Goal: Task Accomplishment & Management: Use online tool/utility

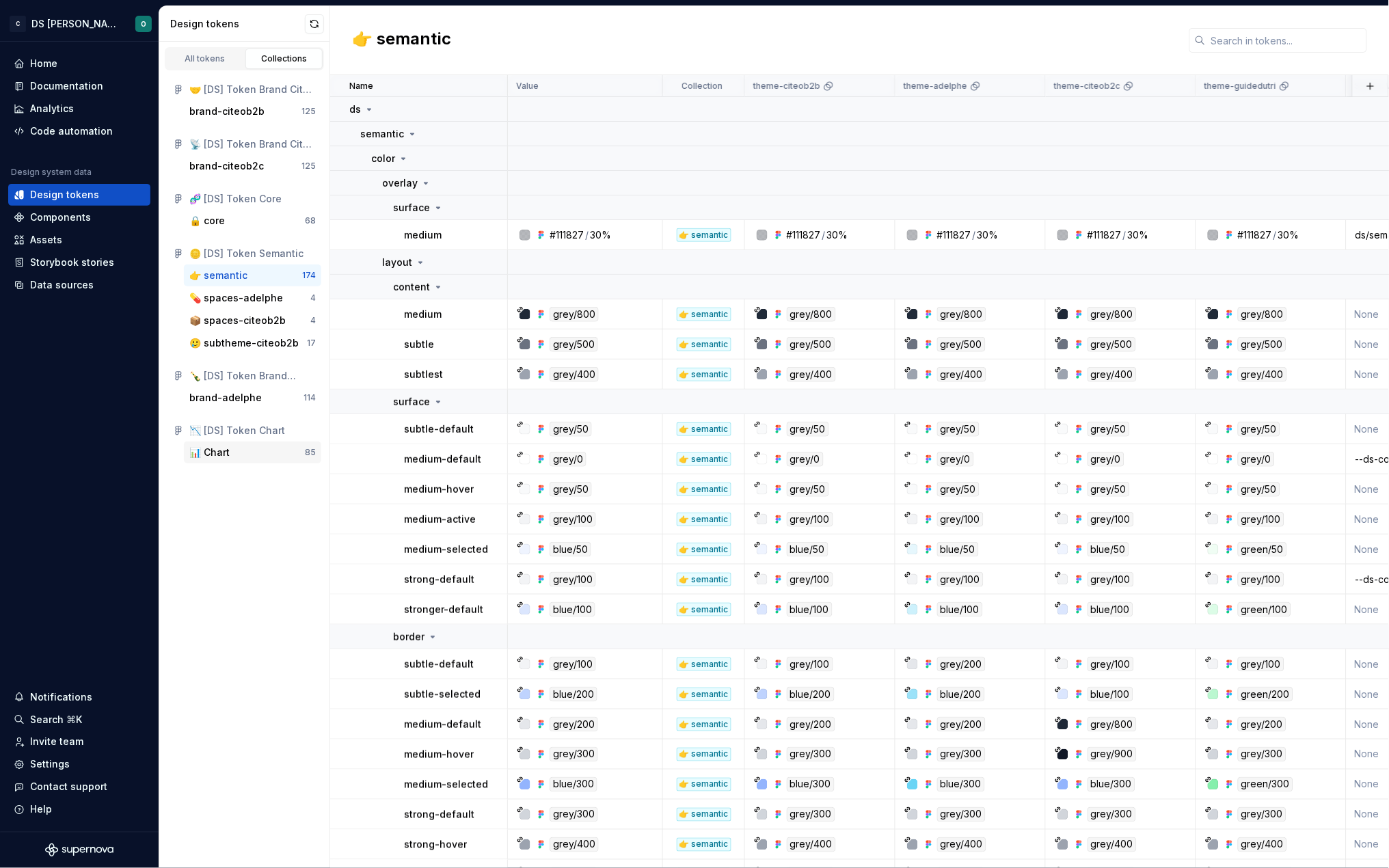
click at [224, 451] on div "📊 Chart" at bounding box center [209, 453] width 40 height 14
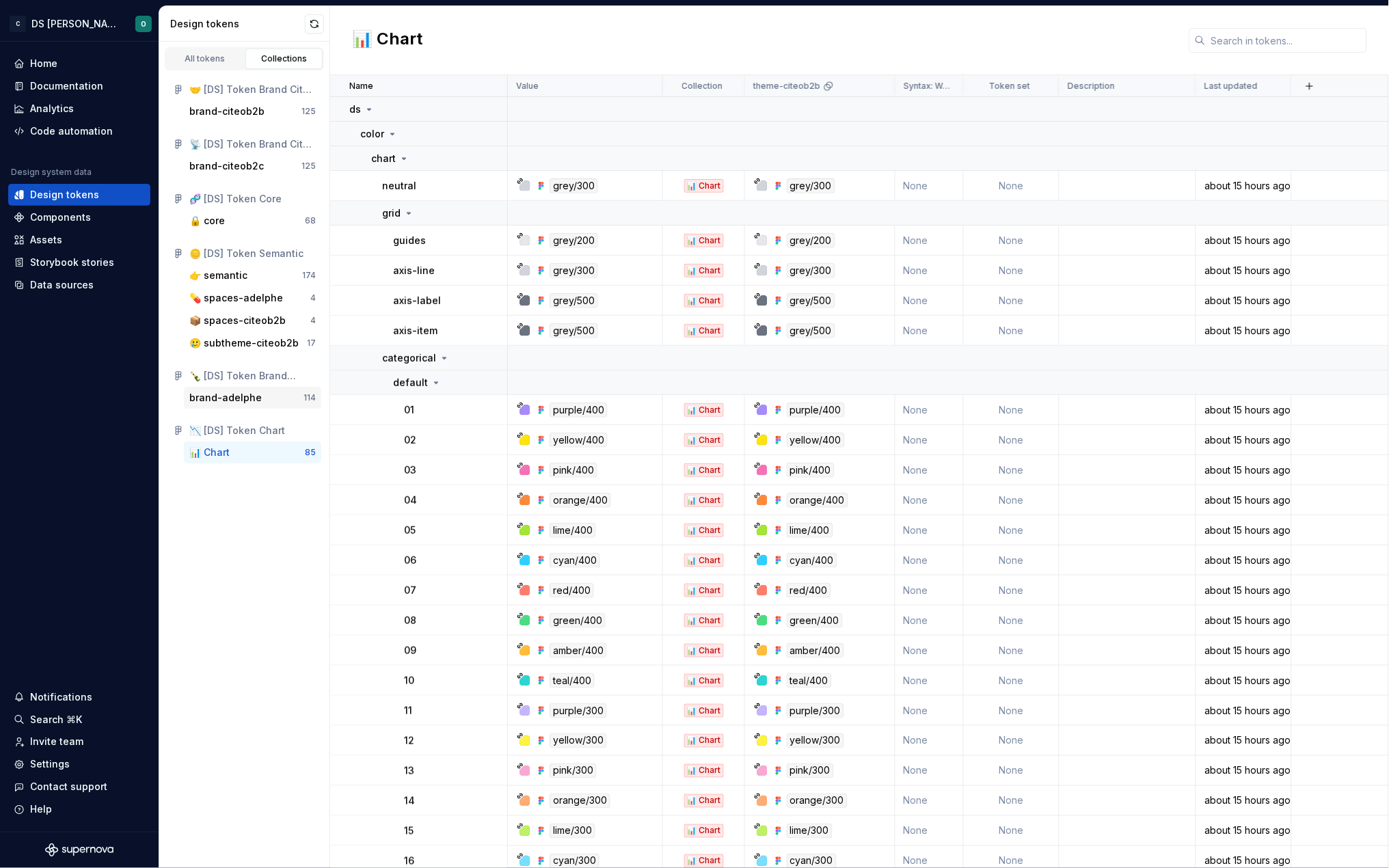
click at [224, 395] on div "brand-adelphe" at bounding box center [225, 398] width 72 height 14
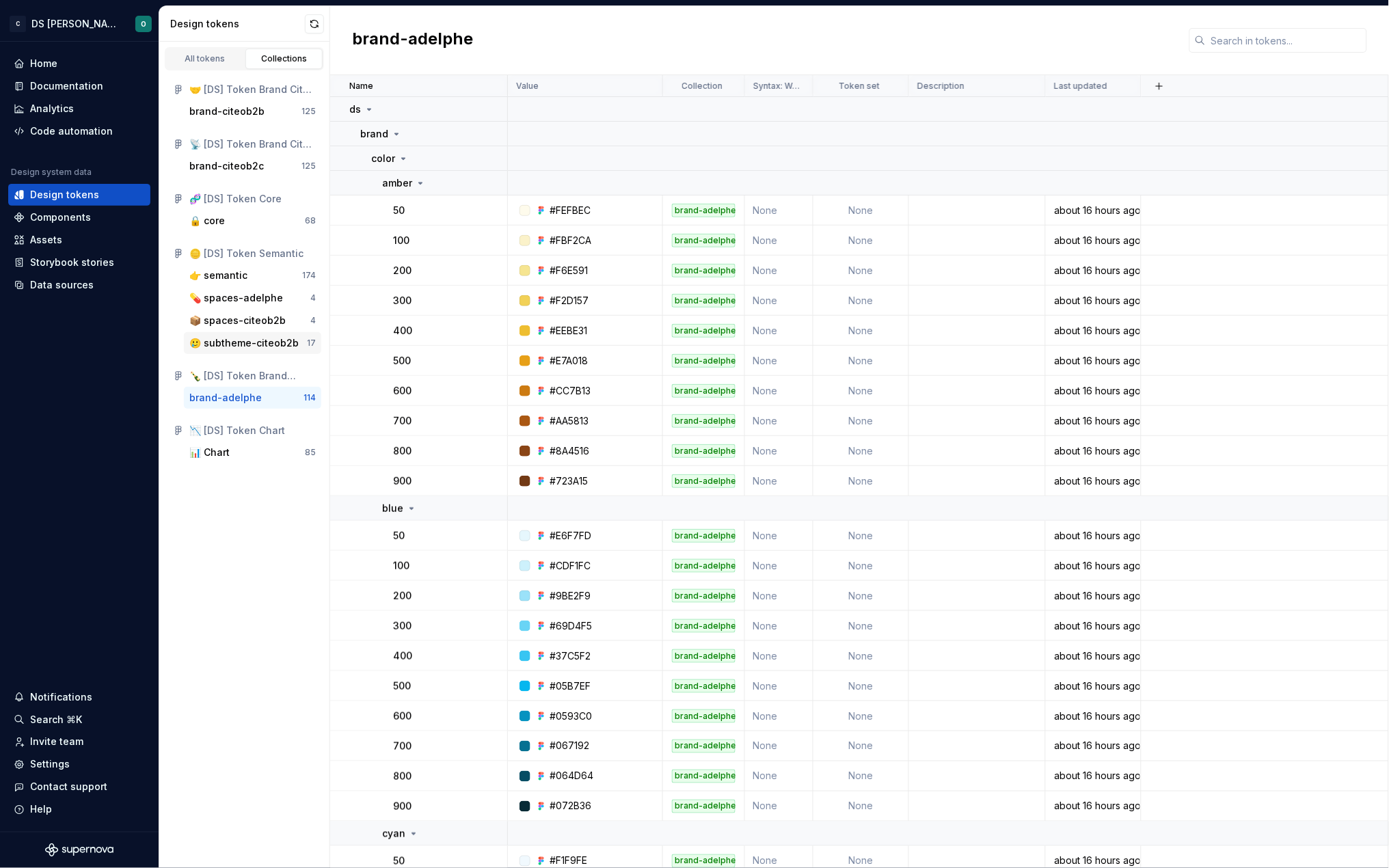
click at [245, 348] on div "🥲 subtheme-citeob2b" at bounding box center [244, 343] width 110 height 14
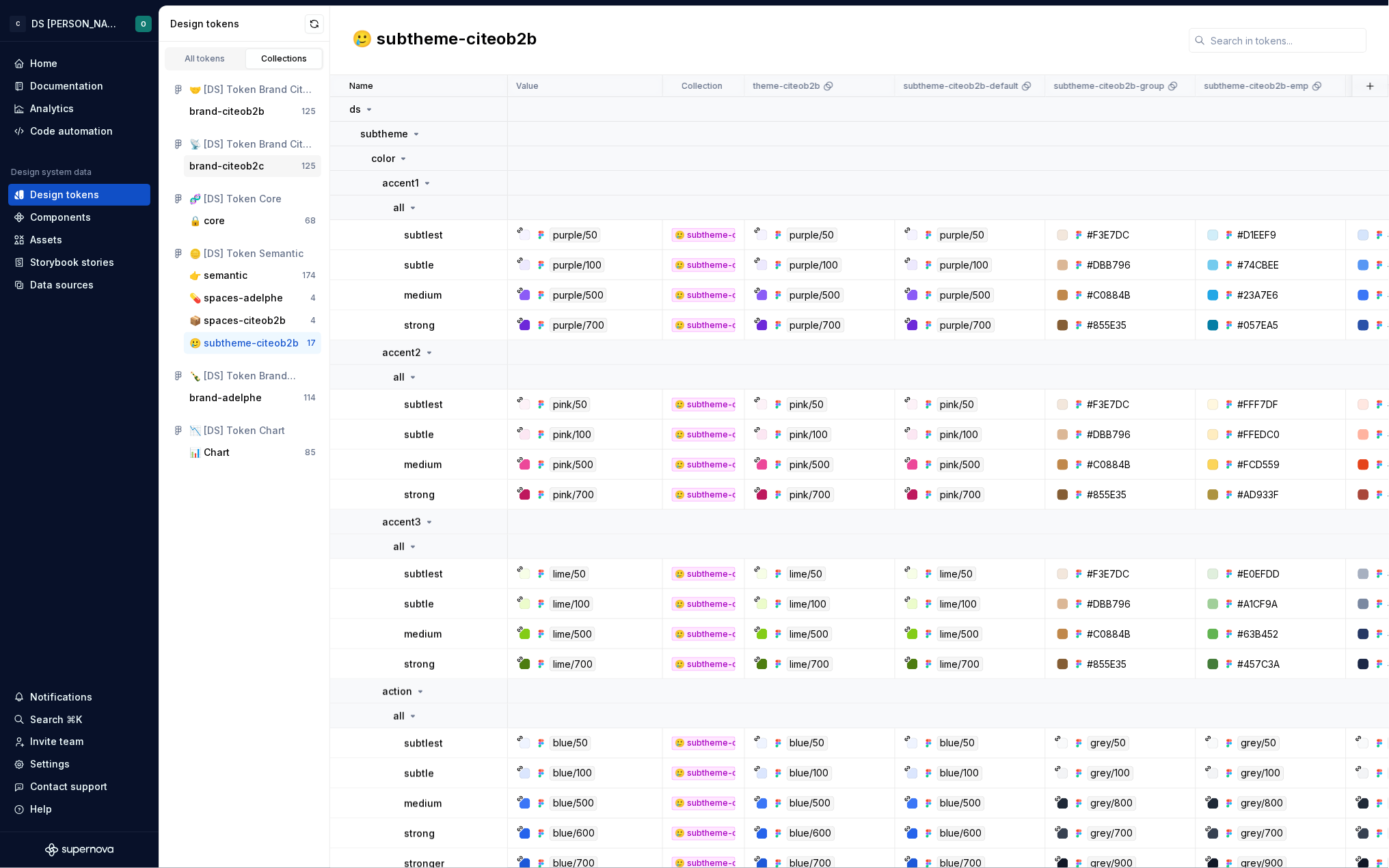
click at [244, 167] on div "brand-citeob2c" at bounding box center [227, 167] width 75 height 14
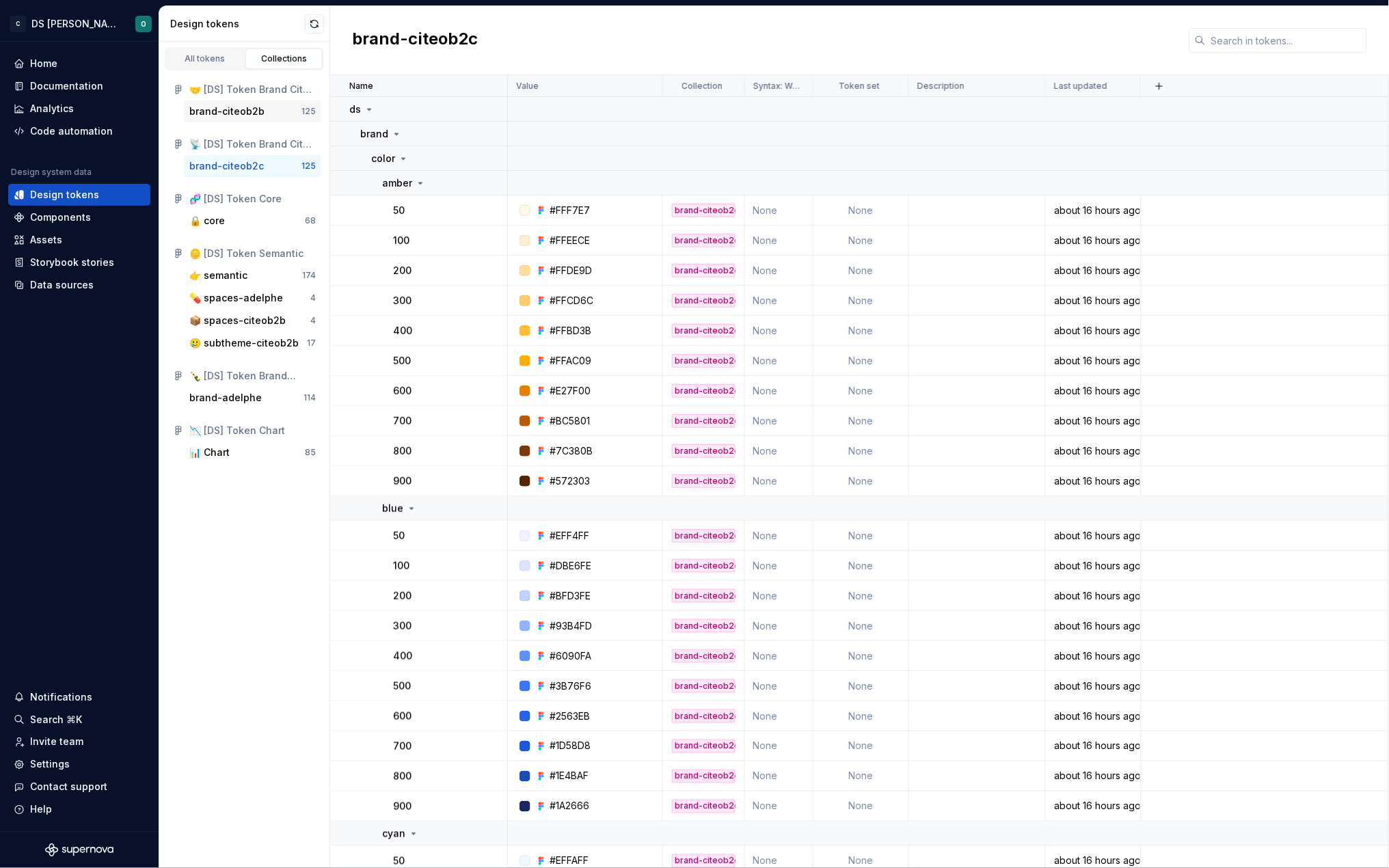
click at [238, 110] on div "brand-citeob2b" at bounding box center [227, 111] width 76 height 14
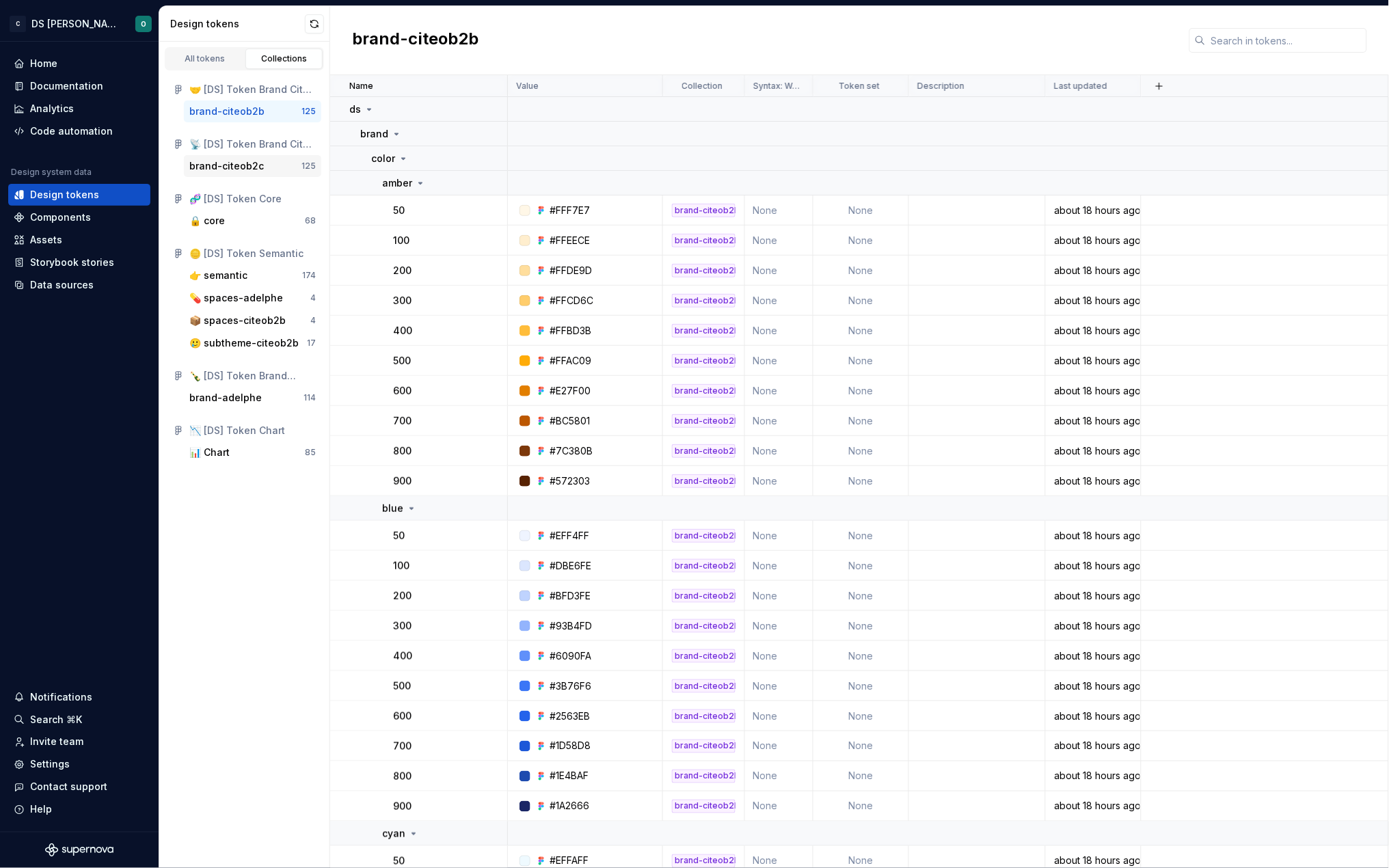
click at [229, 166] on div "brand-citeob2c" at bounding box center [227, 167] width 75 height 14
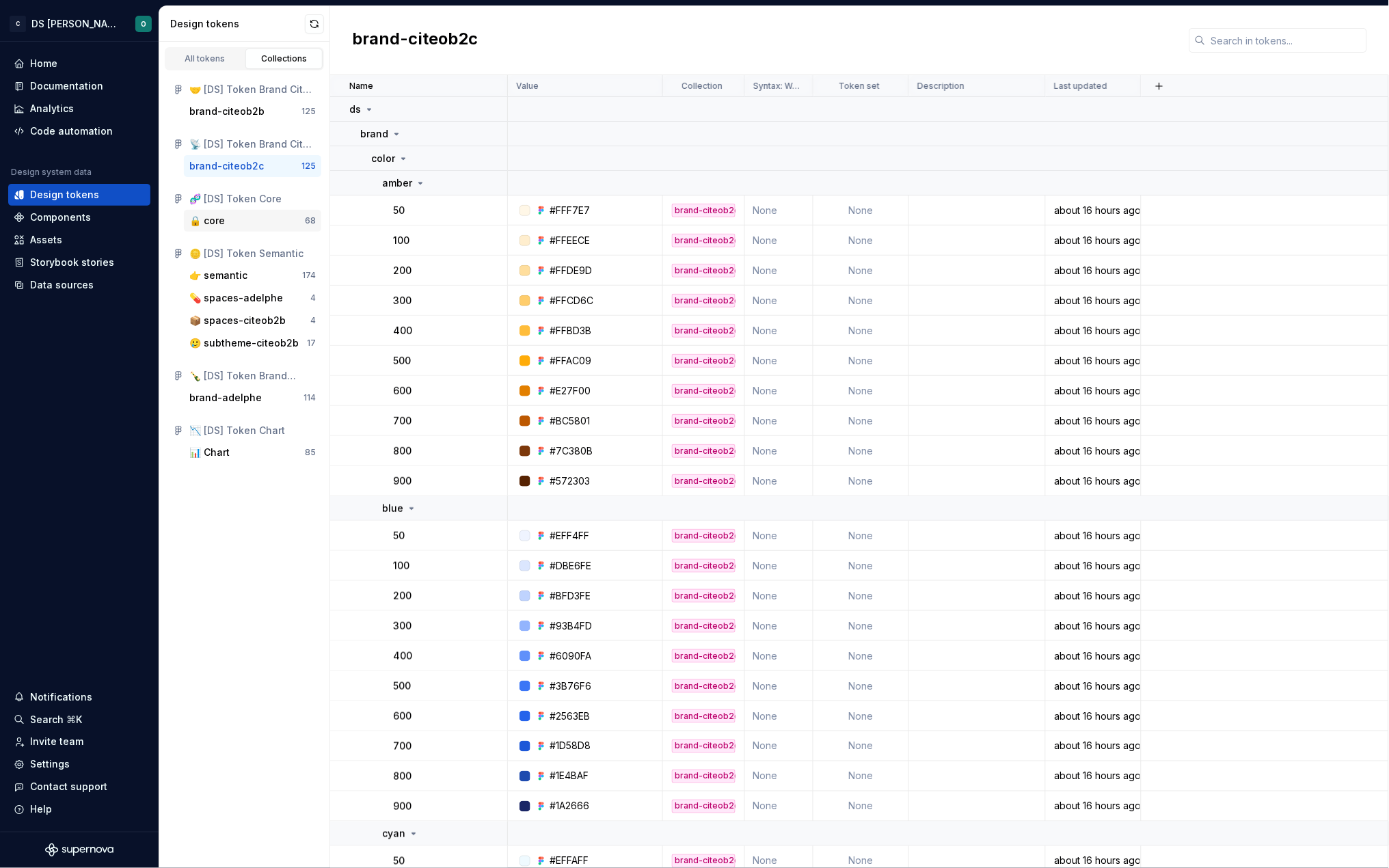
click at [232, 215] on div "🔒 core" at bounding box center [247, 221] width 115 height 14
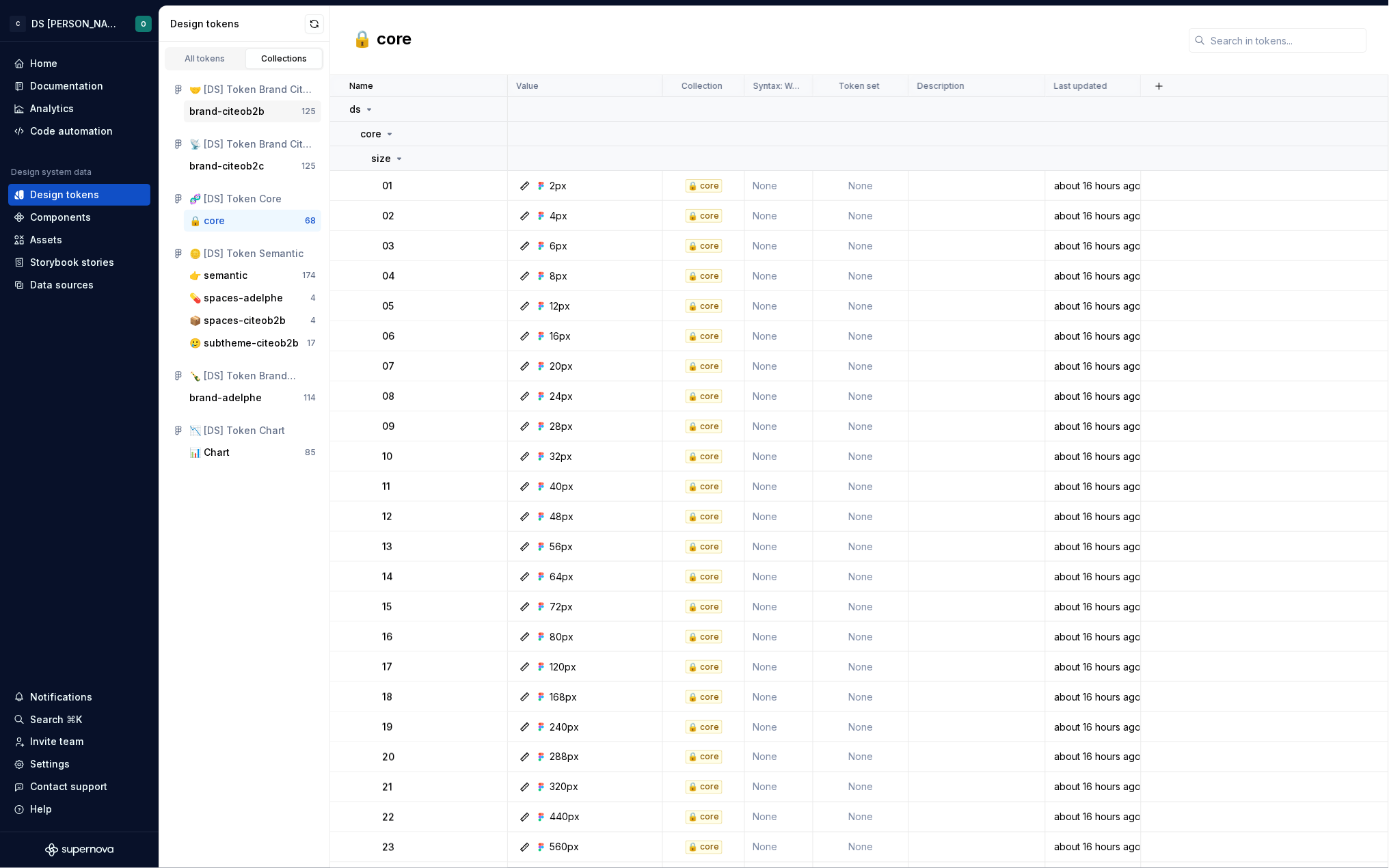
click at [230, 107] on div "brand-citeob2b" at bounding box center [227, 111] width 76 height 14
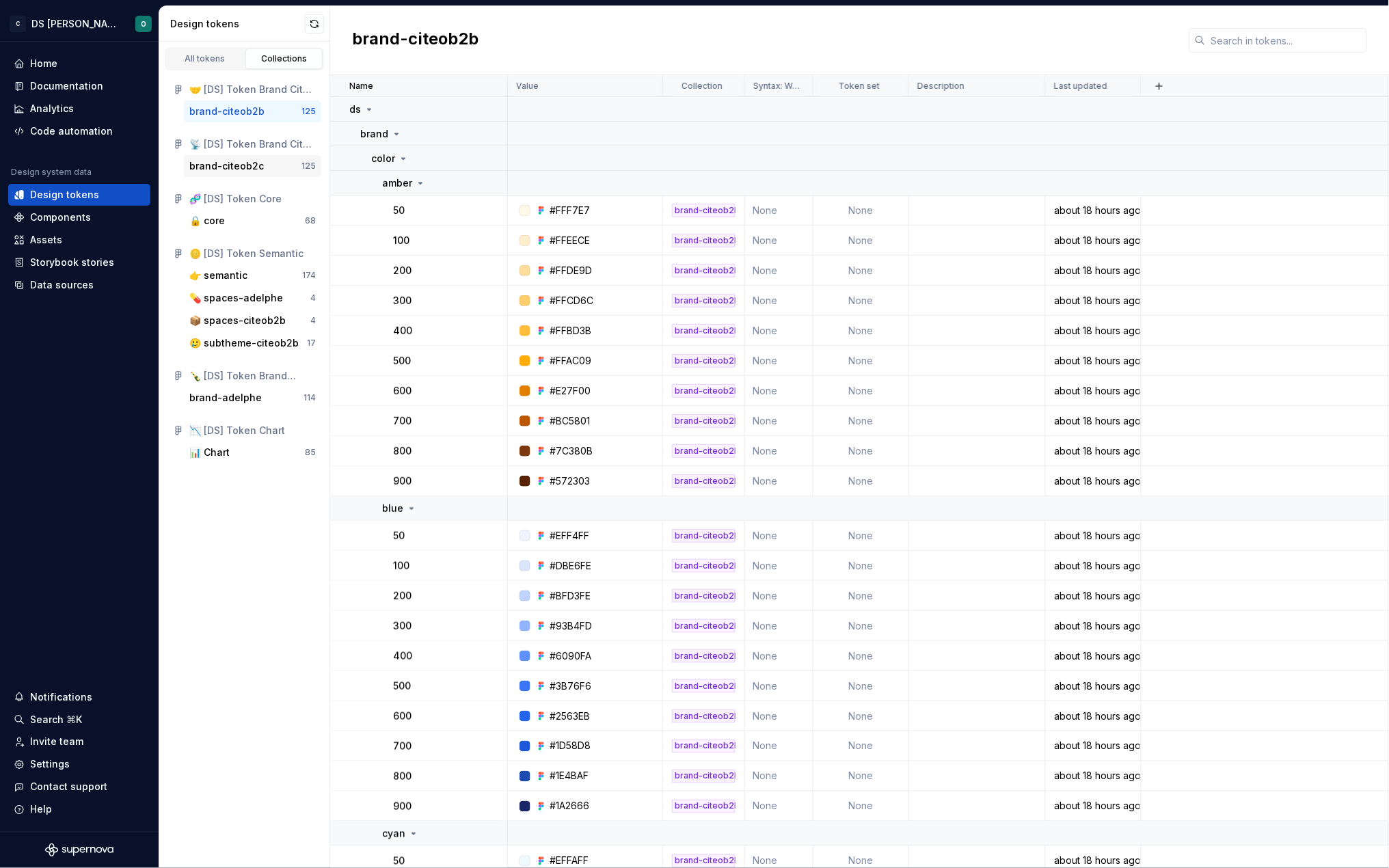
click at [236, 160] on div "brand-citeob2c" at bounding box center [227, 167] width 75 height 14
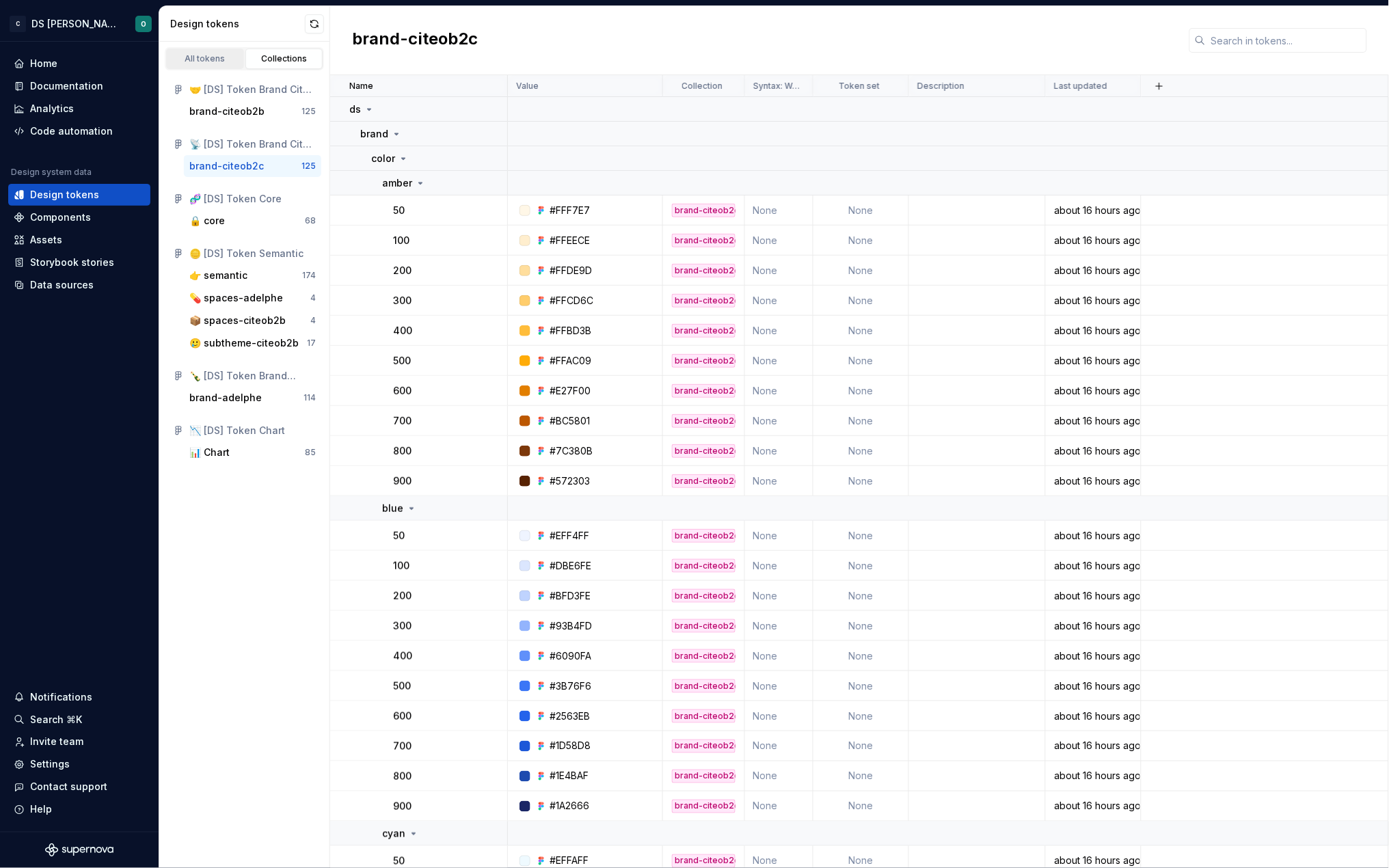
click at [199, 59] on div "All tokens" at bounding box center [206, 58] width 69 height 11
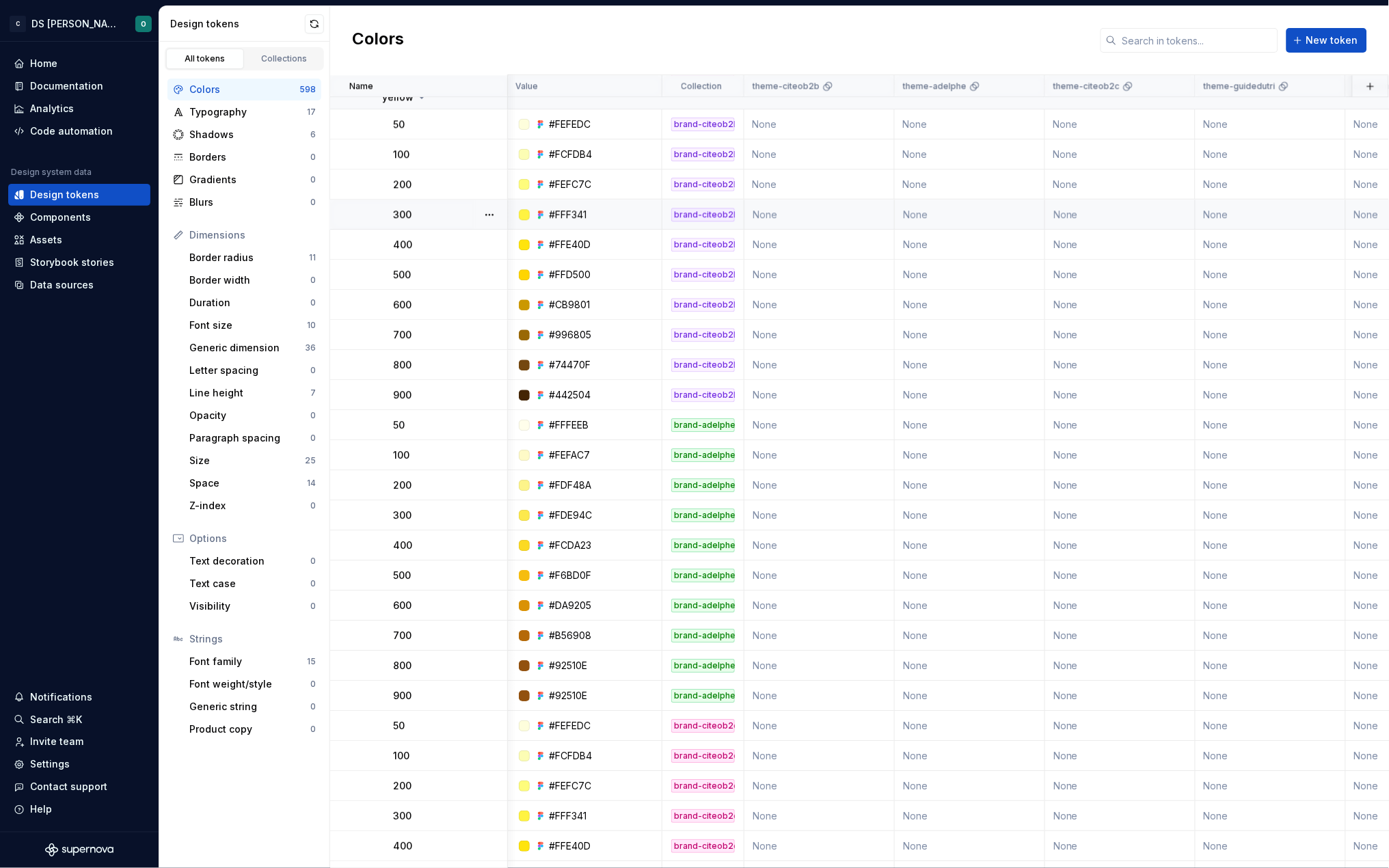
scroll to position [17216, 1]
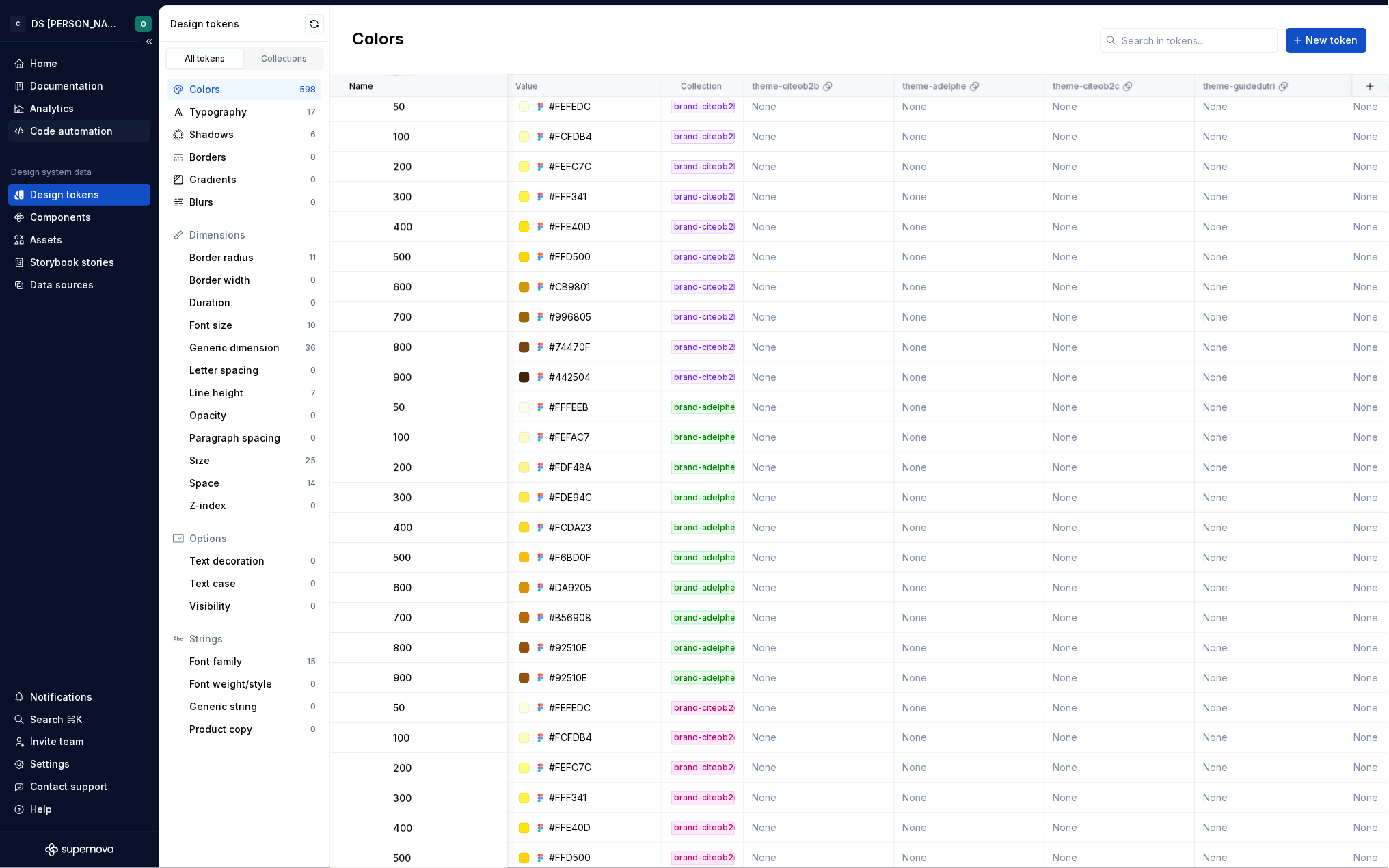
click at [65, 125] on div "Code automation" at bounding box center [72, 132] width 83 height 14
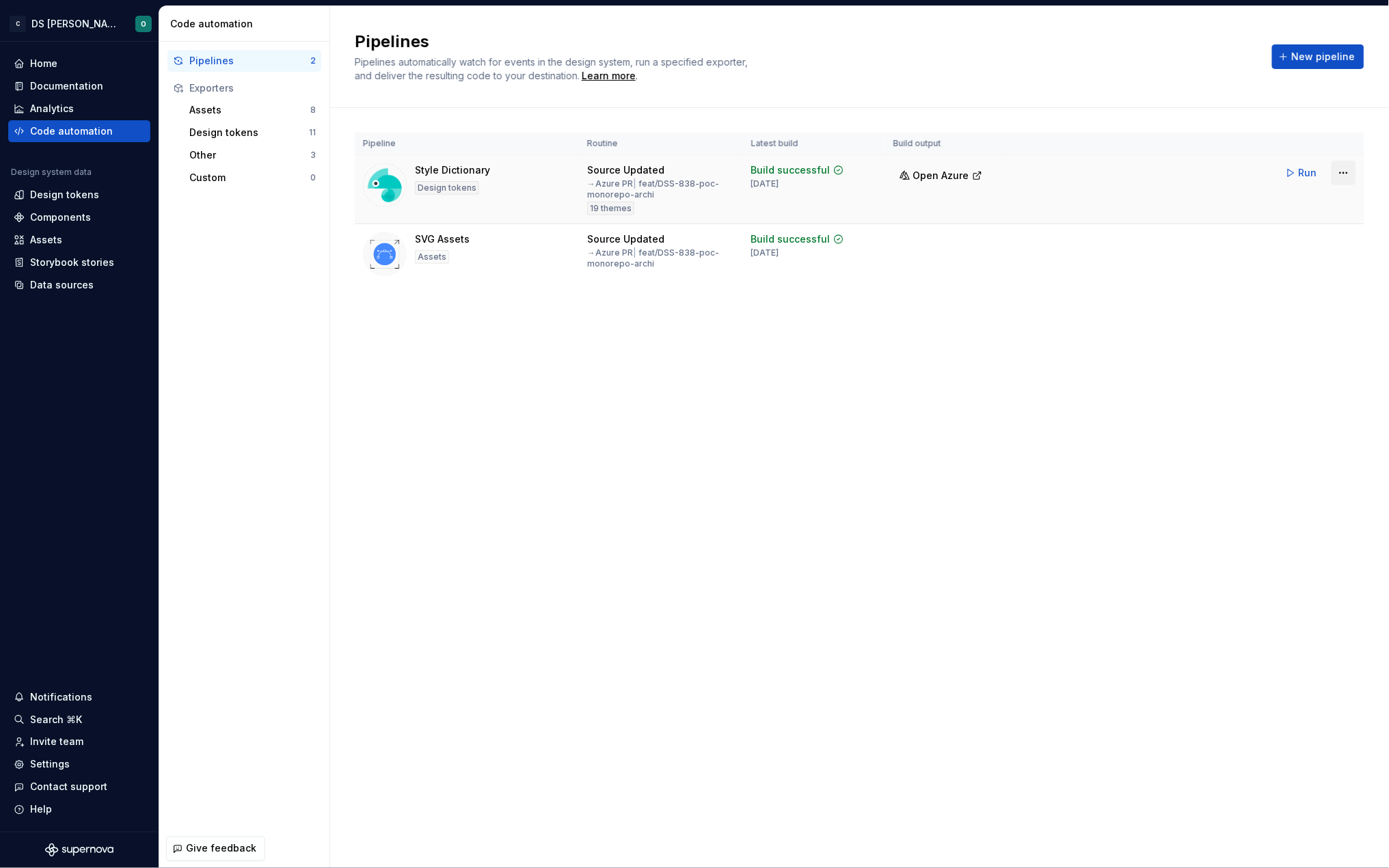
click at [1345, 165] on html "C DS Citeo O Home Documentation Analytics Code automation Design system data De…" at bounding box center [694, 434] width 1389 height 868
click at [1302, 198] on div "Edit pipeline" at bounding box center [1327, 202] width 117 height 14
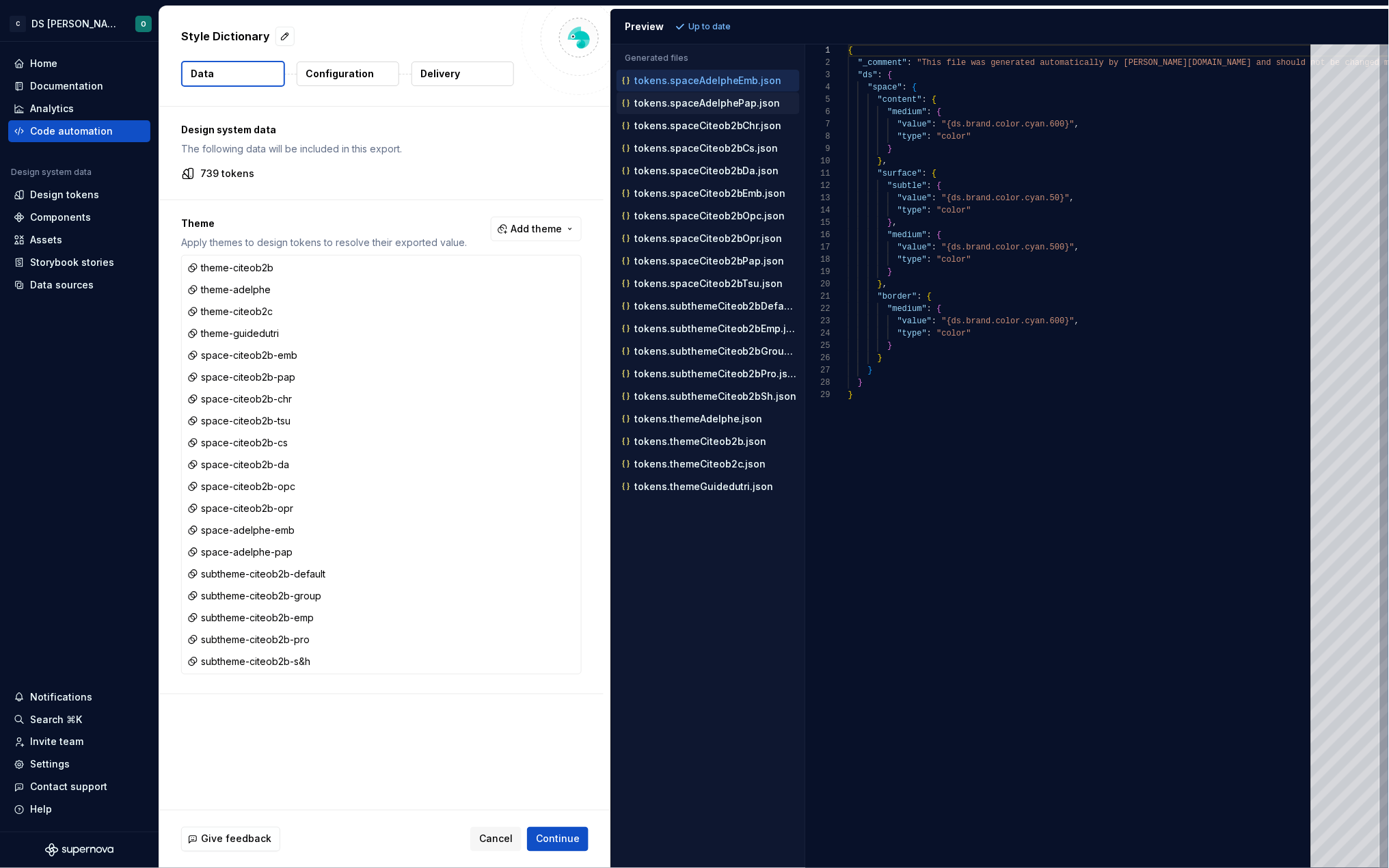
click at [719, 100] on p "tokens.spaceAdelphePap.json" at bounding box center [708, 104] width 146 height 11
click at [721, 124] on p "tokens.spaceCiteob2bChr.json" at bounding box center [709, 126] width 148 height 11
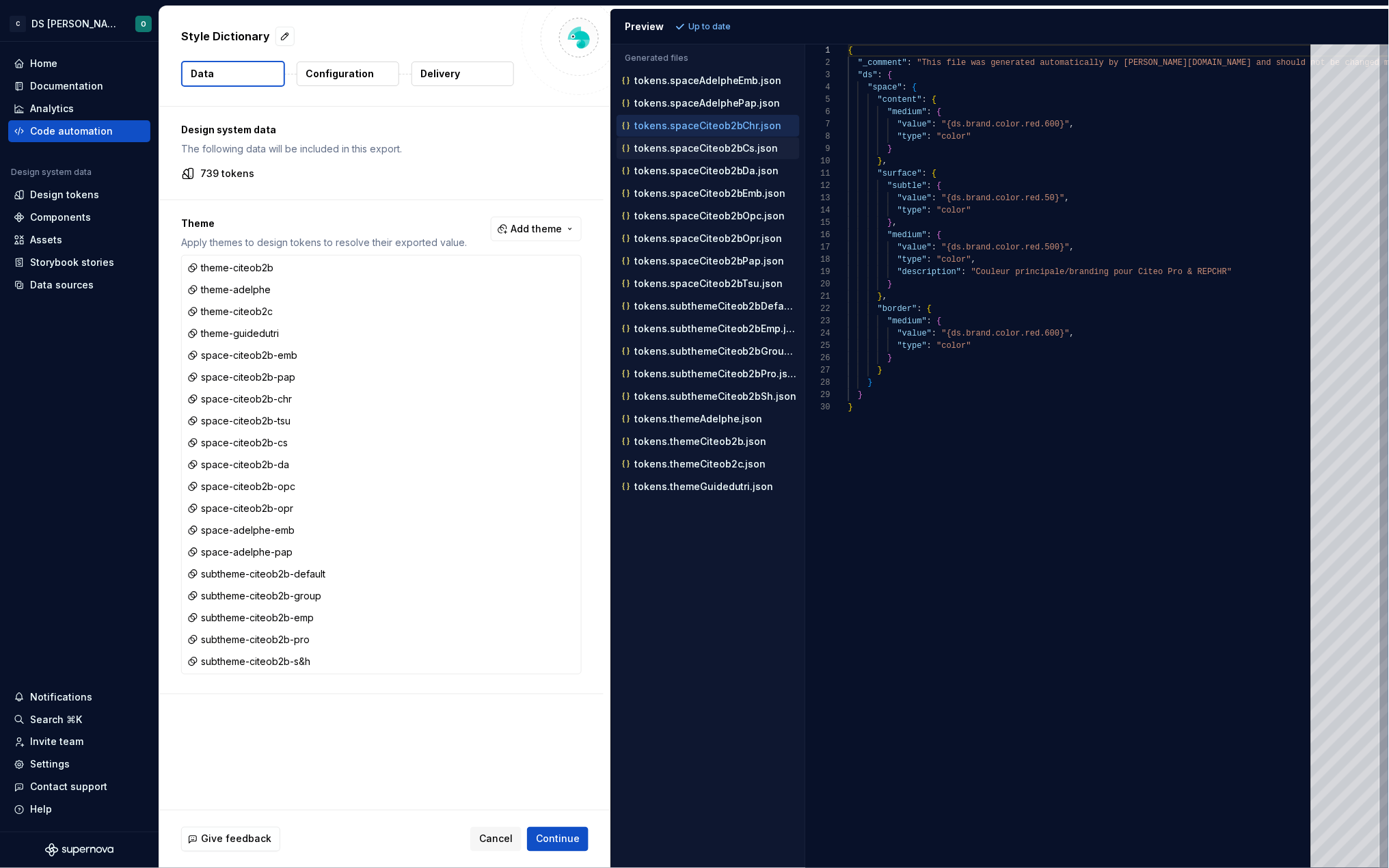
click at [719, 152] on p "tokens.spaceCiteob2bCs.json" at bounding box center [706, 149] width 144 height 11
click at [718, 177] on div "tokens.spaceCiteob2bDa.json" at bounding box center [710, 171] width 181 height 14
click at [705, 199] on div "tokens.spaceCiteob2bEmb.json" at bounding box center [710, 194] width 181 height 14
click at [704, 216] on p "tokens.spaceCiteob2bOpc.json" at bounding box center [710, 216] width 151 height 11
click at [704, 246] on button "tokens.spaceCiteob2bOpr.json" at bounding box center [708, 238] width 183 height 15
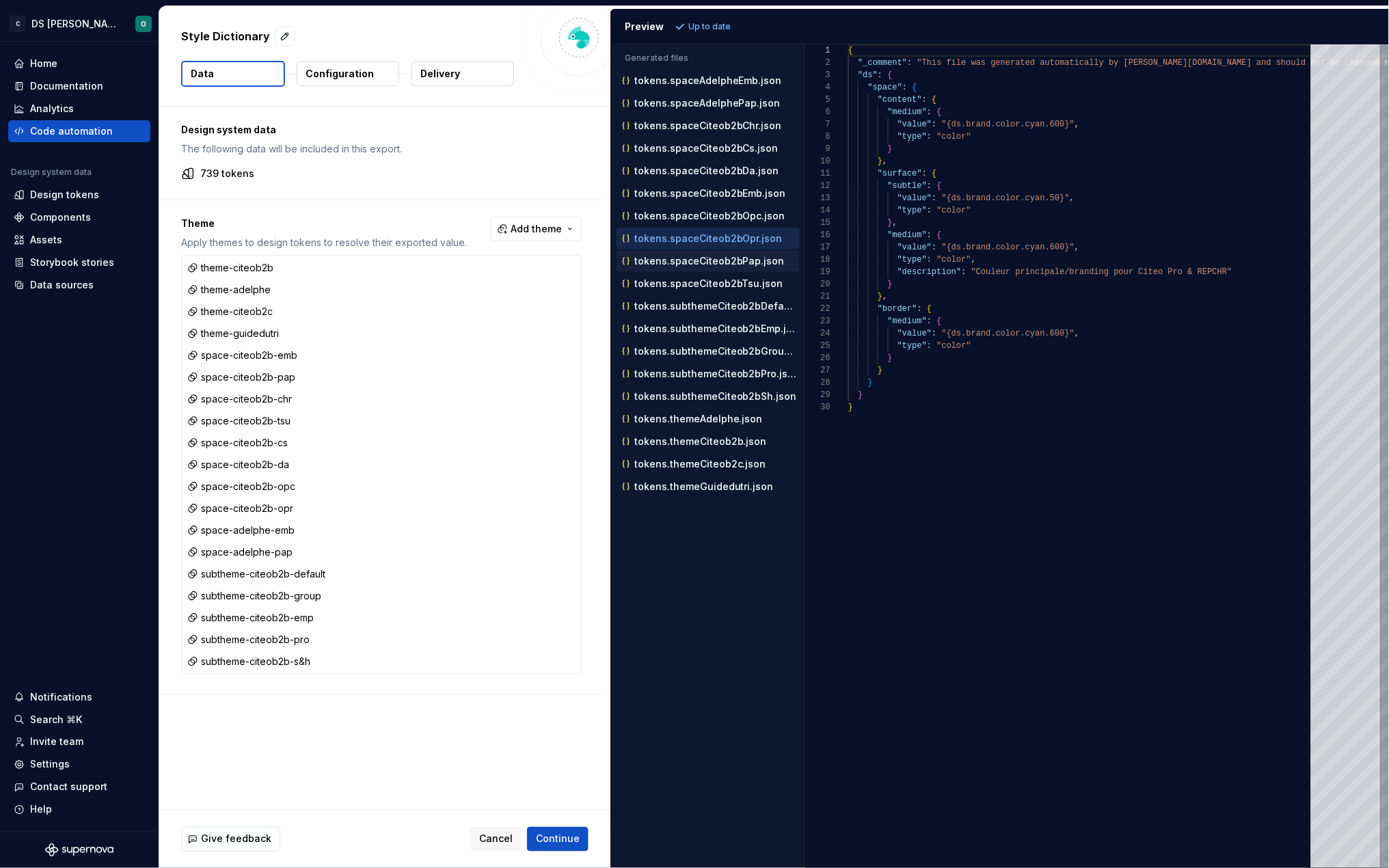
click at [701, 263] on p "tokens.spaceCiteob2bPap.json" at bounding box center [709, 261] width 150 height 11
click at [701, 281] on p "tokens.spaceCiteob2bTsu.json" at bounding box center [709, 283] width 149 height 11
click at [700, 311] on p "tokens.subthemeCiteob2bDefault.json" at bounding box center [717, 306] width 166 height 11
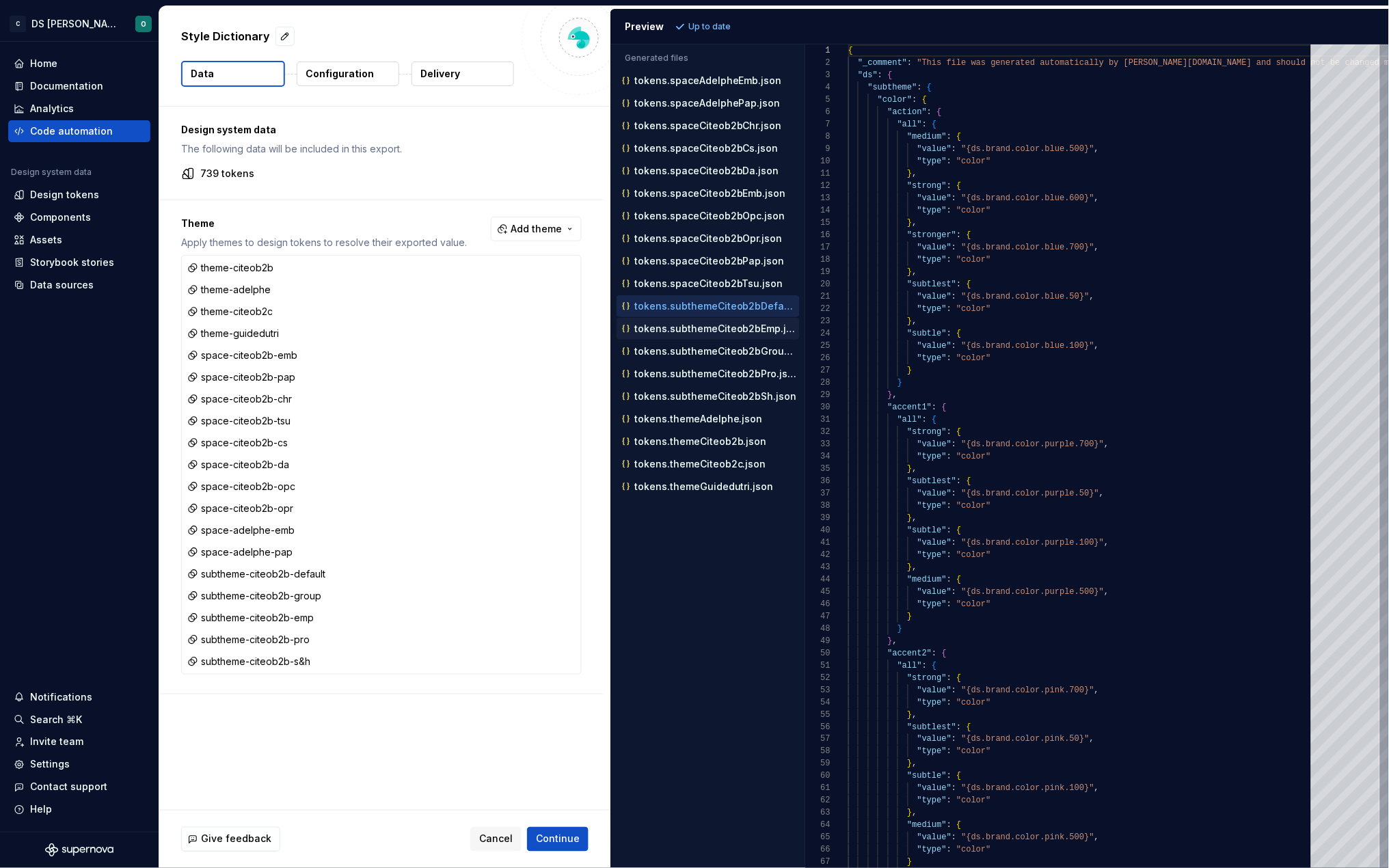
click at [716, 334] on p "tokens.subthemeCiteob2bEmp.json" at bounding box center [717, 329] width 166 height 11
click at [709, 358] on div "tokens.subthemeCiteob2bGroup.json" at bounding box center [710, 352] width 181 height 14
click at [705, 381] on div "tokens.subthemeCiteob2bPro.json" at bounding box center [710, 374] width 181 height 14
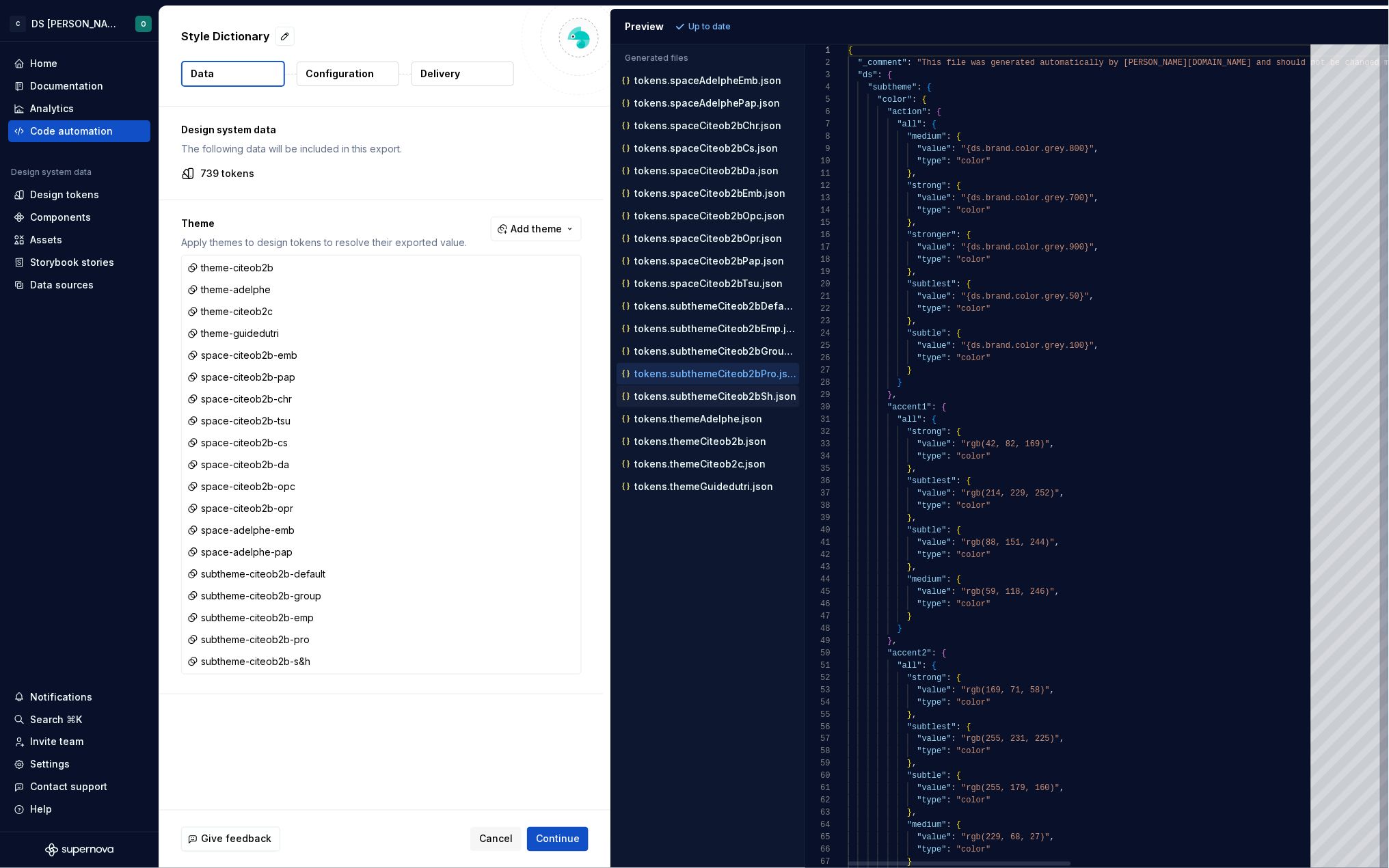
click at [704, 399] on p "tokens.subthemeCiteob2bSh.json" at bounding box center [716, 396] width 163 height 11
click at [698, 424] on p "tokens.themeAdelphe.json" at bounding box center [698, 419] width 128 height 11
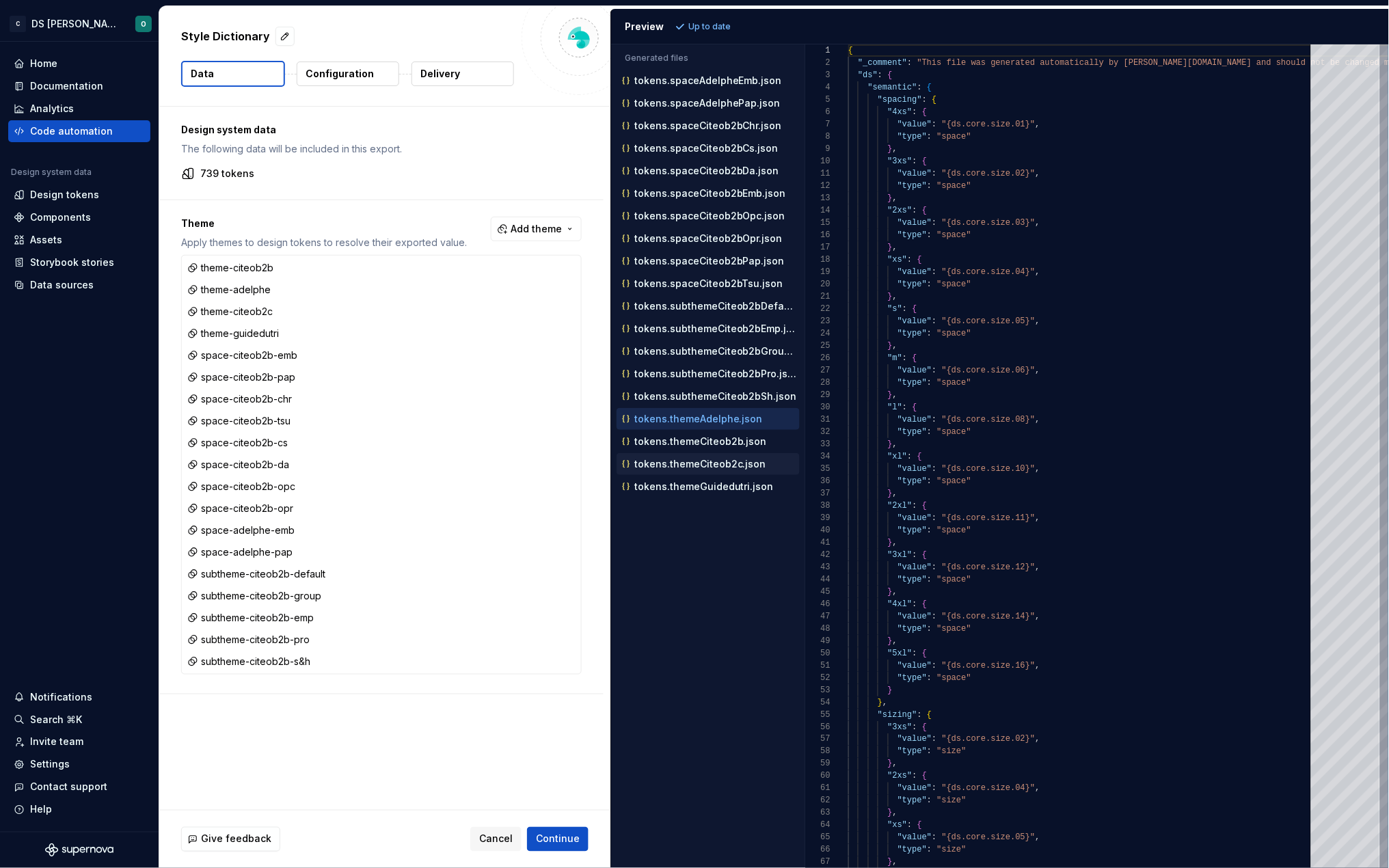
click at [691, 457] on div "tokens.themeCiteob2c.json" at bounding box center [708, 464] width 183 height 22
click at [693, 445] on p "tokens.themeCiteob2b.json" at bounding box center [701, 441] width 132 height 11
click at [716, 466] on p "tokens.themeCiteob2c.json" at bounding box center [700, 464] width 132 height 11
click at [714, 492] on p "tokens.themeGuidedutri.json" at bounding box center [704, 487] width 139 height 11
click at [719, 80] on p "tokens.spaceAdelpheEmb.json" at bounding box center [709, 81] width 148 height 11
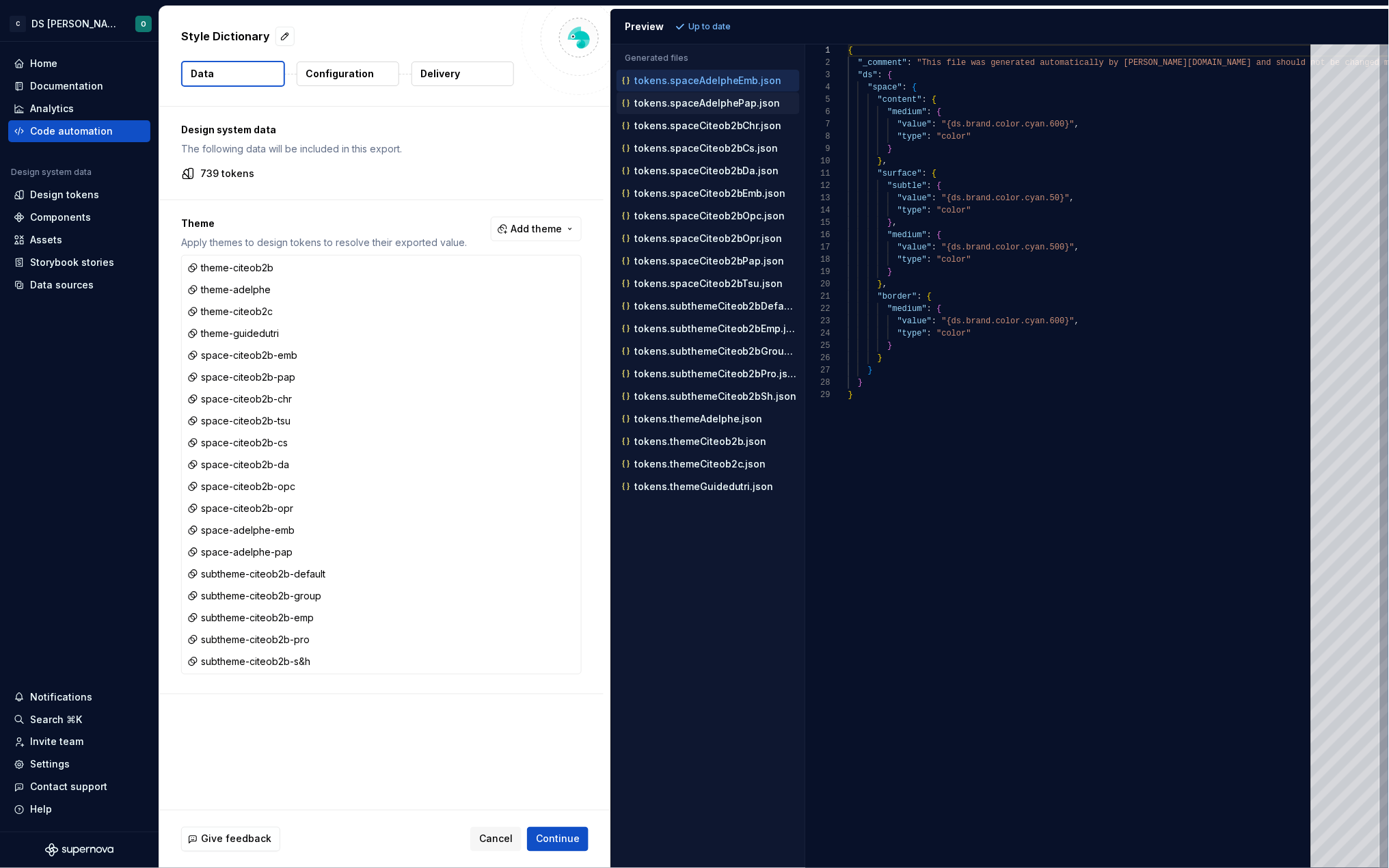
click at [719, 98] on p "tokens.spaceAdelphePap.json" at bounding box center [708, 104] width 146 height 11
click at [717, 119] on div "tokens.spaceCiteob2bChr.json" at bounding box center [710, 126] width 181 height 14
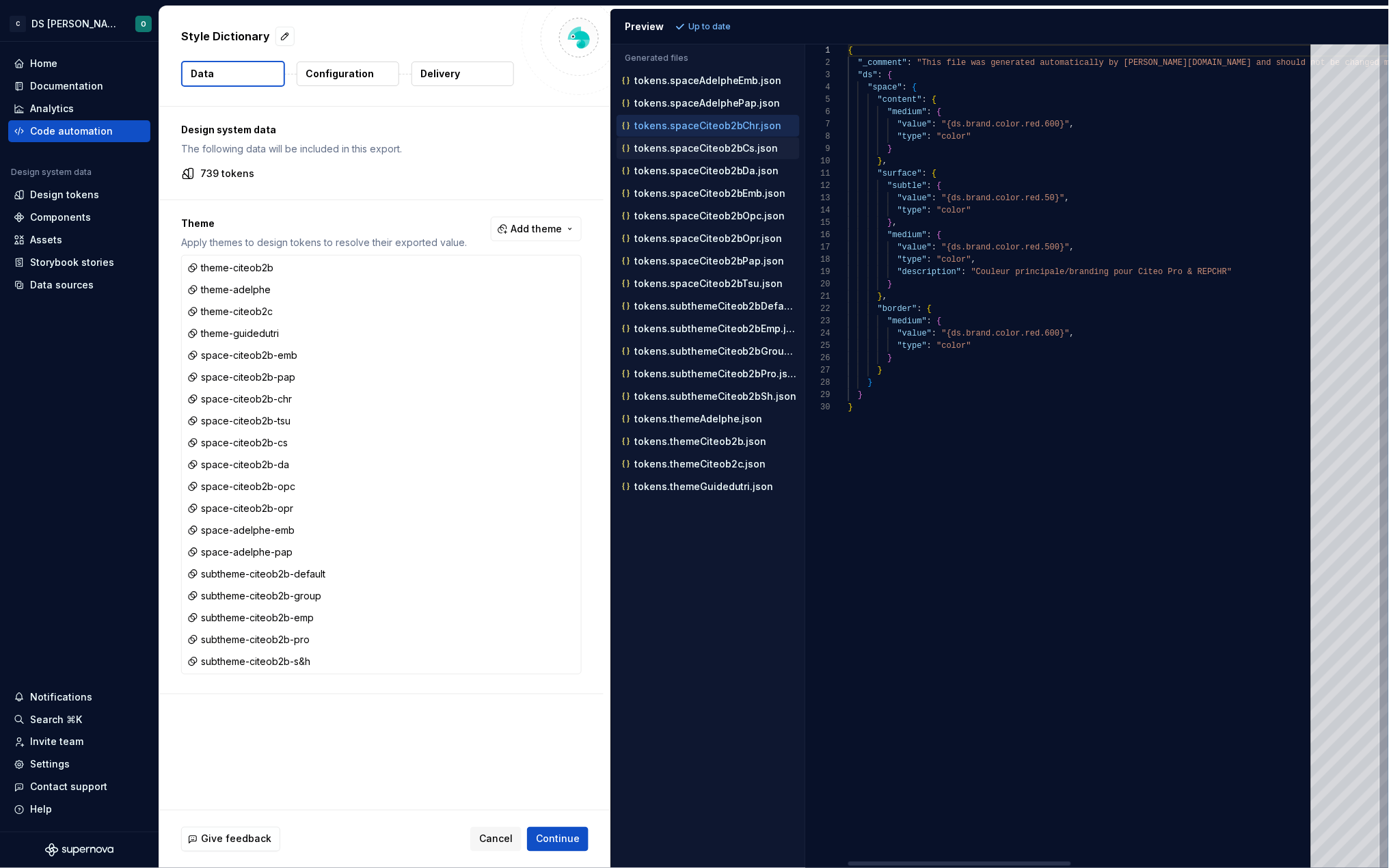
click at [714, 142] on div "tokens.spaceCiteob2bCs.json" at bounding box center [710, 149] width 181 height 14
click at [709, 178] on button "tokens.spaceCiteob2bDa.json" at bounding box center [708, 170] width 183 height 15
click at [709, 194] on p "tokens.spaceCiteob2bEmb.json" at bounding box center [710, 193] width 152 height 11
click at [709, 216] on p "tokens.spaceCiteob2bOpc.json" at bounding box center [710, 216] width 151 height 11
click at [710, 240] on p "tokens.spaceCiteob2bOpr.json" at bounding box center [709, 238] width 149 height 11
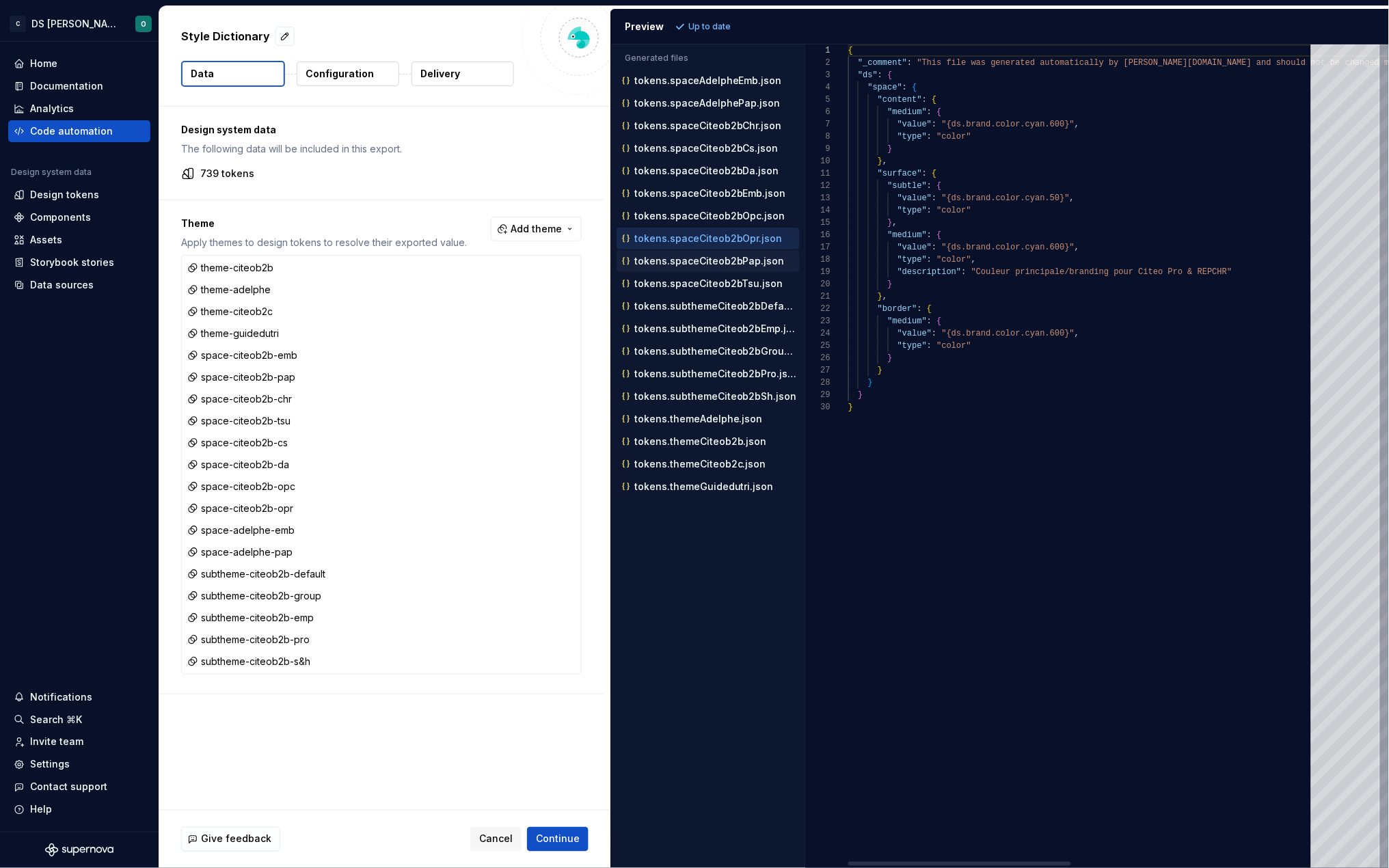
click at [710, 257] on p "tokens.spaceCiteob2bPap.json" at bounding box center [709, 261] width 150 height 11
click at [713, 289] on p "tokens.spaceCiteob2bTsu.json" at bounding box center [709, 283] width 149 height 11
click at [713, 311] on p "tokens.subthemeCiteob2bDefault.json" at bounding box center [717, 306] width 166 height 11
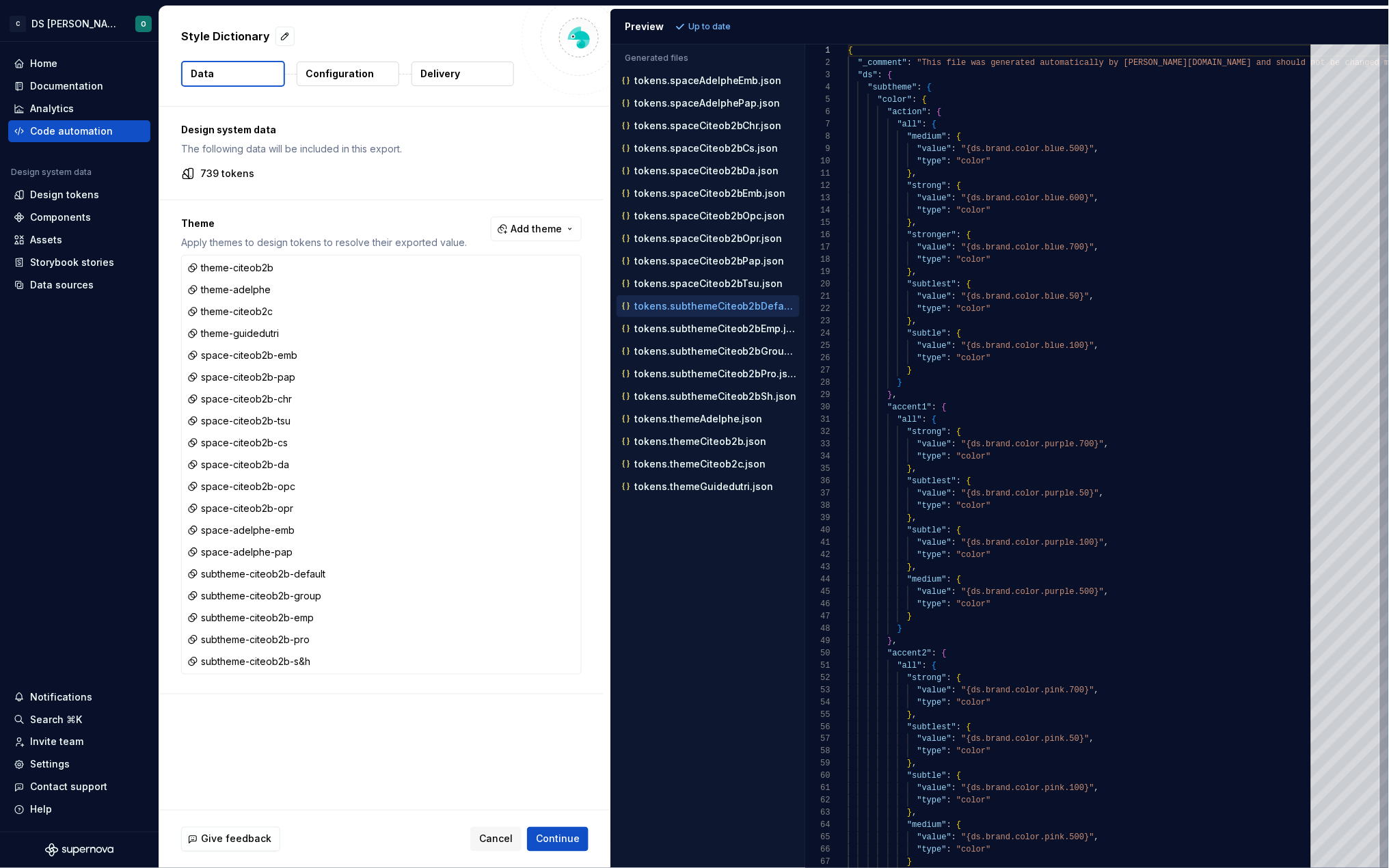
click at [375, 188] on div "Design system data The following data will be included in this export. 739 toke…" at bounding box center [382, 153] width 445 height 93
click at [344, 75] on p "Configuration" at bounding box center [340, 74] width 69 height 14
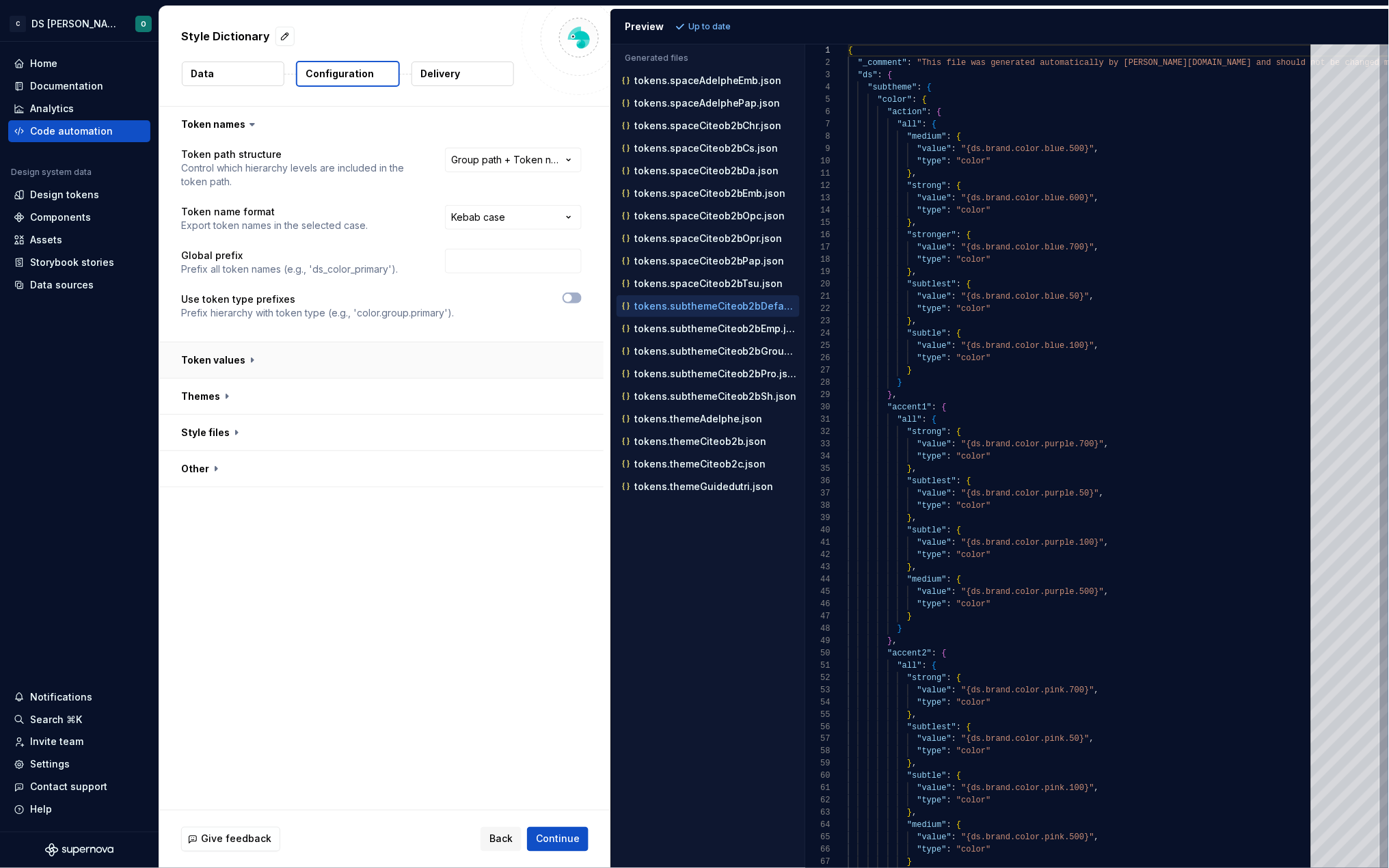
click at [425, 344] on button "button" at bounding box center [382, 360] width 445 height 36
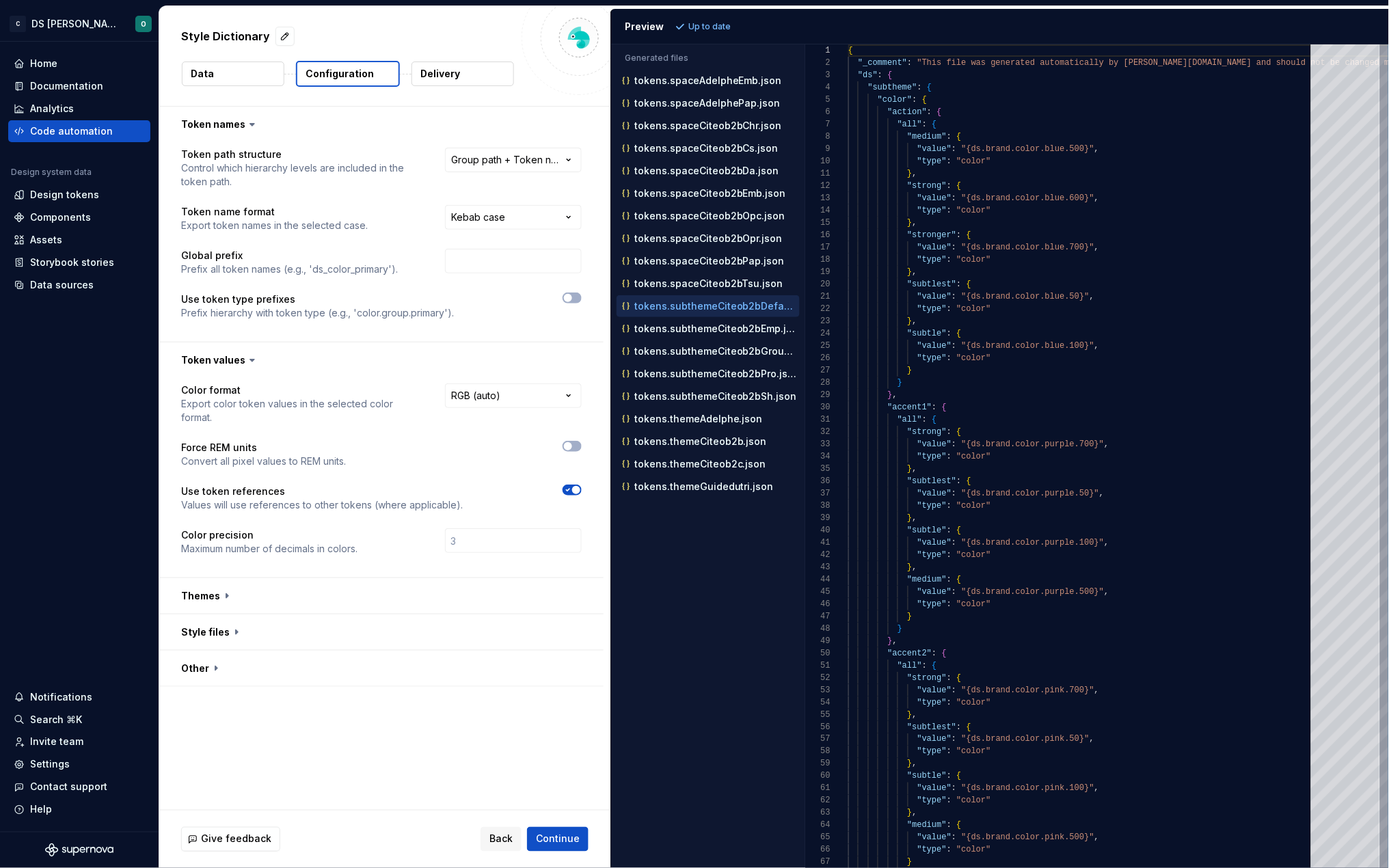
click at [567, 489] on icon "button" at bounding box center [568, 490] width 11 height 9
click at [719, 23] on span "Refresh preview" at bounding box center [723, 26] width 69 height 11
click at [734, 328] on p "tokens.subthemeCiteob2bEmp.json" at bounding box center [717, 329] width 166 height 11
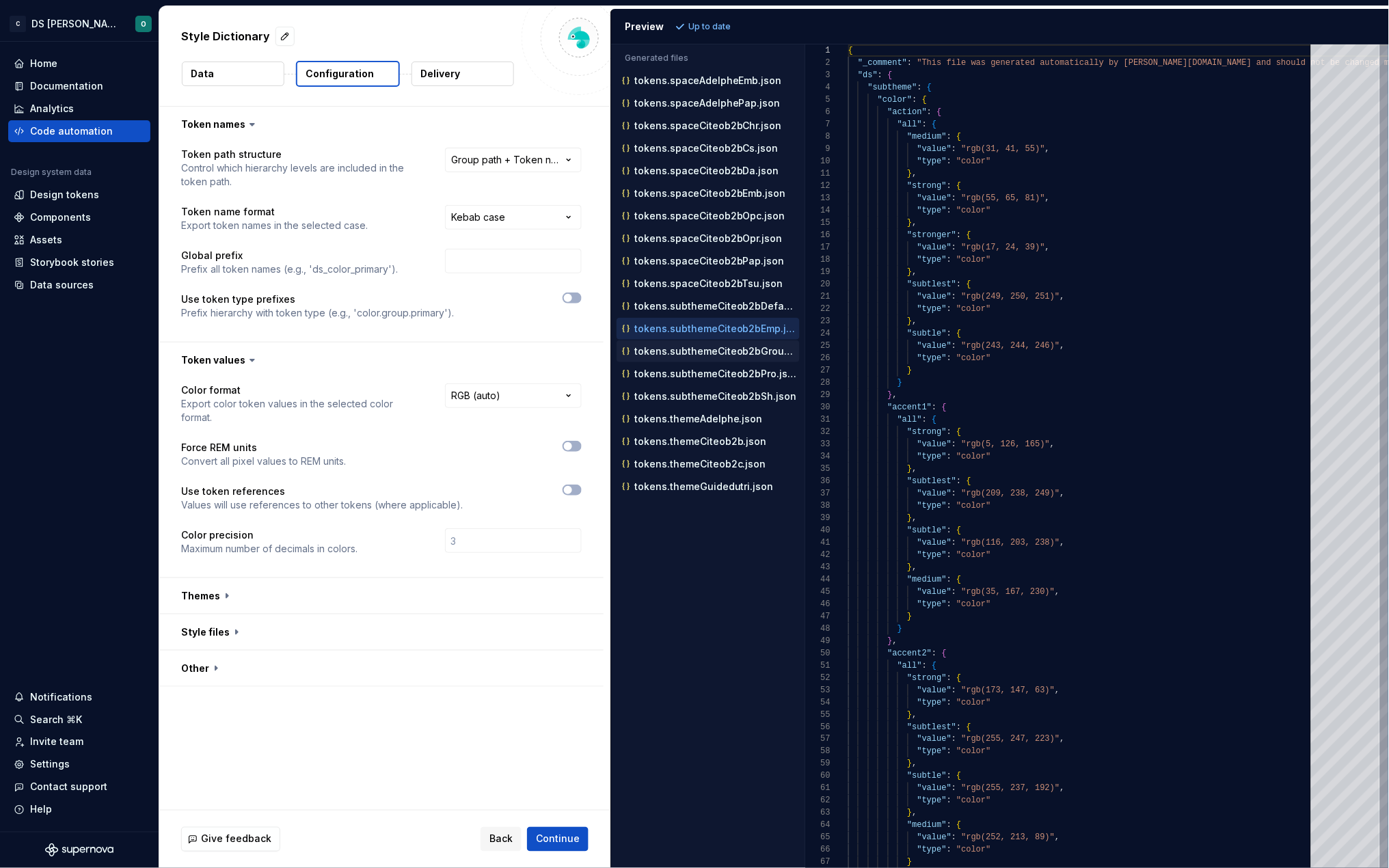
click at [724, 351] on p "tokens.subthemeCiteob2bGroup.json" at bounding box center [717, 351] width 166 height 11
click at [719, 381] on button "tokens.subthemeCiteob2bPro.json" at bounding box center [708, 374] width 183 height 15
click at [716, 400] on p "tokens.subthemeCiteob2bSh.json" at bounding box center [716, 396] width 163 height 11
click at [716, 418] on p "tokens.themeAdelphe.json" at bounding box center [698, 419] width 128 height 11
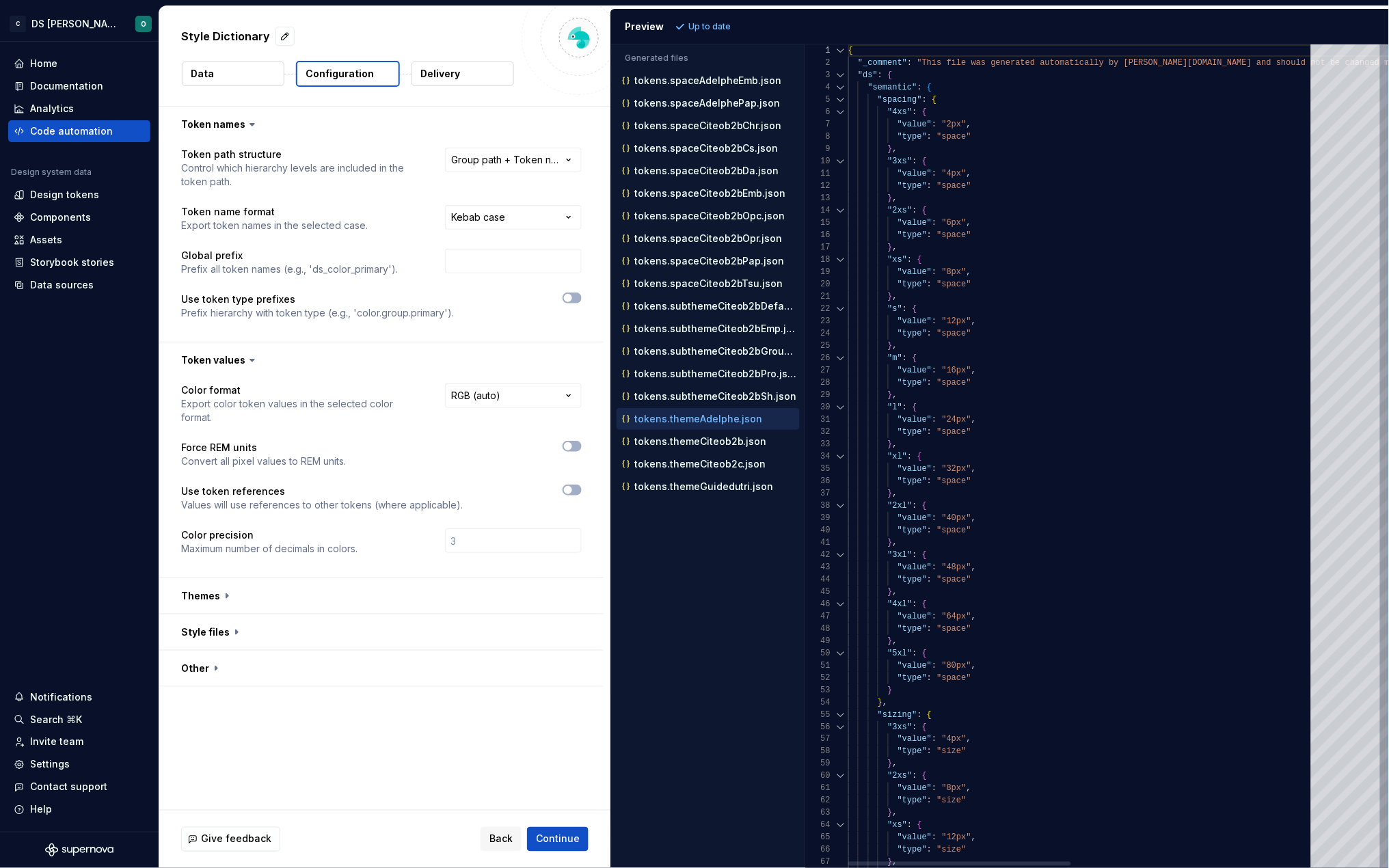
click at [840, 98] on div at bounding box center [841, 100] width 18 height 12
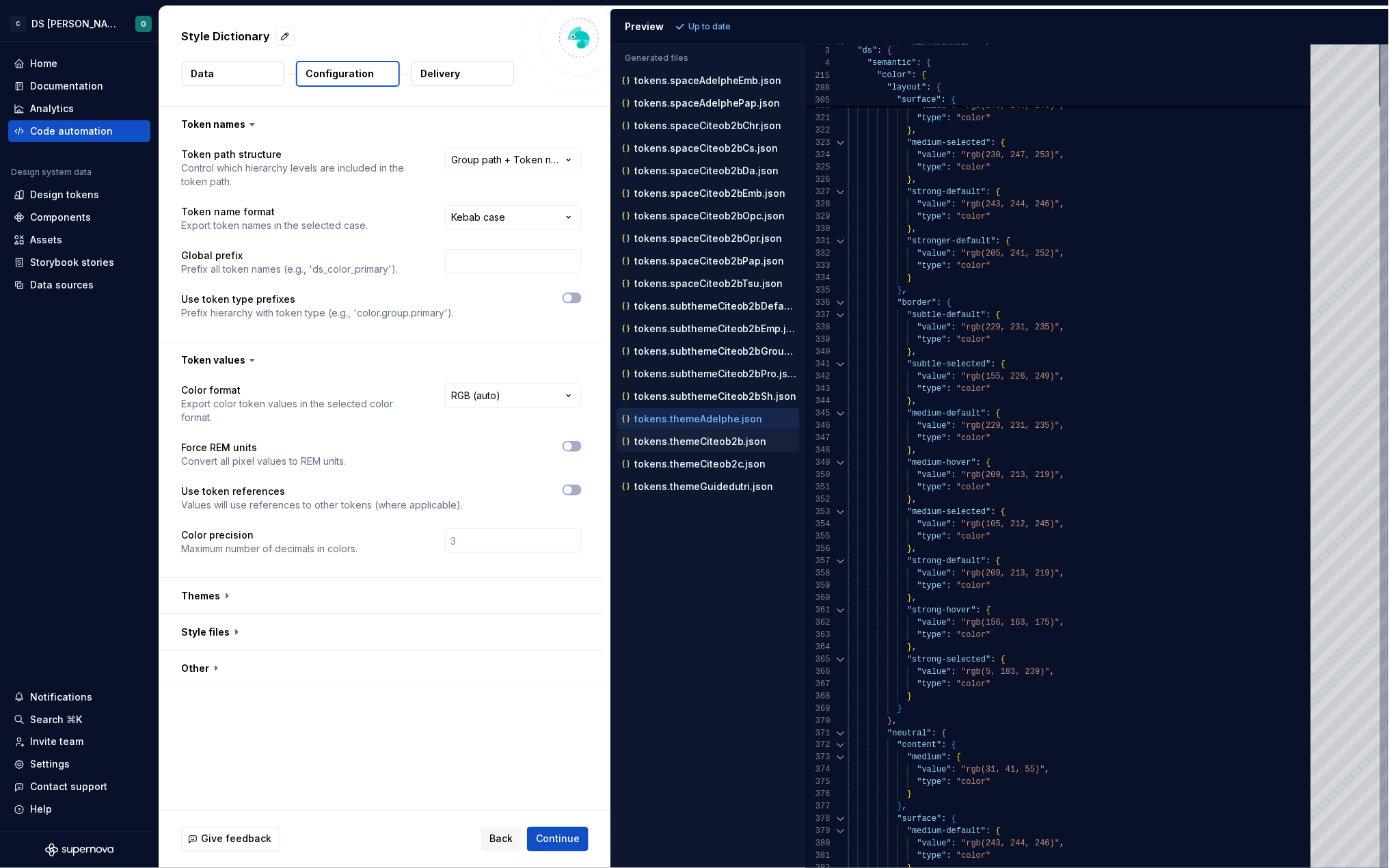
click at [721, 447] on p "tokens.themeCiteob2b.json" at bounding box center [701, 441] width 132 height 11
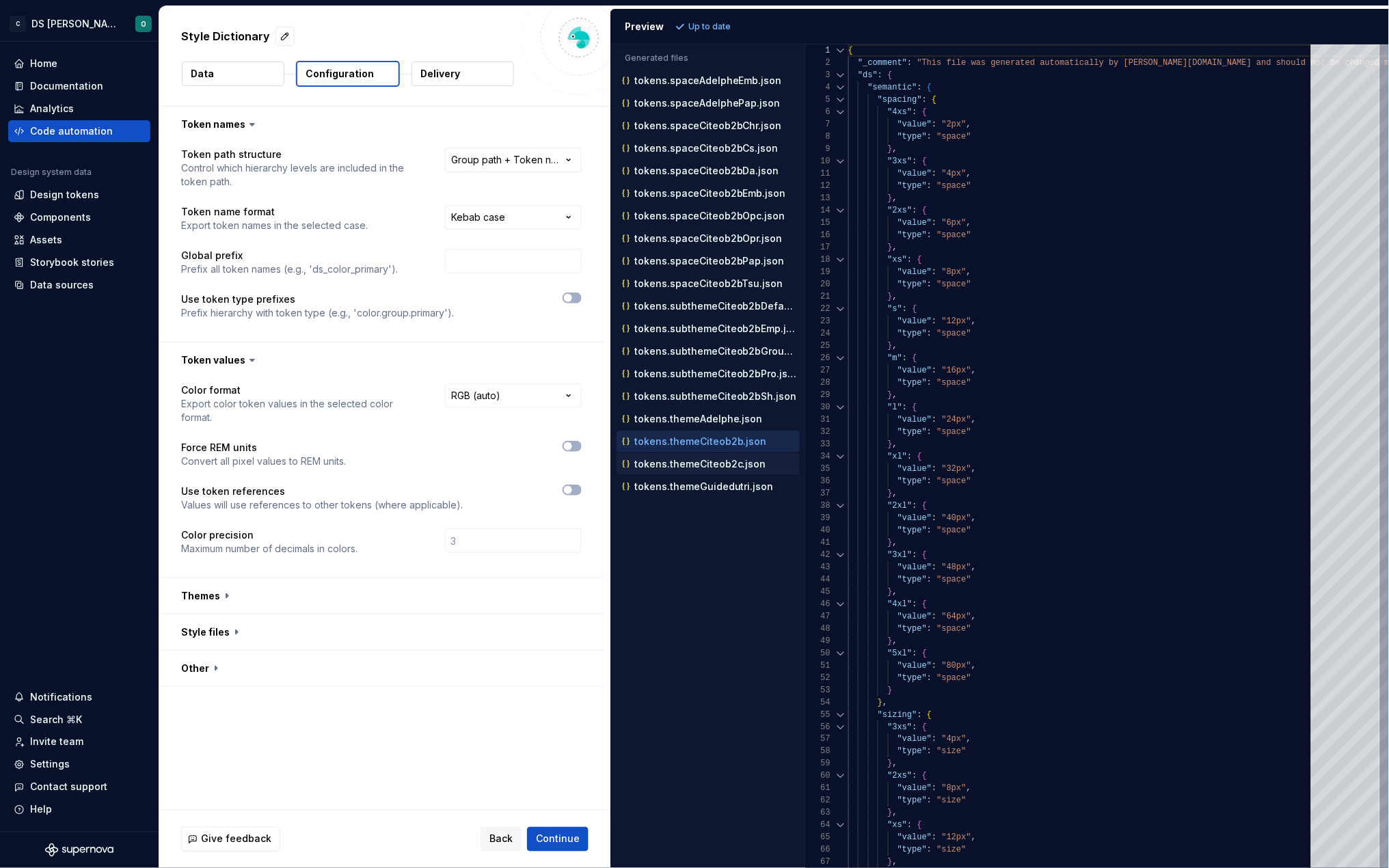
click at [699, 468] on p "tokens.themeCiteob2c.json" at bounding box center [700, 464] width 132 height 11
click at [696, 494] on div "tokens.themeGuidedutri.json" at bounding box center [710, 487] width 181 height 14
click at [567, 488] on span "button" at bounding box center [568, 490] width 9 height 9
click at [714, 30] on span "Refresh preview" at bounding box center [723, 26] width 69 height 11
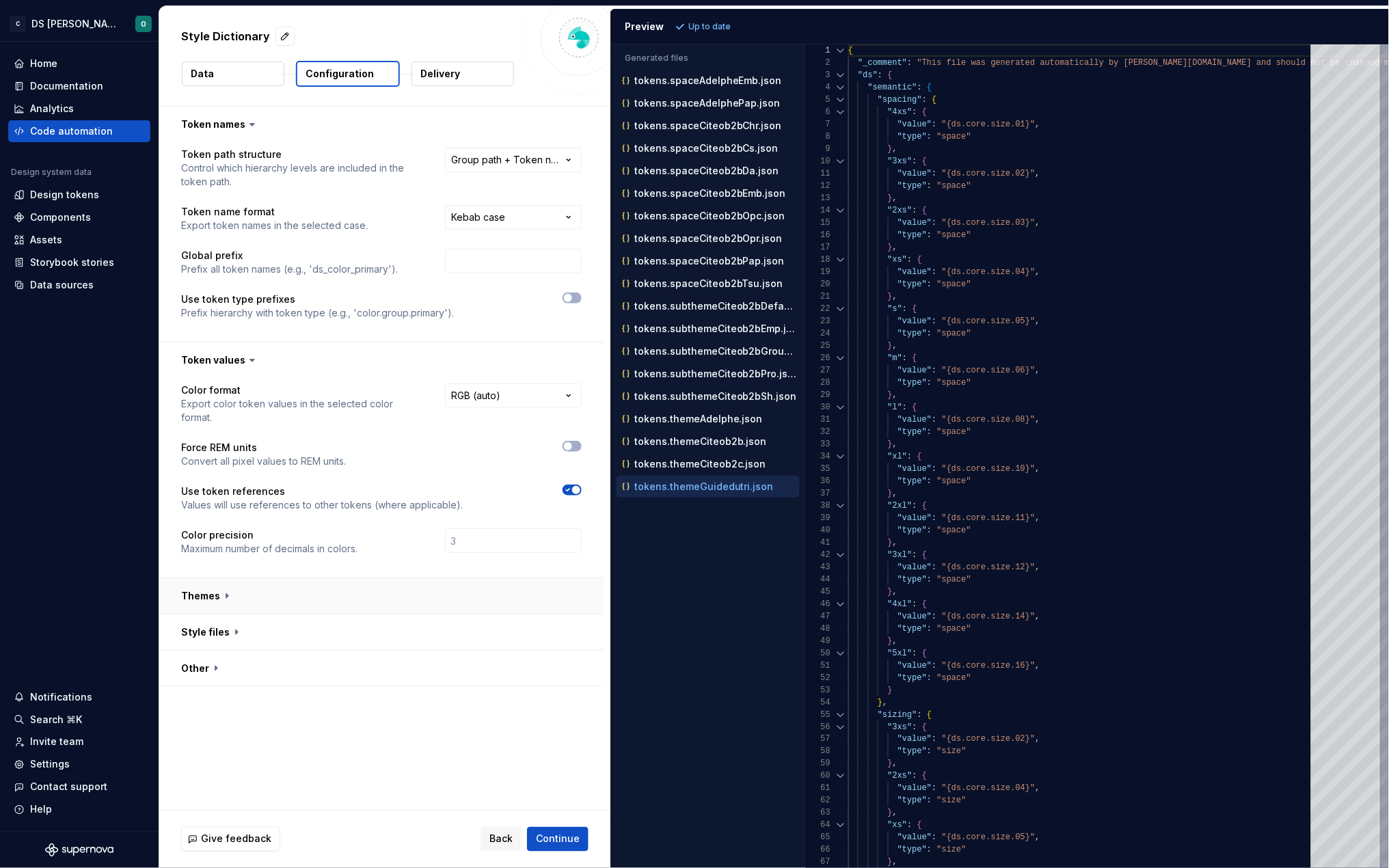
click at [352, 586] on button "button" at bounding box center [382, 596] width 445 height 36
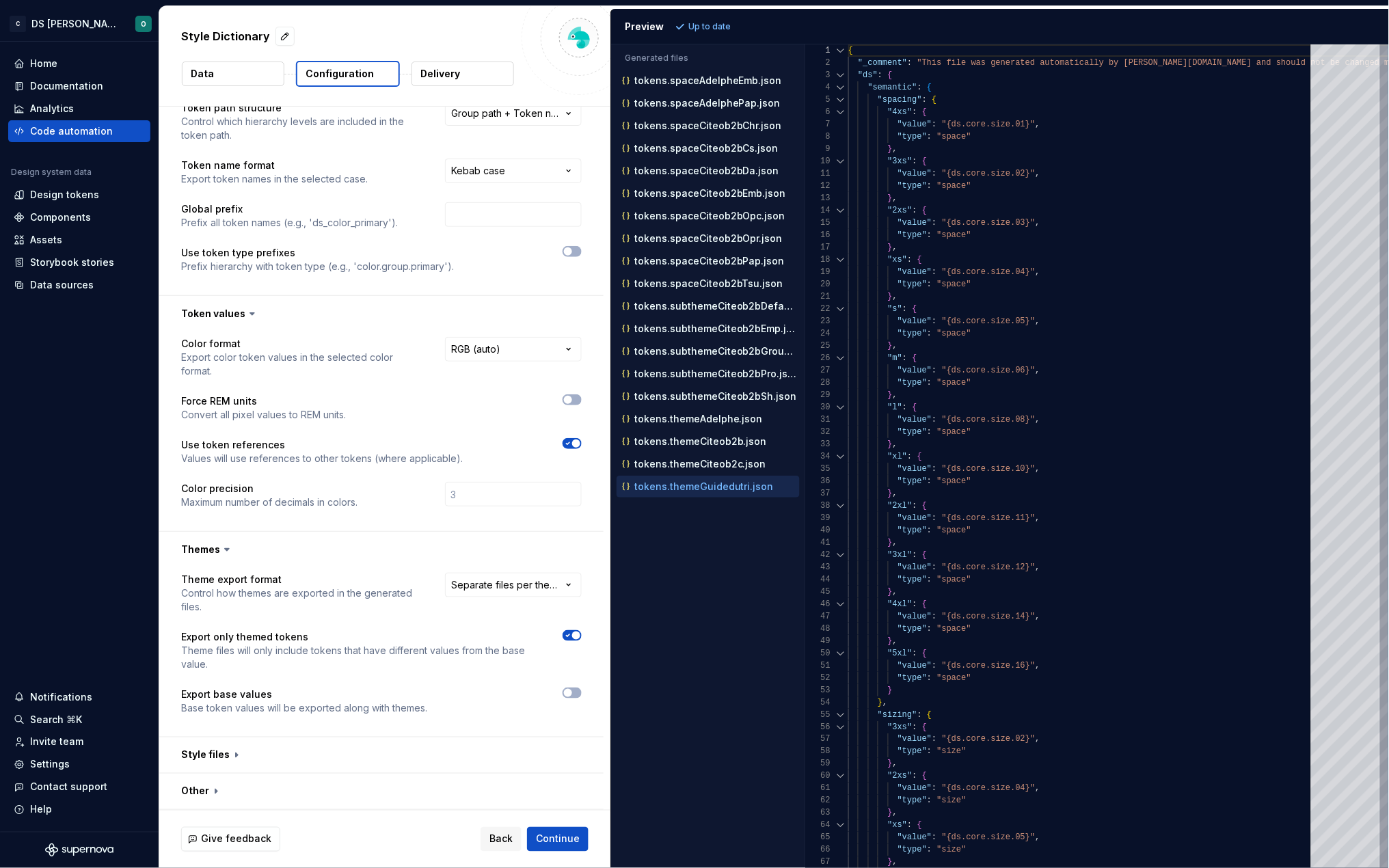
scroll to position [47, 0]
click at [567, 691] on span "button" at bounding box center [568, 693] width 9 height 9
click at [716, 20] on button "Refresh preview" at bounding box center [718, 26] width 92 height 19
click at [676, 83] on p "tokens.json" at bounding box center [663, 81] width 56 height 11
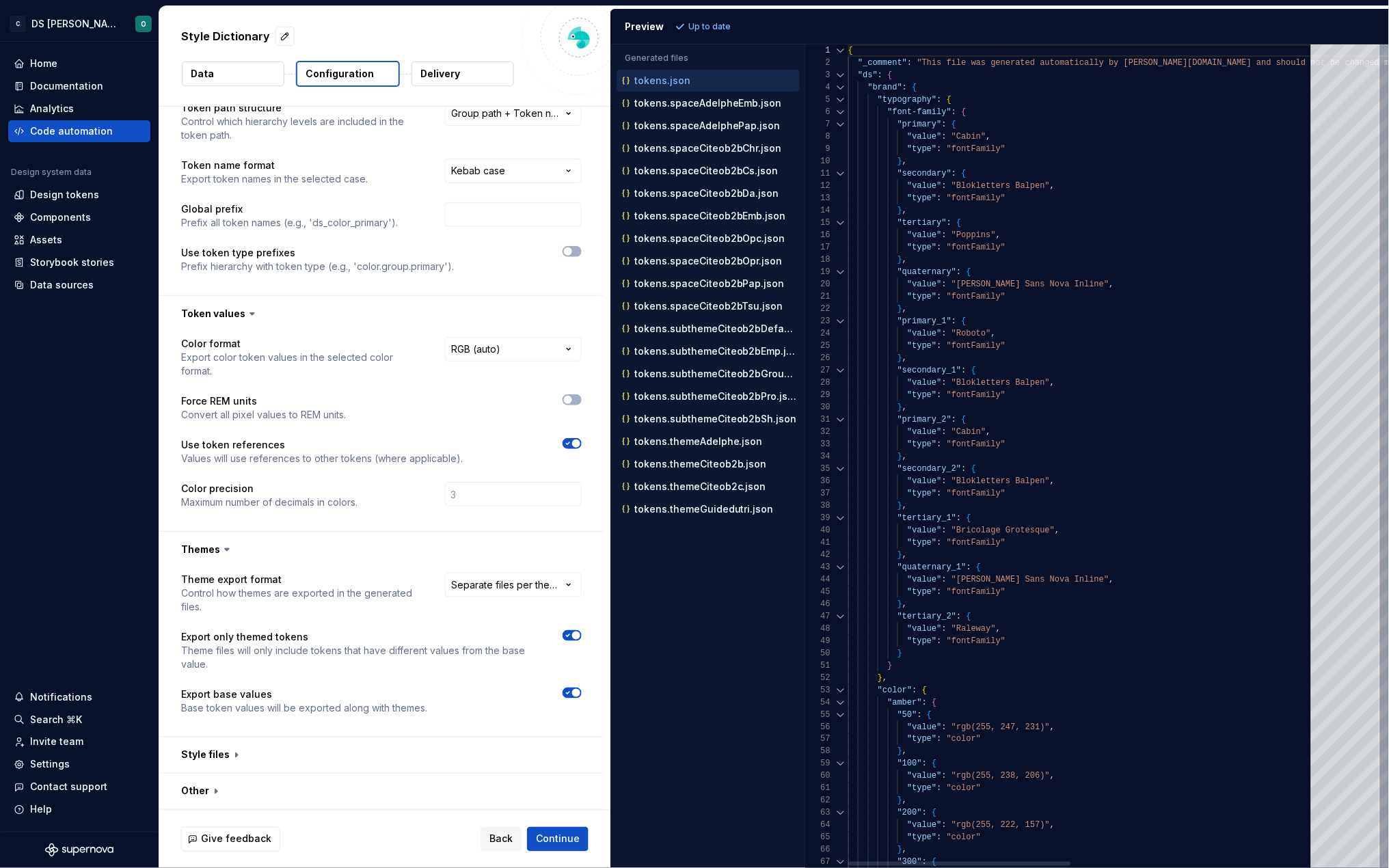
click at [841, 87] on div at bounding box center [841, 87] width 18 height 12
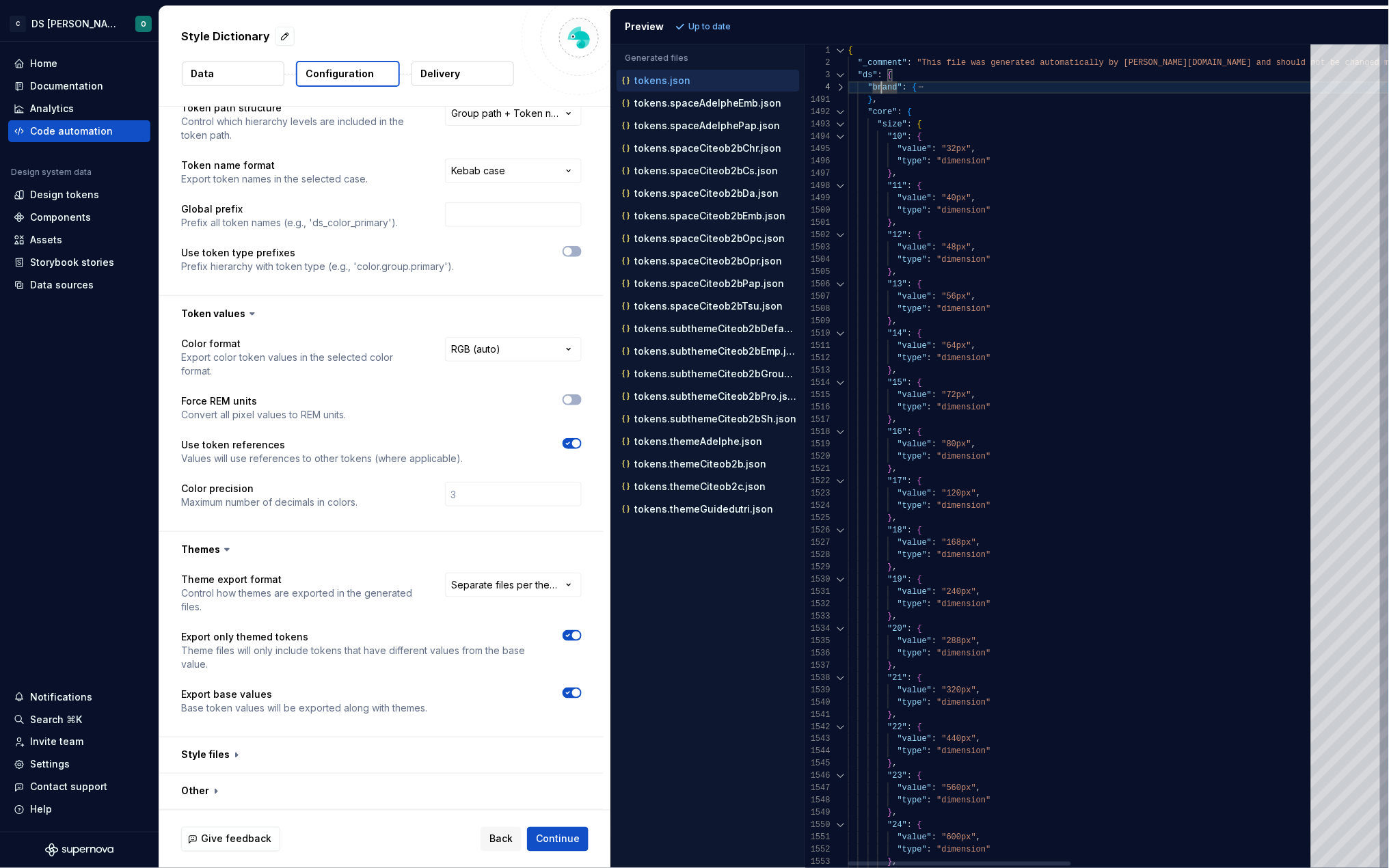
click at [840, 113] on div at bounding box center [841, 112] width 18 height 12
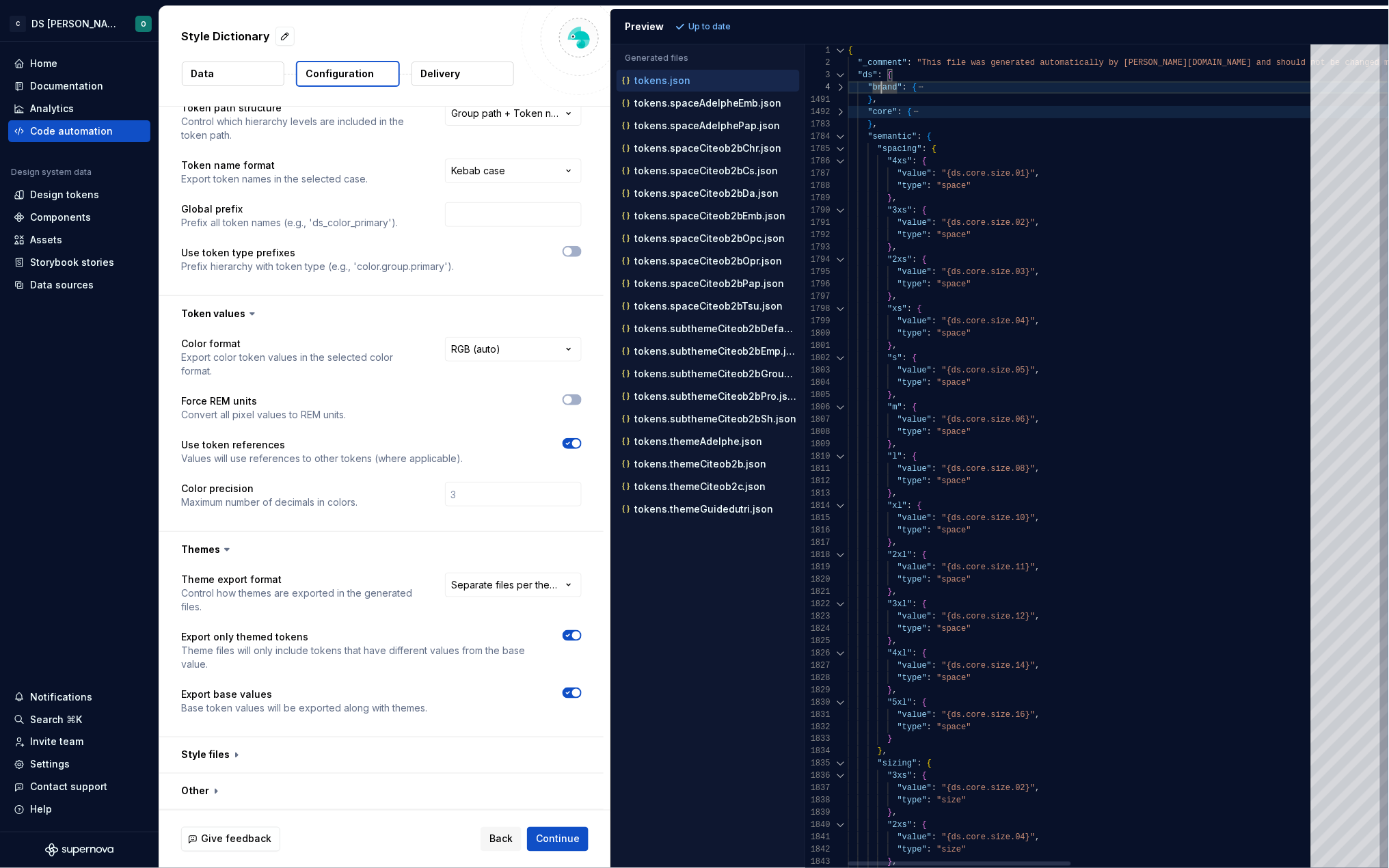
click at [841, 107] on div at bounding box center [841, 112] width 18 height 12
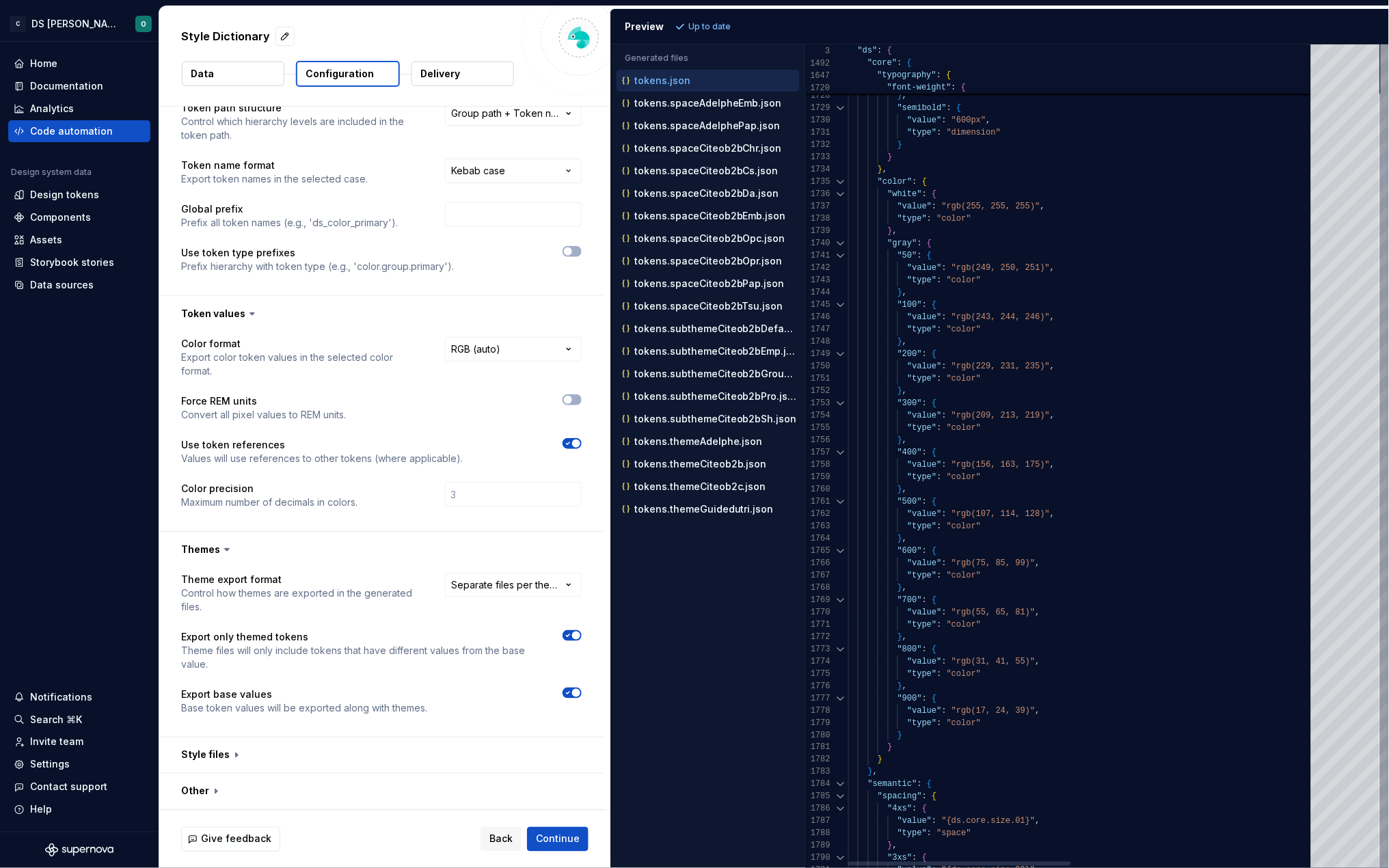
click at [840, 243] on div at bounding box center [841, 244] width 18 height 12
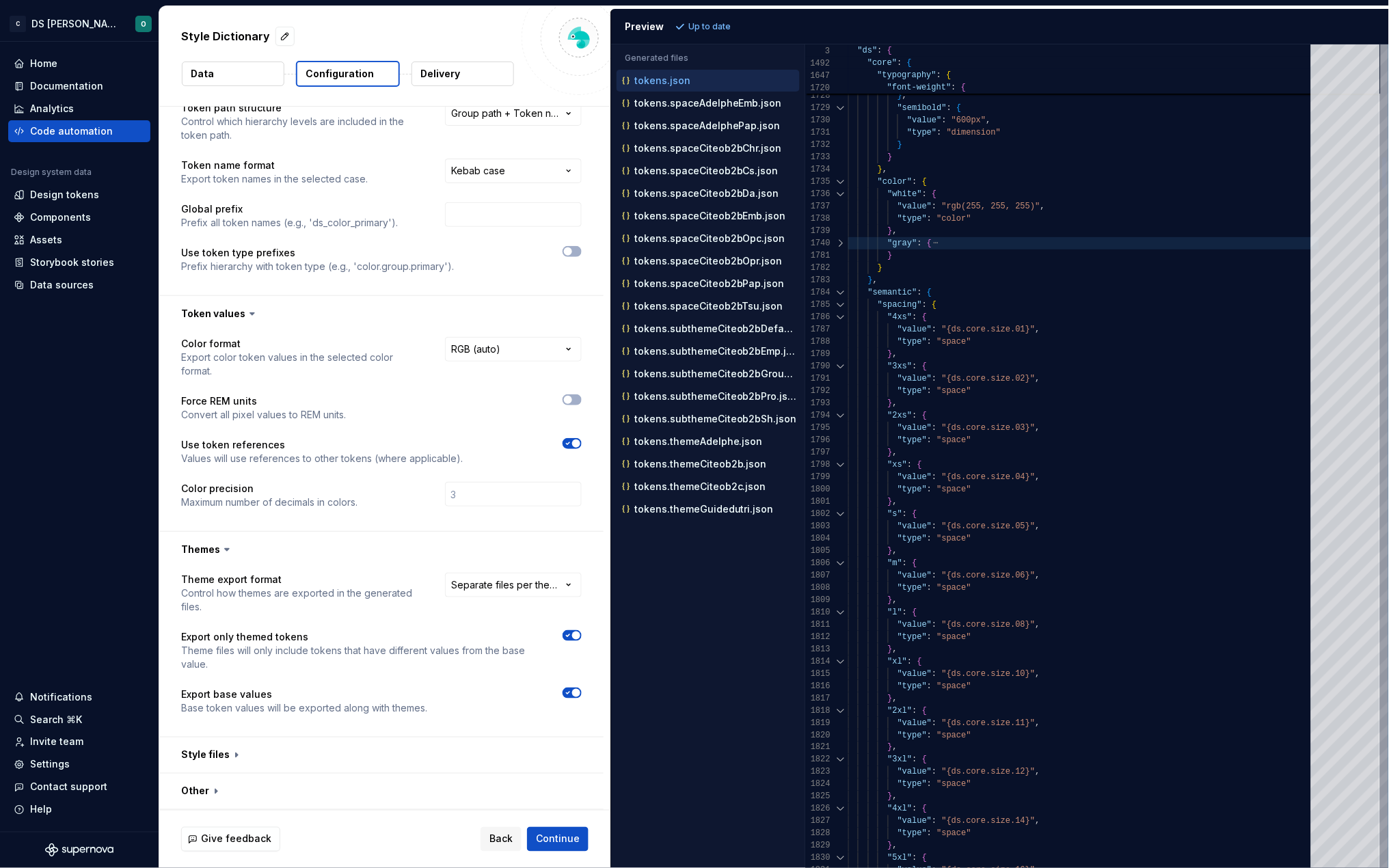
click at [839, 196] on div at bounding box center [841, 194] width 18 height 12
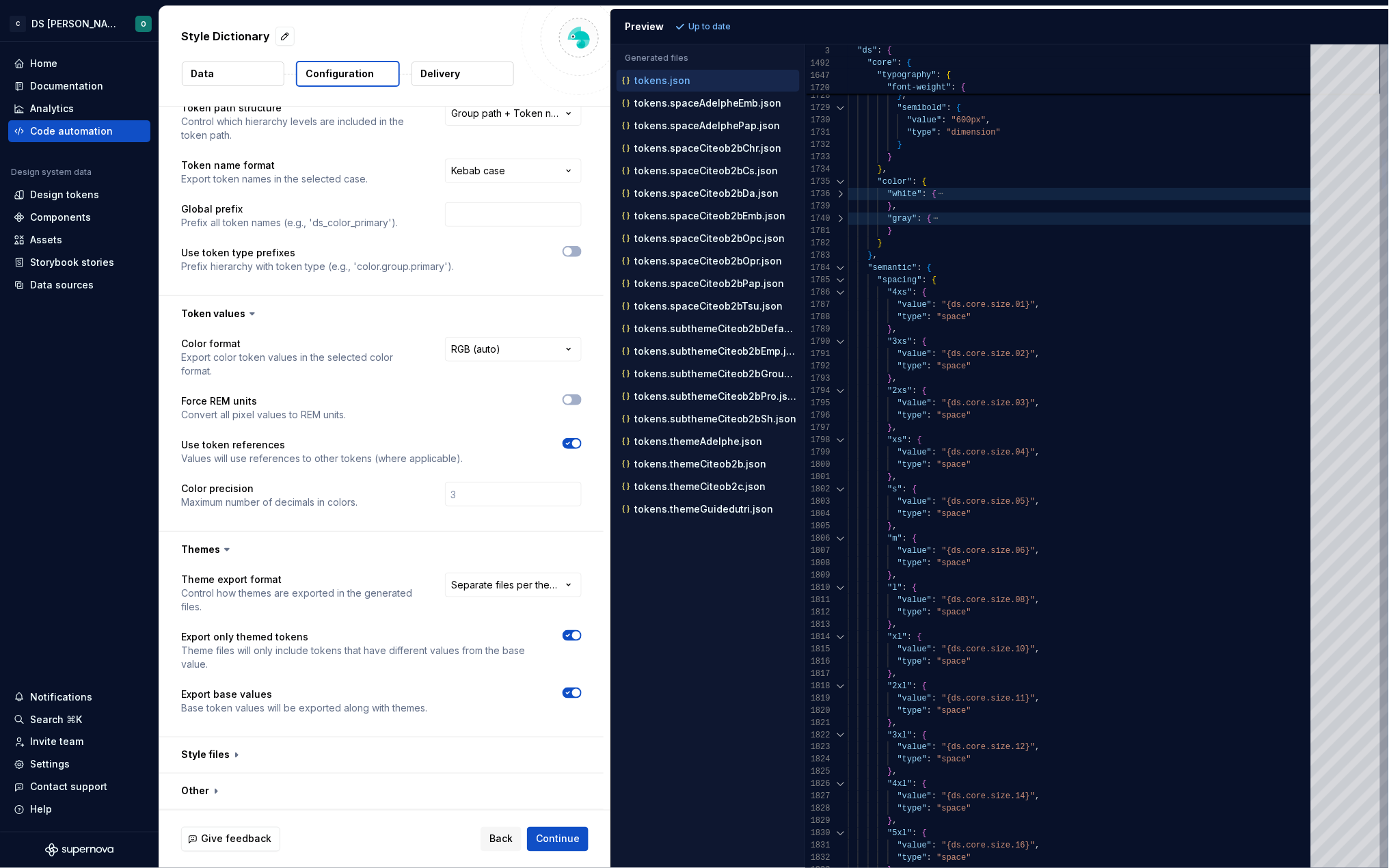
click at [841, 293] on div at bounding box center [841, 293] width 18 height 12
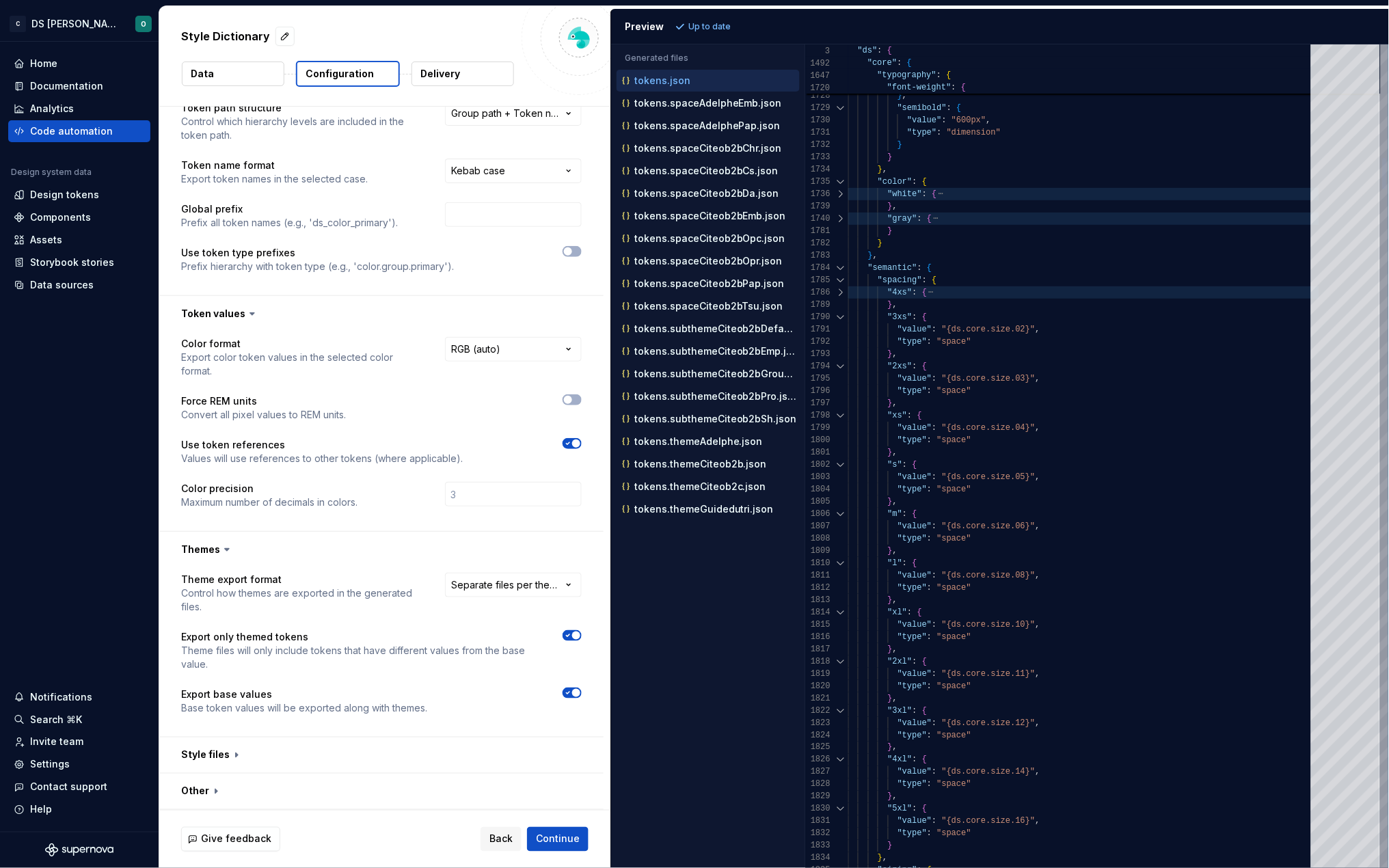
click at [839, 265] on div at bounding box center [841, 268] width 18 height 12
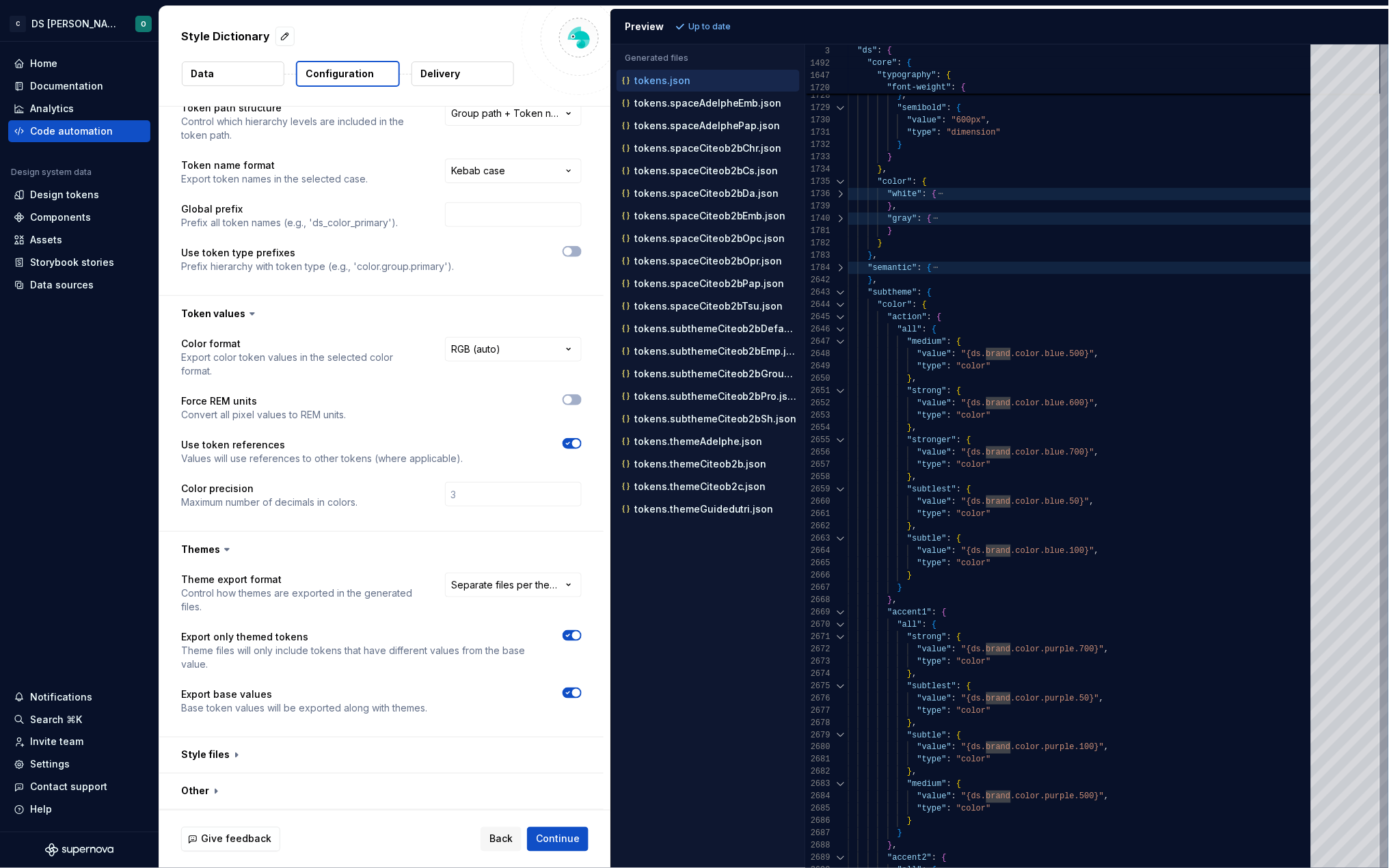
click at [839, 293] on div at bounding box center [841, 293] width 18 height 12
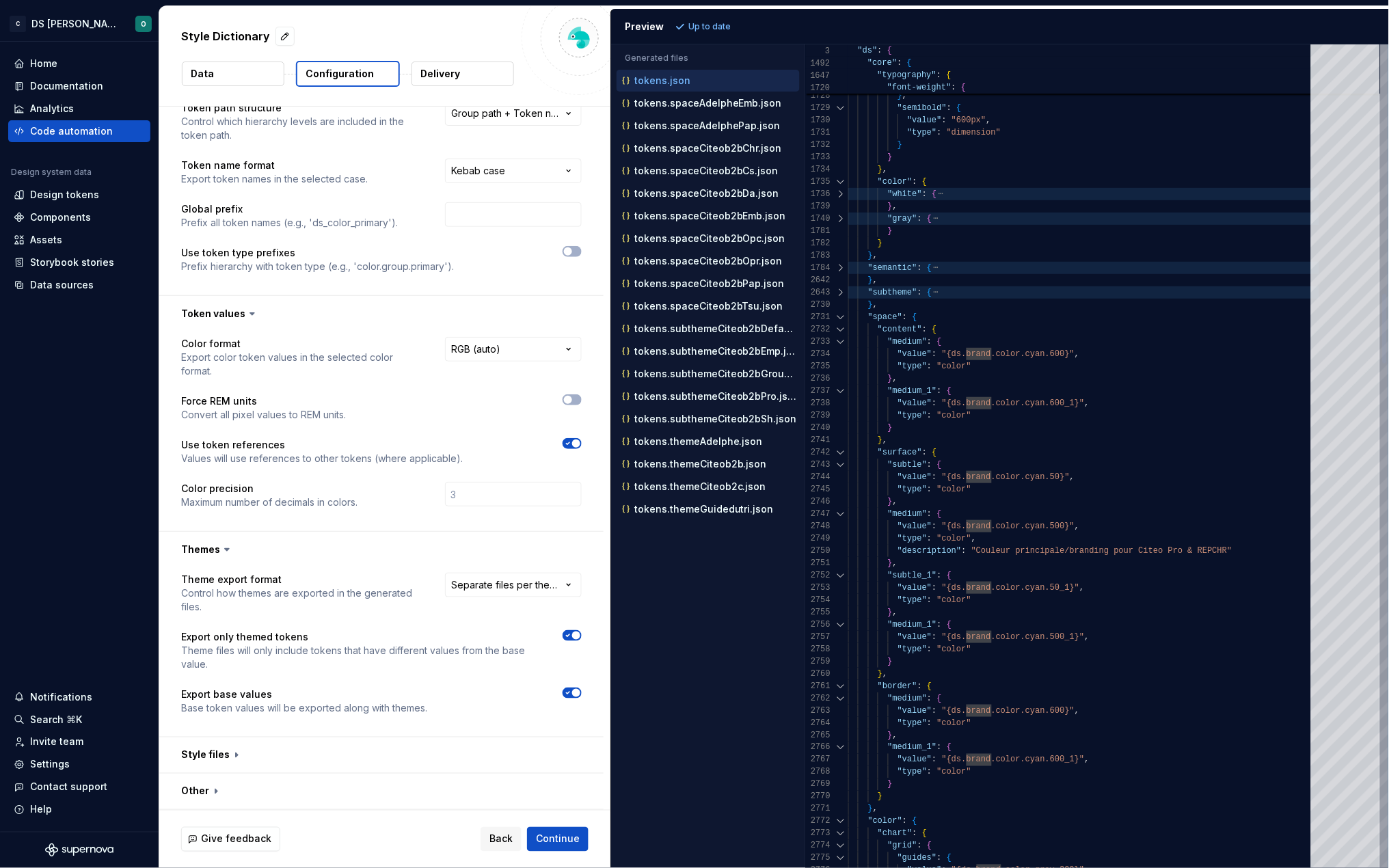
click at [841, 315] on div at bounding box center [841, 318] width 18 height 12
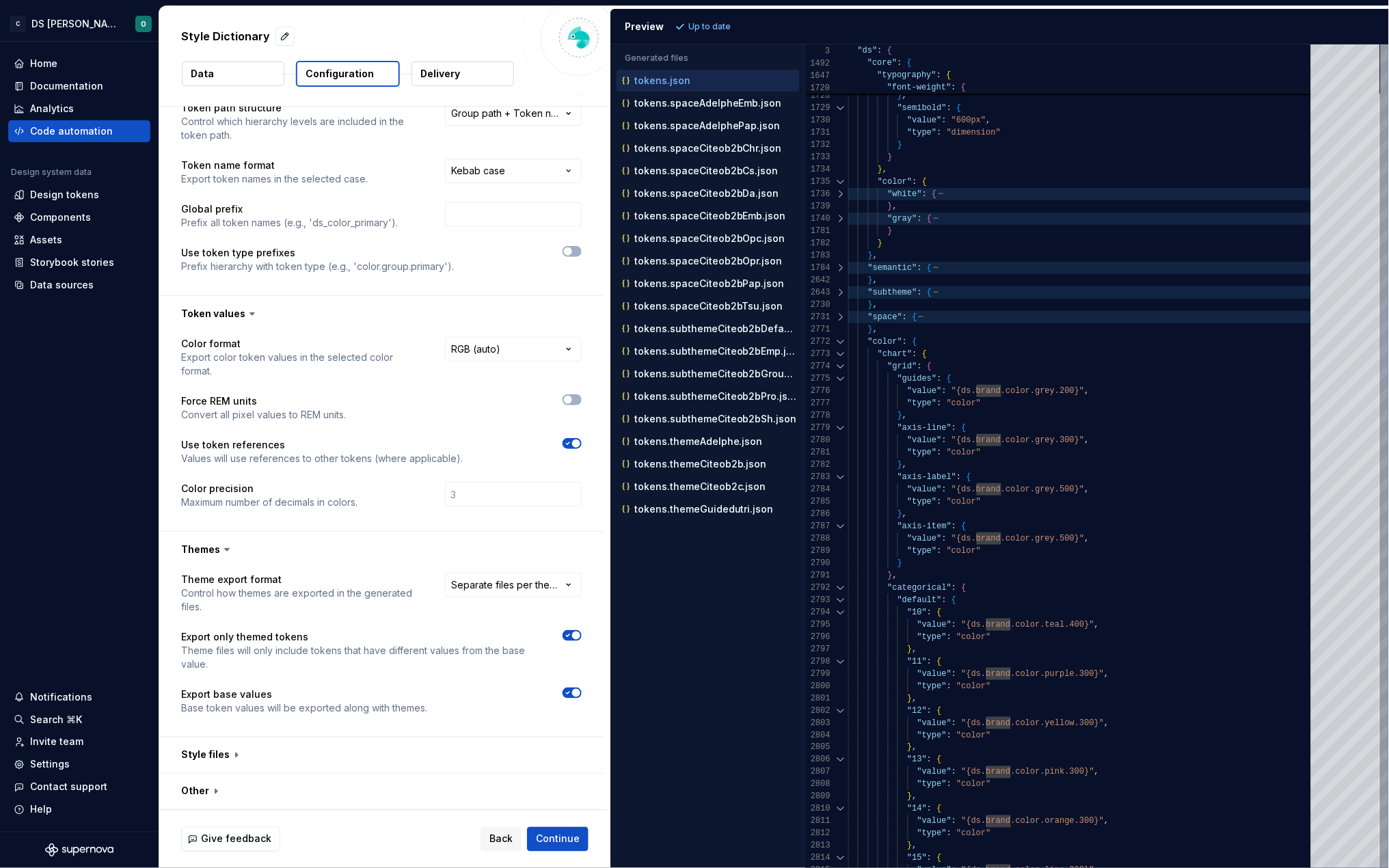
click at [840, 341] on div at bounding box center [841, 342] width 18 height 12
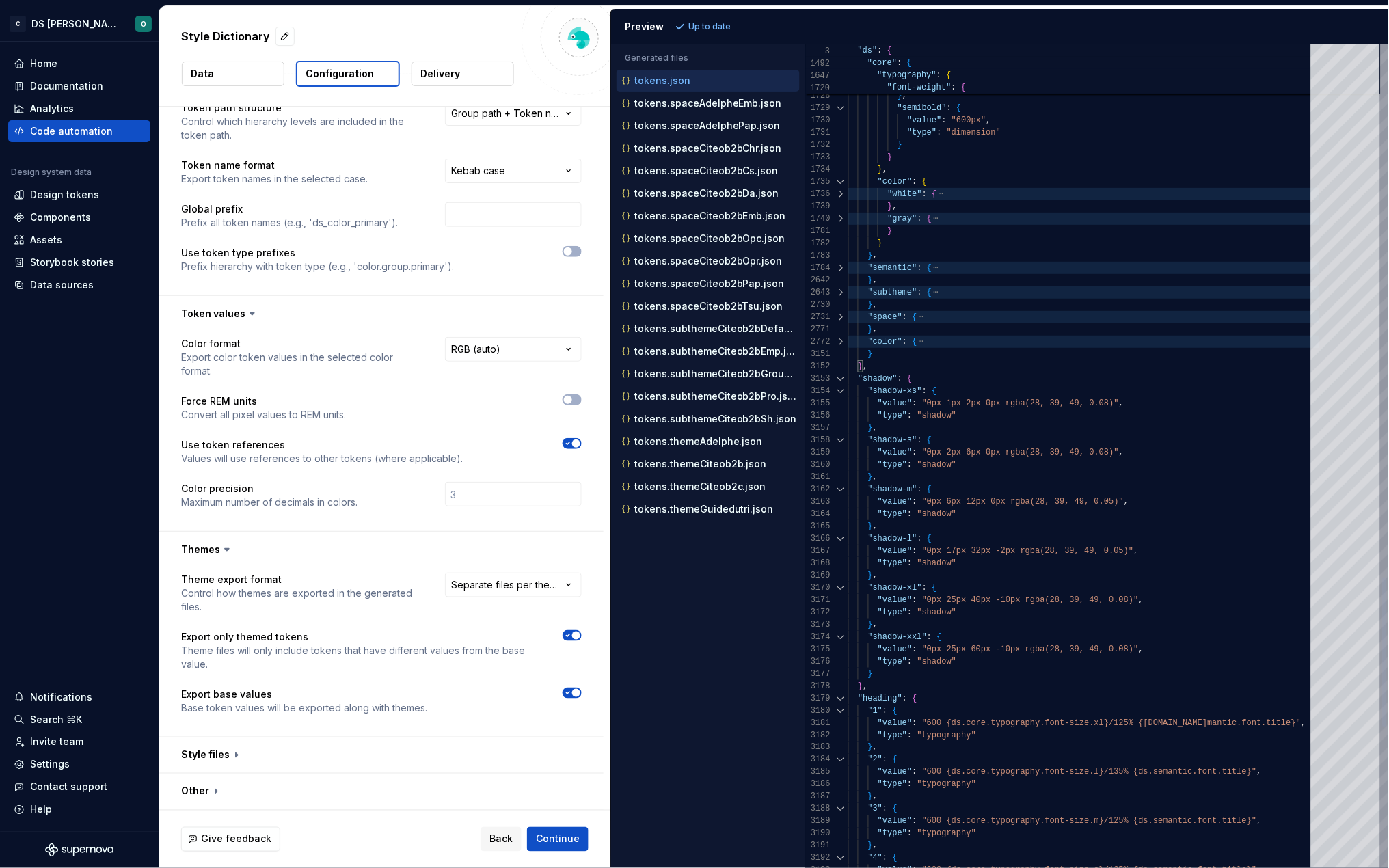
click at [840, 341] on div at bounding box center [841, 342] width 18 height 12
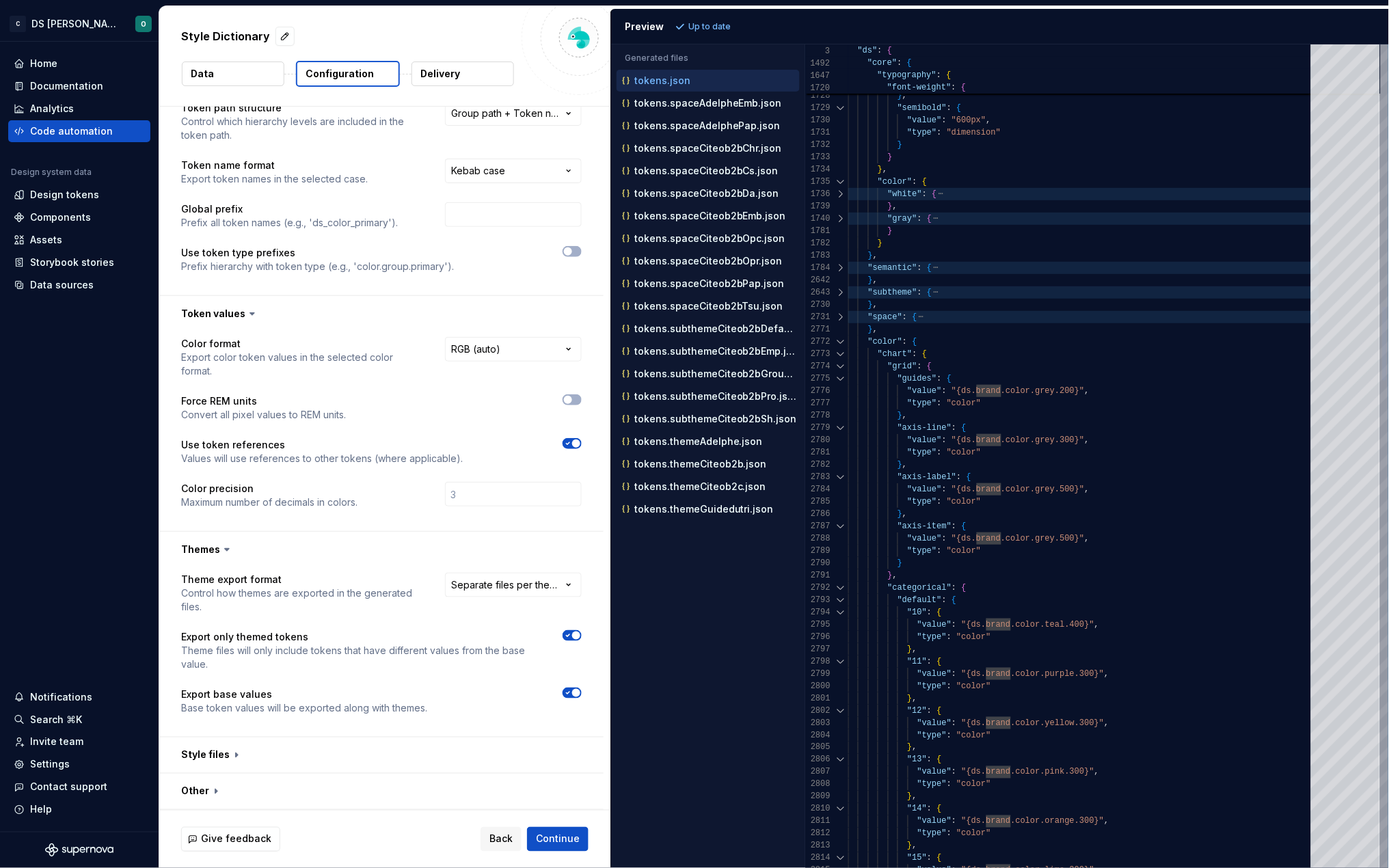
click at [841, 354] on div at bounding box center [841, 354] width 18 height 12
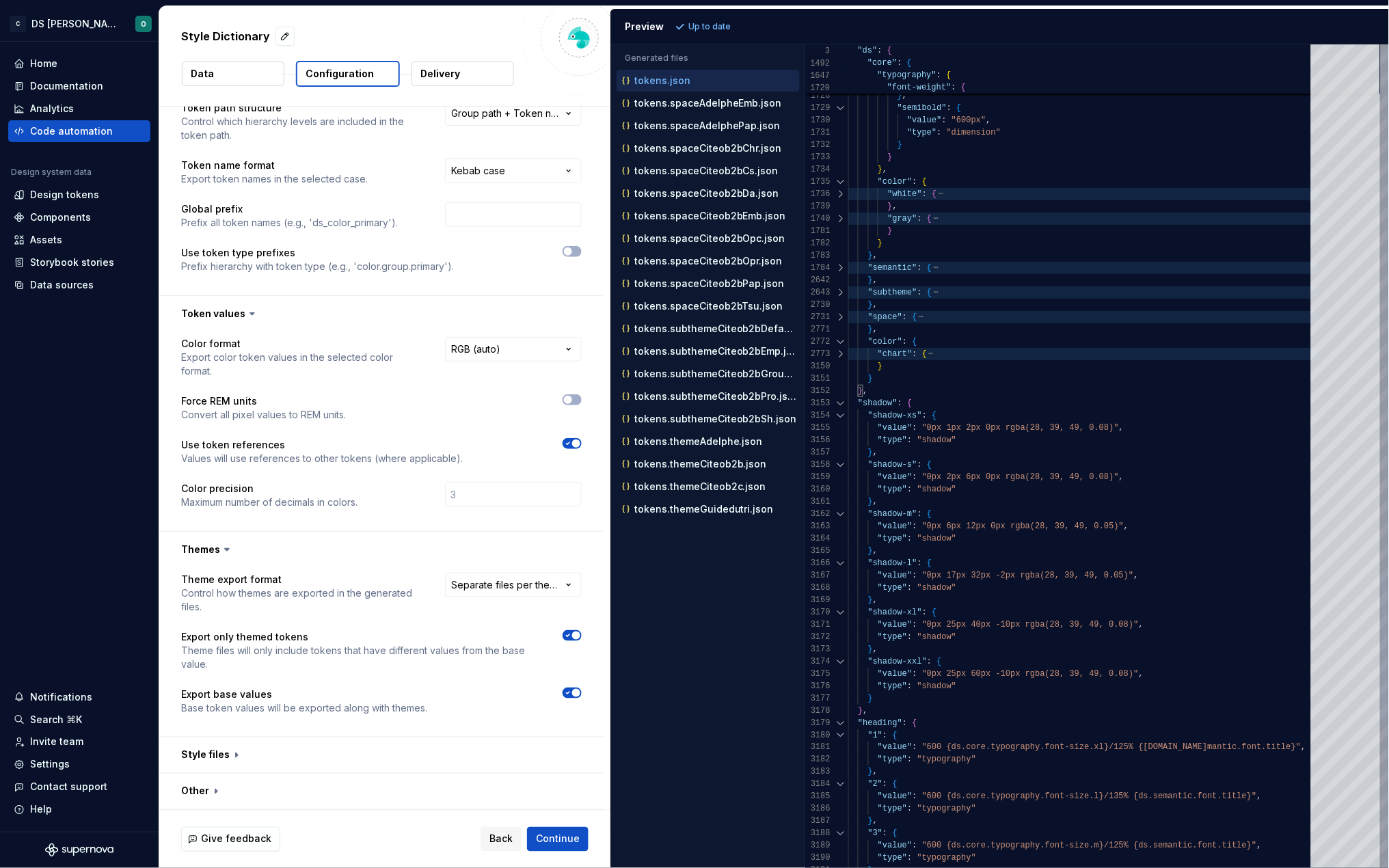
click at [839, 404] on div at bounding box center [841, 403] width 18 height 12
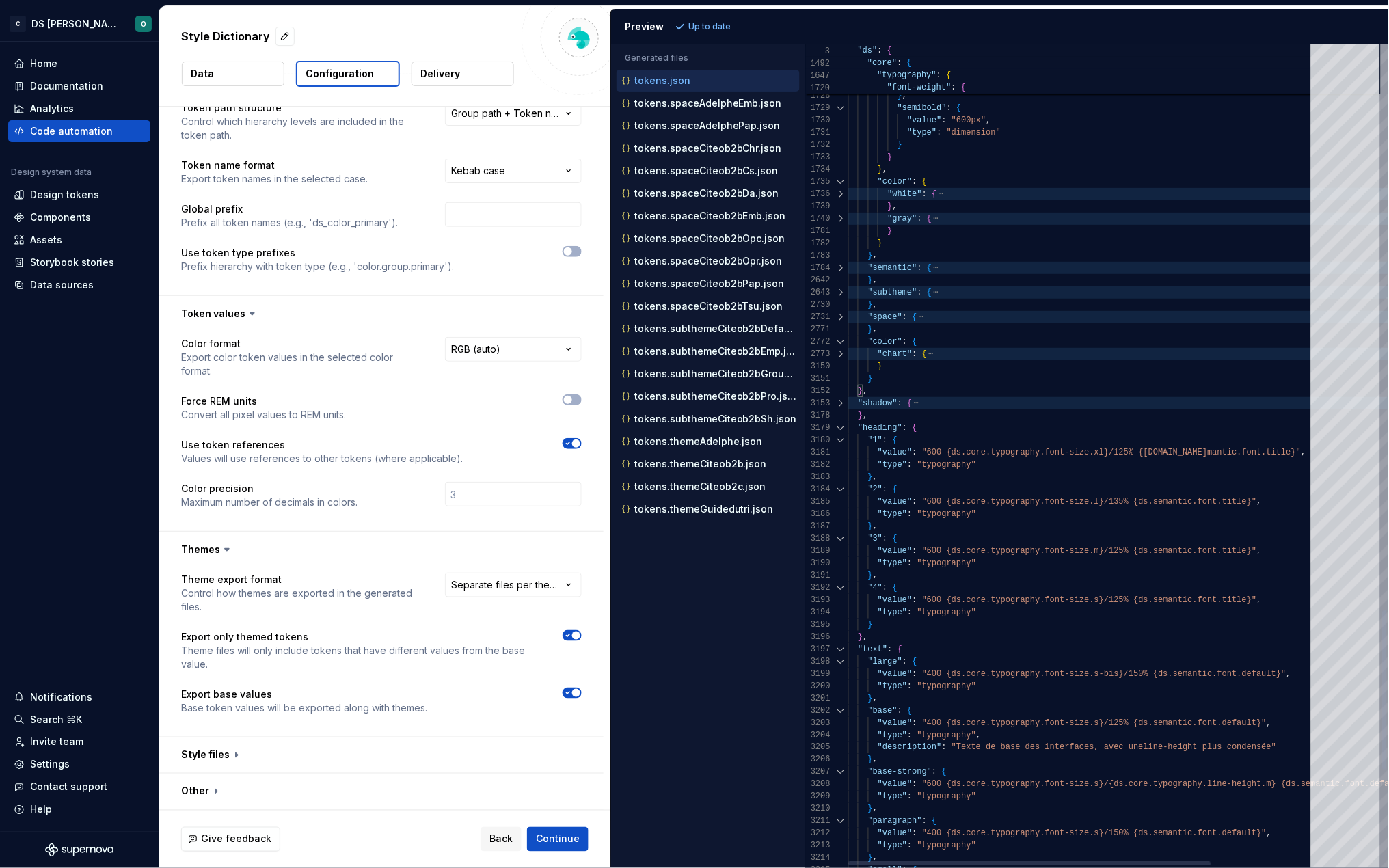
click at [842, 425] on div at bounding box center [841, 428] width 18 height 12
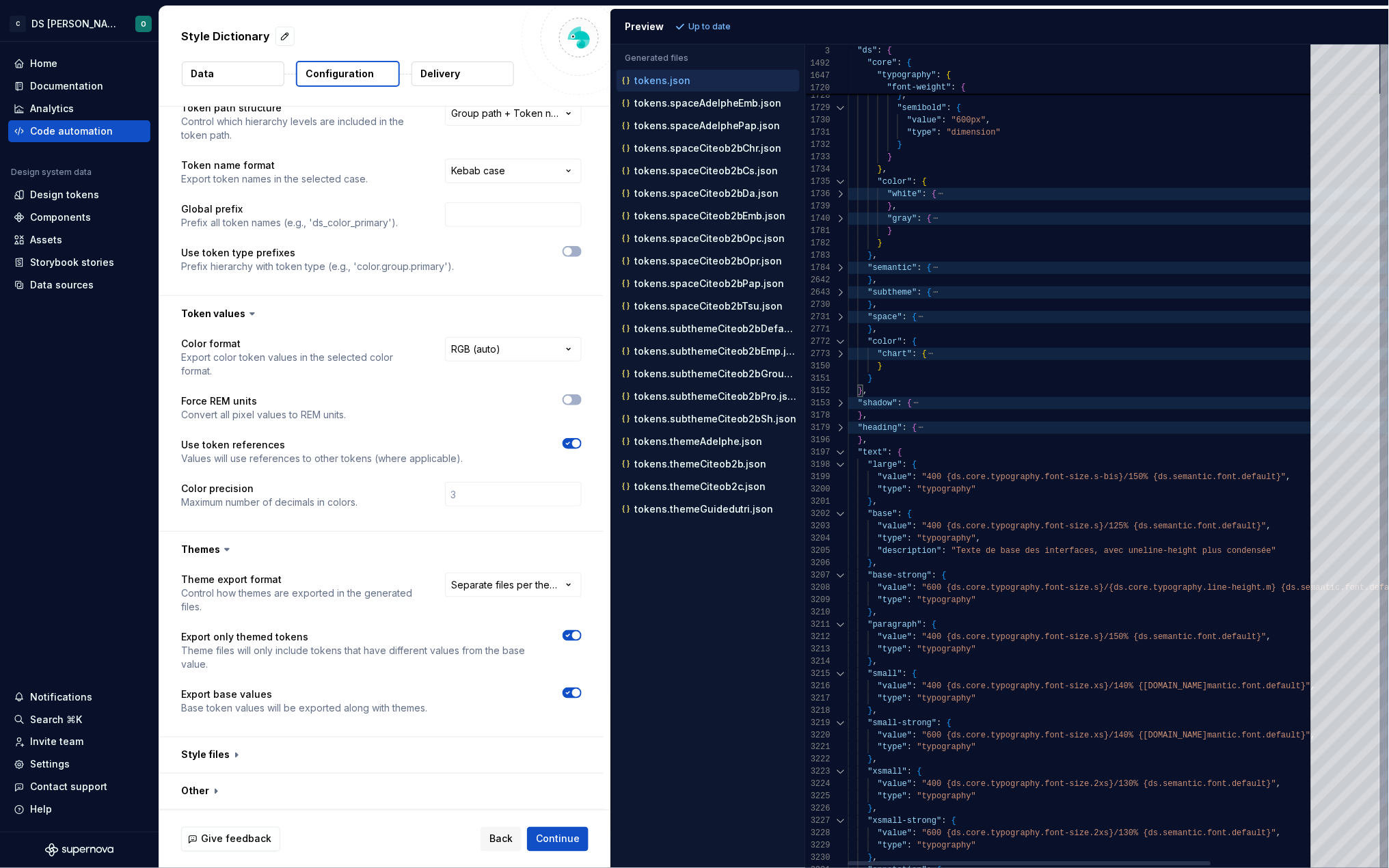
click at [842, 452] on div at bounding box center [841, 452] width 18 height 12
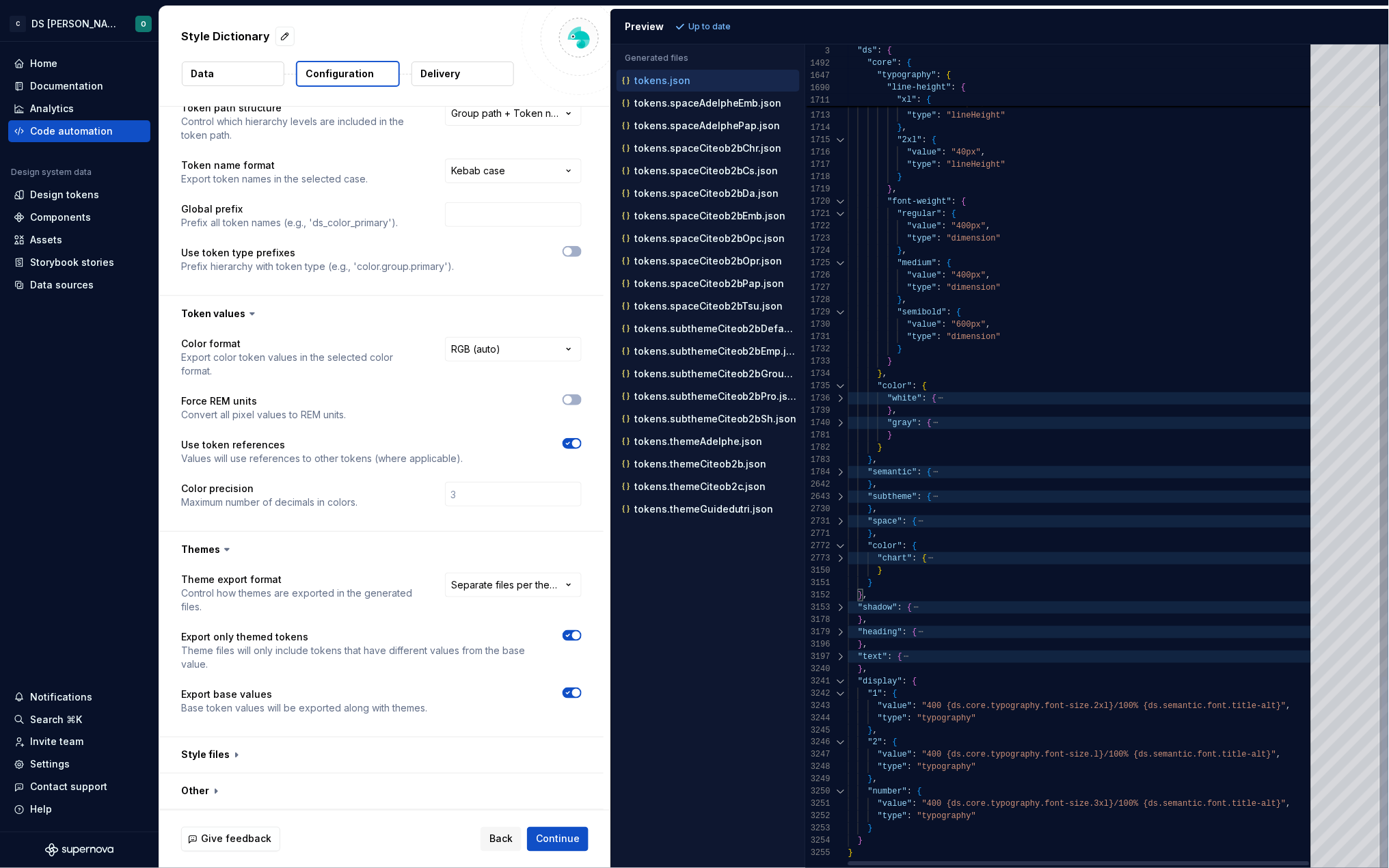
click at [841, 683] on div at bounding box center [841, 682] width 18 height 12
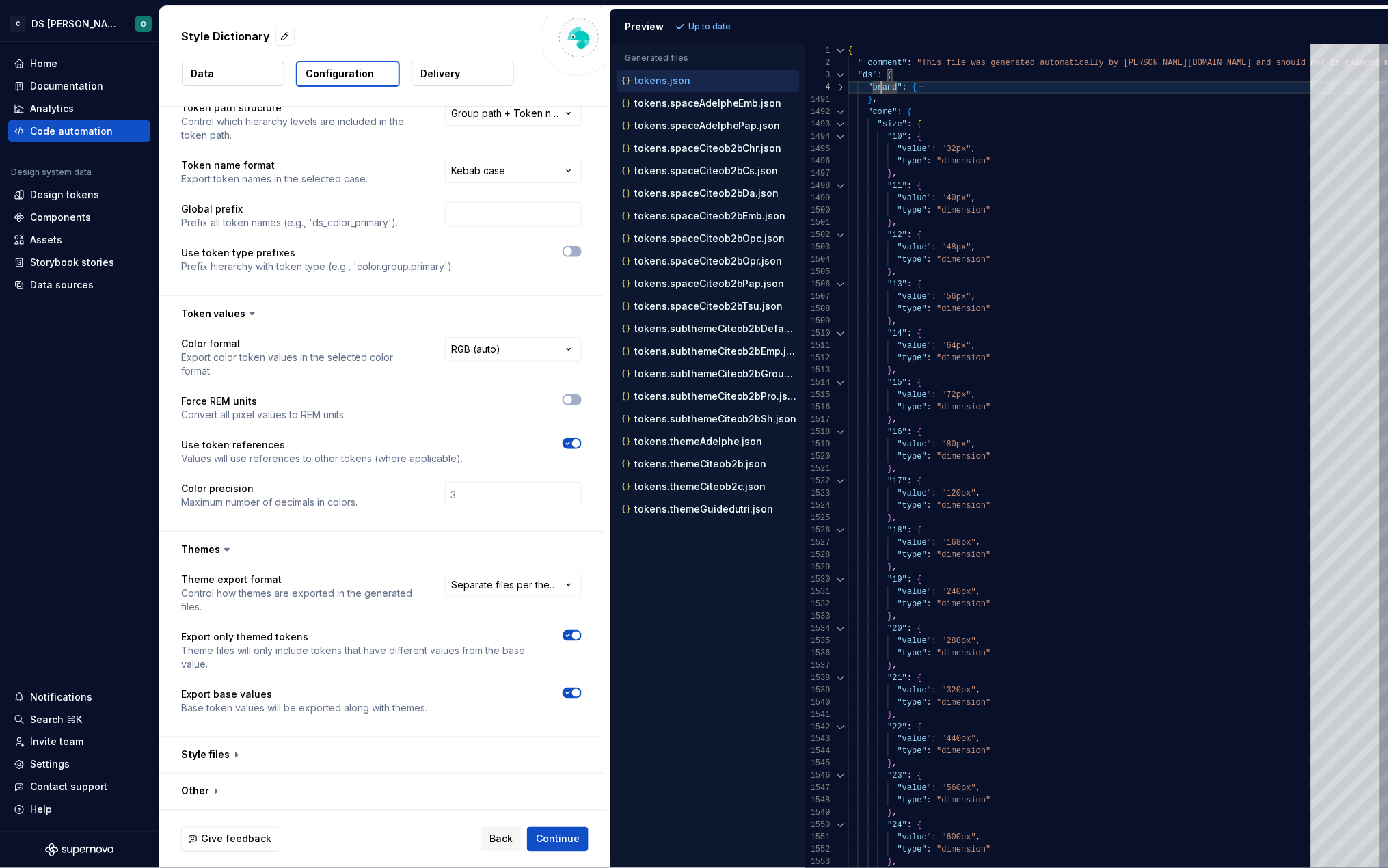
click at [227, 80] on button "Data" at bounding box center [234, 74] width 103 height 25
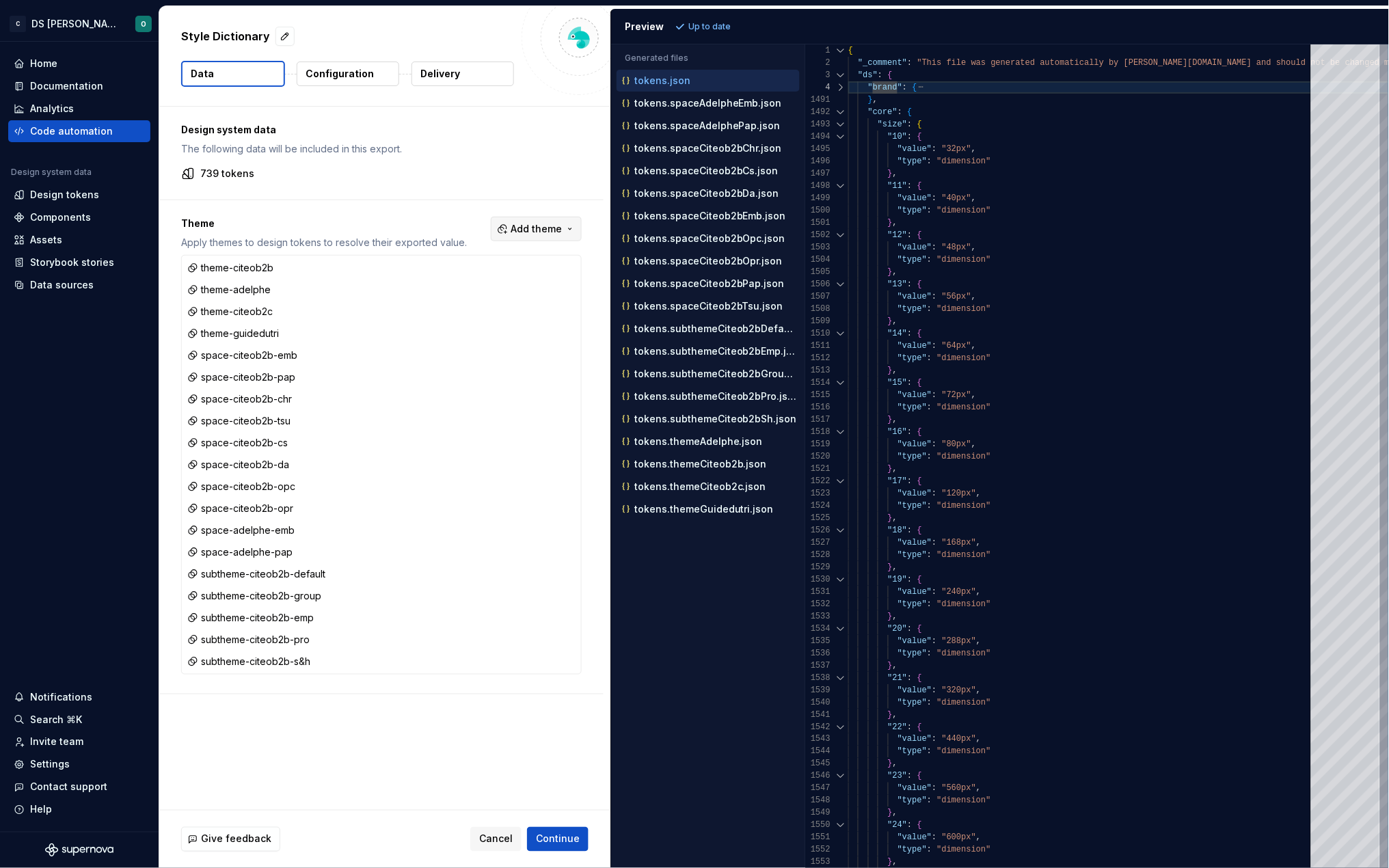
click at [540, 220] on button "Add theme" at bounding box center [536, 229] width 91 height 25
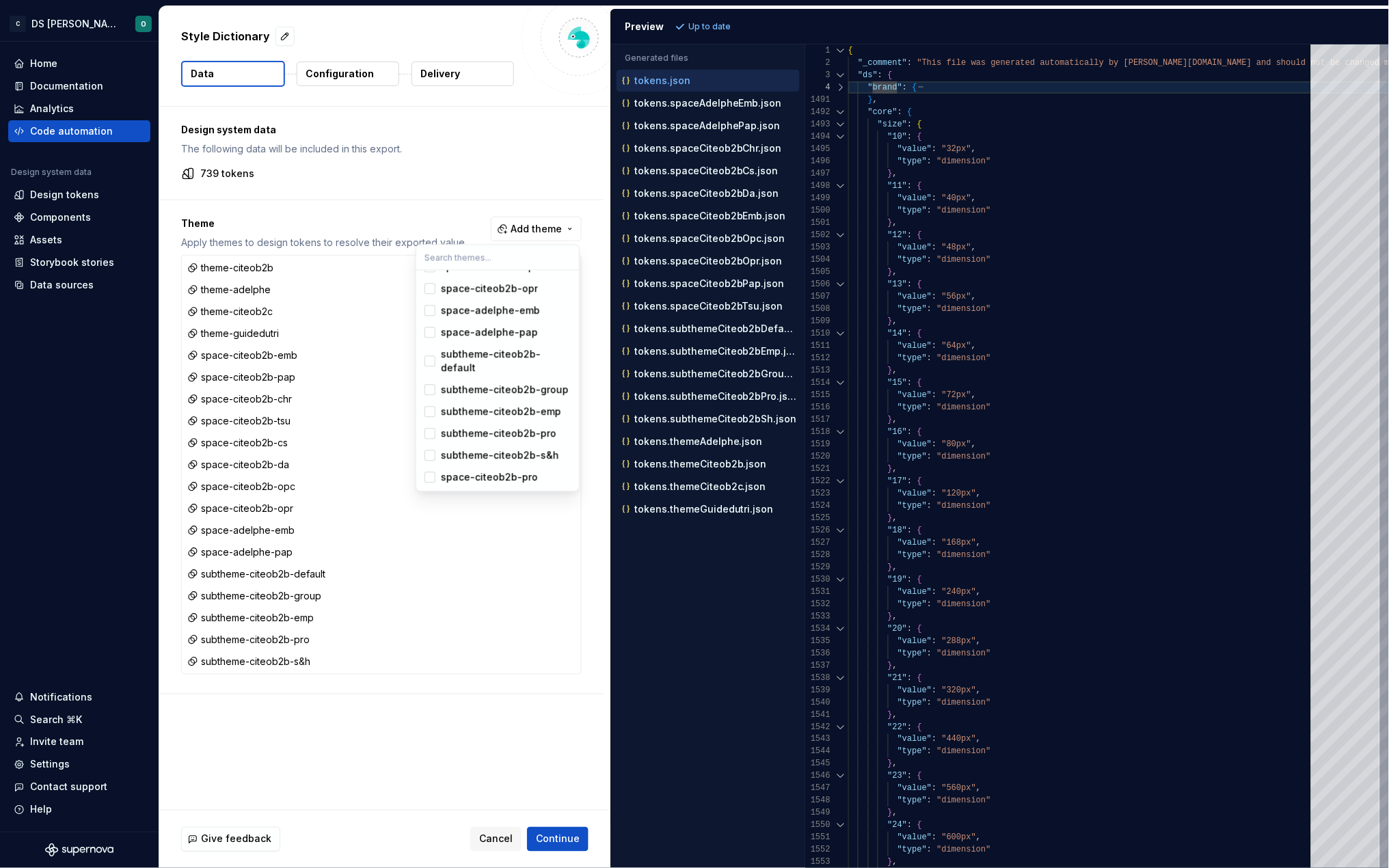
scroll to position [250, 0]
click at [512, 476] on div "space-citeob2b-pro" at bounding box center [489, 478] width 97 height 14
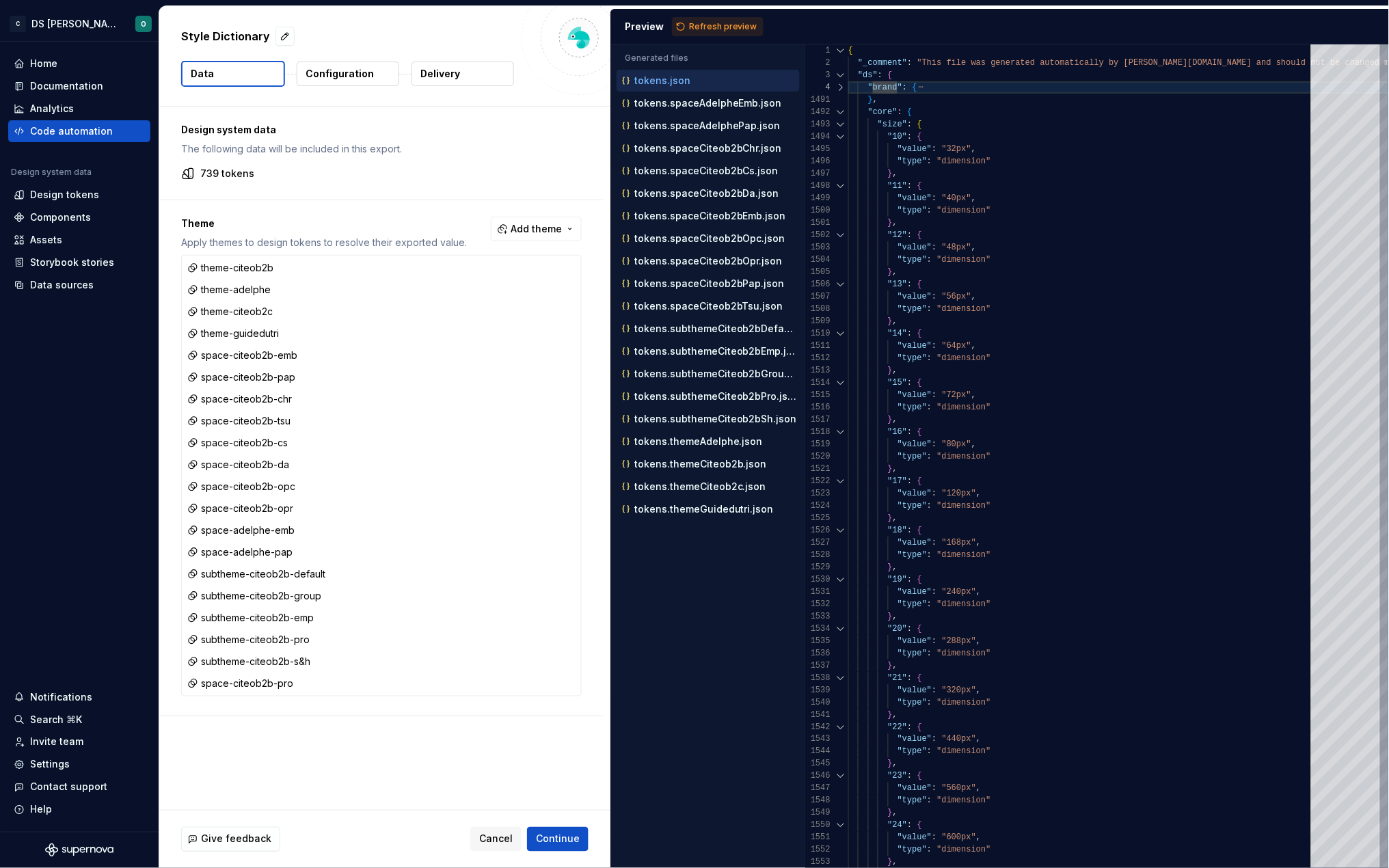
click at [533, 188] on html "C DS Citeo O Home Documentation Analytics Code automation Design system data De…" at bounding box center [694, 434] width 1389 height 868
click at [839, 111] on div at bounding box center [841, 112] width 18 height 12
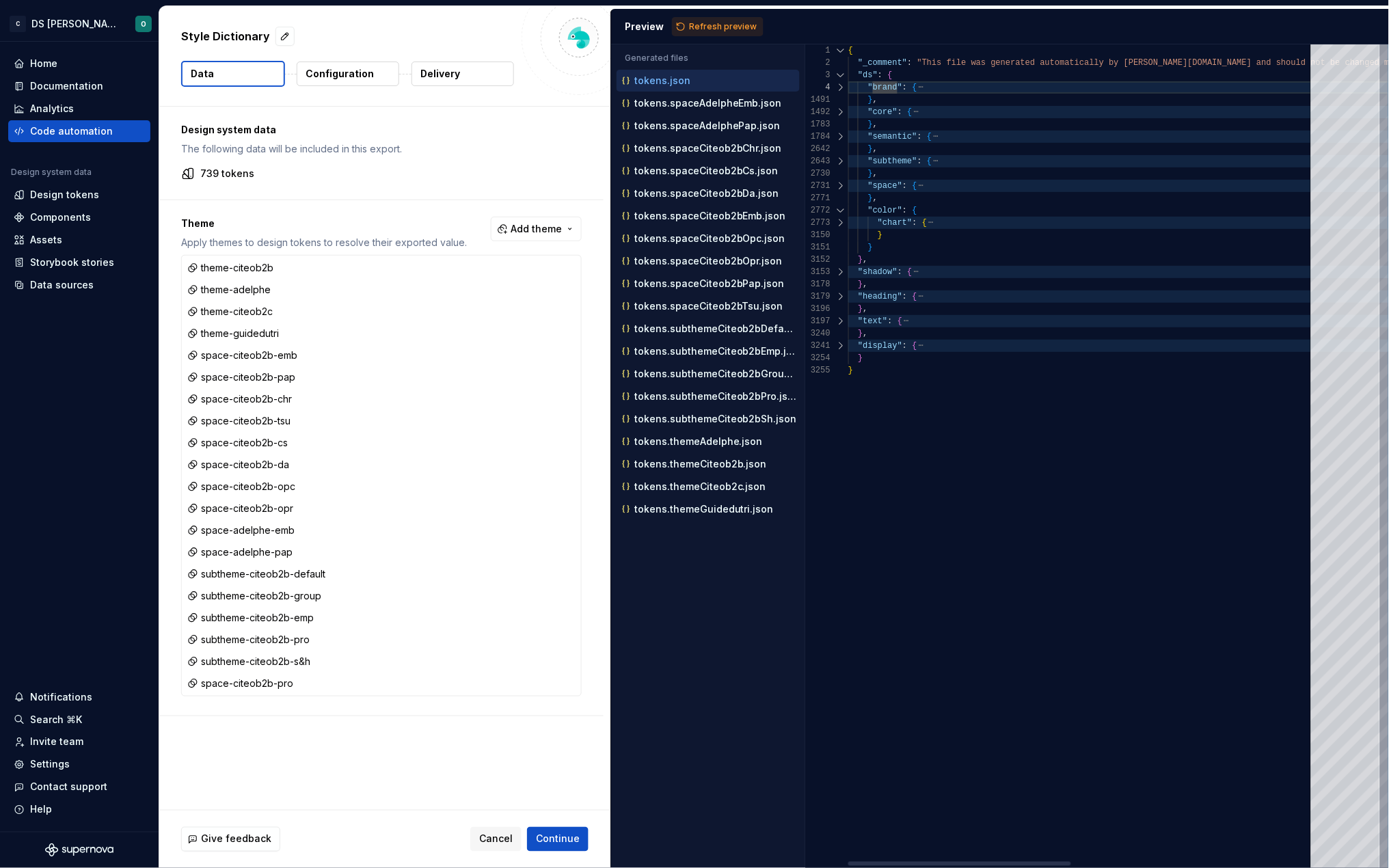
click at [841, 85] on div at bounding box center [841, 87] width 18 height 12
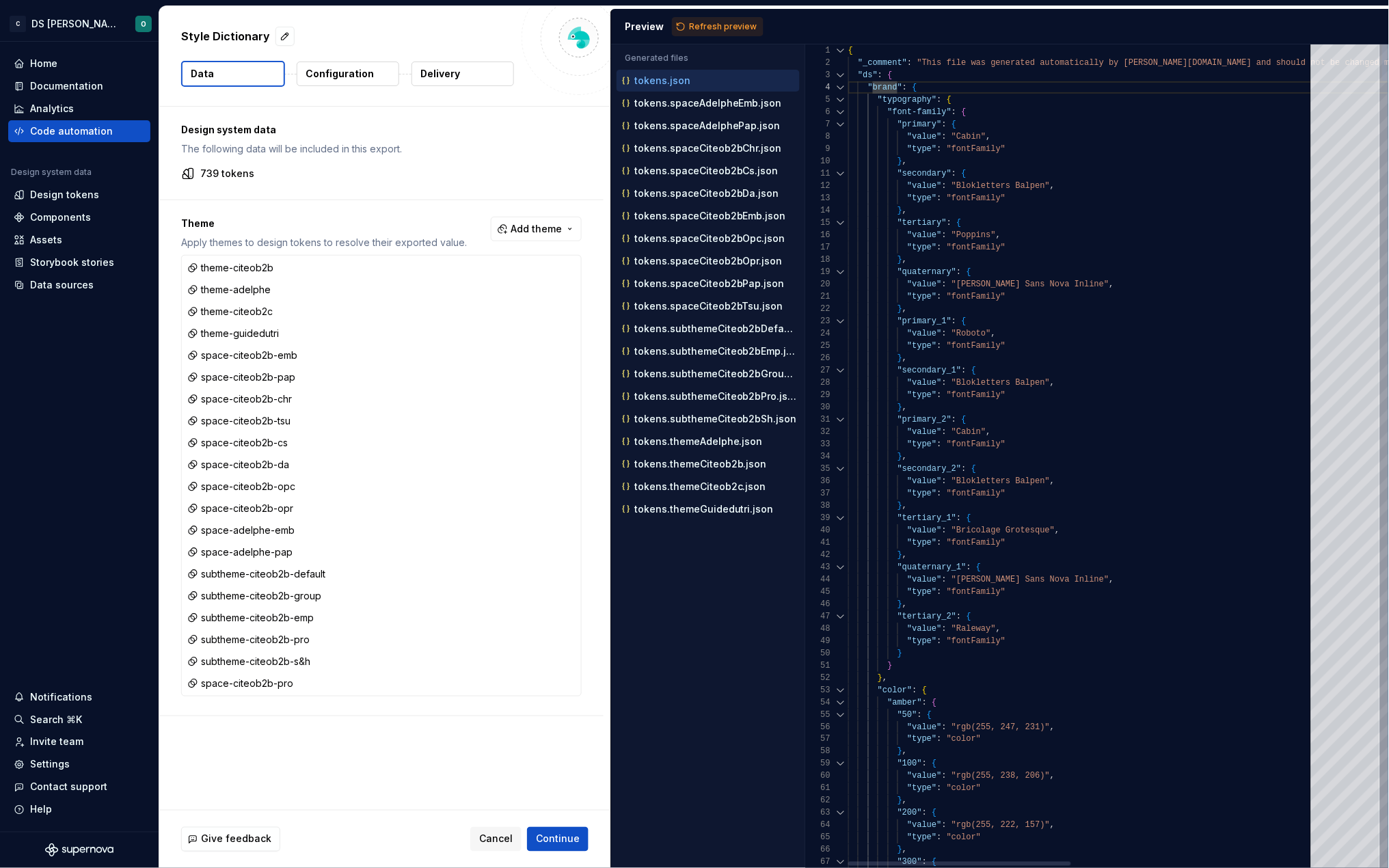
click at [838, 99] on div at bounding box center [841, 100] width 18 height 12
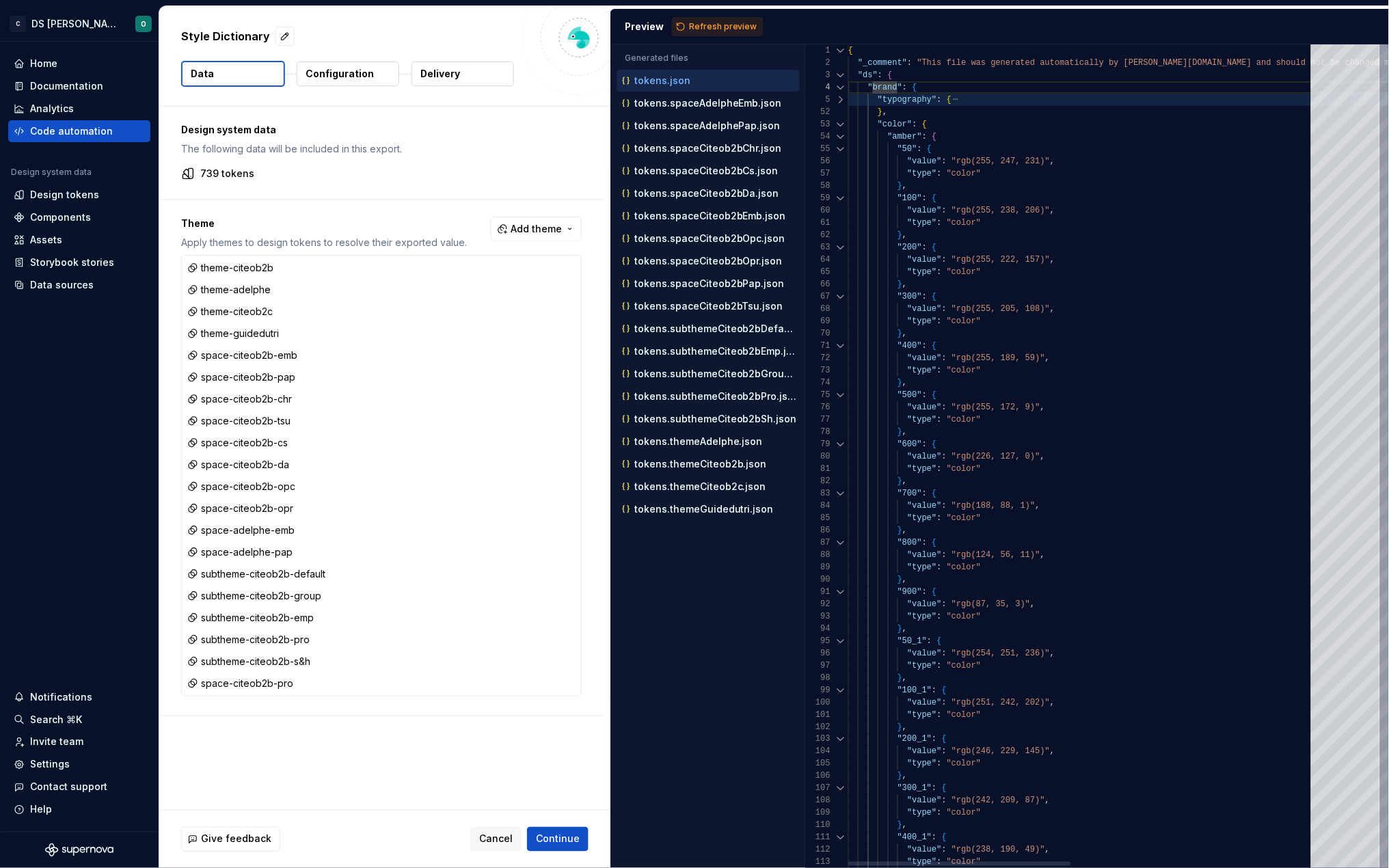
click at [839, 138] on div at bounding box center [841, 137] width 18 height 12
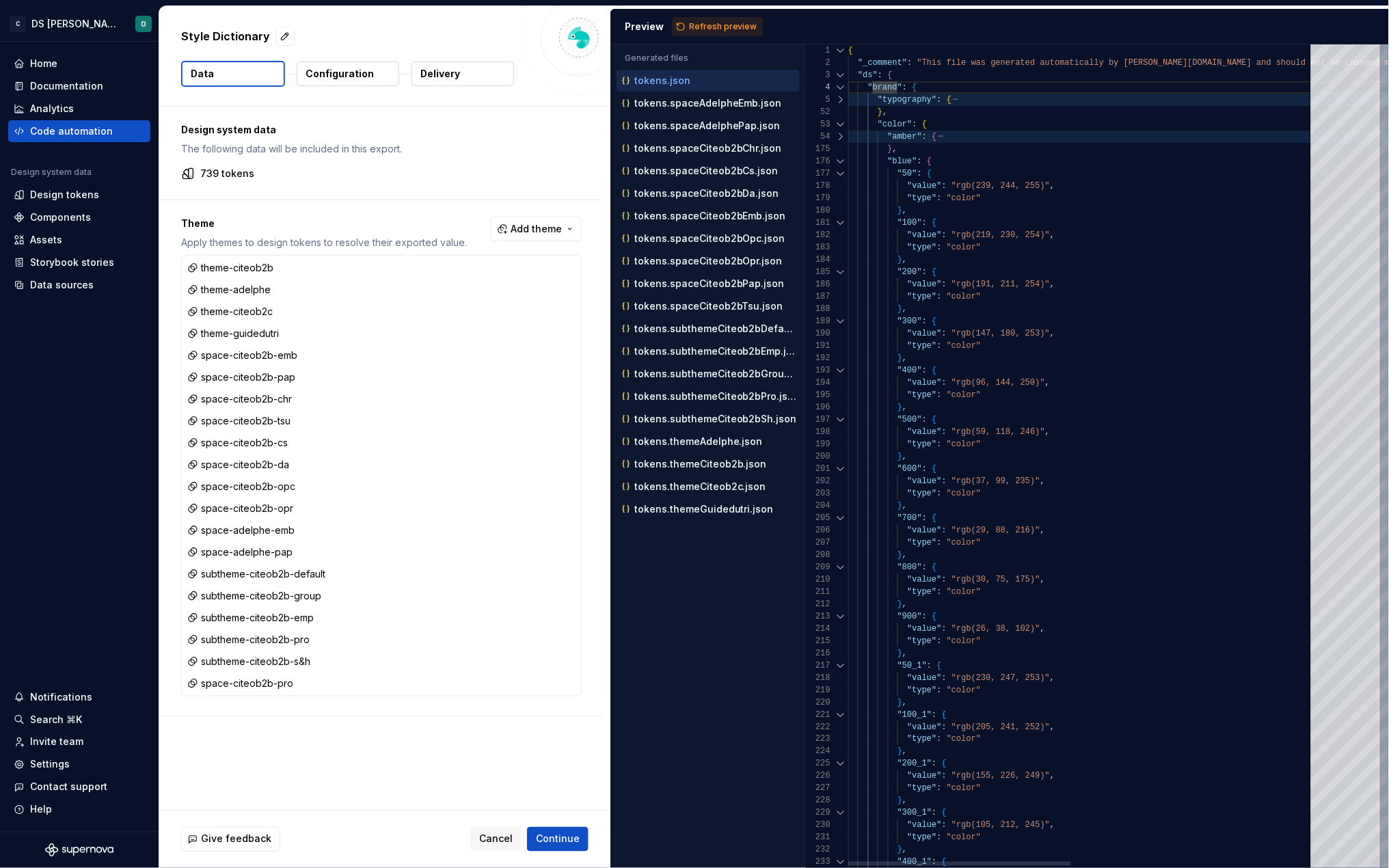
click at [842, 160] on div at bounding box center [841, 161] width 18 height 12
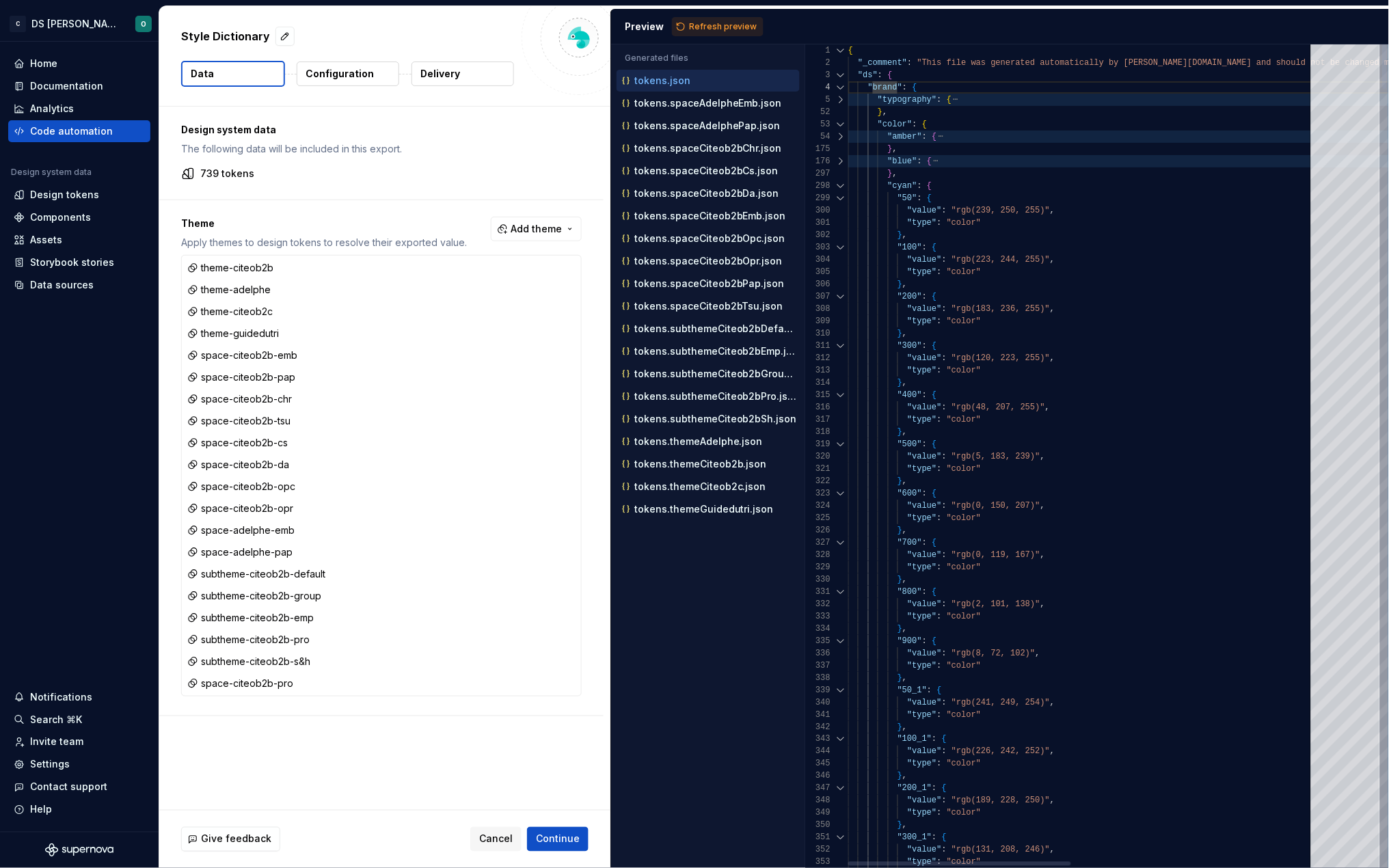
click at [842, 181] on div at bounding box center [841, 186] width 18 height 12
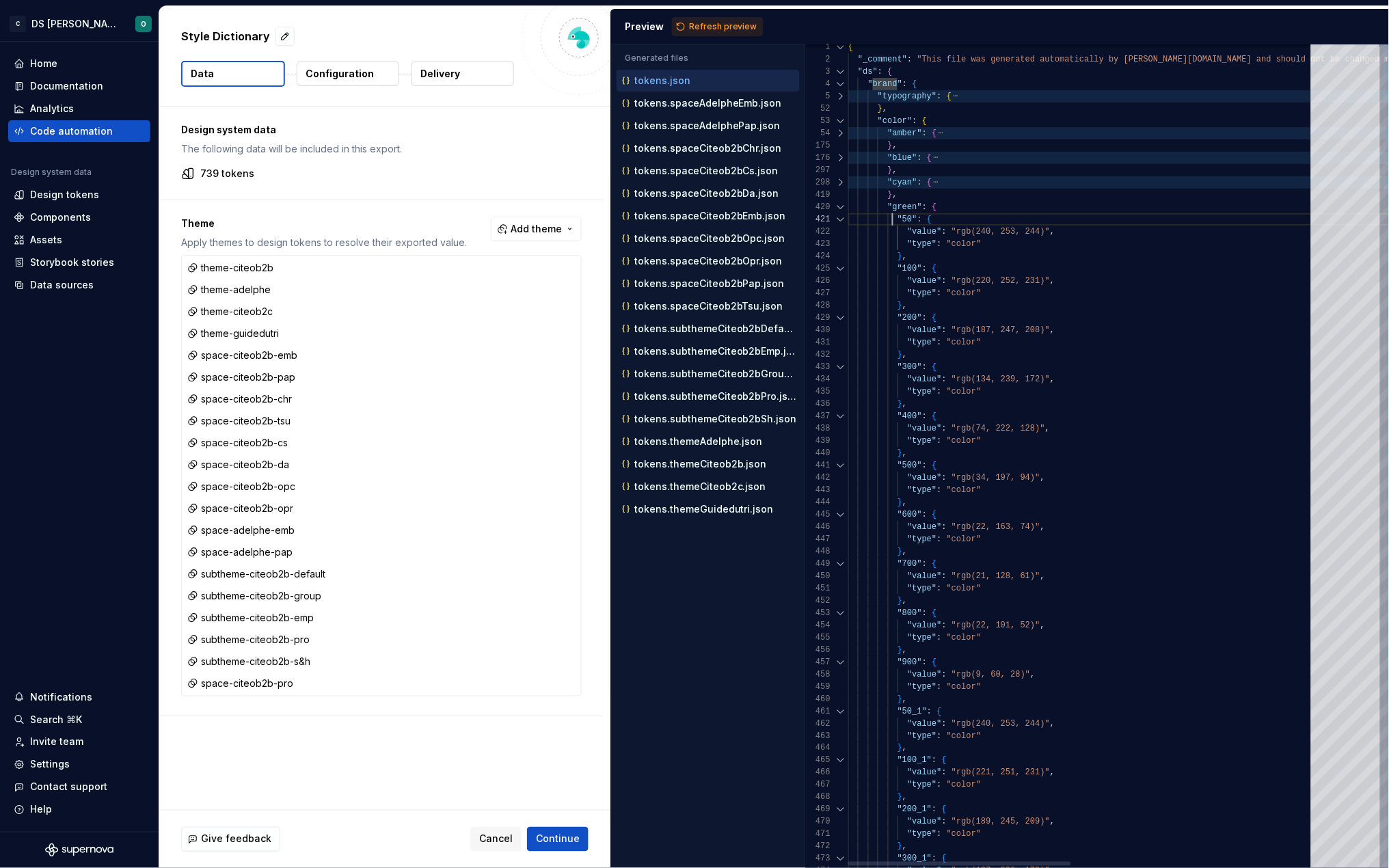
scroll to position [36, 83]
drag, startPoint x: 895, startPoint y: 216, endPoint x: 960, endPoint y: 216, distance: 65.0
click at [960, 216] on div ""50" : {" at bounding box center [1336, 220] width 976 height 12
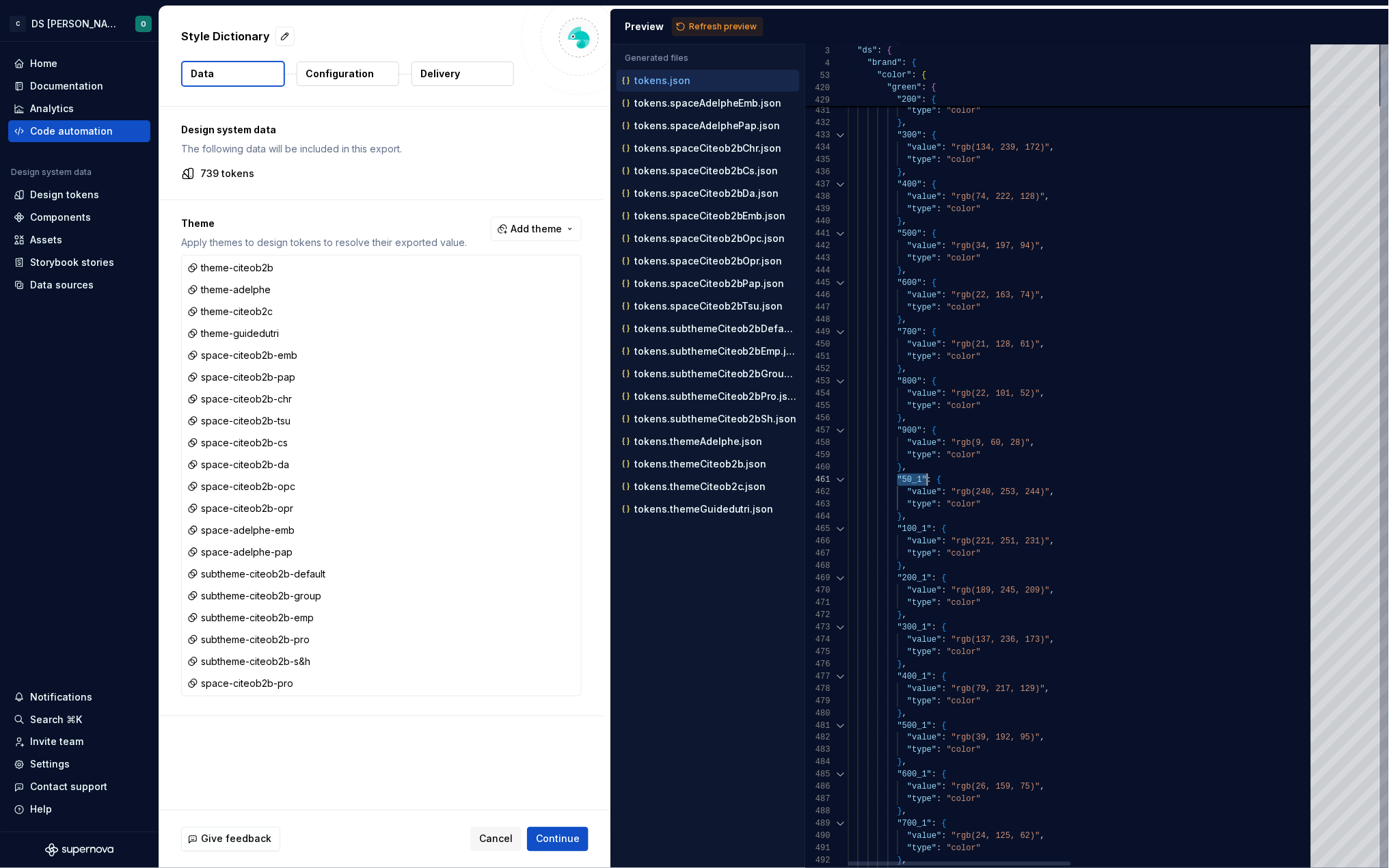
scroll to position [48, 79]
drag, startPoint x: 896, startPoint y: 476, endPoint x: 929, endPoint y: 478, distance: 33.1
click at [929, 478] on span ""50_1" : {" at bounding box center [895, 480] width 93 height 12
drag, startPoint x: 899, startPoint y: 528, endPoint x: 931, endPoint y: 528, distance: 32.0
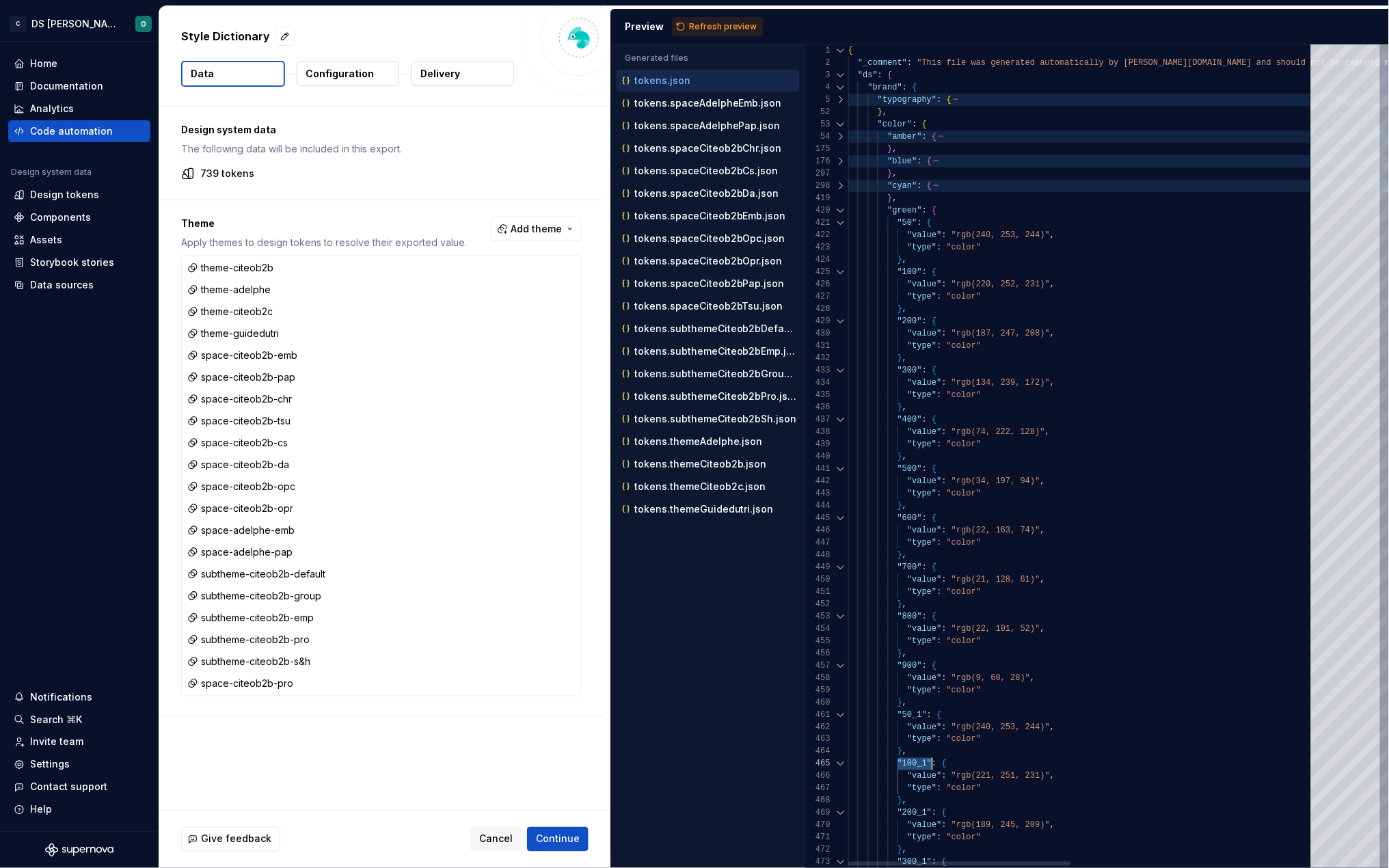
click at [839, 210] on div at bounding box center [841, 211] width 18 height 12
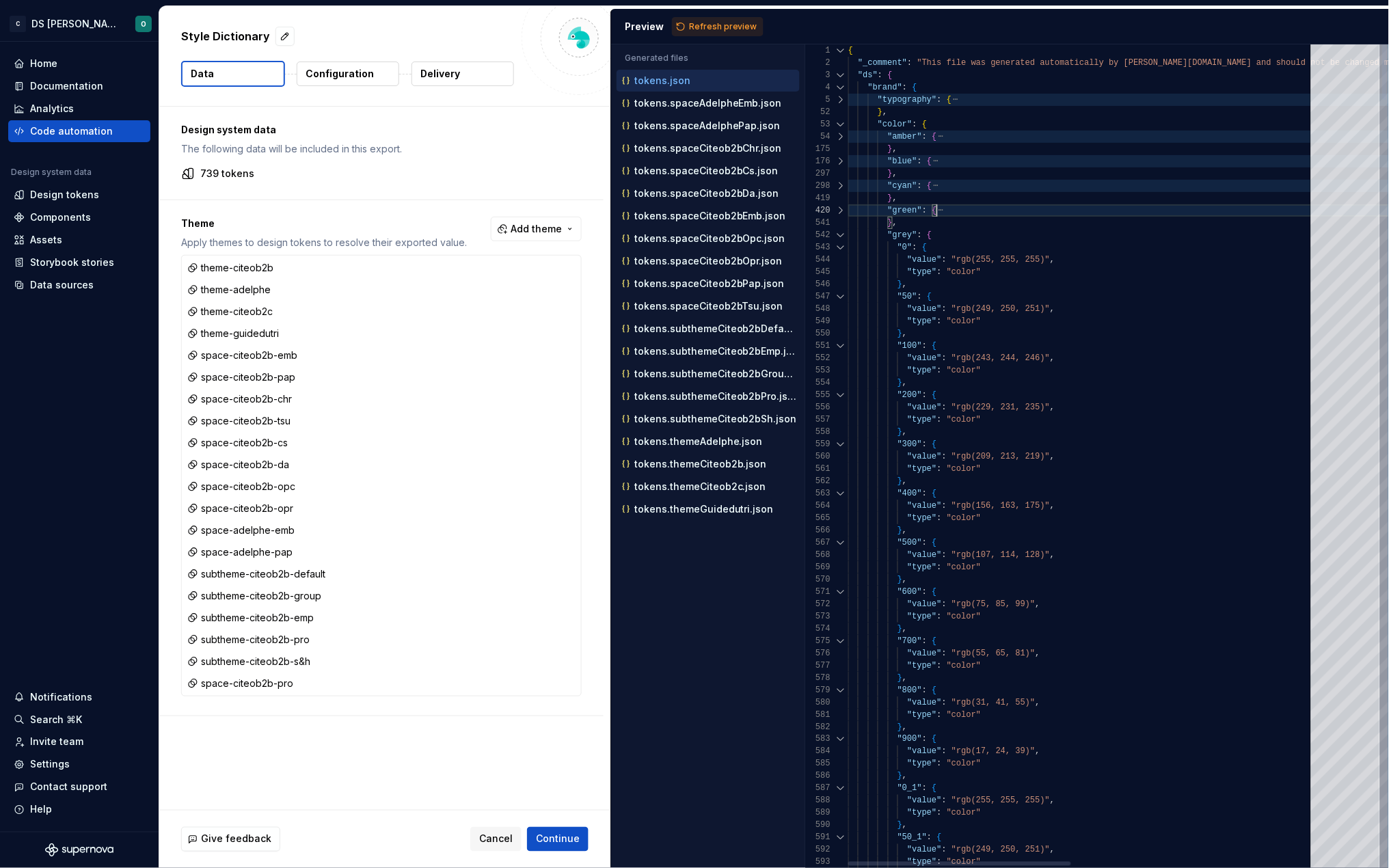
scroll to position [24, 88]
click at [839, 210] on div at bounding box center [841, 211] width 18 height 12
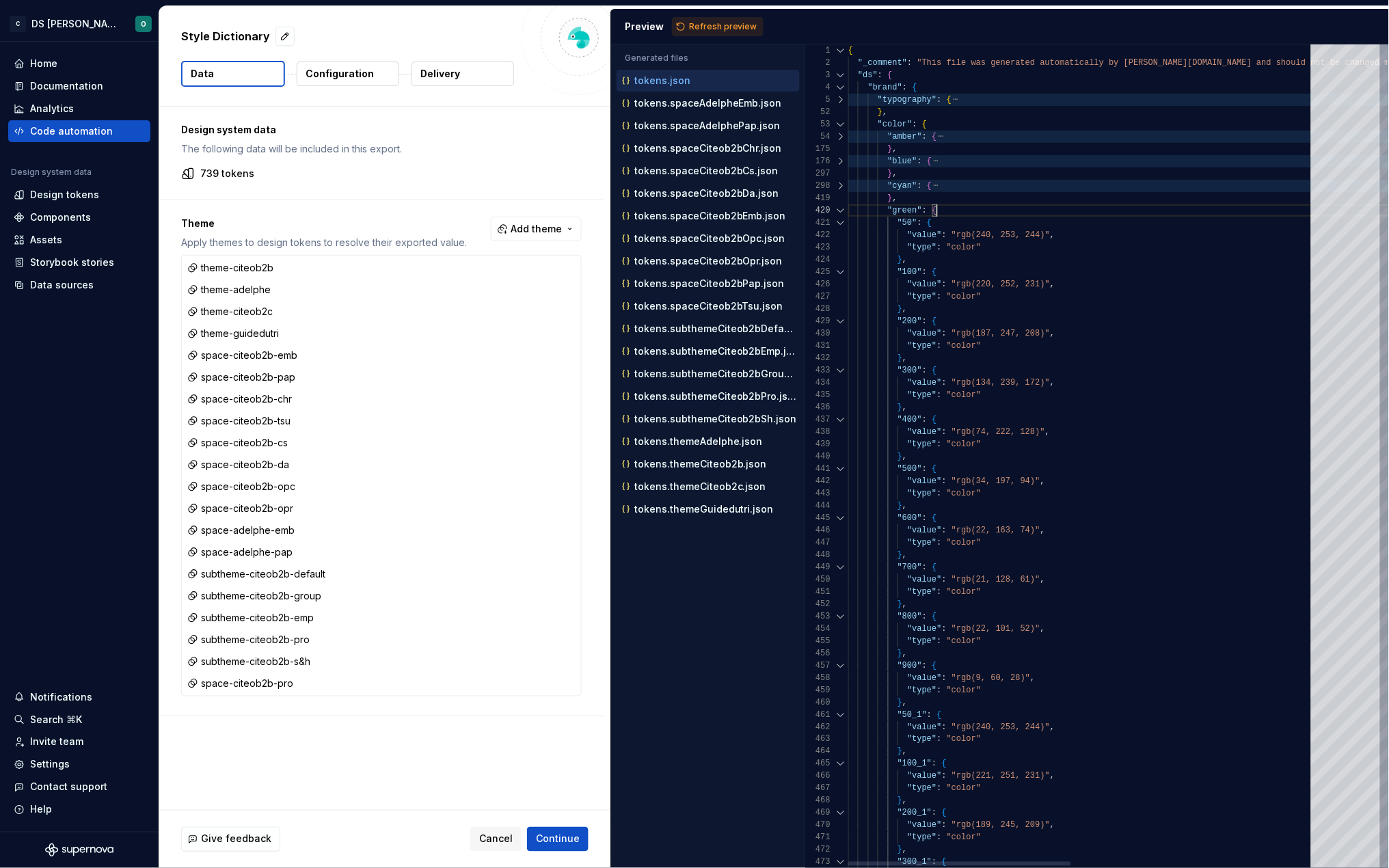
click at [839, 210] on div at bounding box center [841, 211] width 18 height 12
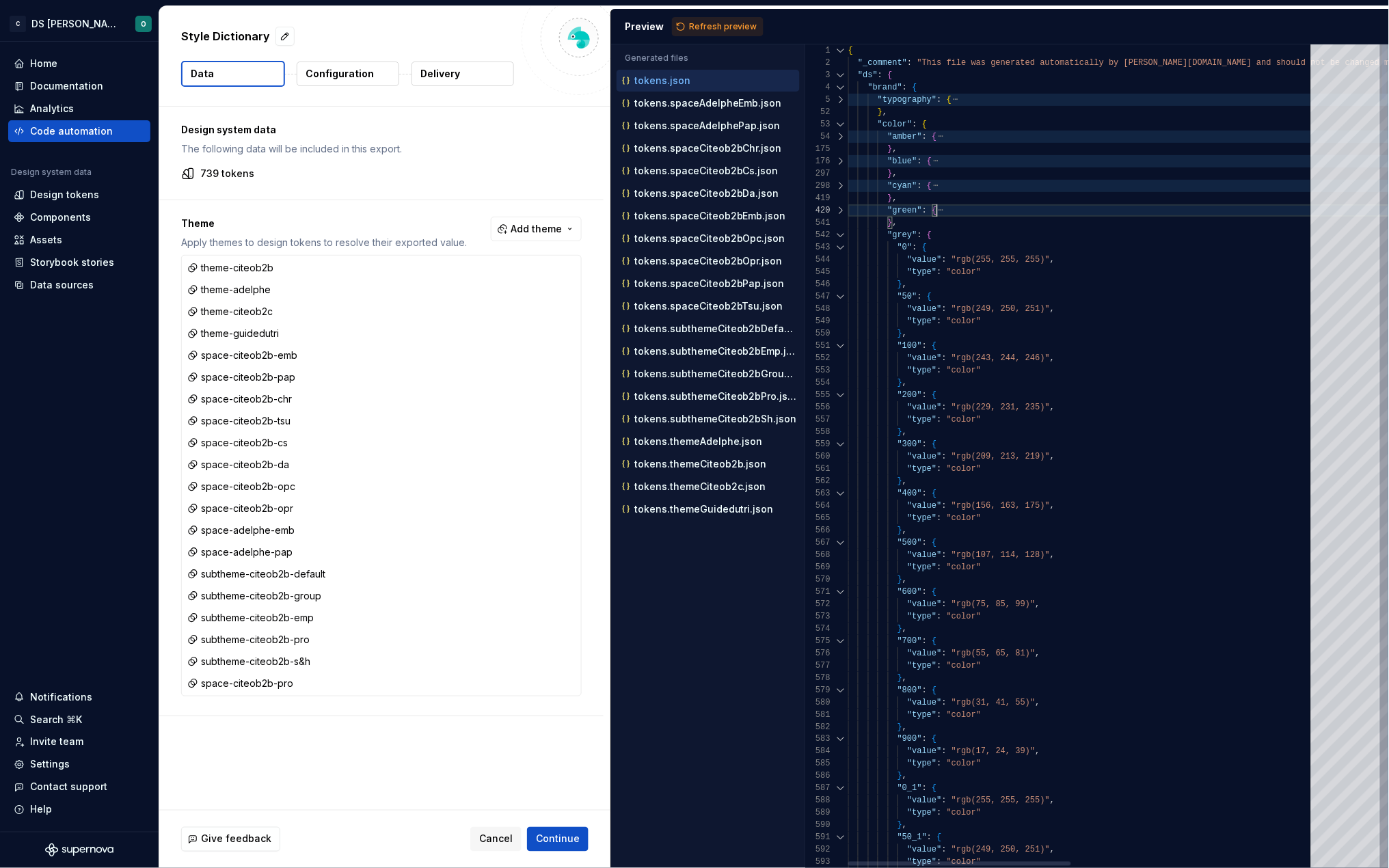
click at [842, 235] on div at bounding box center [841, 235] width 18 height 12
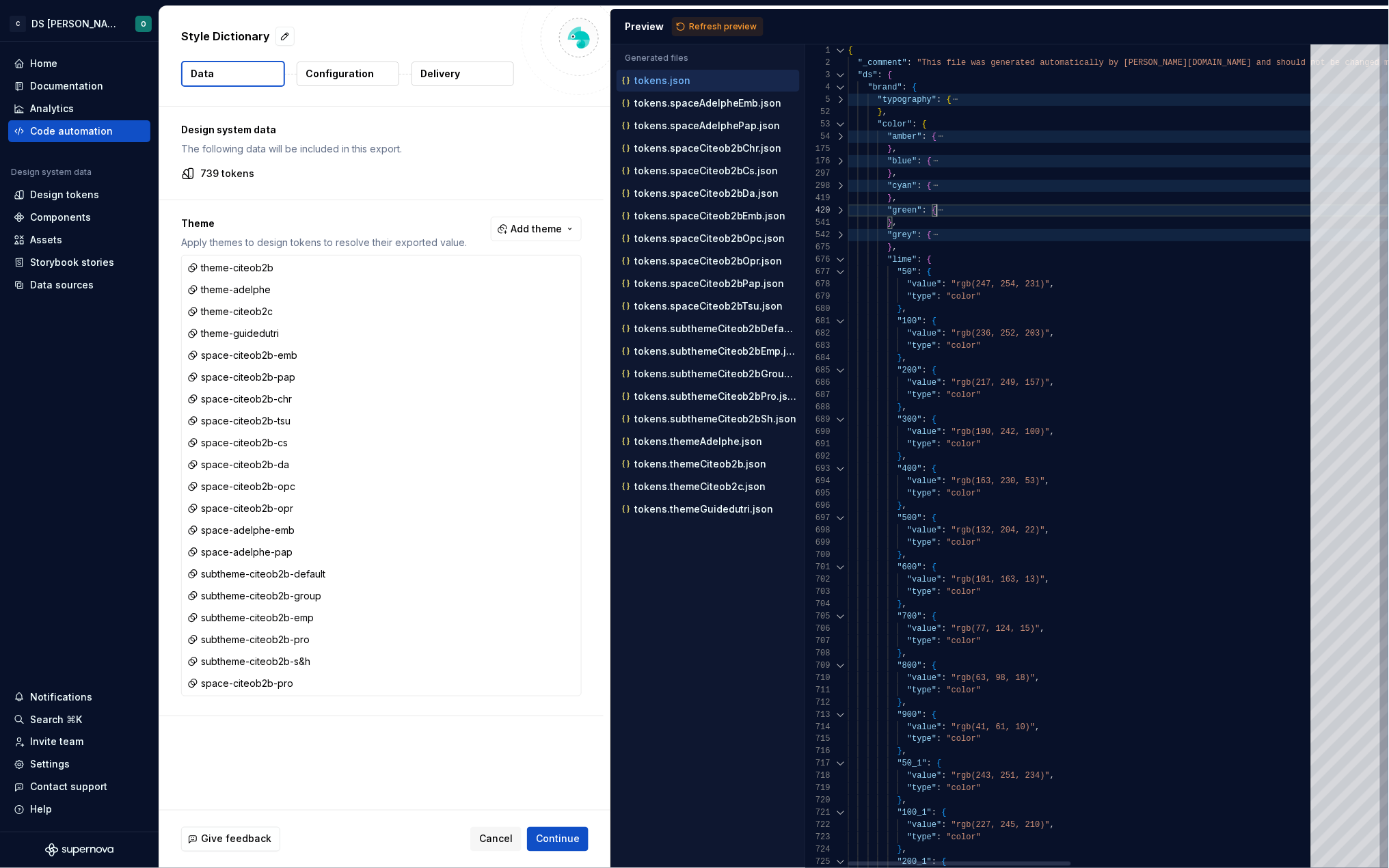
click at [841, 261] on div at bounding box center [841, 260] width 18 height 12
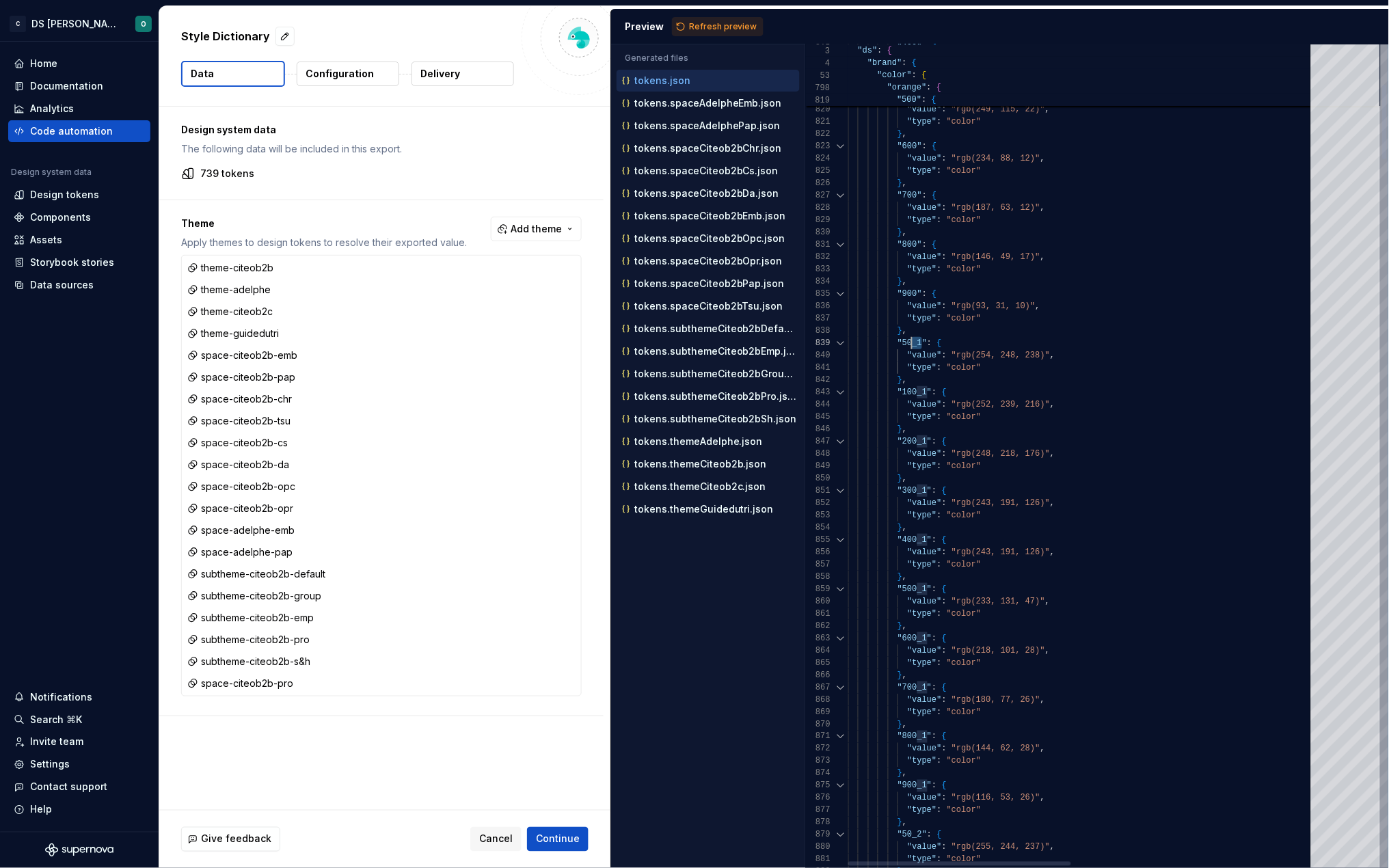
scroll to position [0, 58]
drag, startPoint x: 923, startPoint y: 344, endPoint x: 909, endPoint y: 344, distance: 14.0
click at [909, 344] on span ""50_1"" at bounding box center [913, 343] width 30 height 9
click at [719, 490] on p "tokens.themeCiteob2c.json" at bounding box center [700, 487] width 132 height 11
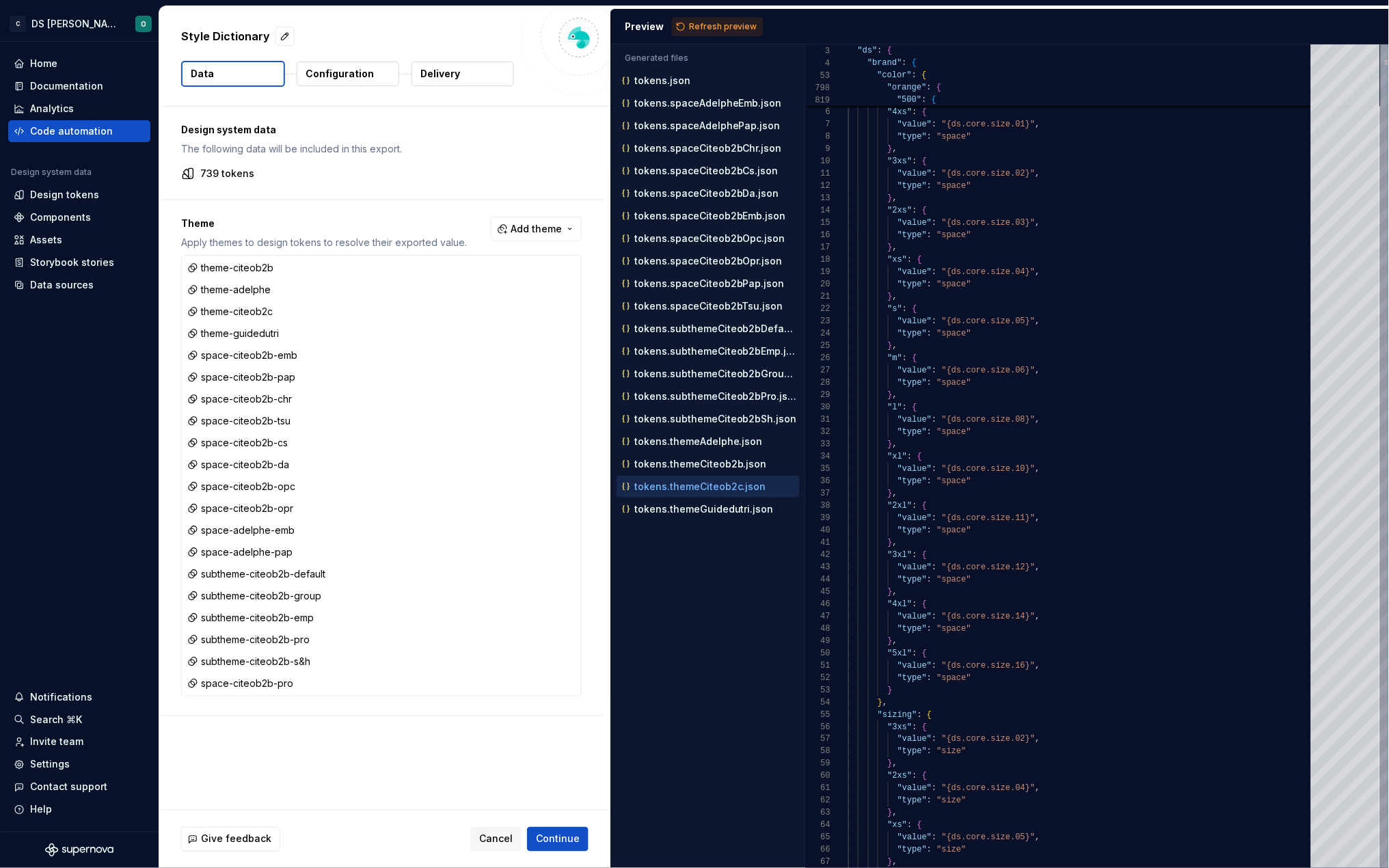
scroll to position [121, 0]
click at [842, 90] on div at bounding box center [841, 87] width 18 height 12
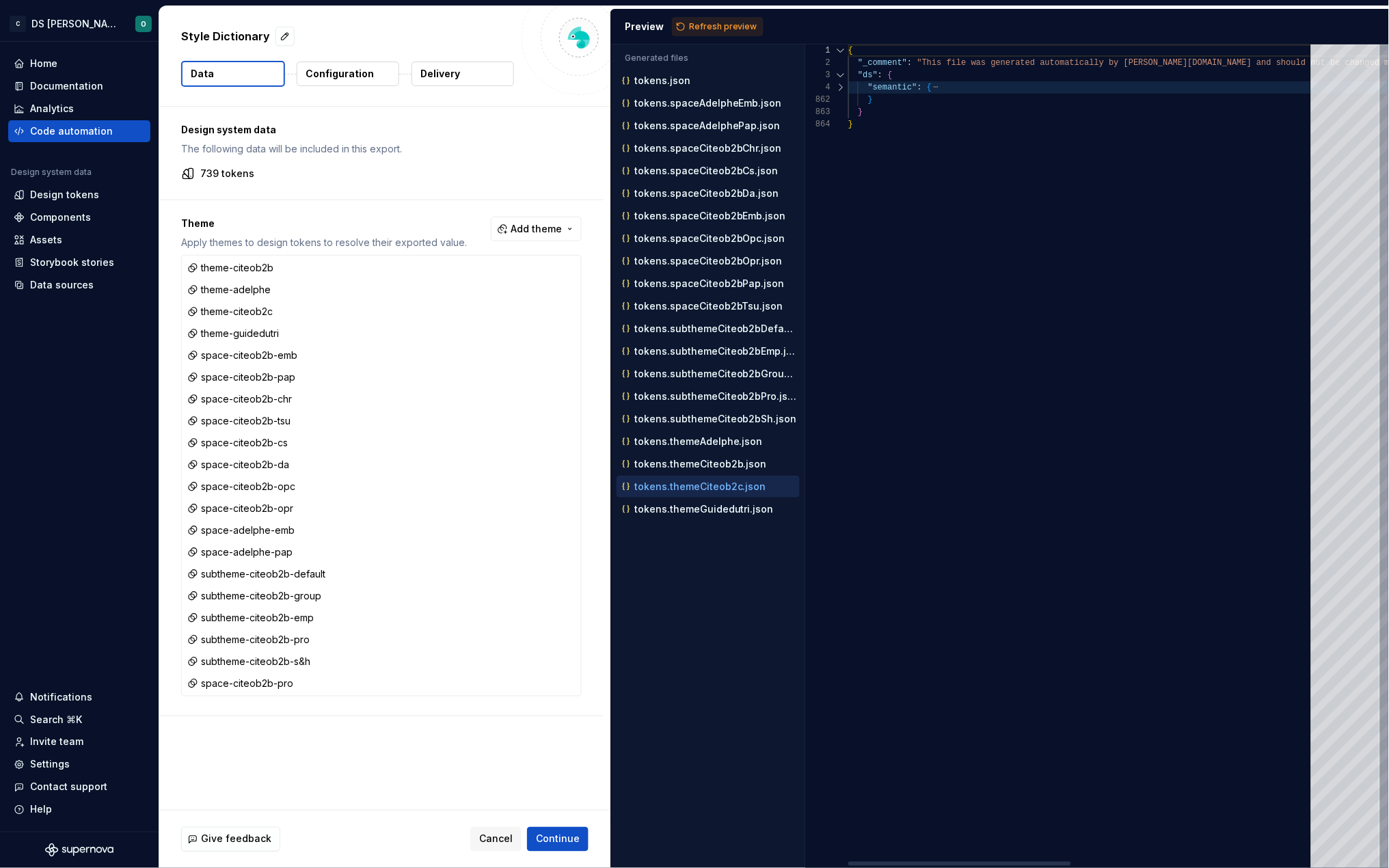
click at [842, 90] on div at bounding box center [841, 87] width 18 height 12
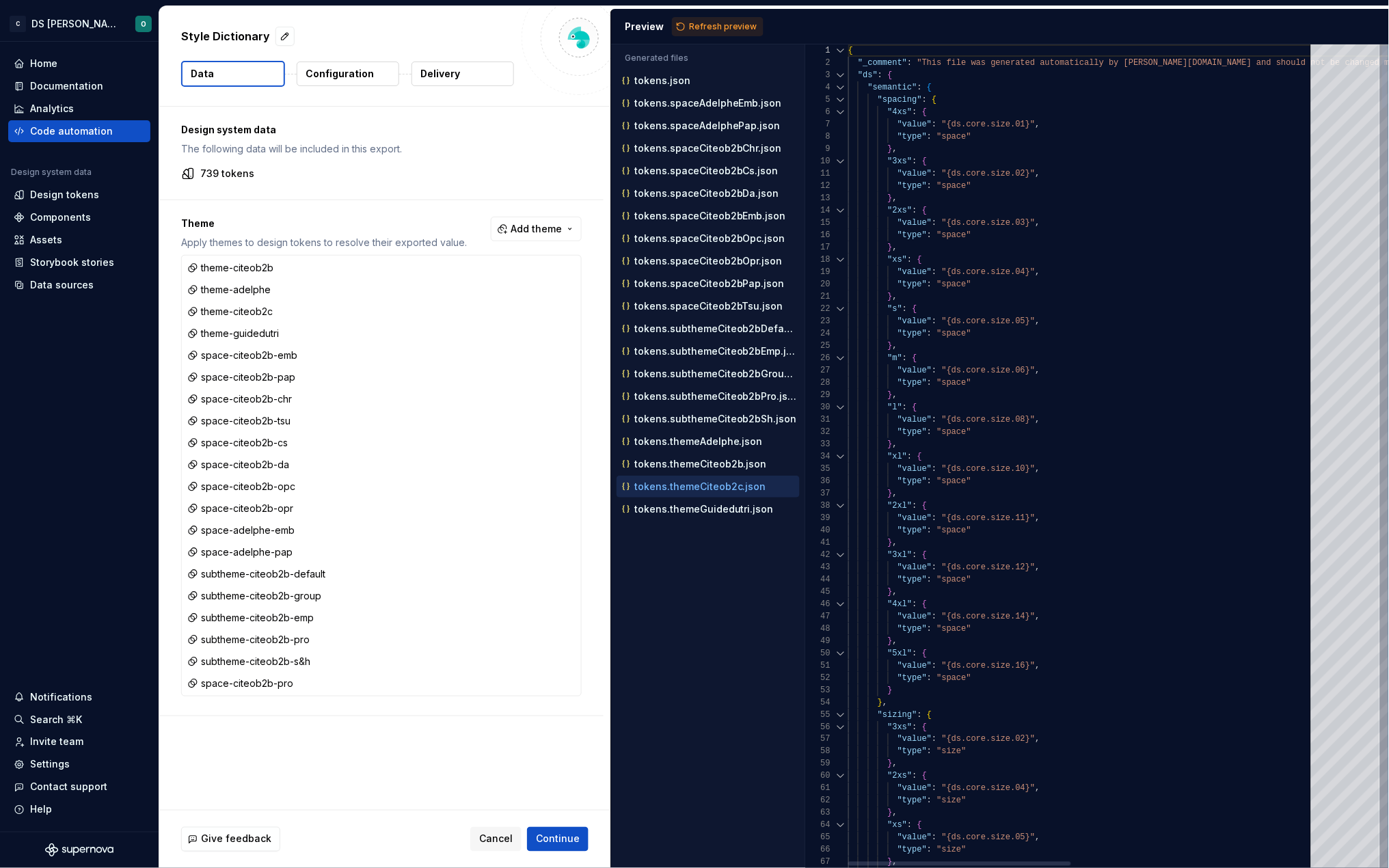
click at [842, 101] on div at bounding box center [841, 100] width 18 height 12
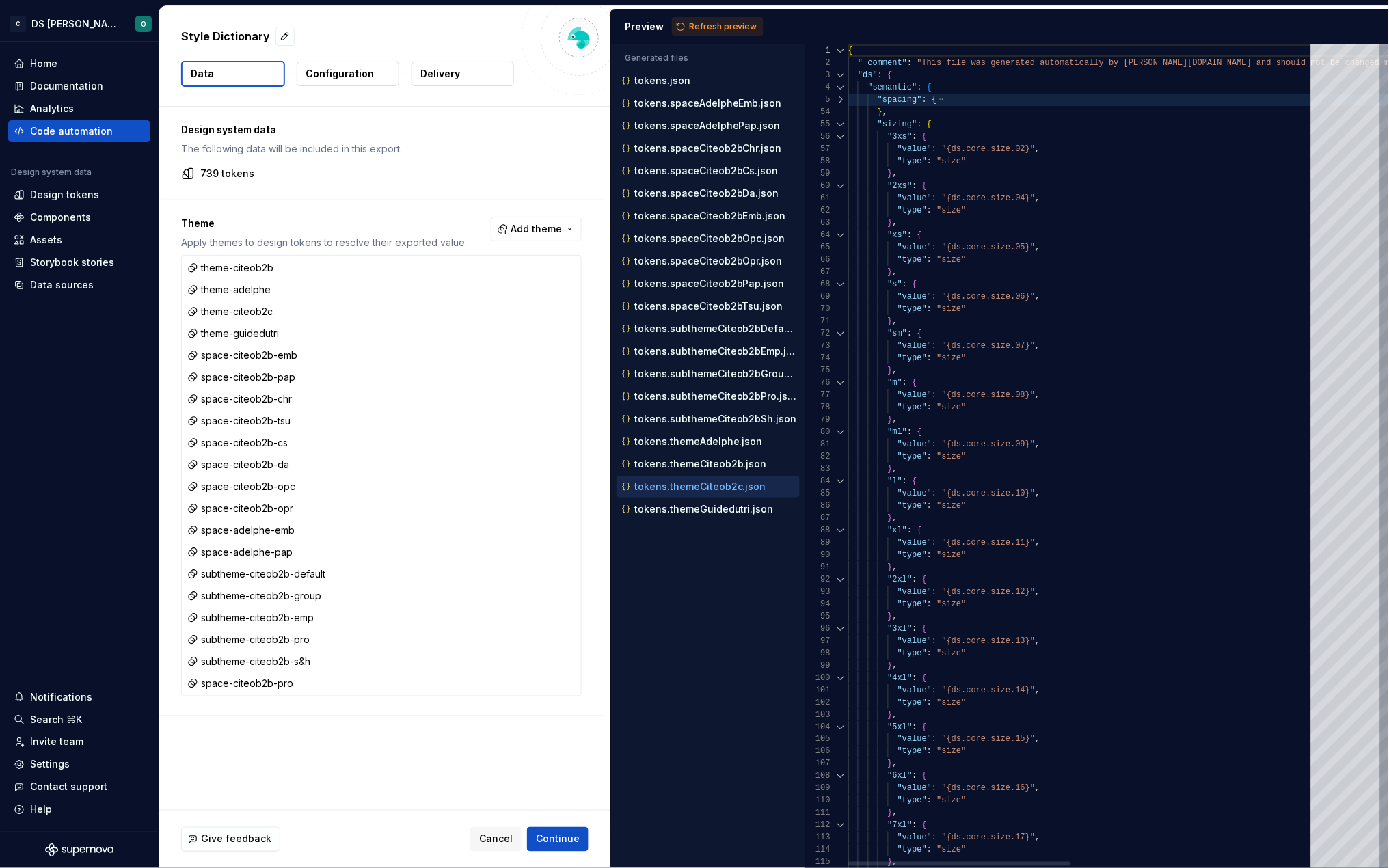
click at [842, 122] on div at bounding box center [841, 125] width 18 height 12
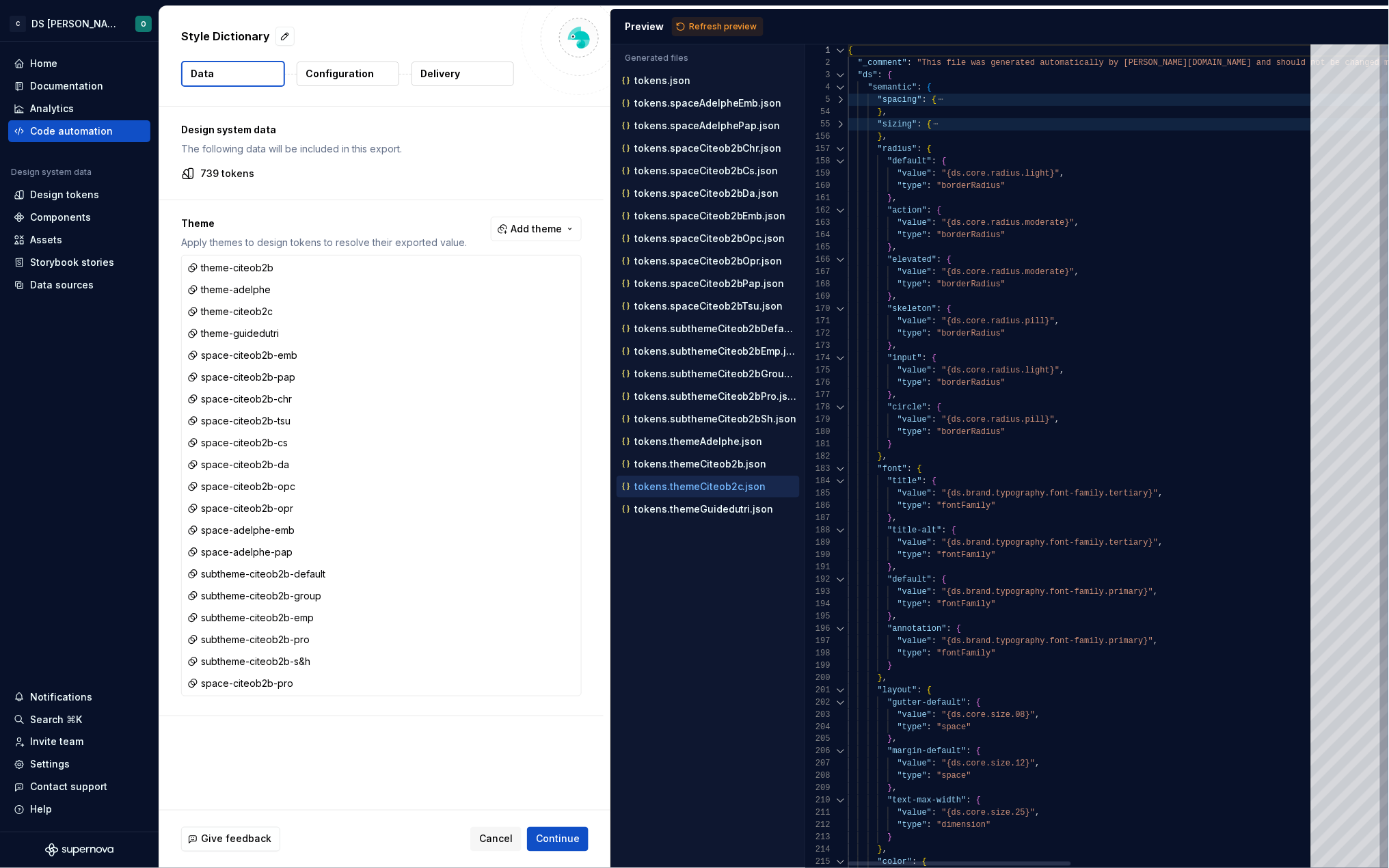
click at [840, 152] on div at bounding box center [841, 149] width 18 height 12
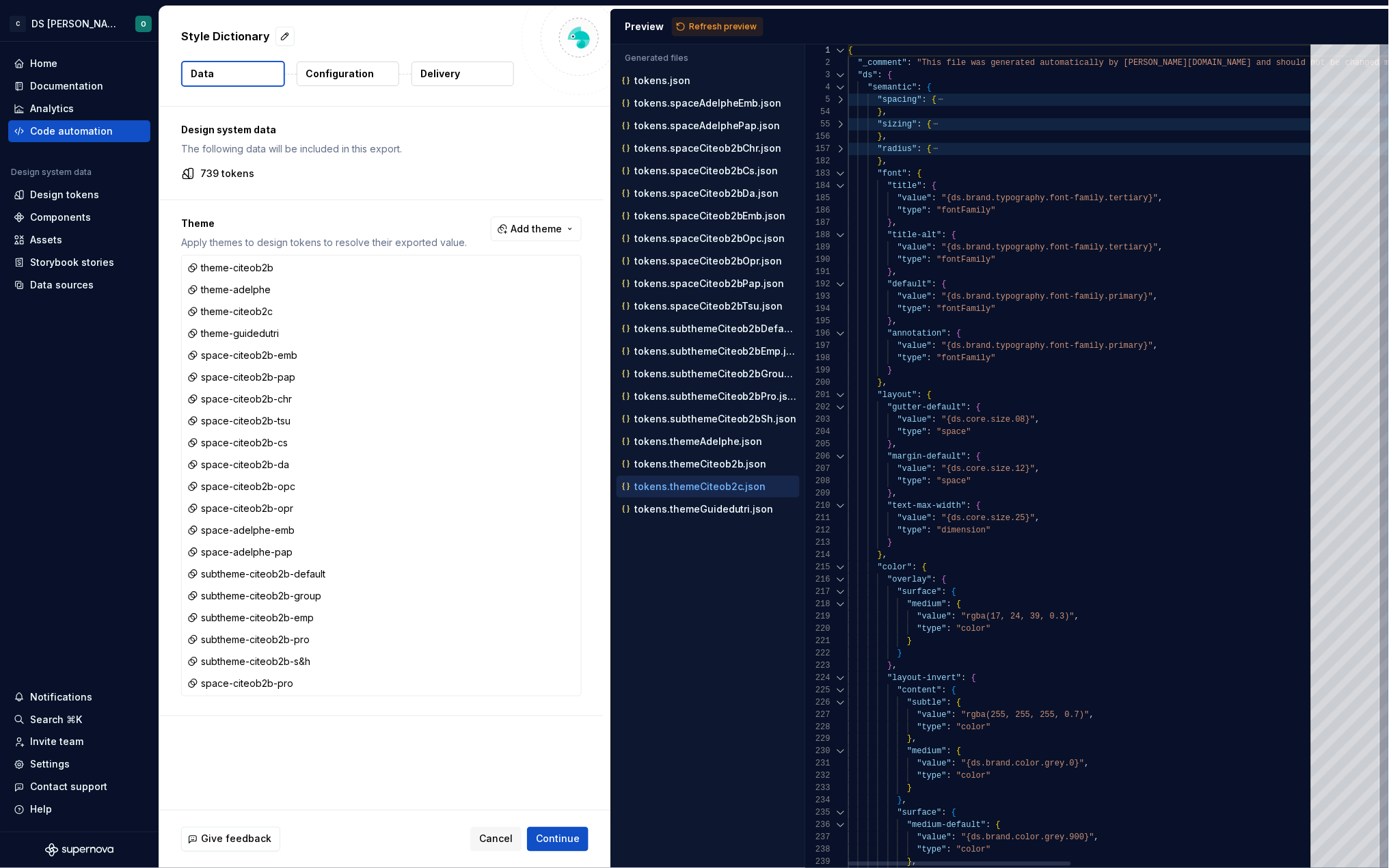
click at [840, 171] on div at bounding box center [841, 174] width 18 height 12
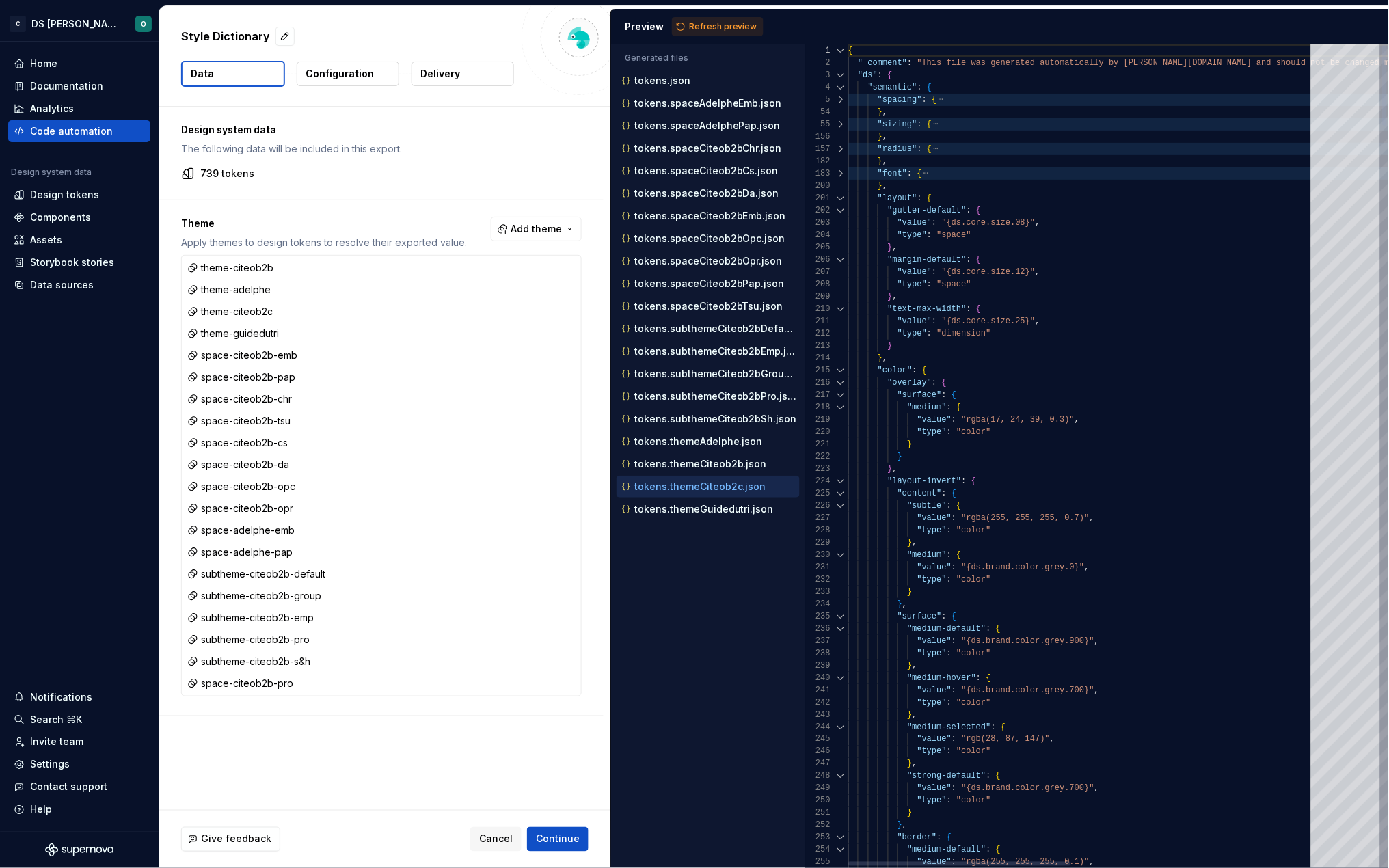
click at [841, 199] on div at bounding box center [841, 199] width 18 height 12
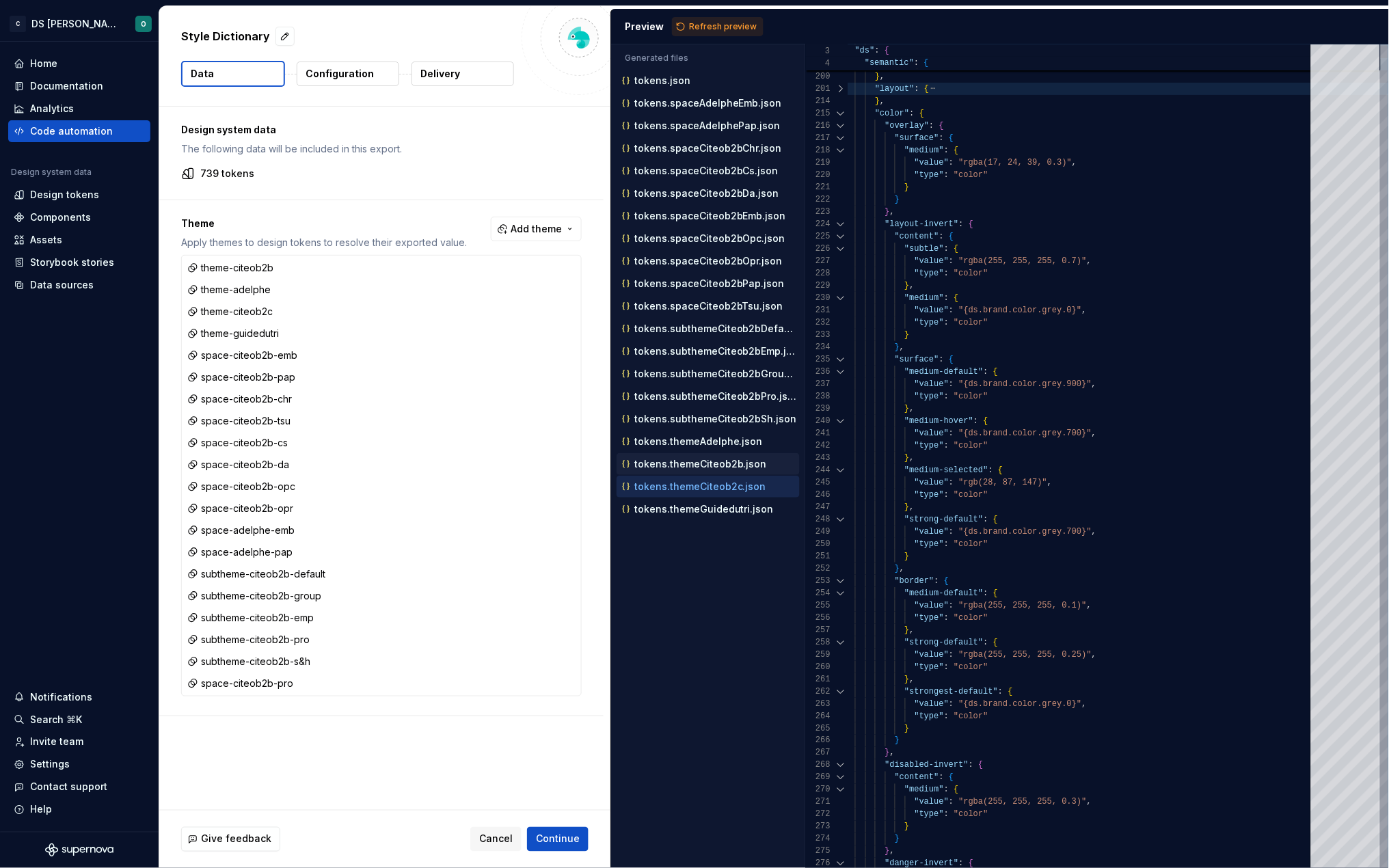
click at [718, 463] on p "tokens.themeCiteob2b.json" at bounding box center [701, 464] width 132 height 11
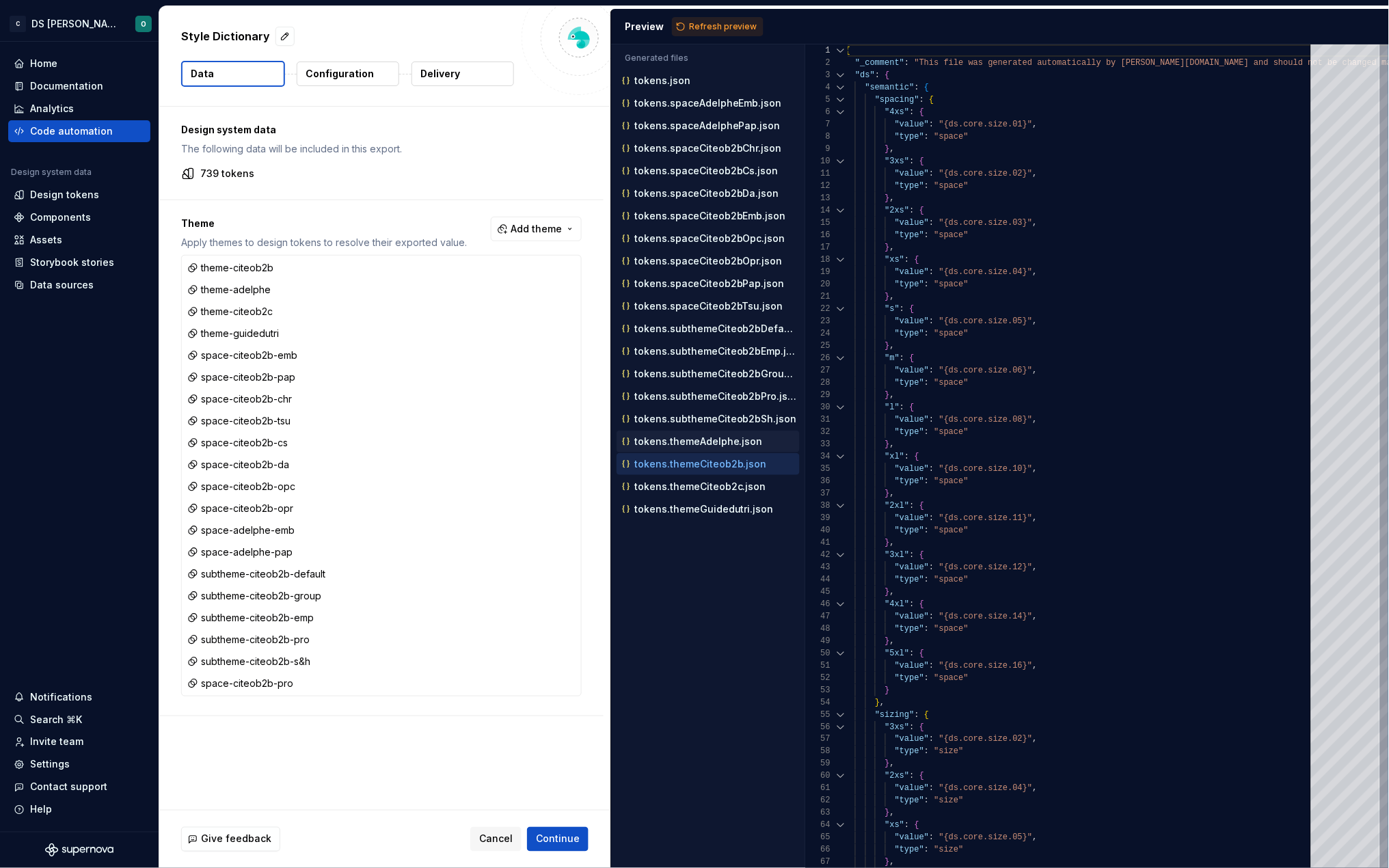
click at [718, 444] on p "tokens.themeAdelphe.json" at bounding box center [698, 441] width 128 height 11
click at [841, 87] on div at bounding box center [841, 87] width 18 height 12
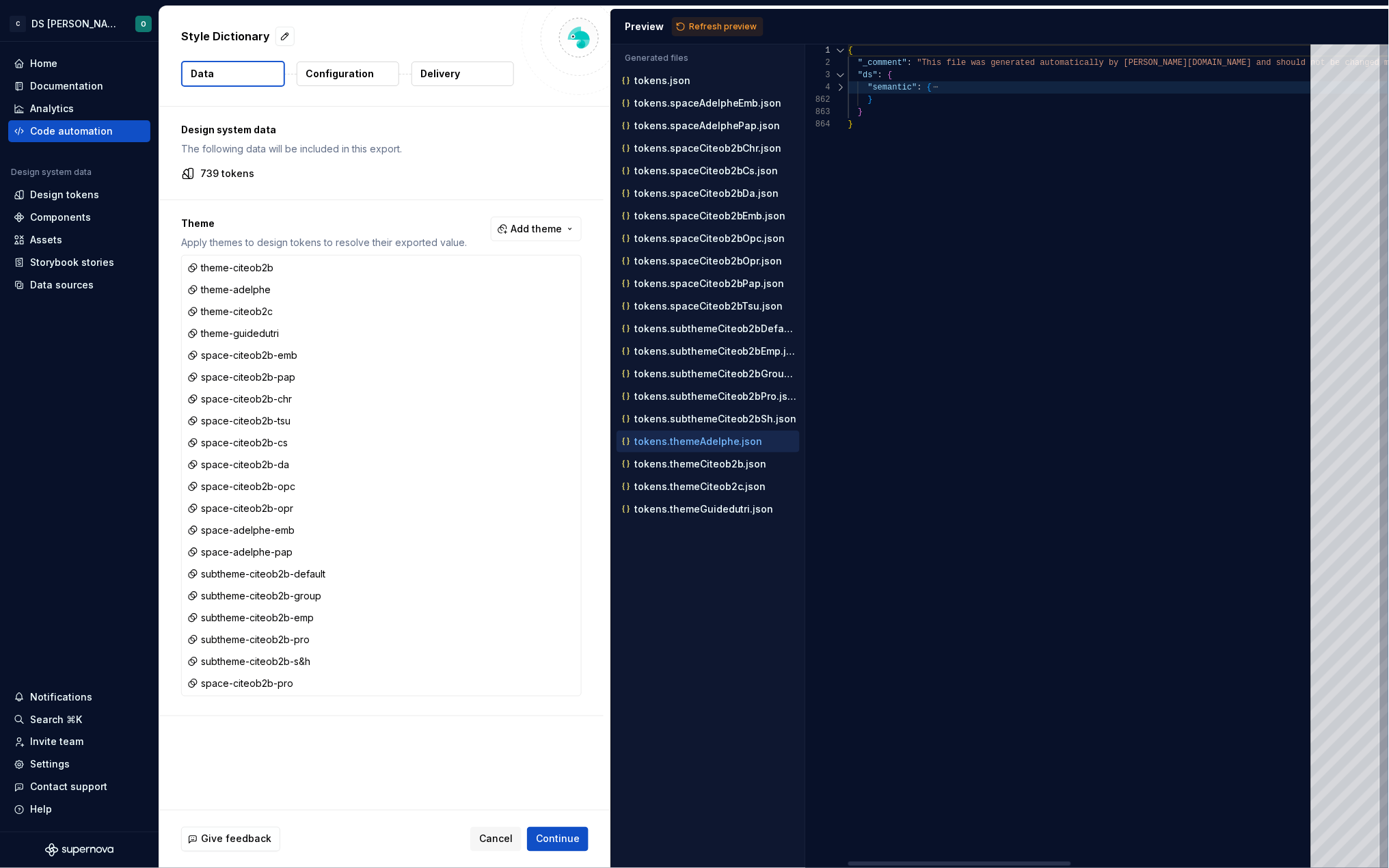
click at [841, 87] on div at bounding box center [841, 87] width 18 height 12
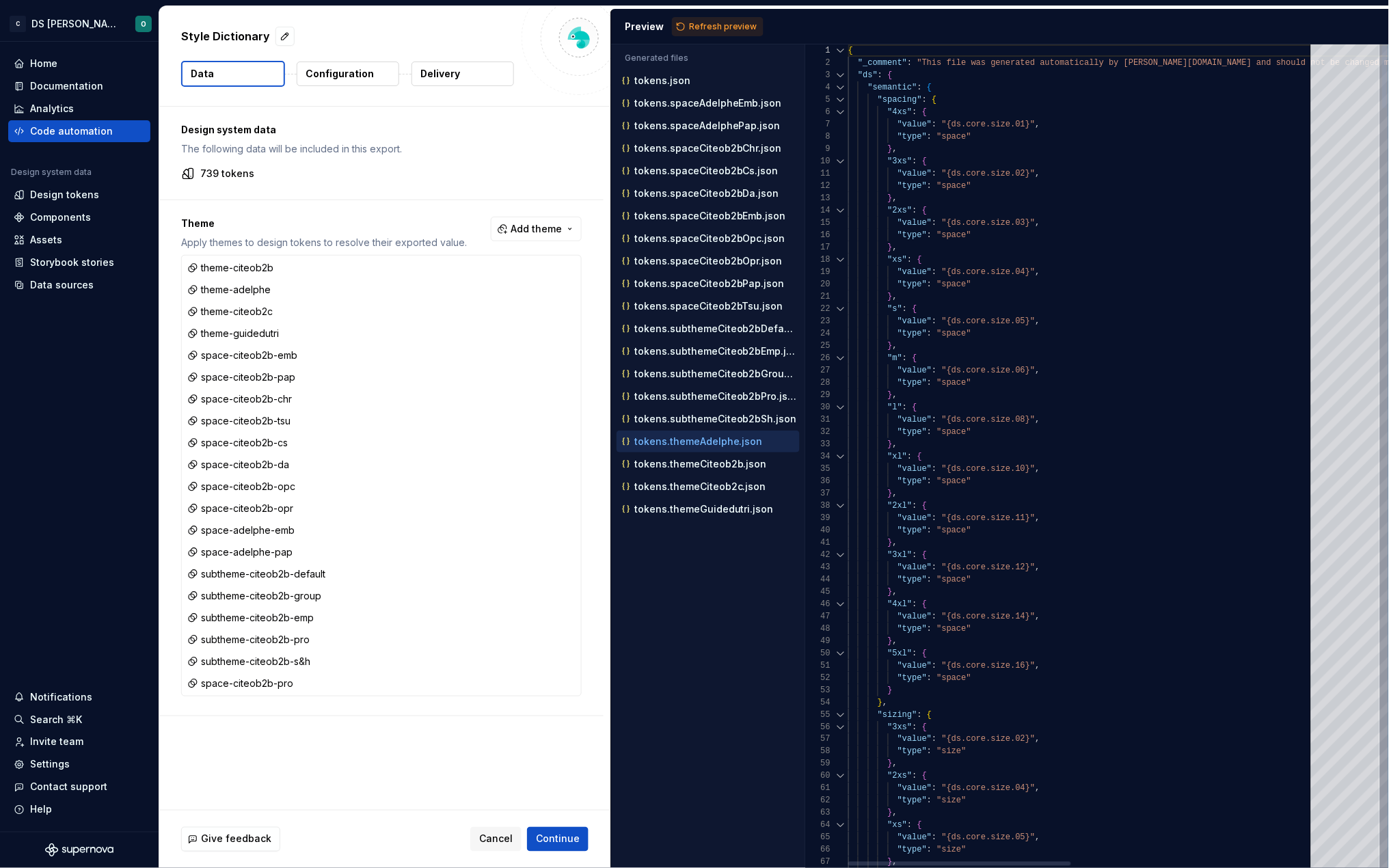
click at [839, 100] on div at bounding box center [841, 100] width 18 height 12
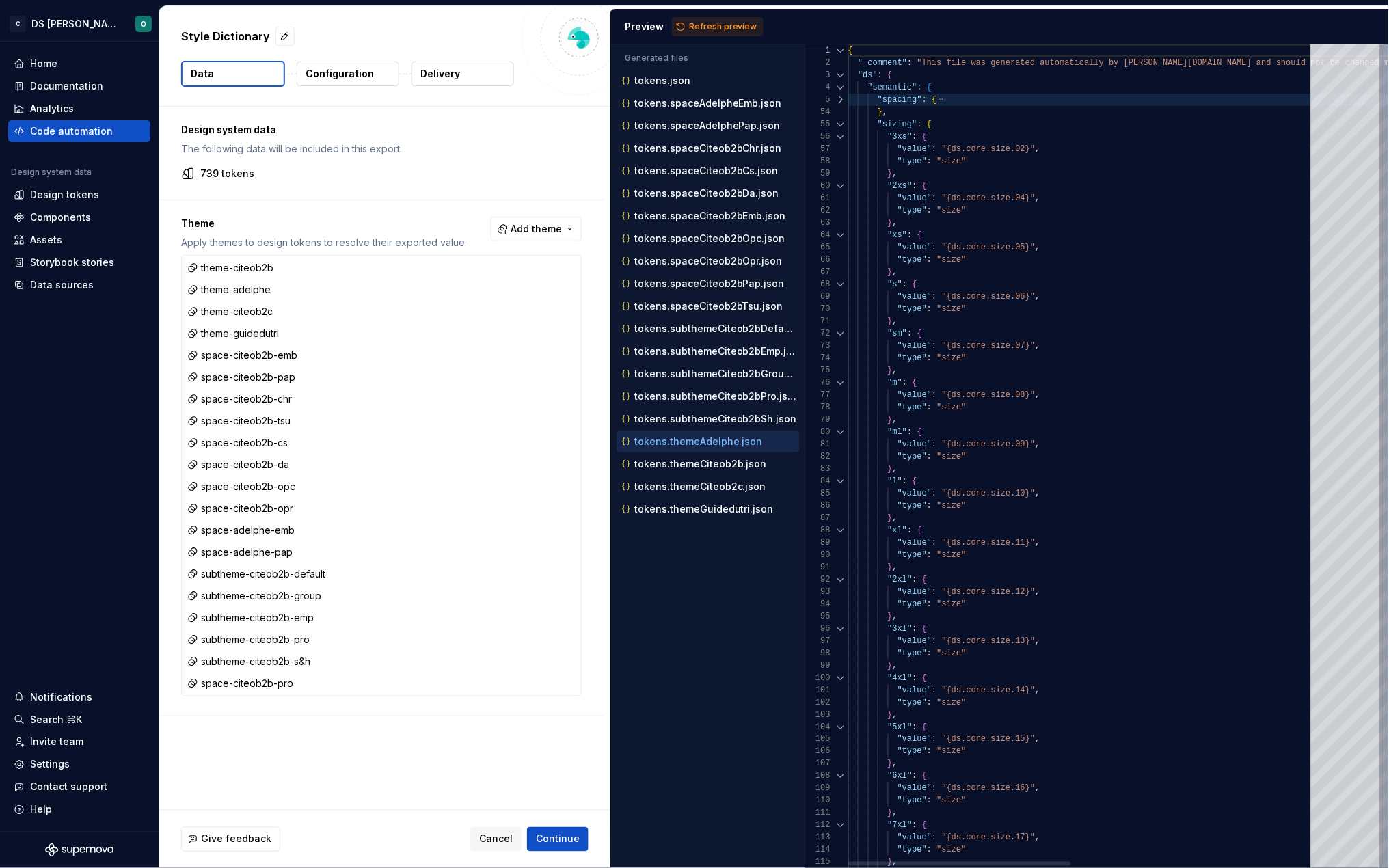
click at [840, 124] on div at bounding box center [841, 125] width 18 height 12
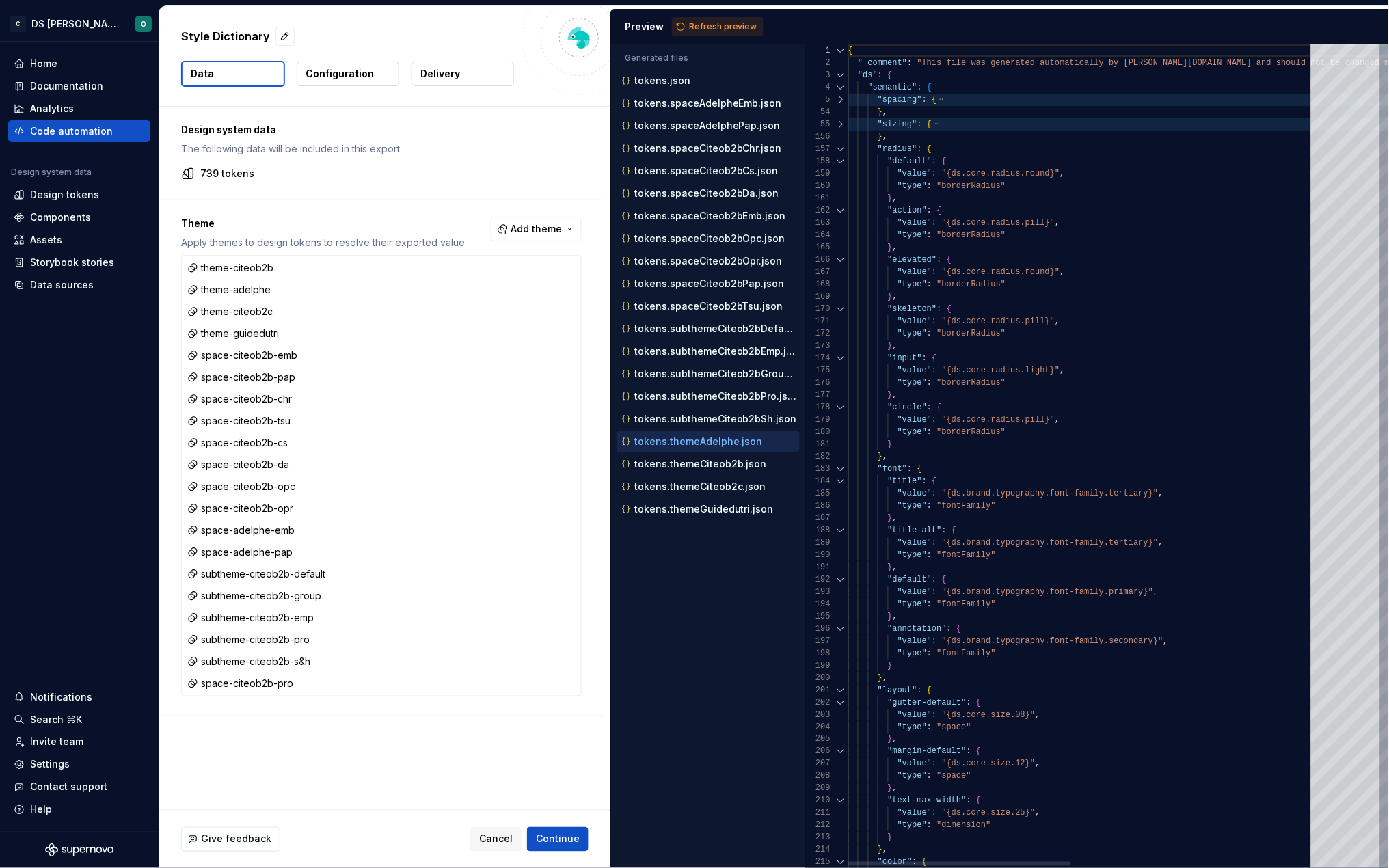
click at [842, 145] on div at bounding box center [841, 149] width 18 height 12
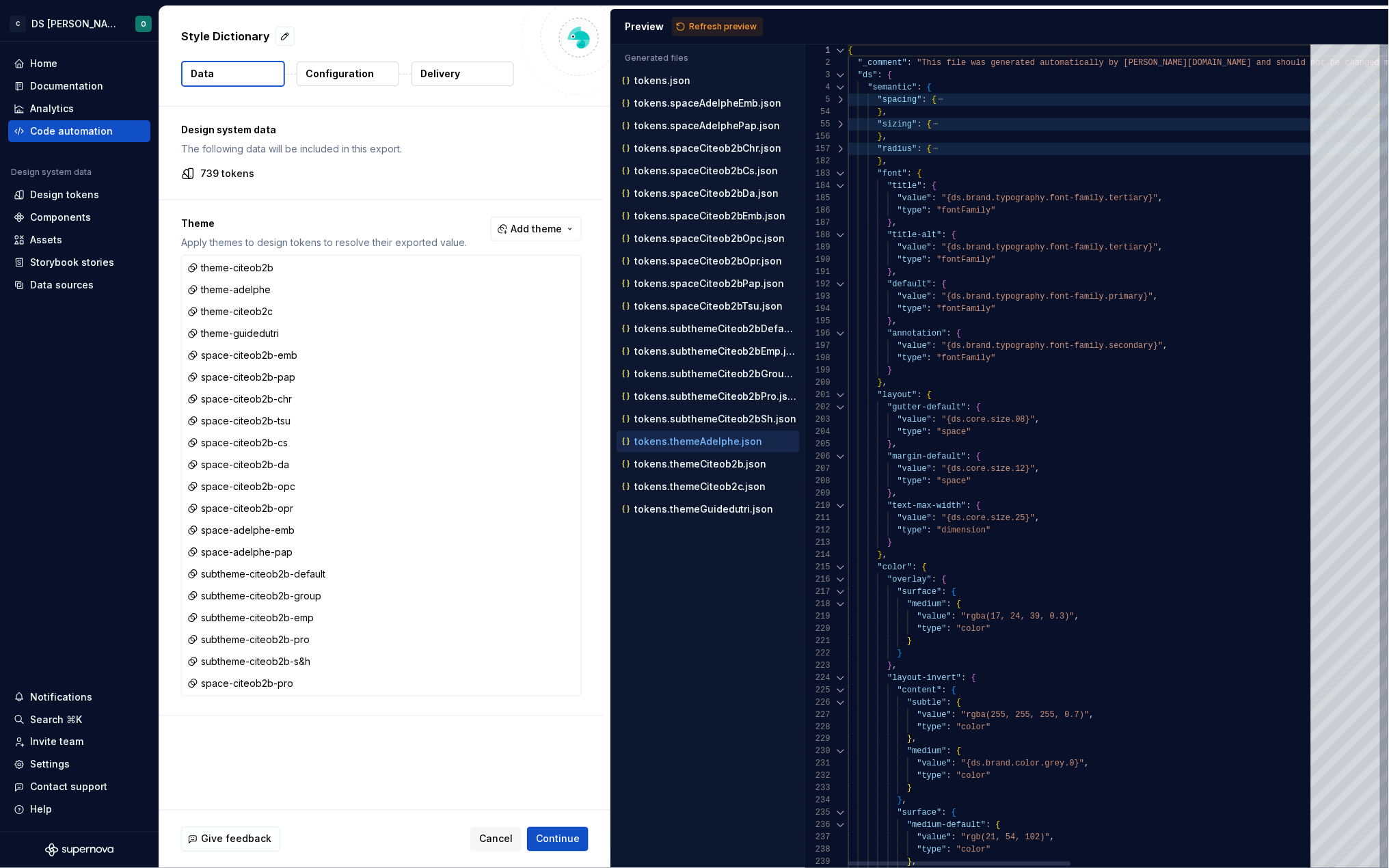
click at [838, 174] on div at bounding box center [841, 174] width 18 height 12
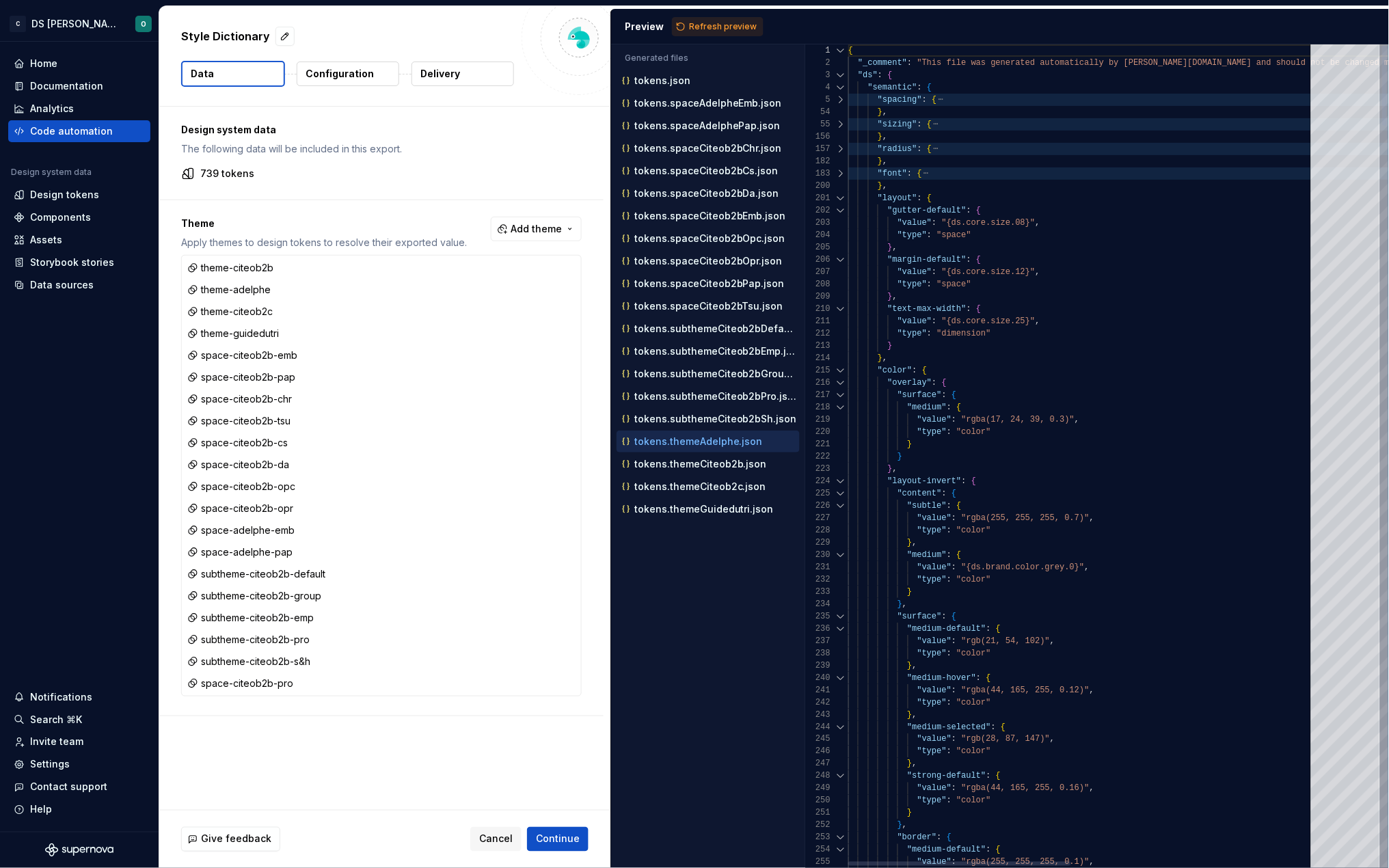
click at [841, 195] on div at bounding box center [841, 199] width 18 height 12
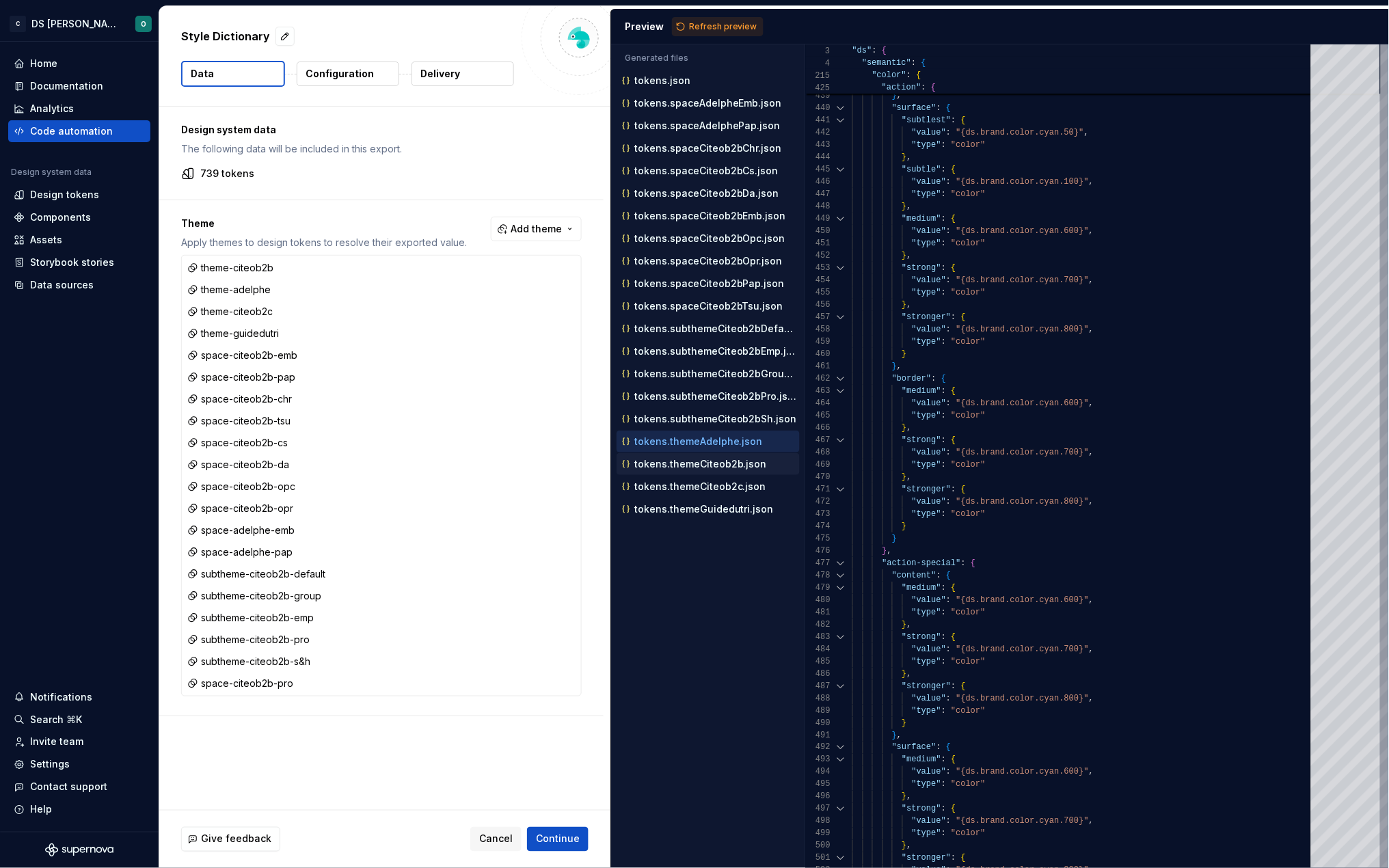
click at [736, 464] on p "tokens.themeCiteob2b.json" at bounding box center [701, 464] width 132 height 11
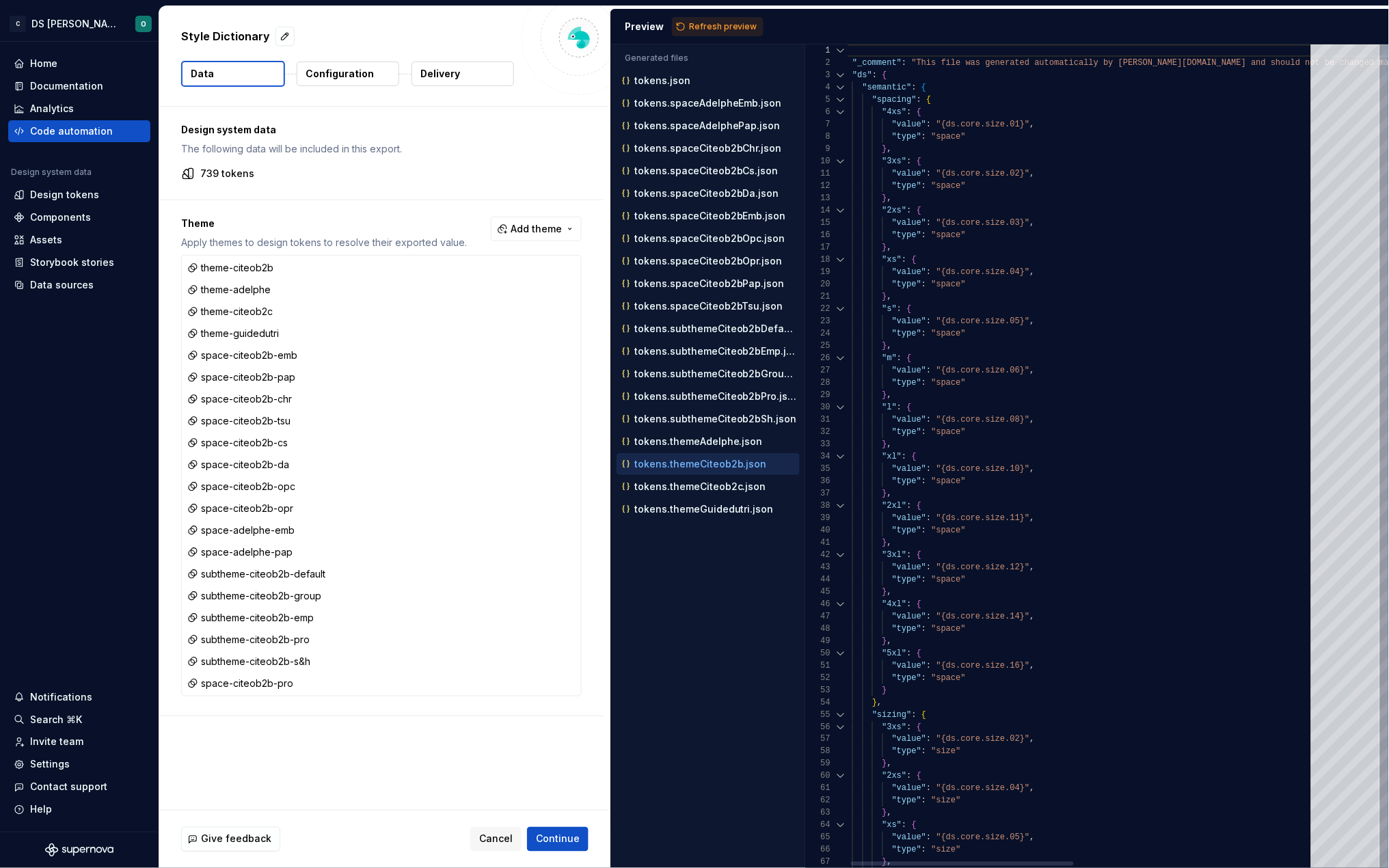
click at [844, 84] on div at bounding box center [841, 87] width 18 height 12
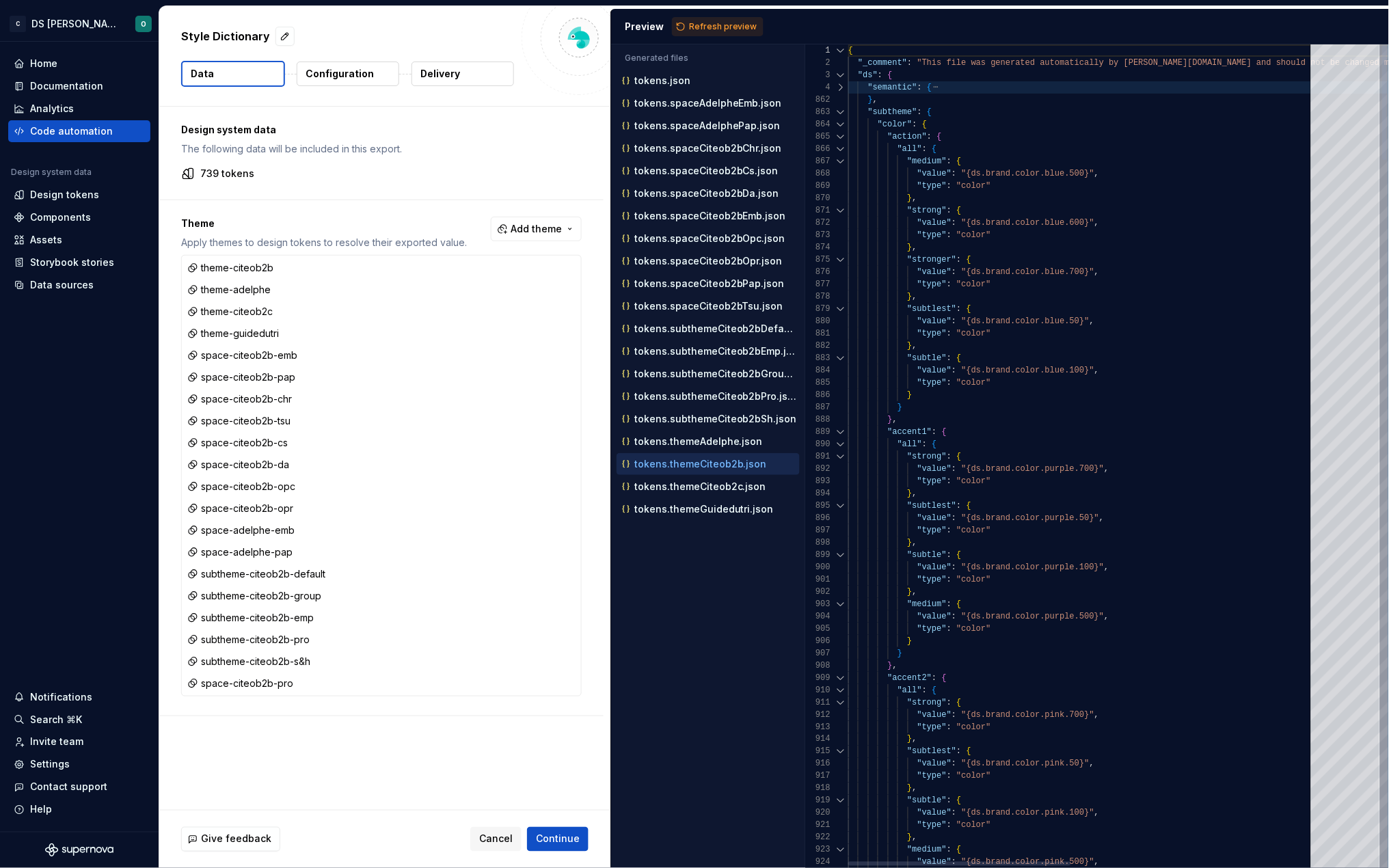
click at [841, 109] on div at bounding box center [841, 112] width 18 height 12
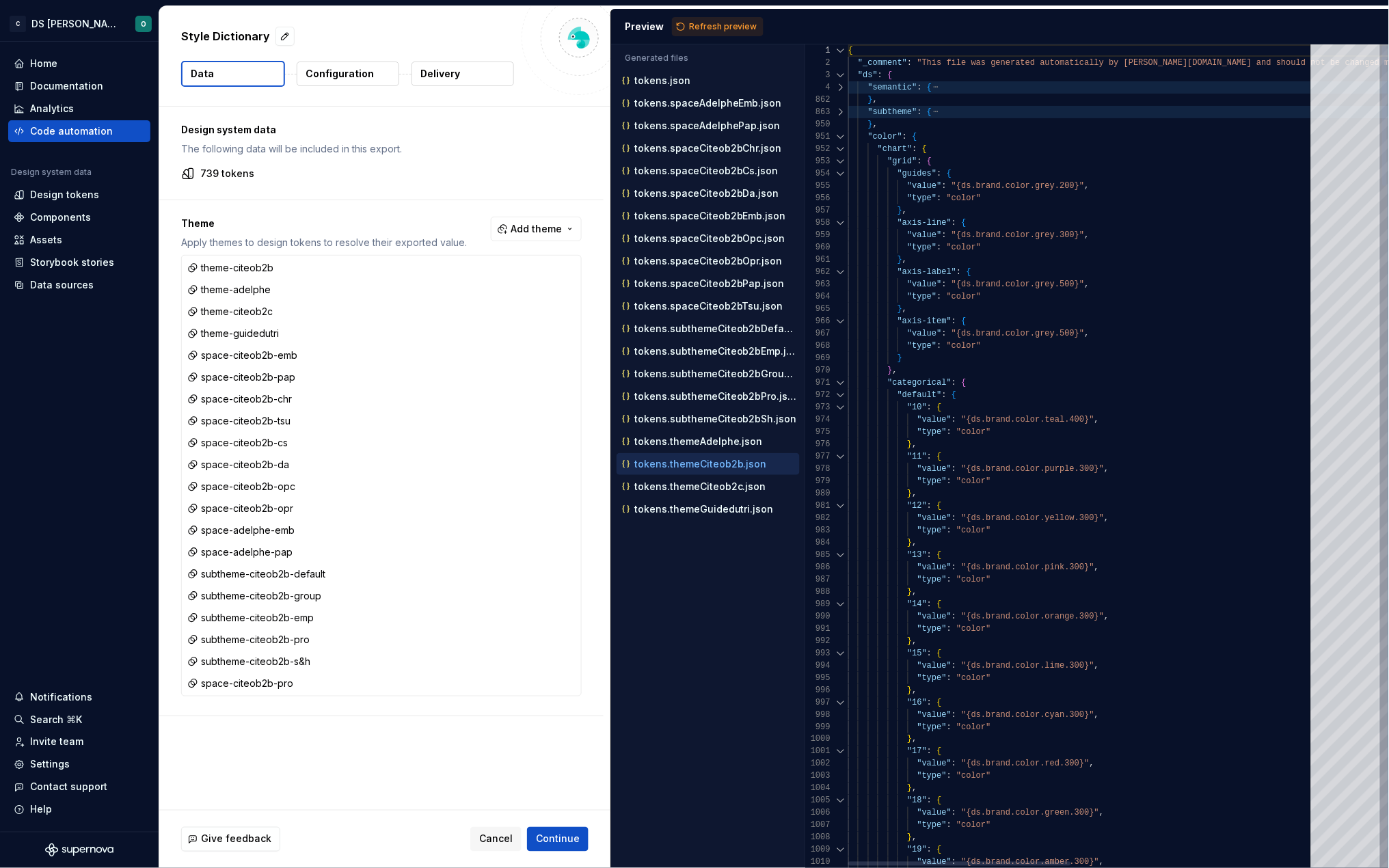
click at [839, 159] on div at bounding box center [841, 161] width 18 height 12
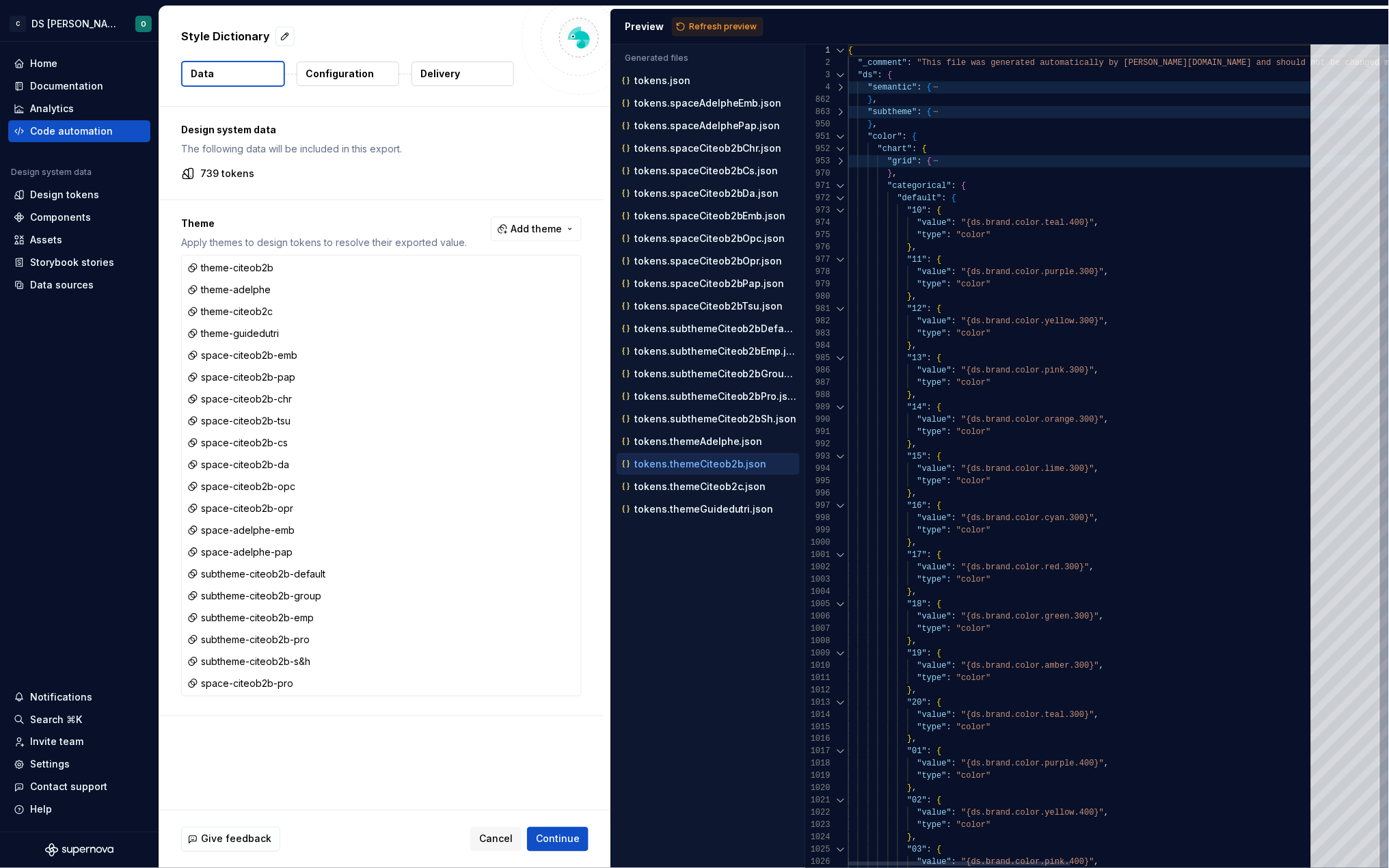
click at [839, 135] on div at bounding box center [841, 137] width 18 height 12
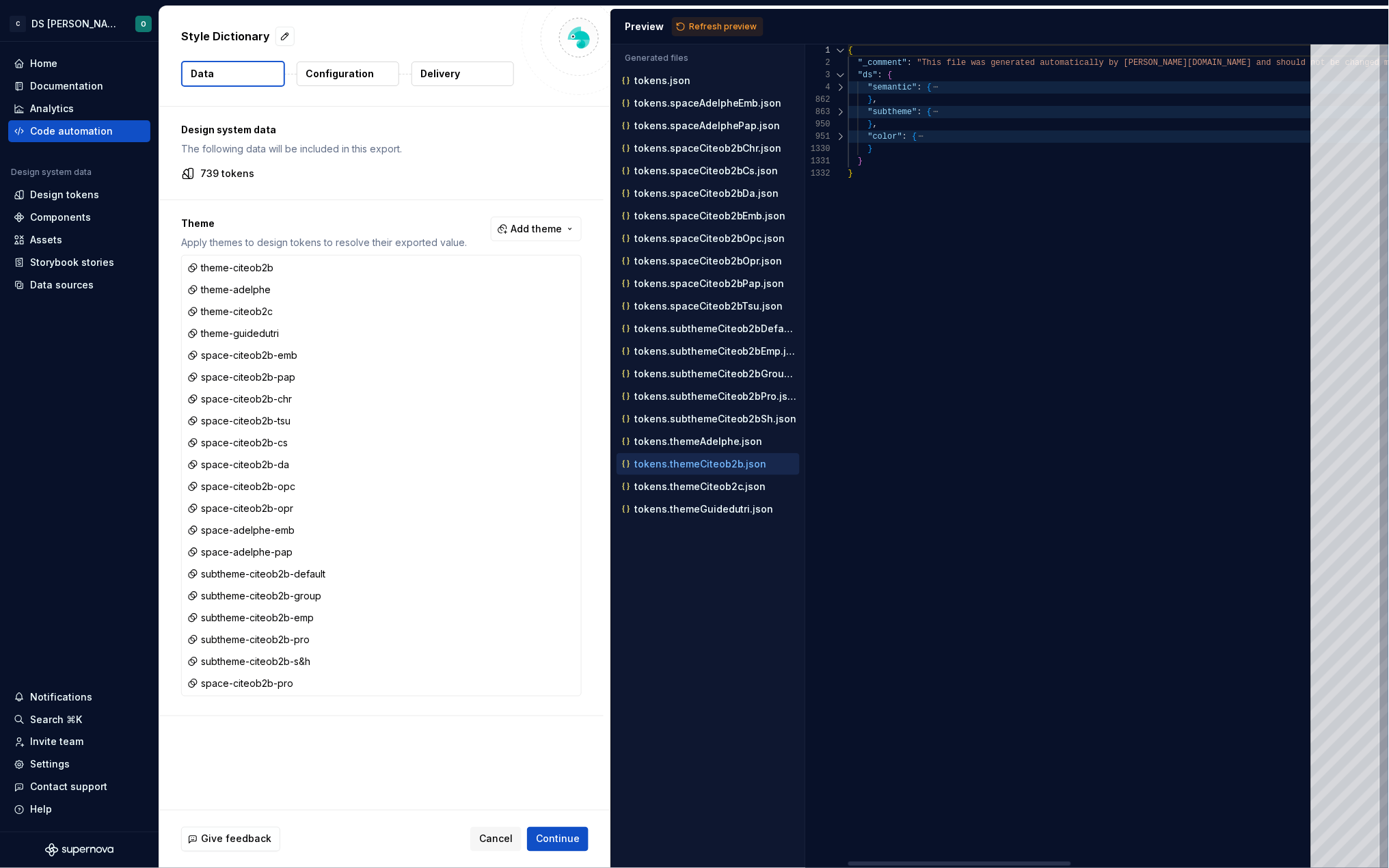
click at [839, 135] on div at bounding box center [841, 137] width 18 height 12
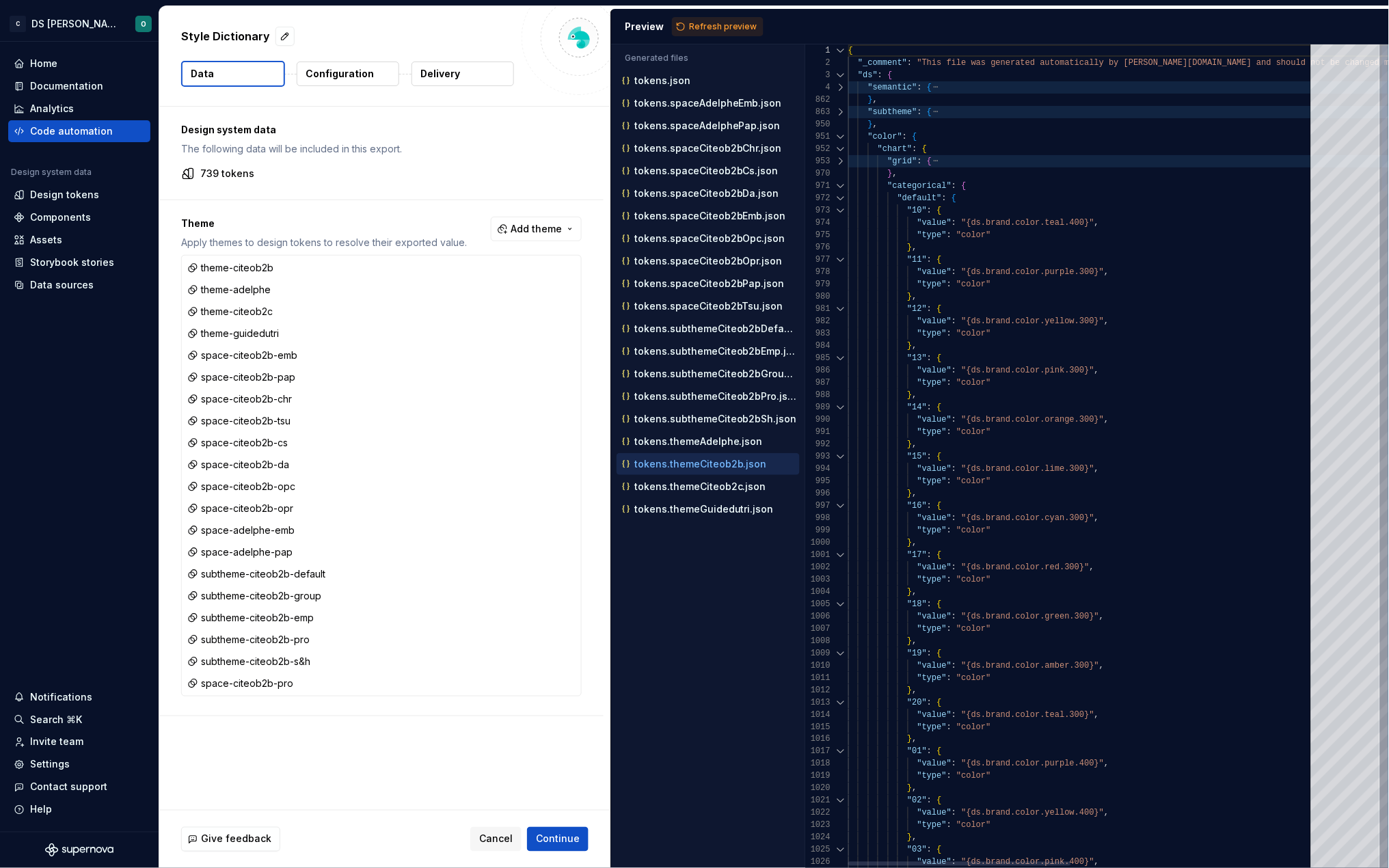
click at [839, 148] on div at bounding box center [841, 149] width 18 height 12
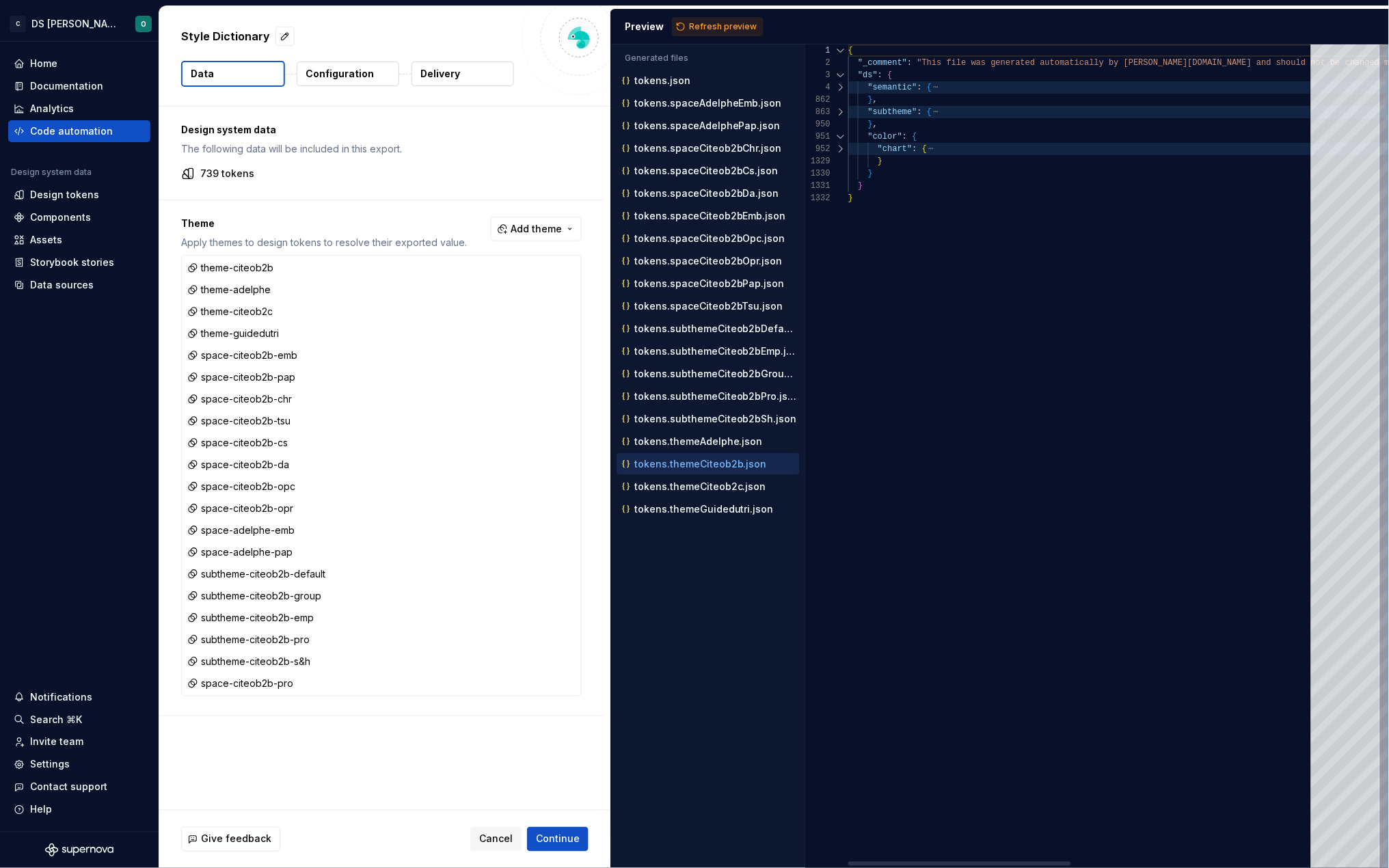
click at [842, 87] on div at bounding box center [841, 87] width 18 height 12
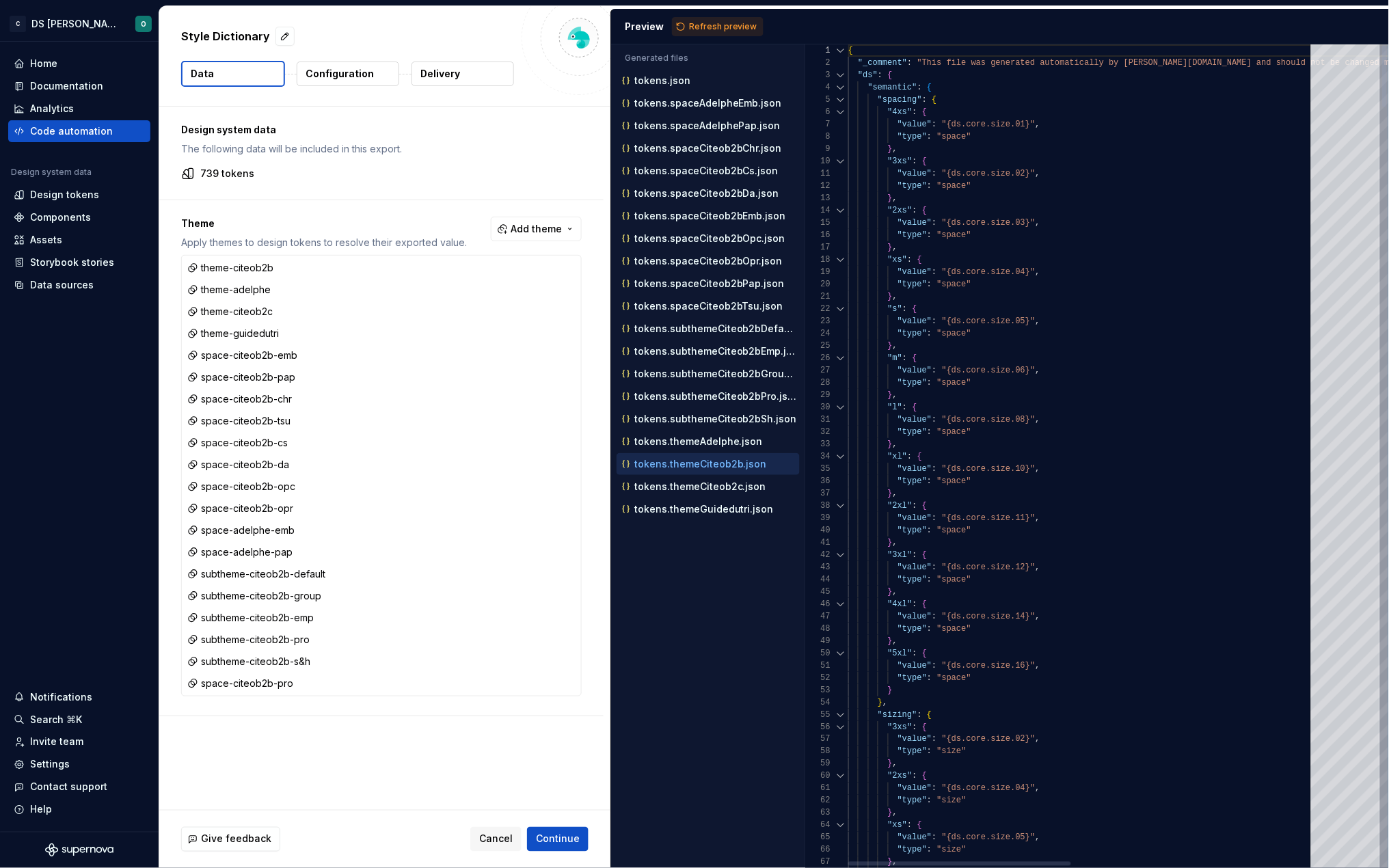
click at [842, 102] on div at bounding box center [841, 100] width 18 height 12
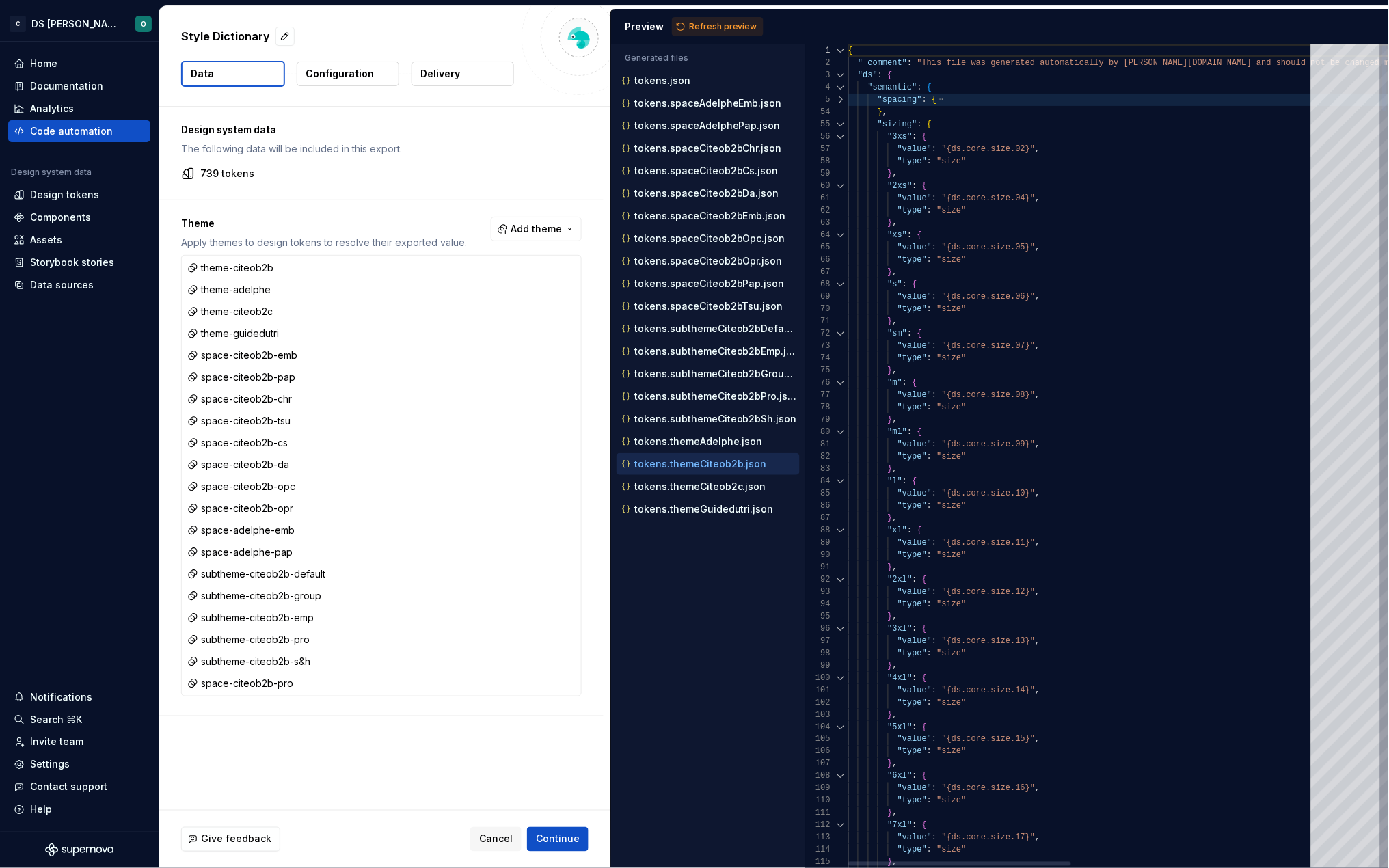
click at [842, 126] on div at bounding box center [841, 125] width 18 height 12
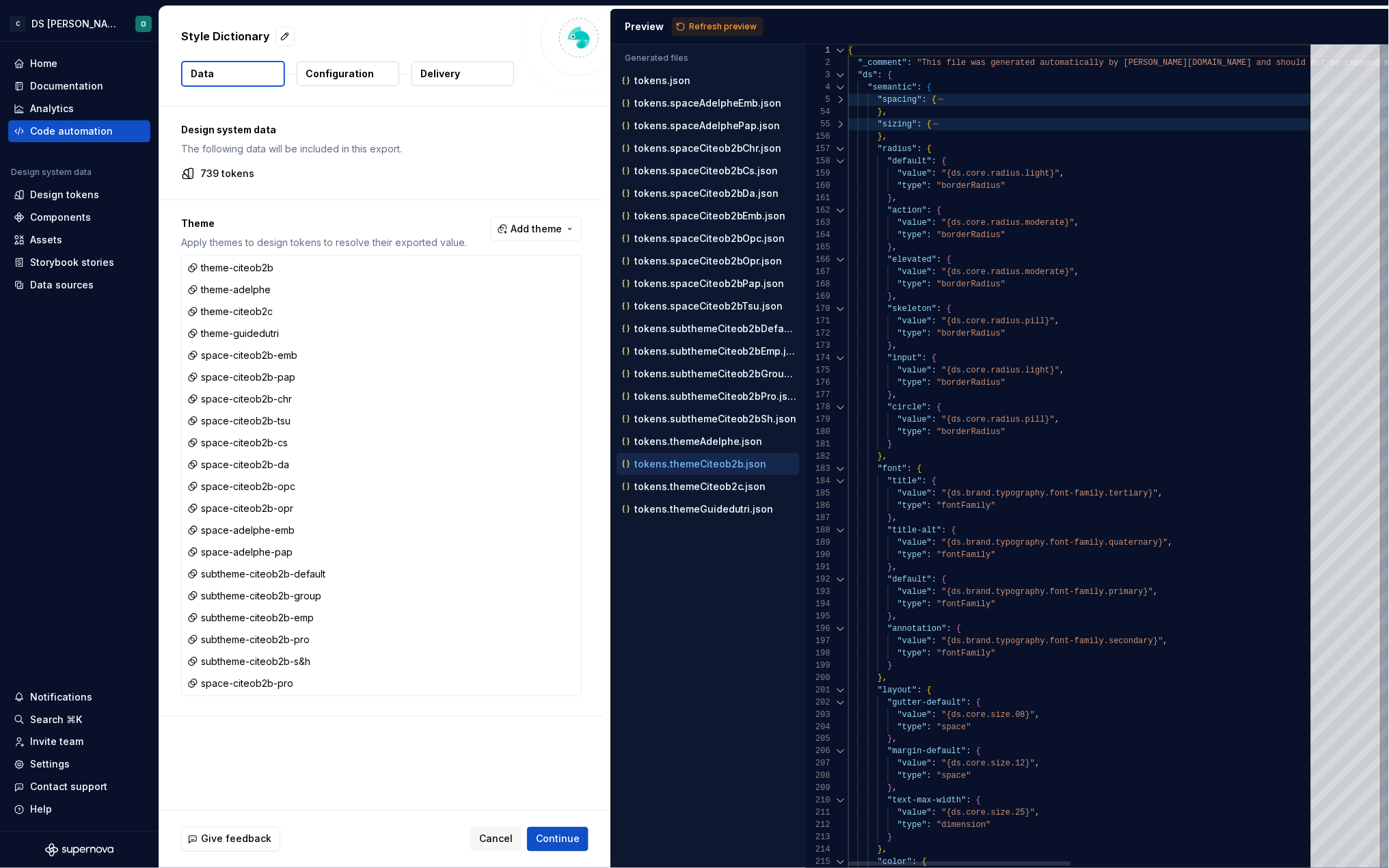
click at [840, 146] on div at bounding box center [841, 149] width 18 height 12
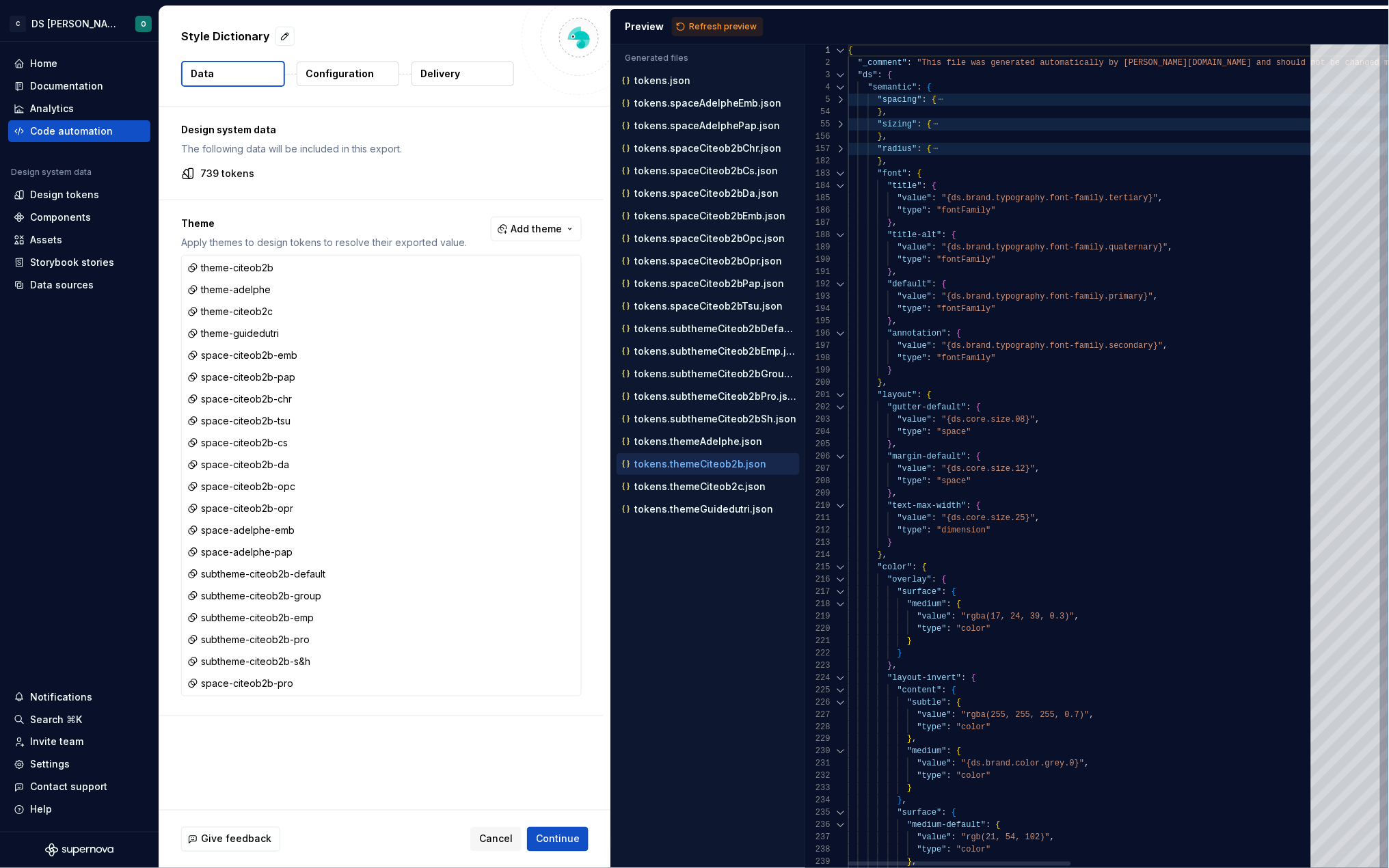
click at [838, 172] on div at bounding box center [841, 174] width 18 height 12
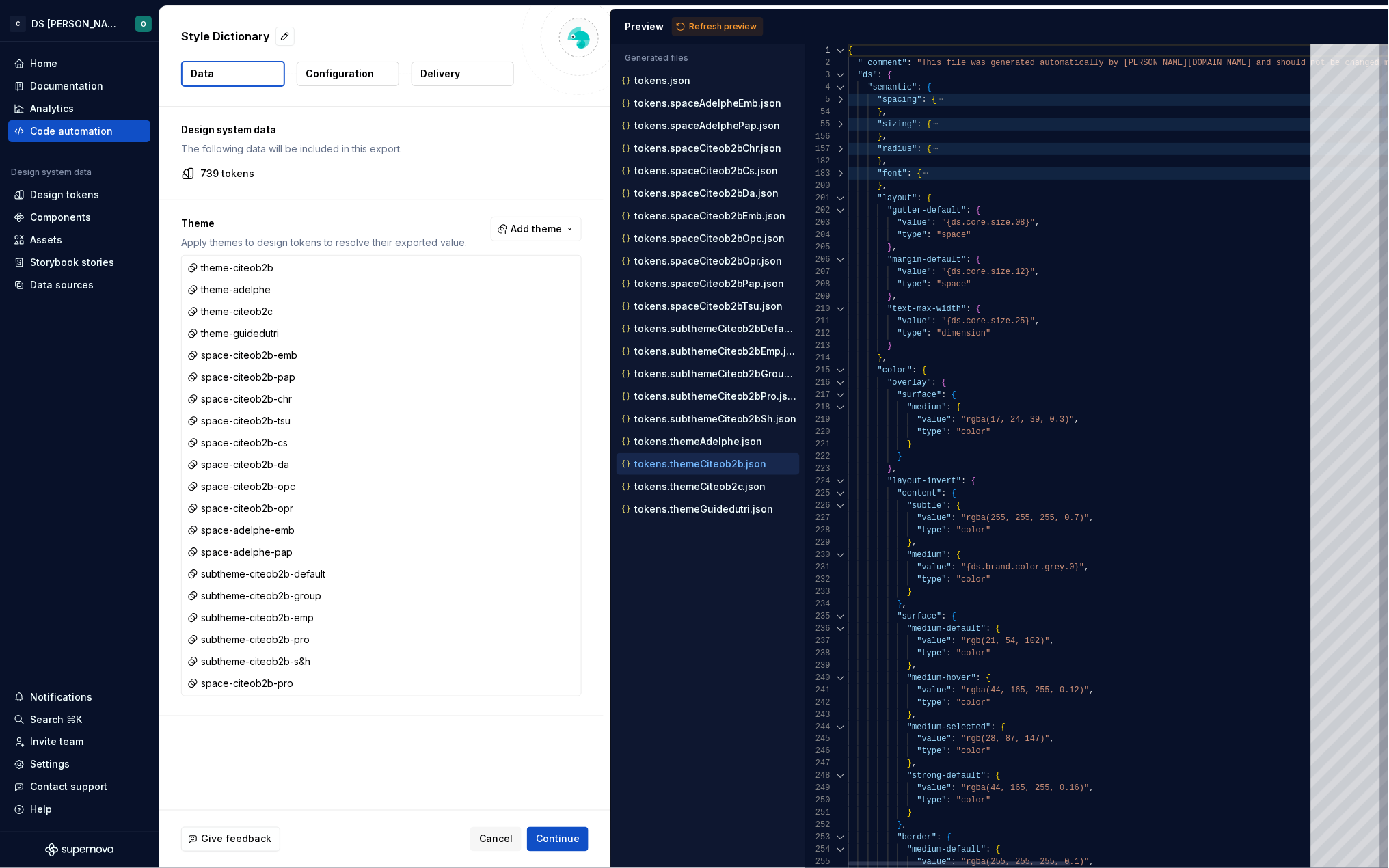
click at [842, 196] on div at bounding box center [841, 199] width 18 height 12
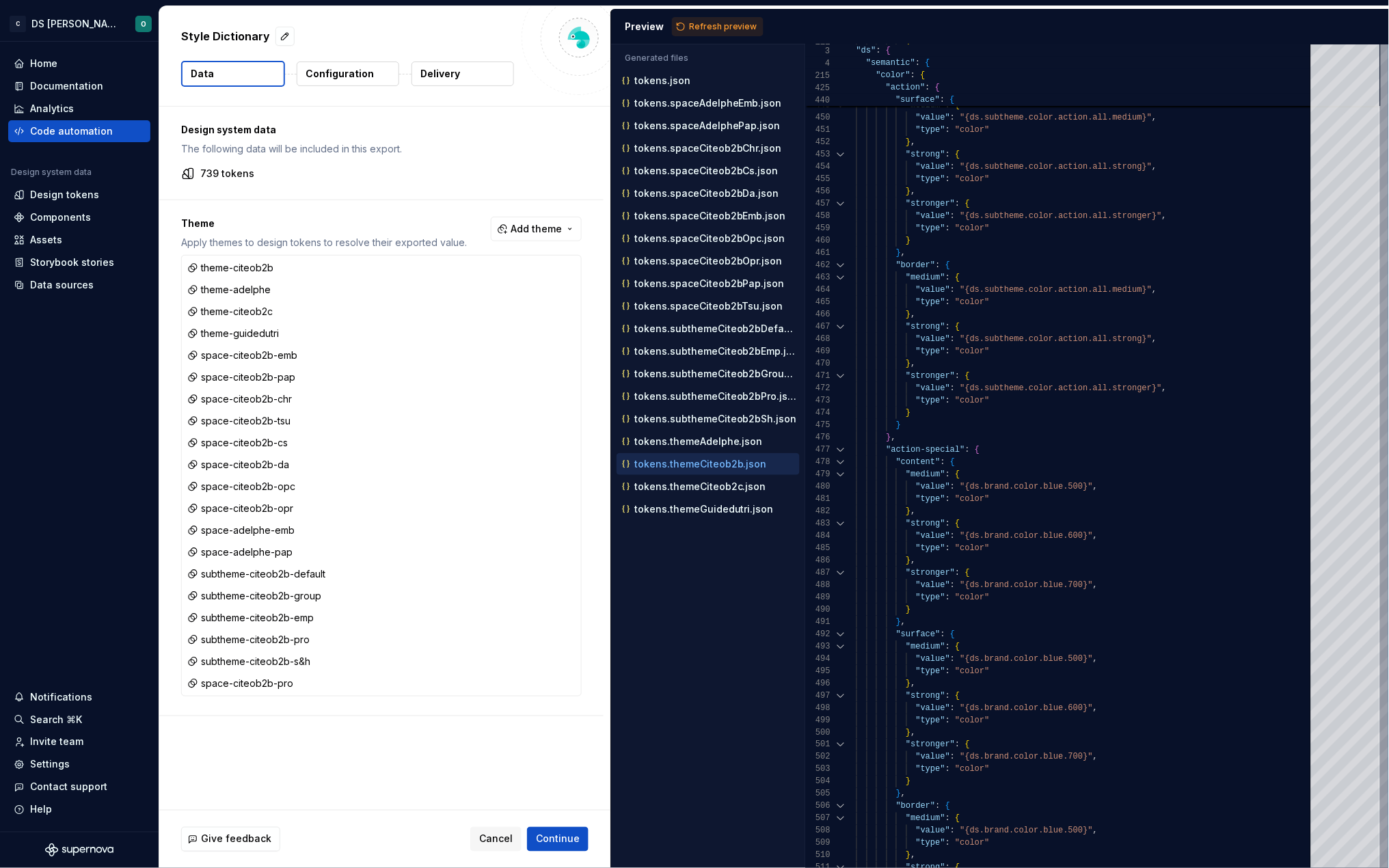
click at [348, 70] on p "Configuration" at bounding box center [340, 74] width 69 height 14
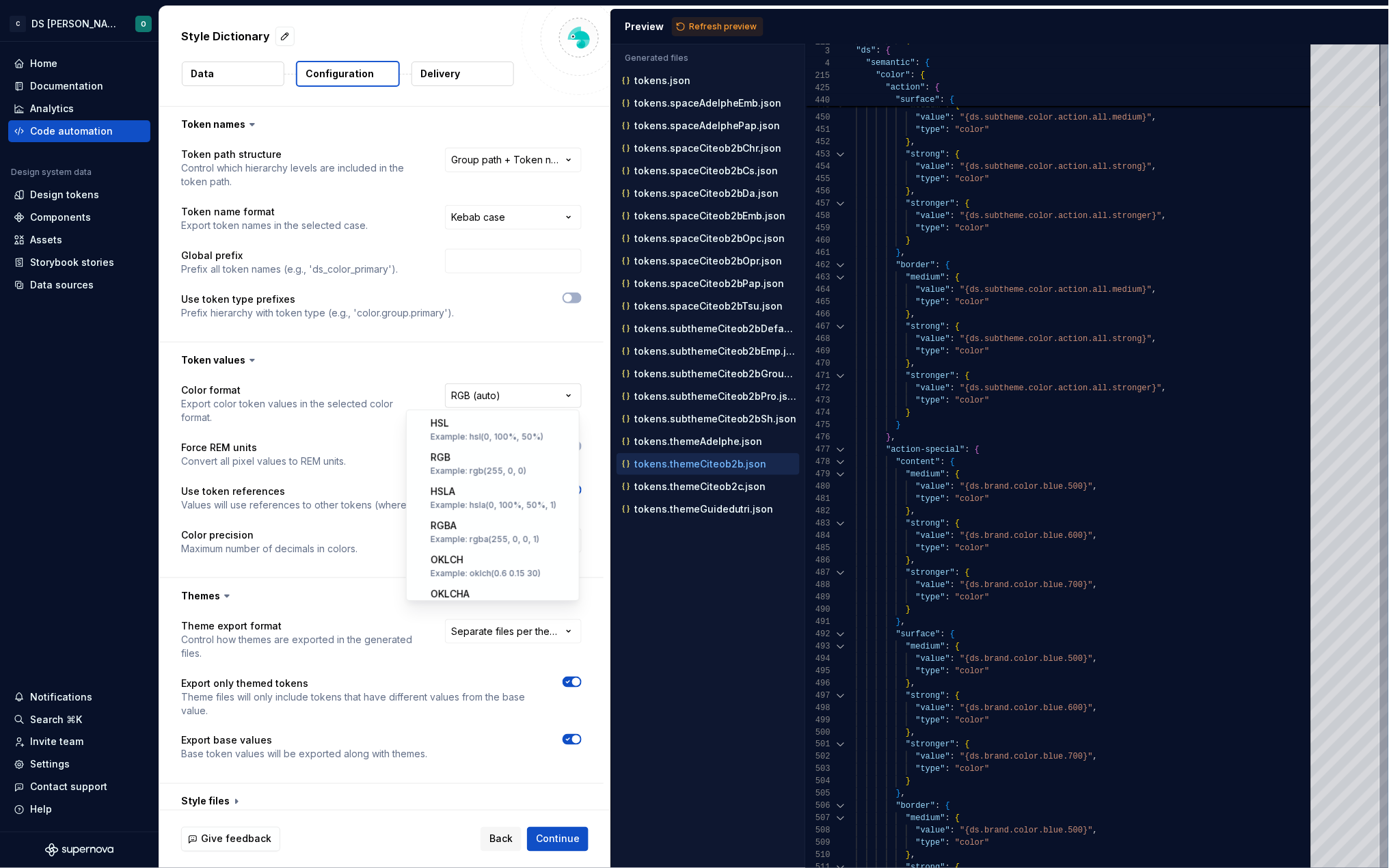
click at [496, 393] on html "**********" at bounding box center [694, 434] width 1389 height 868
click at [497, 394] on html "**********" at bounding box center [694, 434] width 1389 height 868
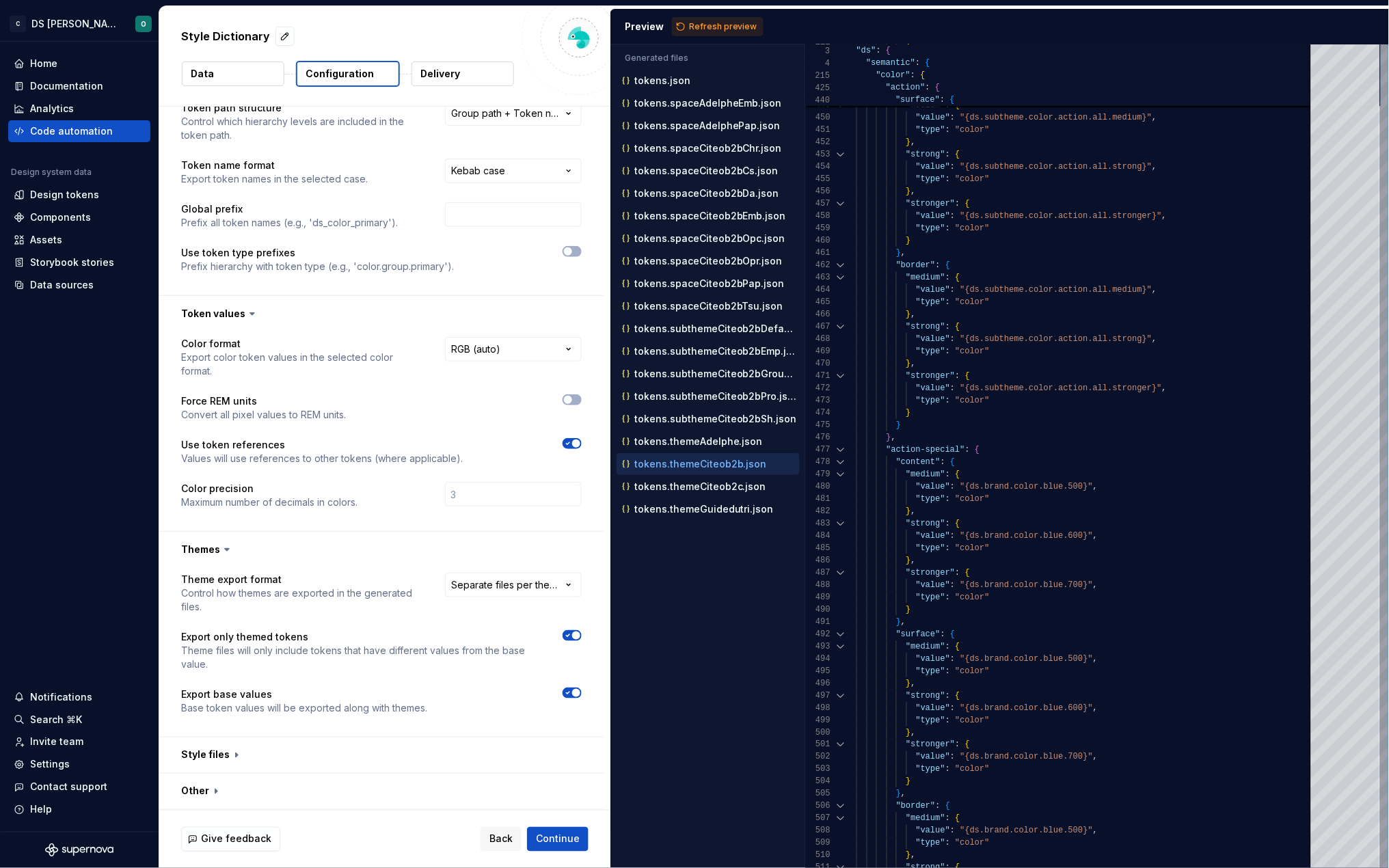
scroll to position [47, 0]
click at [567, 634] on icon "button" at bounding box center [568, 635] width 11 height 9
click at [697, 23] on span "Refresh preview" at bounding box center [723, 26] width 69 height 11
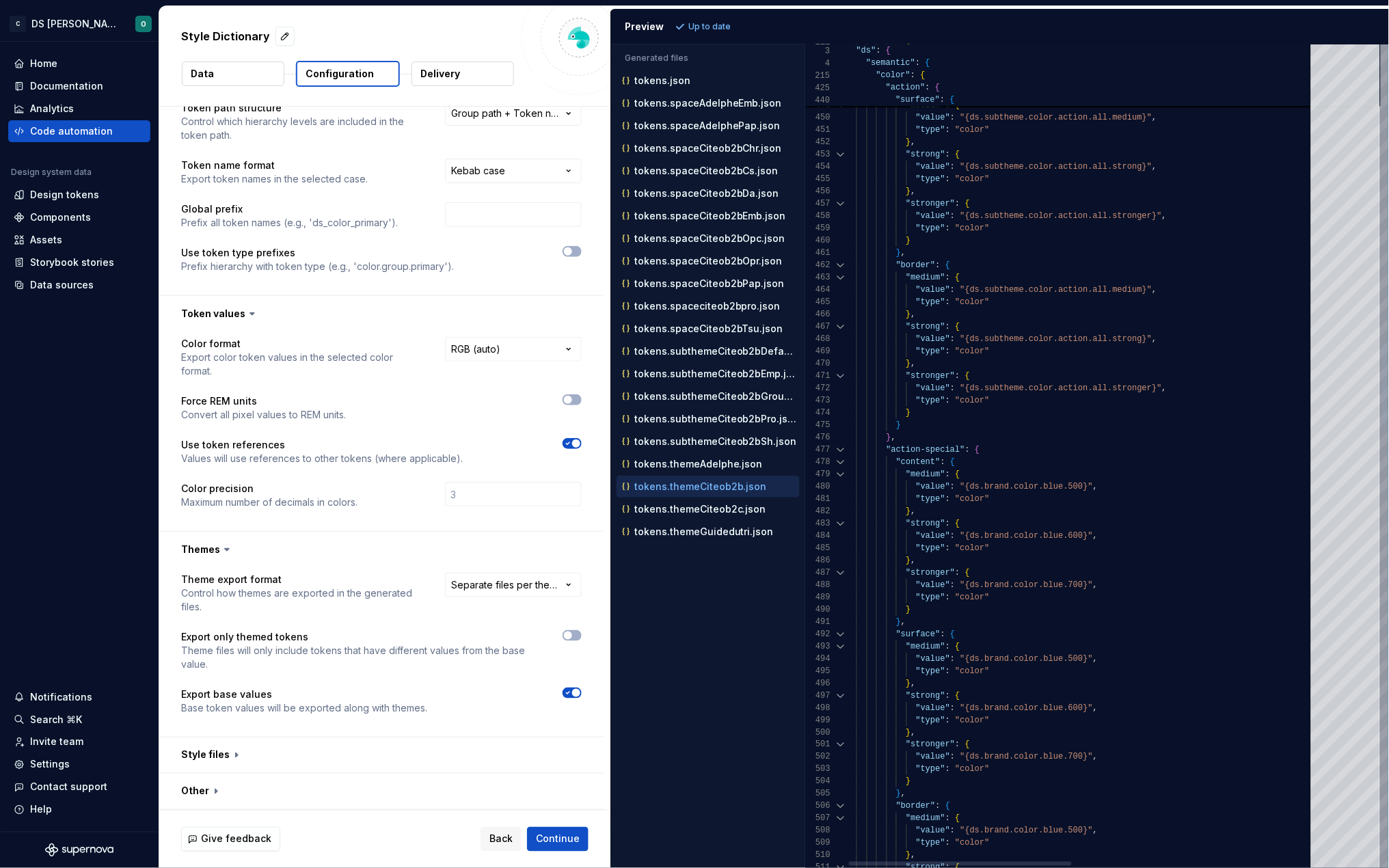
type textarea "**********"
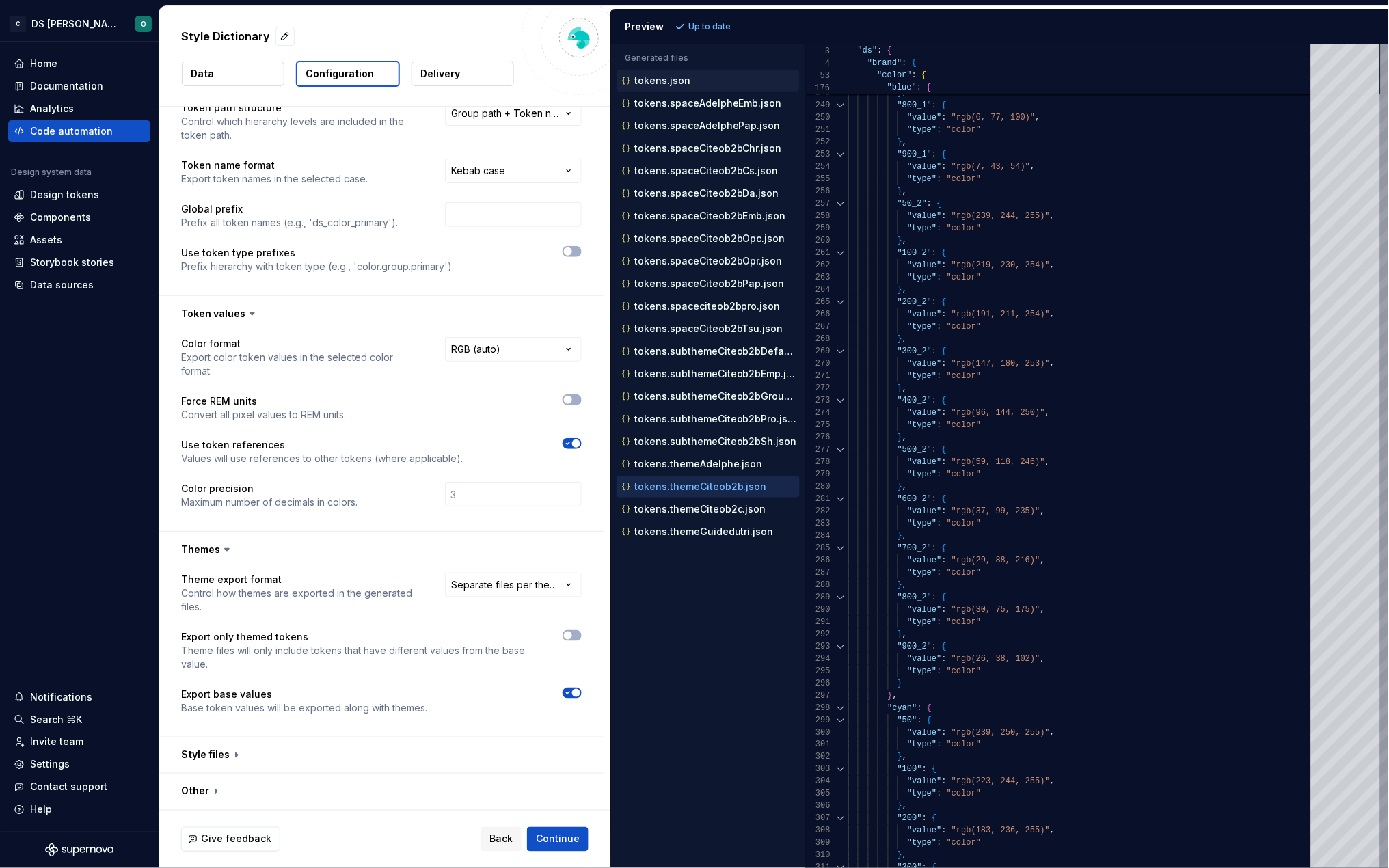
click at [659, 76] on p "tokens.json" at bounding box center [663, 81] width 56 height 11
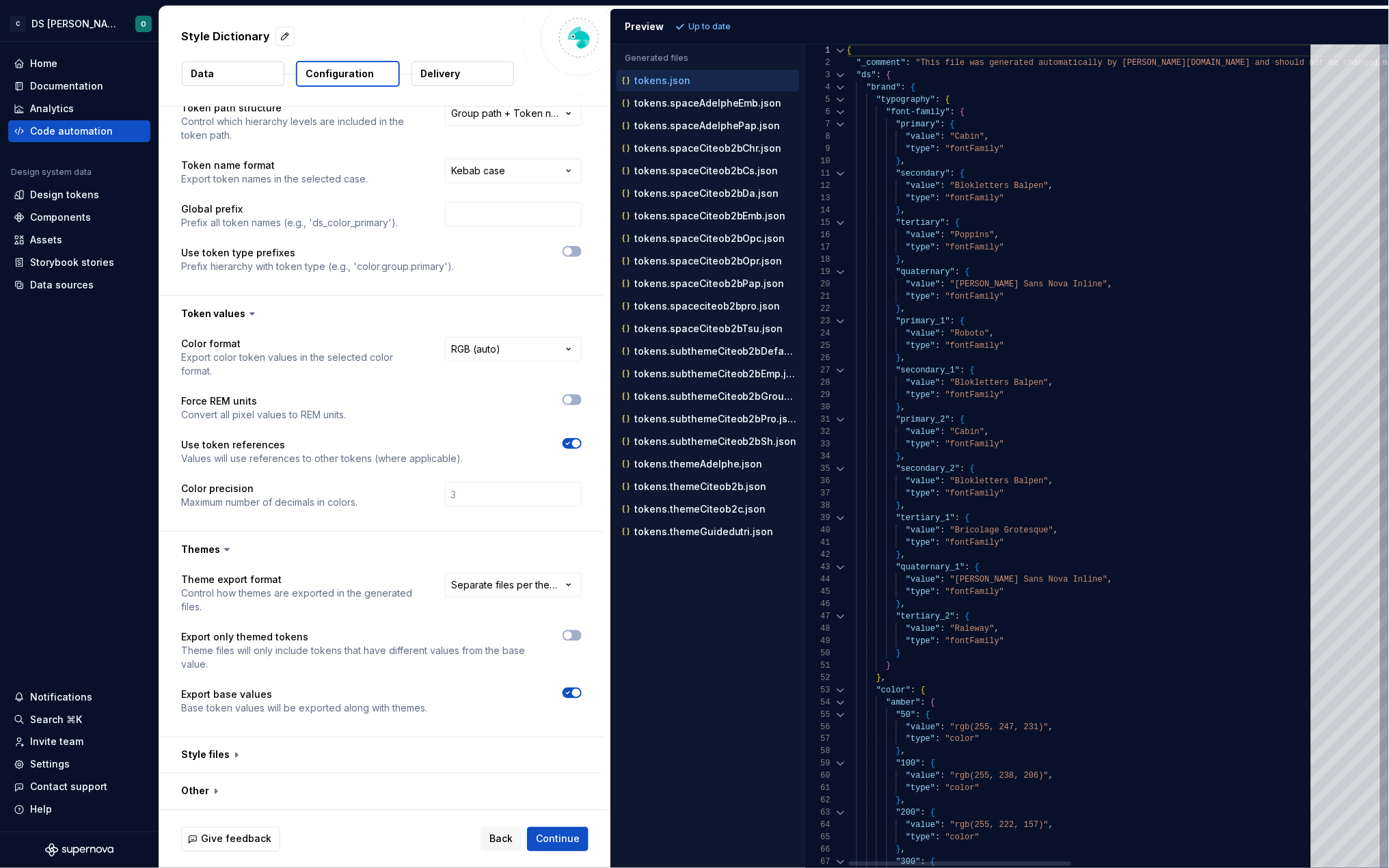
click at [844, 87] on div at bounding box center [841, 87] width 18 height 12
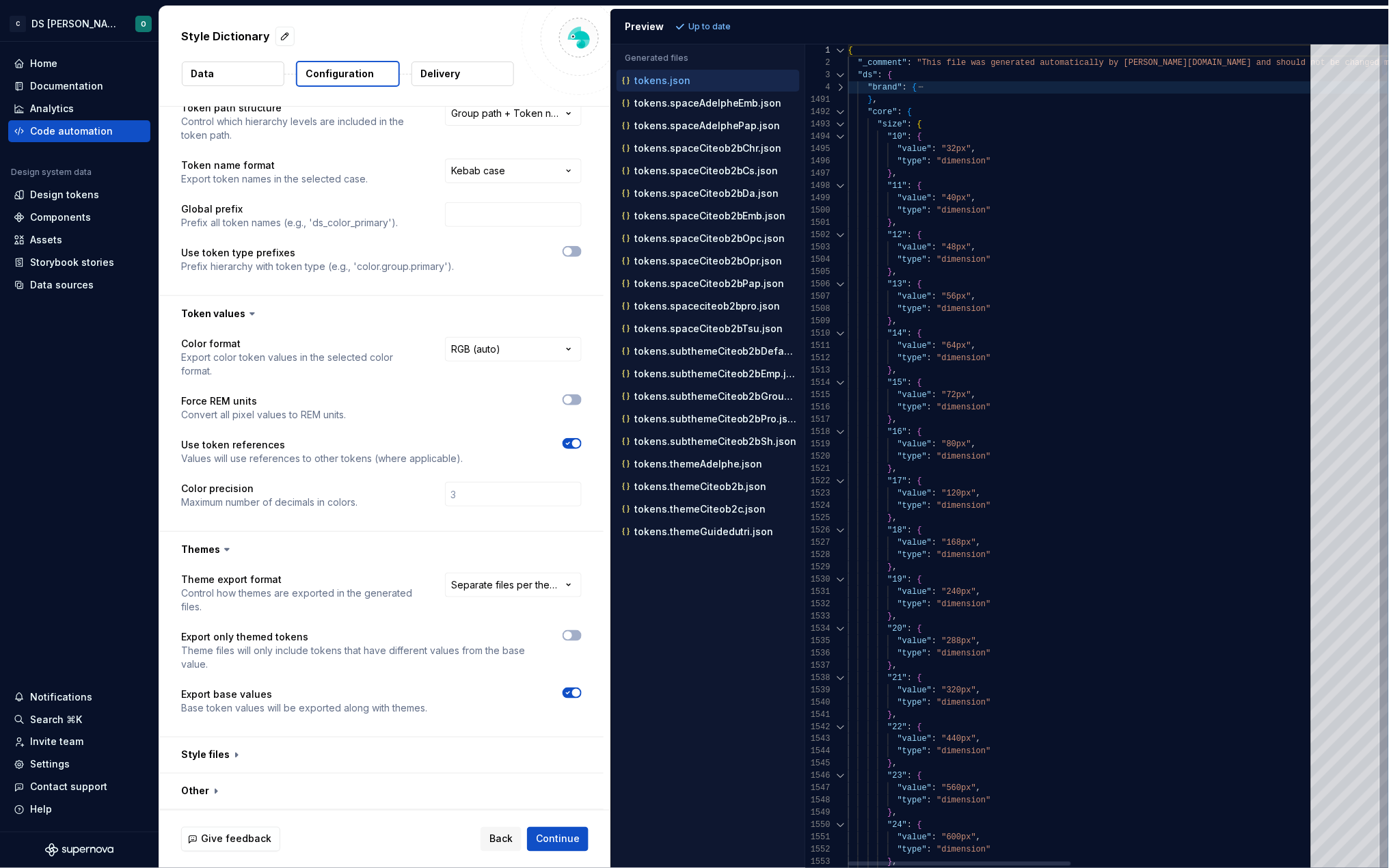
click at [841, 111] on div at bounding box center [841, 112] width 18 height 12
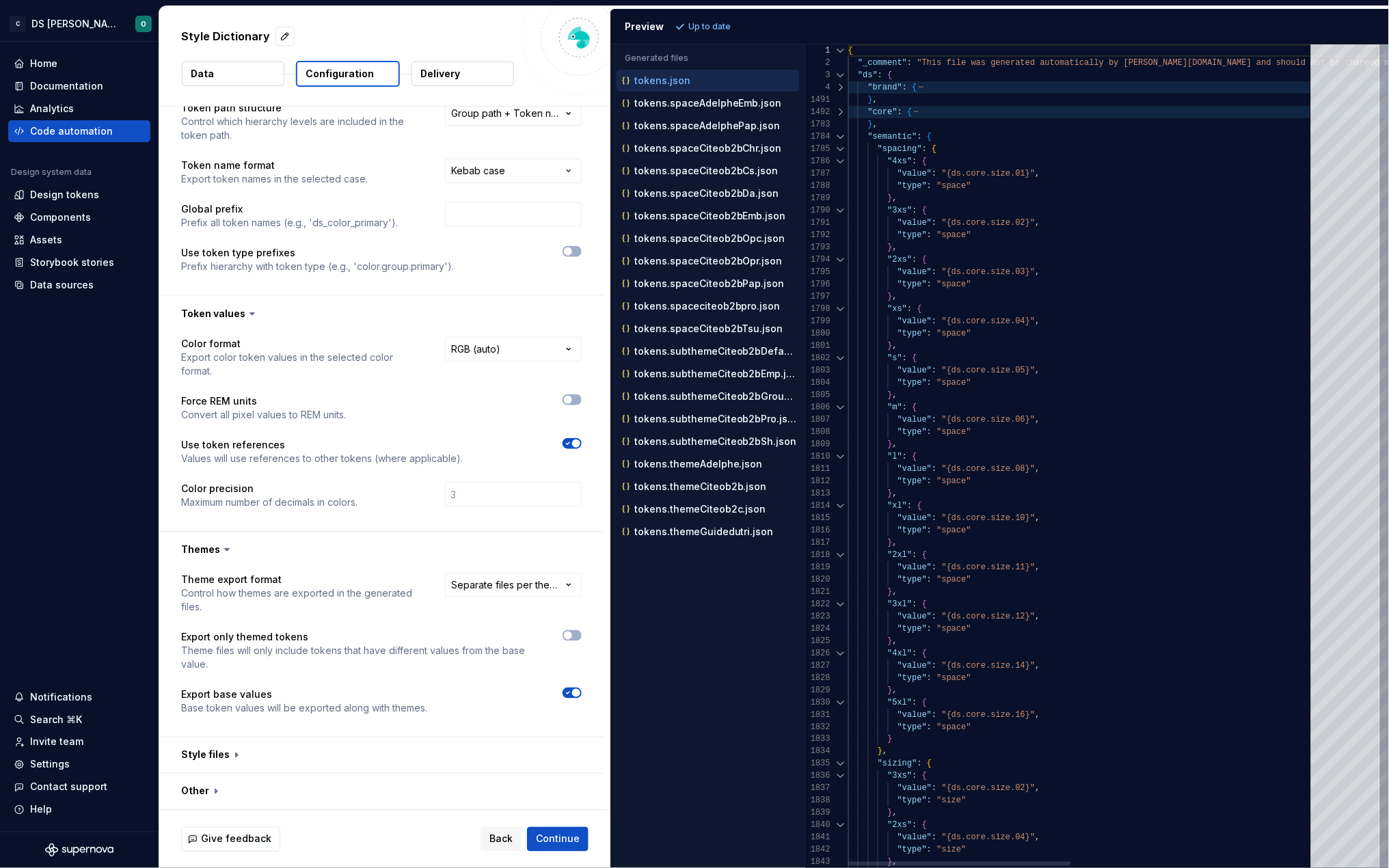
click at [841, 111] on div at bounding box center [841, 112] width 18 height 12
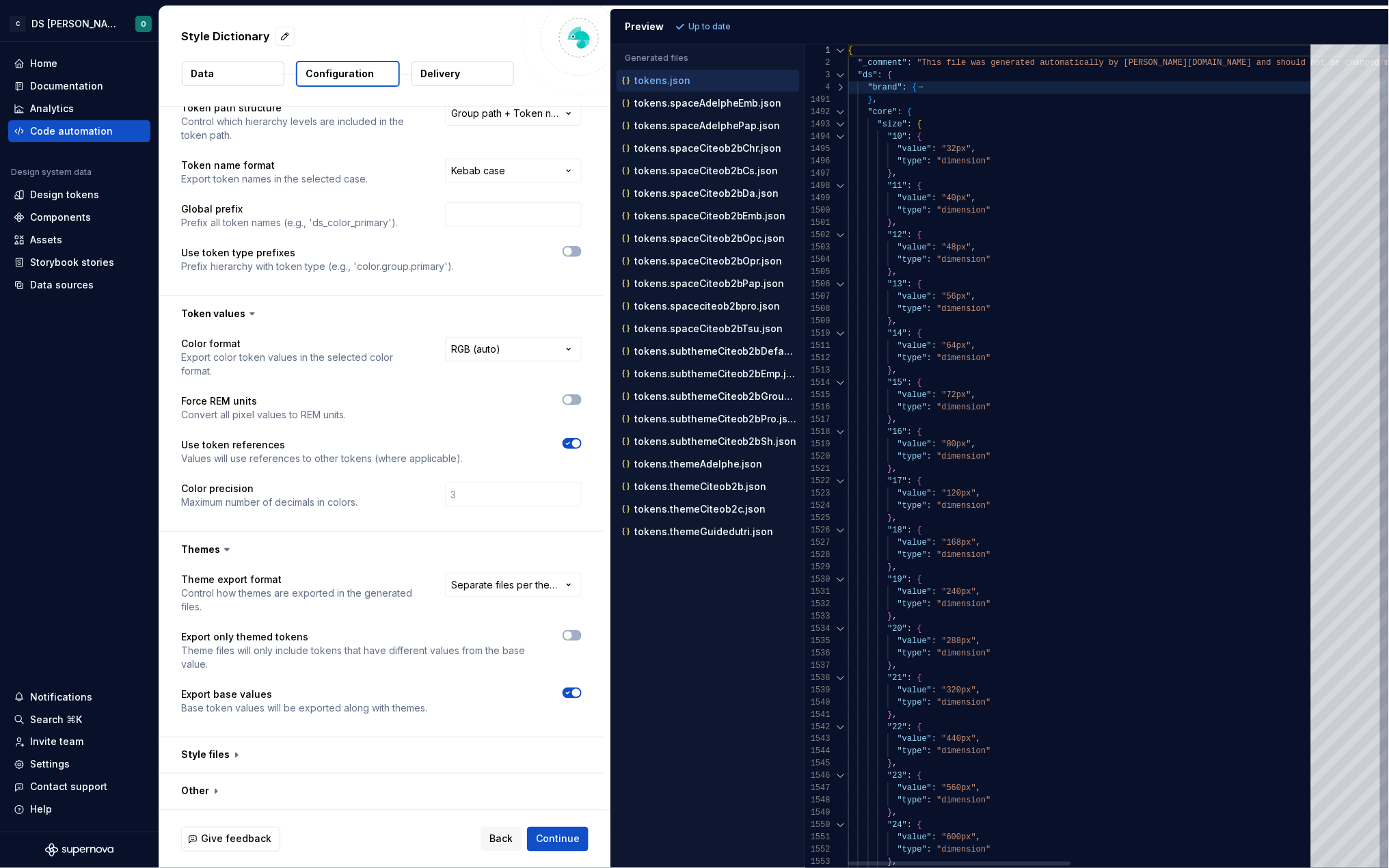
click at [839, 124] on div at bounding box center [841, 125] width 18 height 12
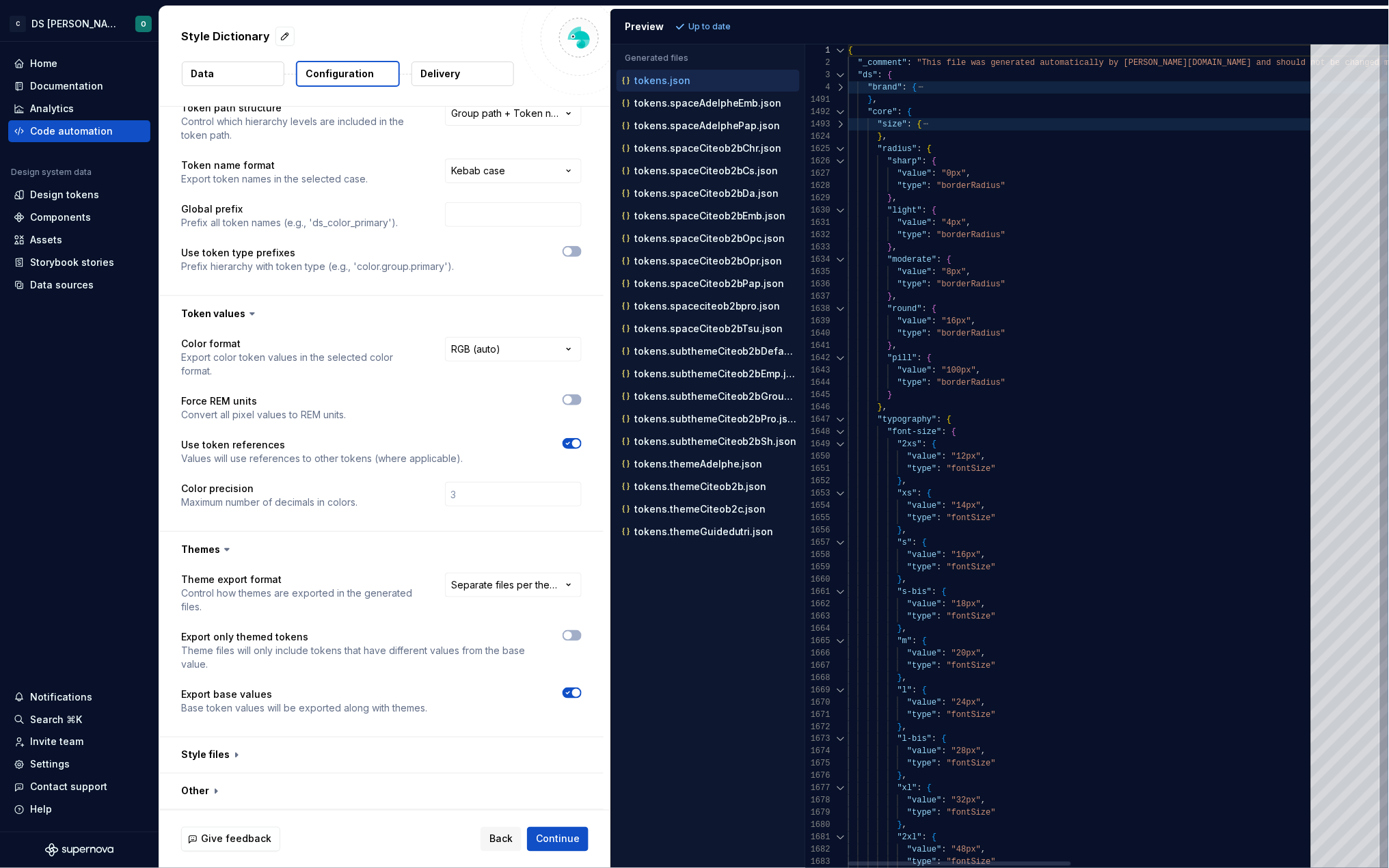
click at [842, 149] on div at bounding box center [841, 149] width 18 height 12
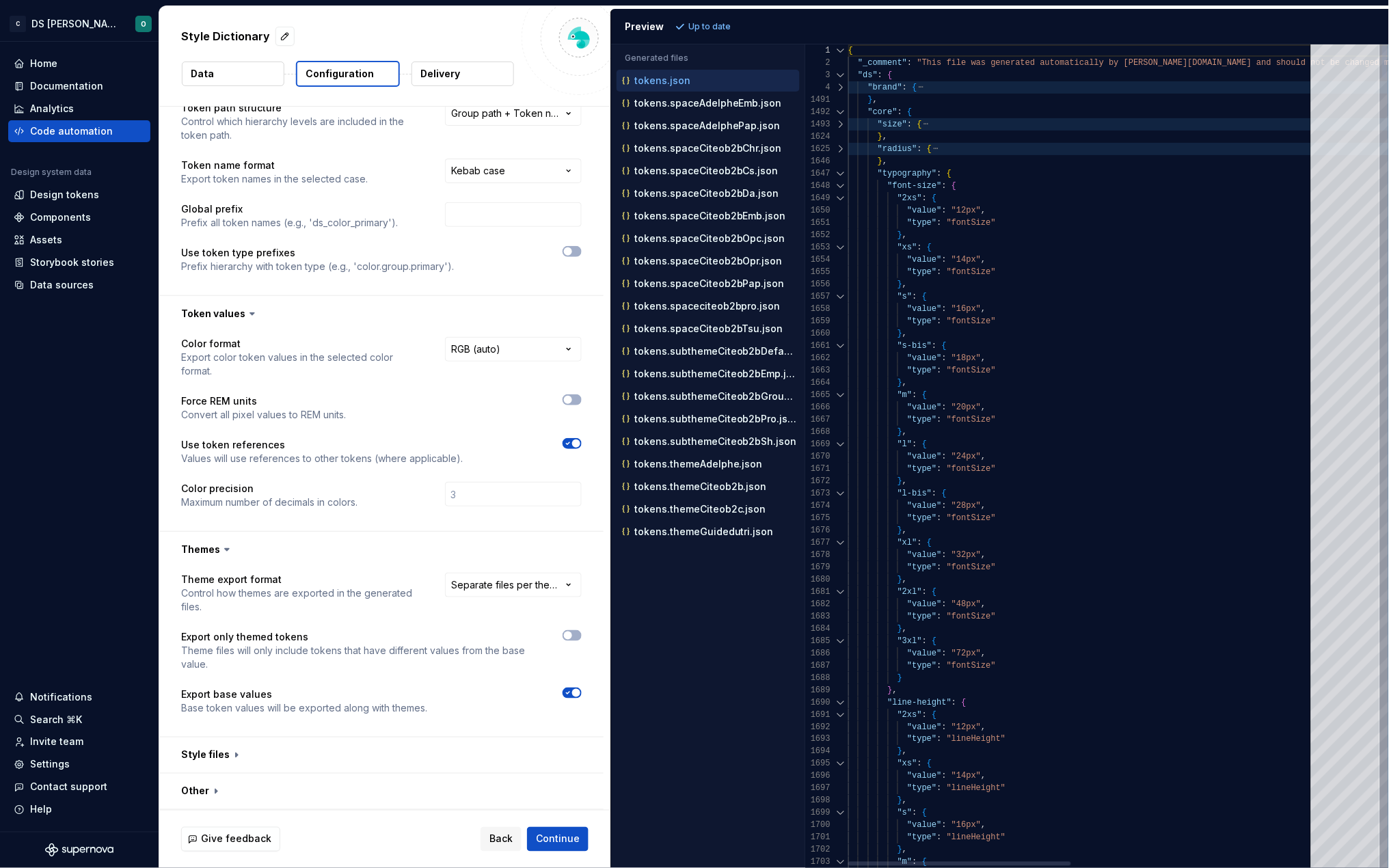
click at [845, 175] on div at bounding box center [841, 174] width 18 height 12
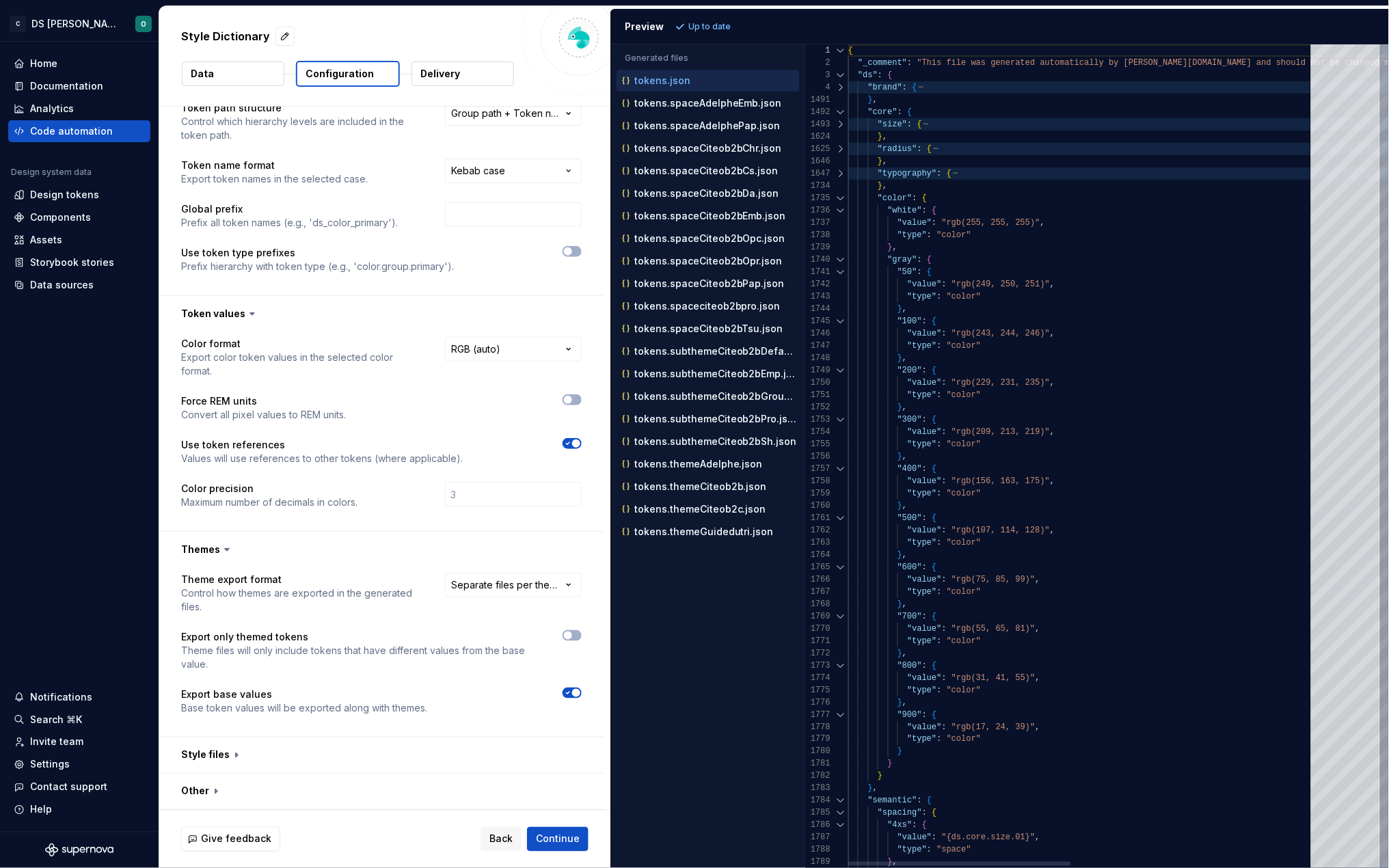
click at [841, 210] on div at bounding box center [841, 211] width 18 height 12
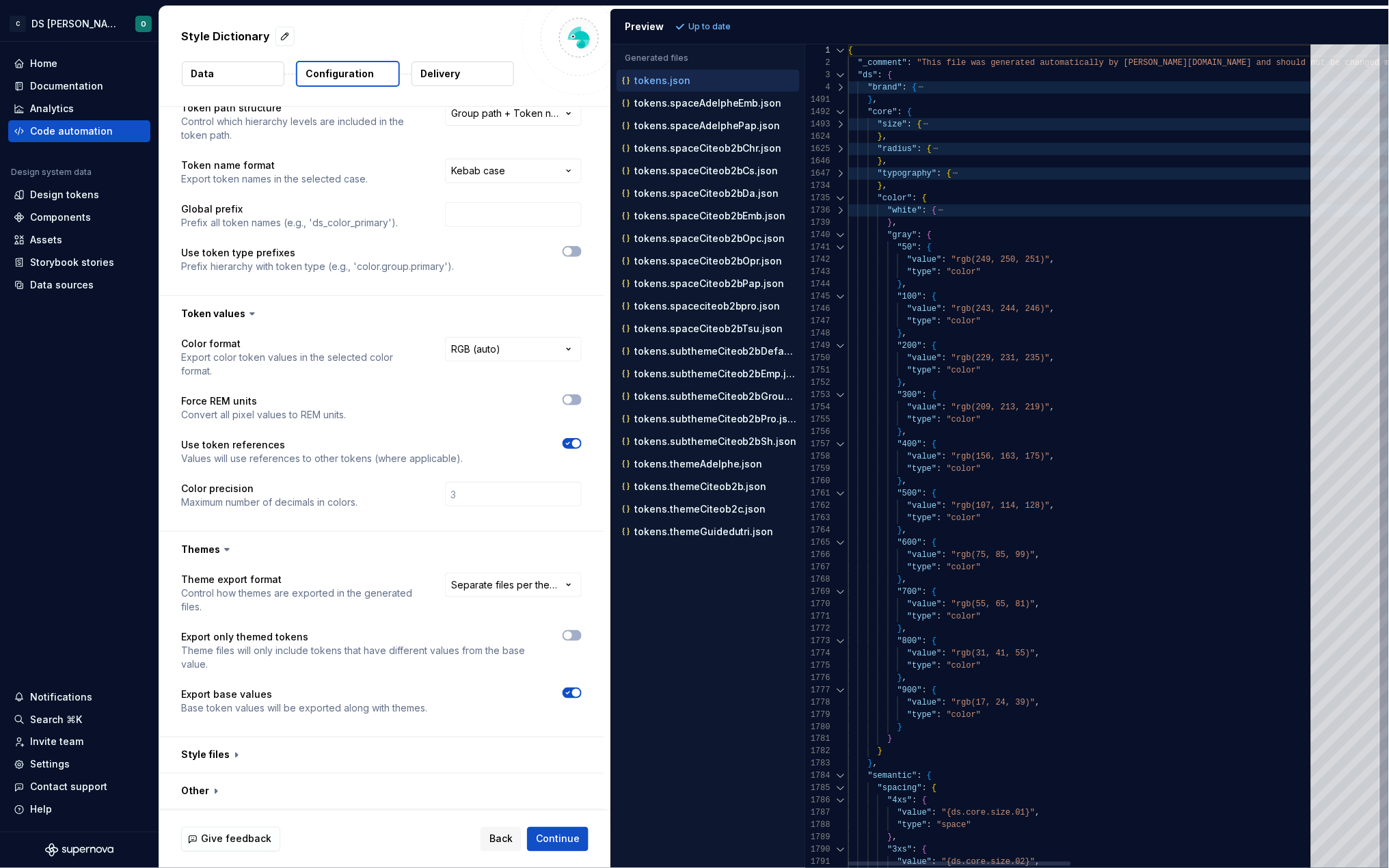
click at [841, 231] on div at bounding box center [841, 235] width 18 height 12
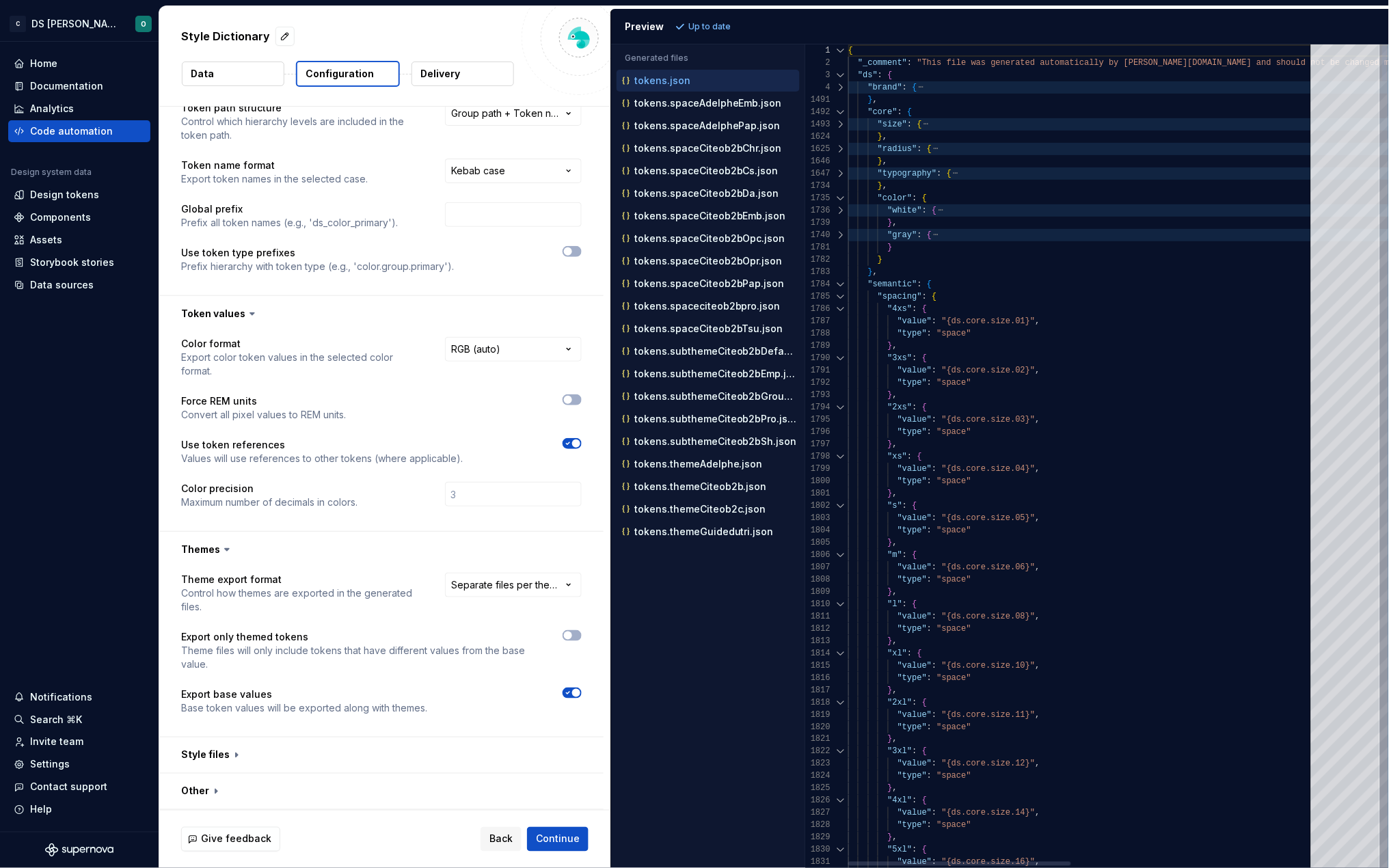
click at [840, 283] on div at bounding box center [841, 284] width 18 height 12
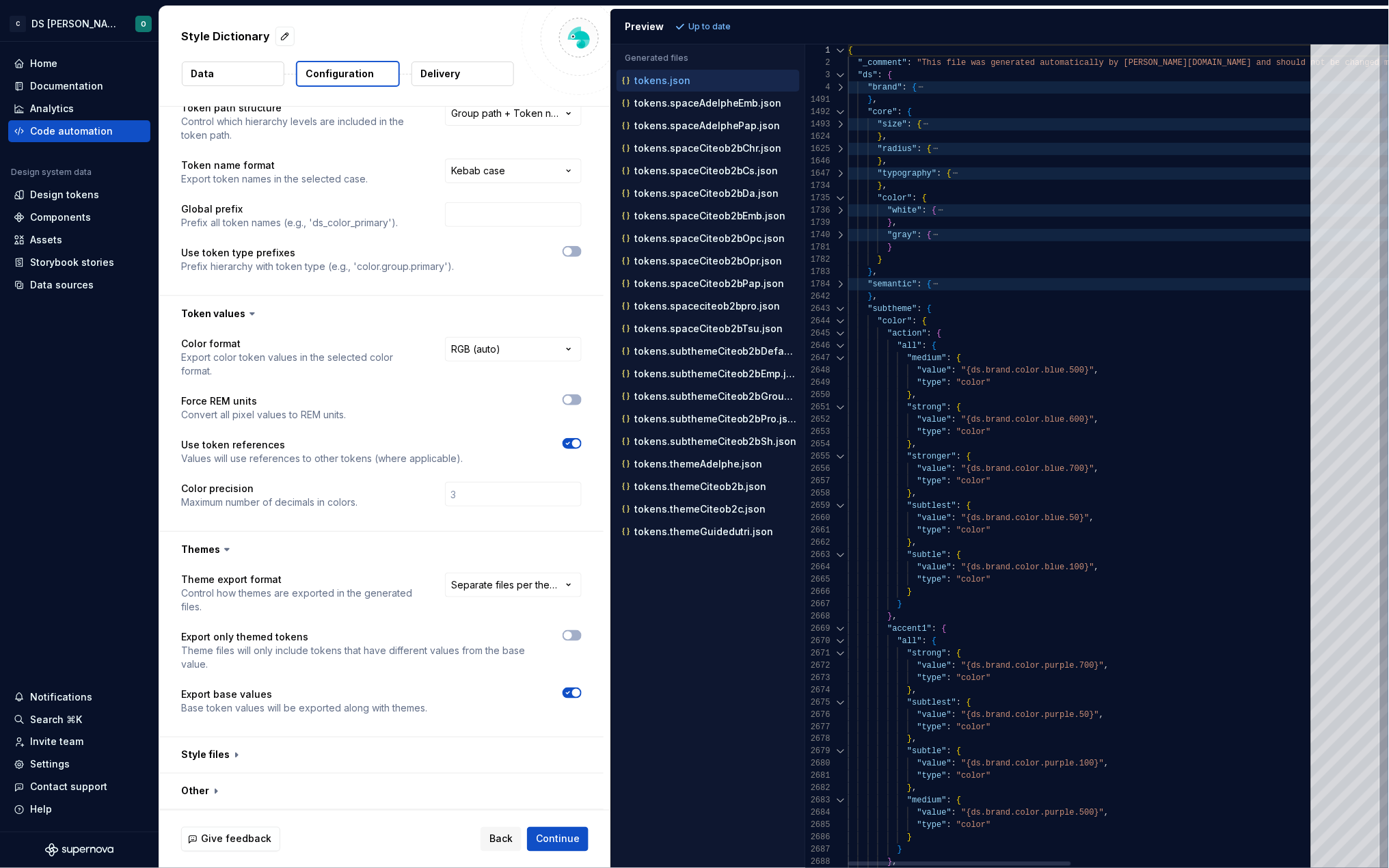
click at [840, 307] on div at bounding box center [841, 309] width 18 height 12
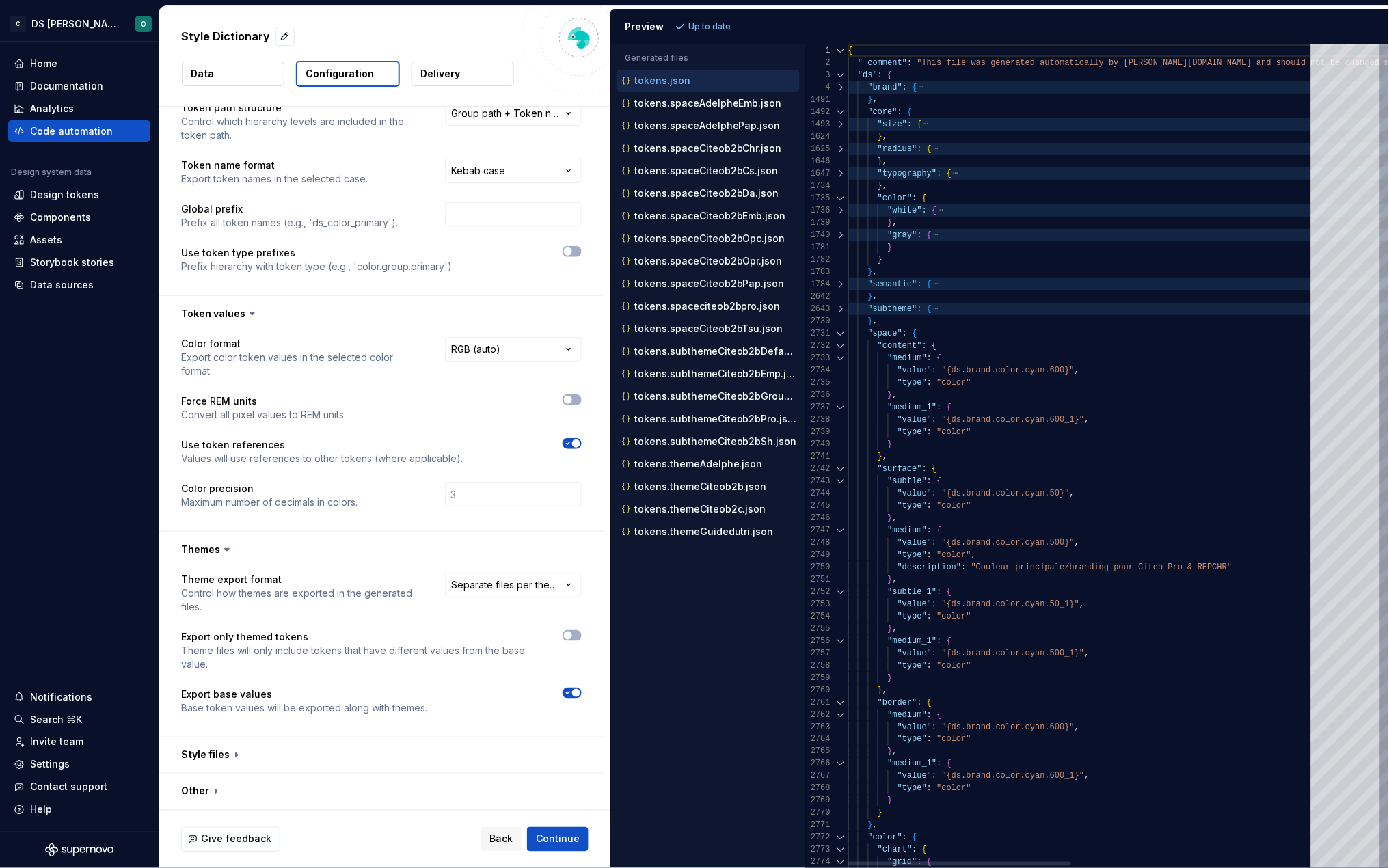
click at [842, 338] on div at bounding box center [841, 334] width 18 height 12
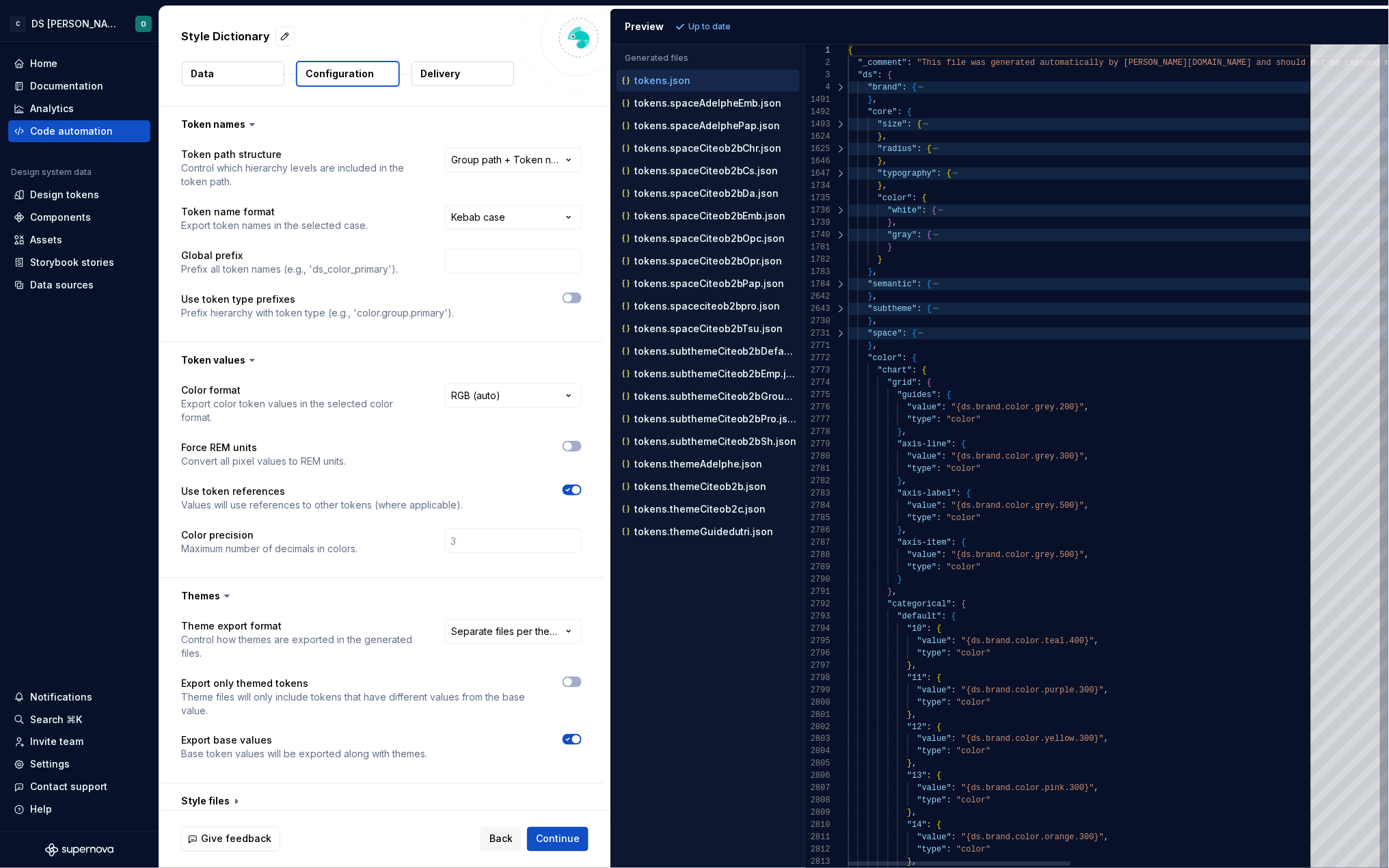
scroll to position [121, 0]
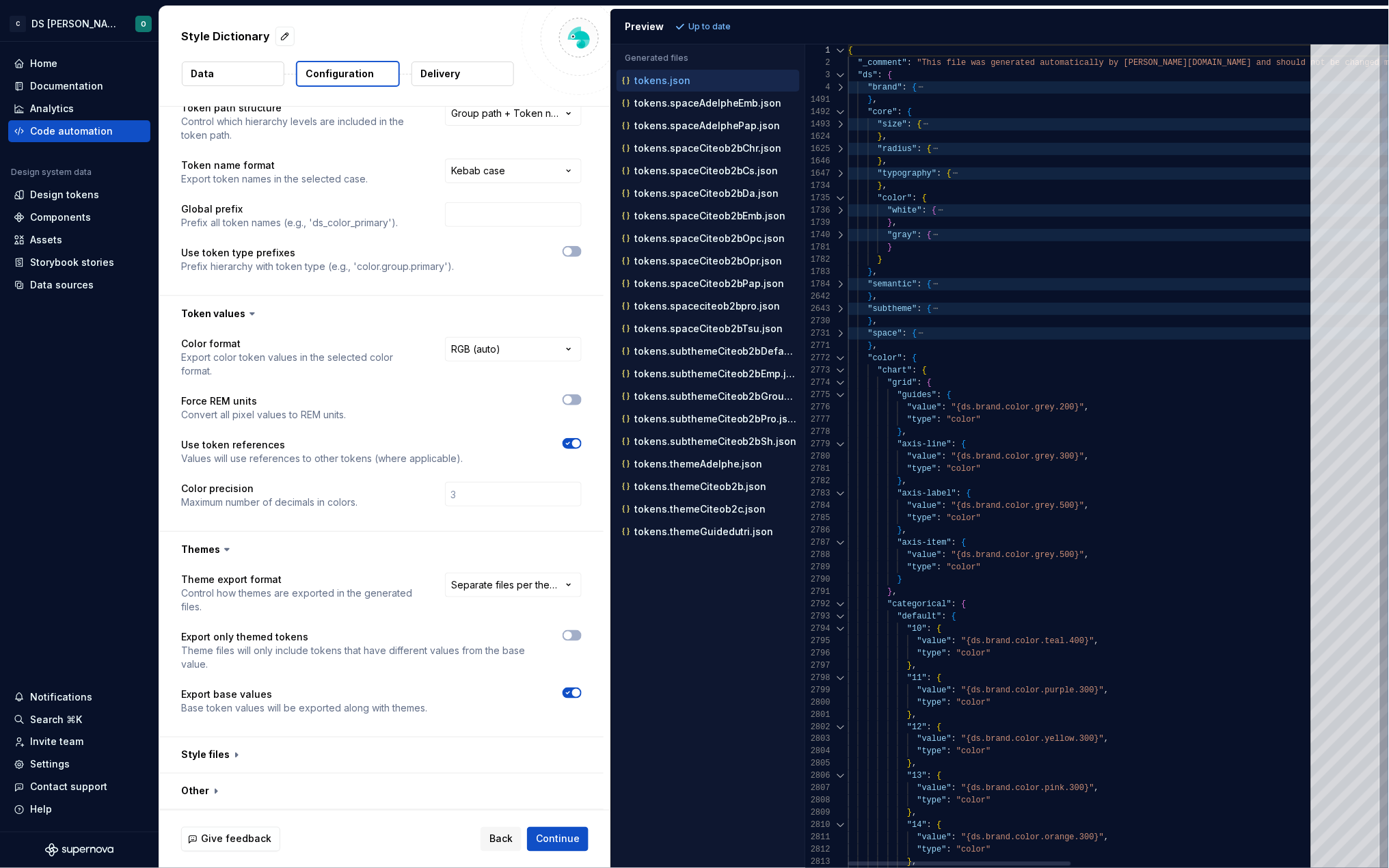
click at [839, 357] on div at bounding box center [841, 358] width 18 height 12
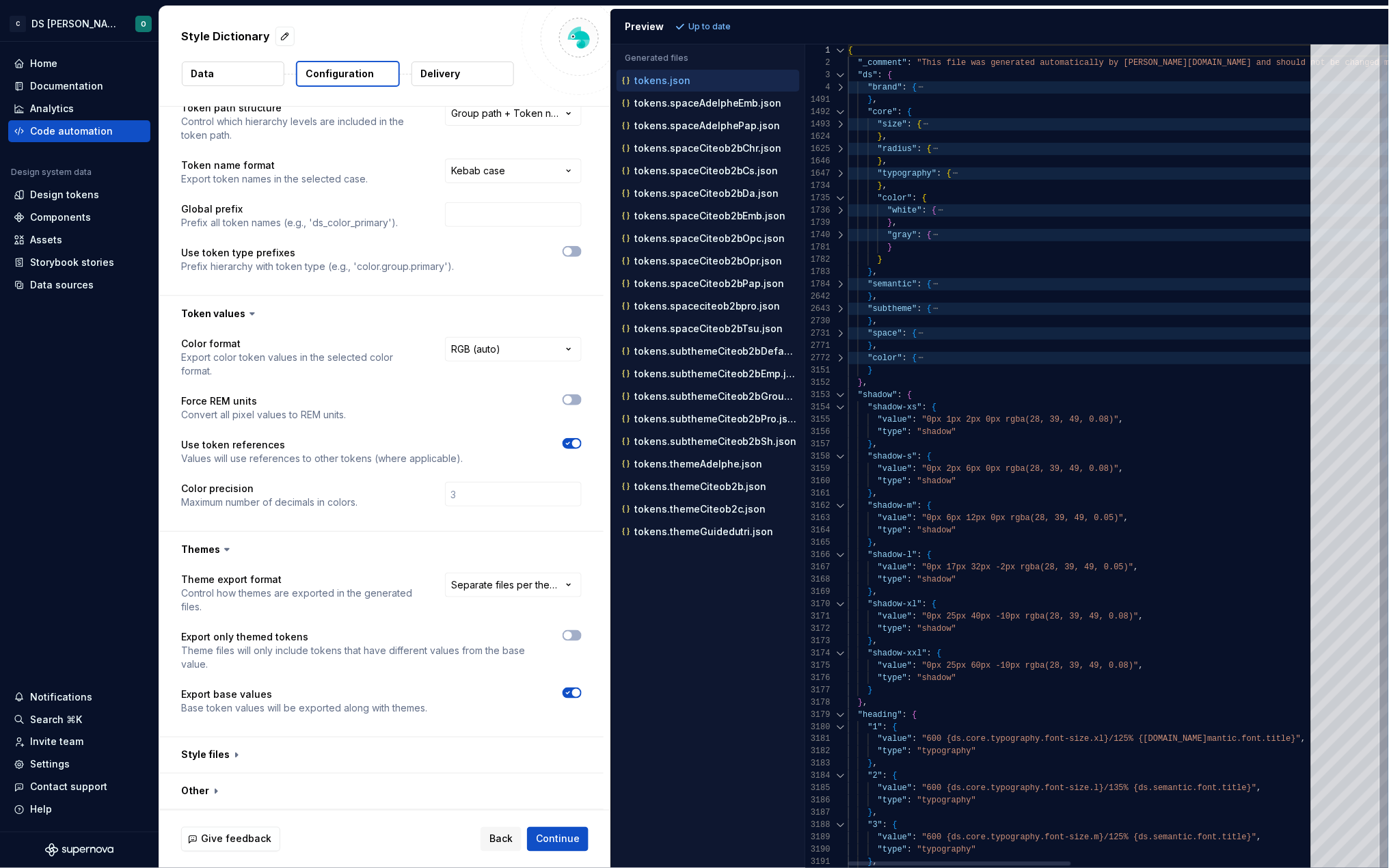
click at [841, 397] on div at bounding box center [841, 395] width 18 height 12
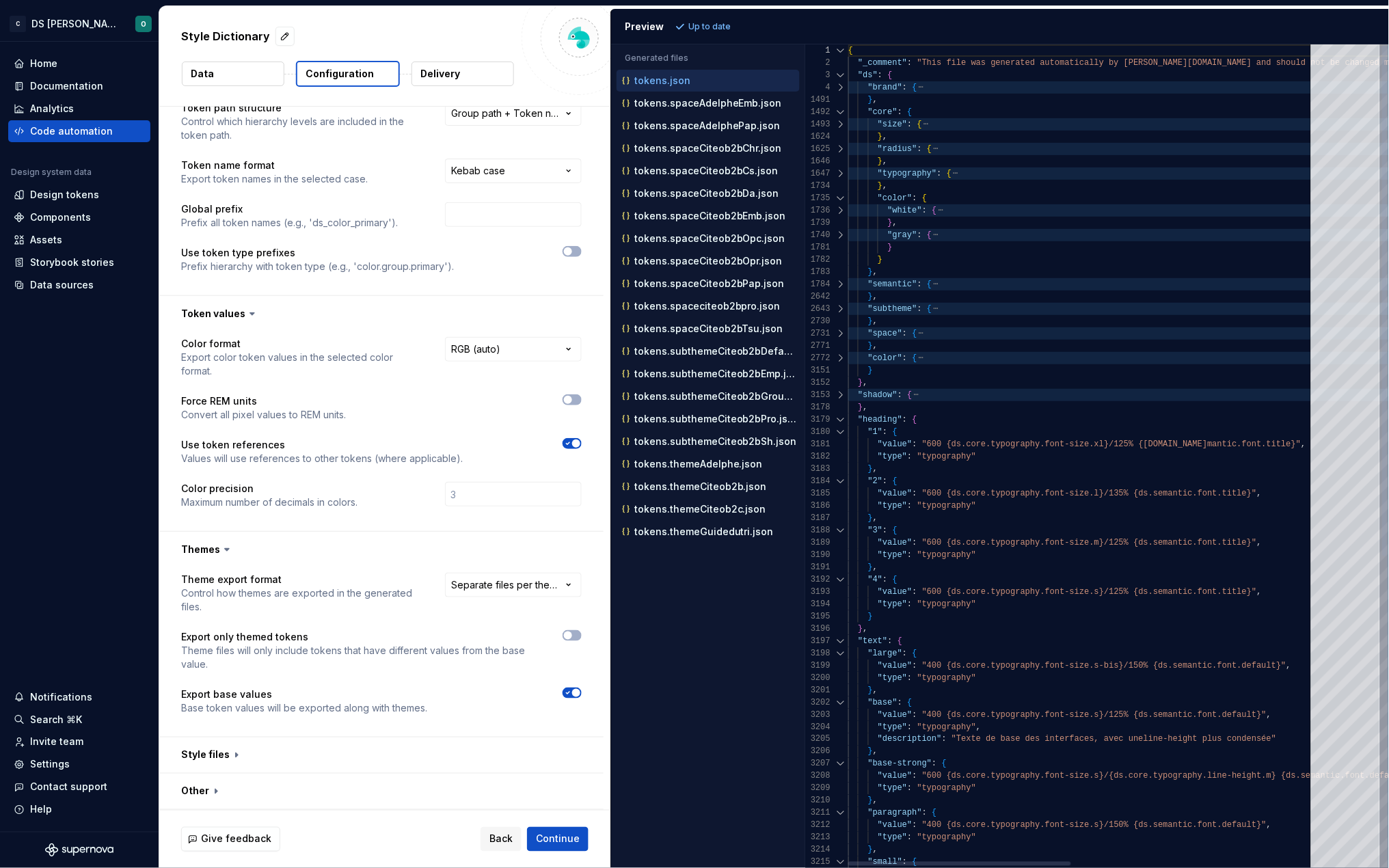
click at [842, 418] on div at bounding box center [841, 420] width 18 height 12
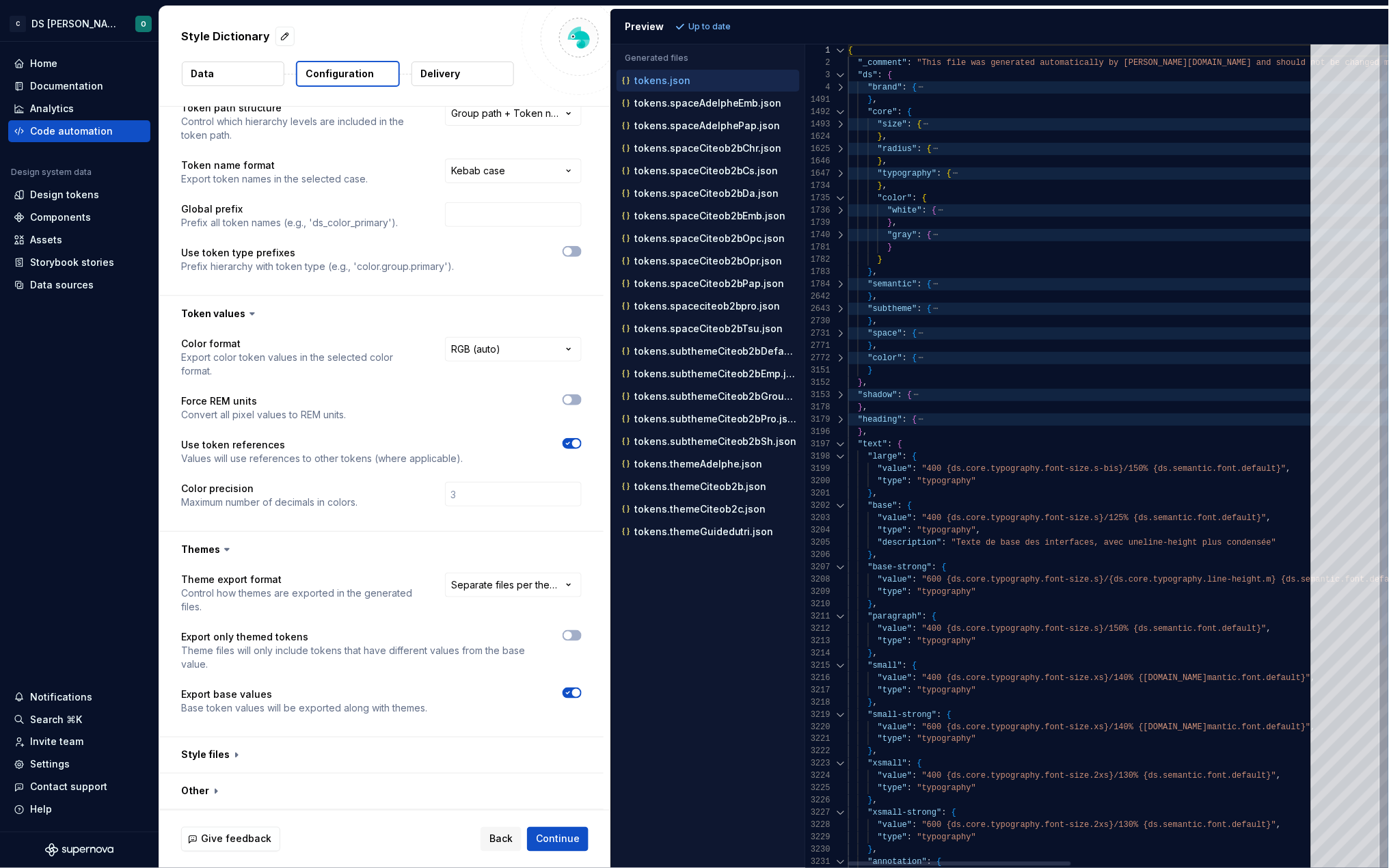
click at [840, 442] on div at bounding box center [841, 445] width 18 height 12
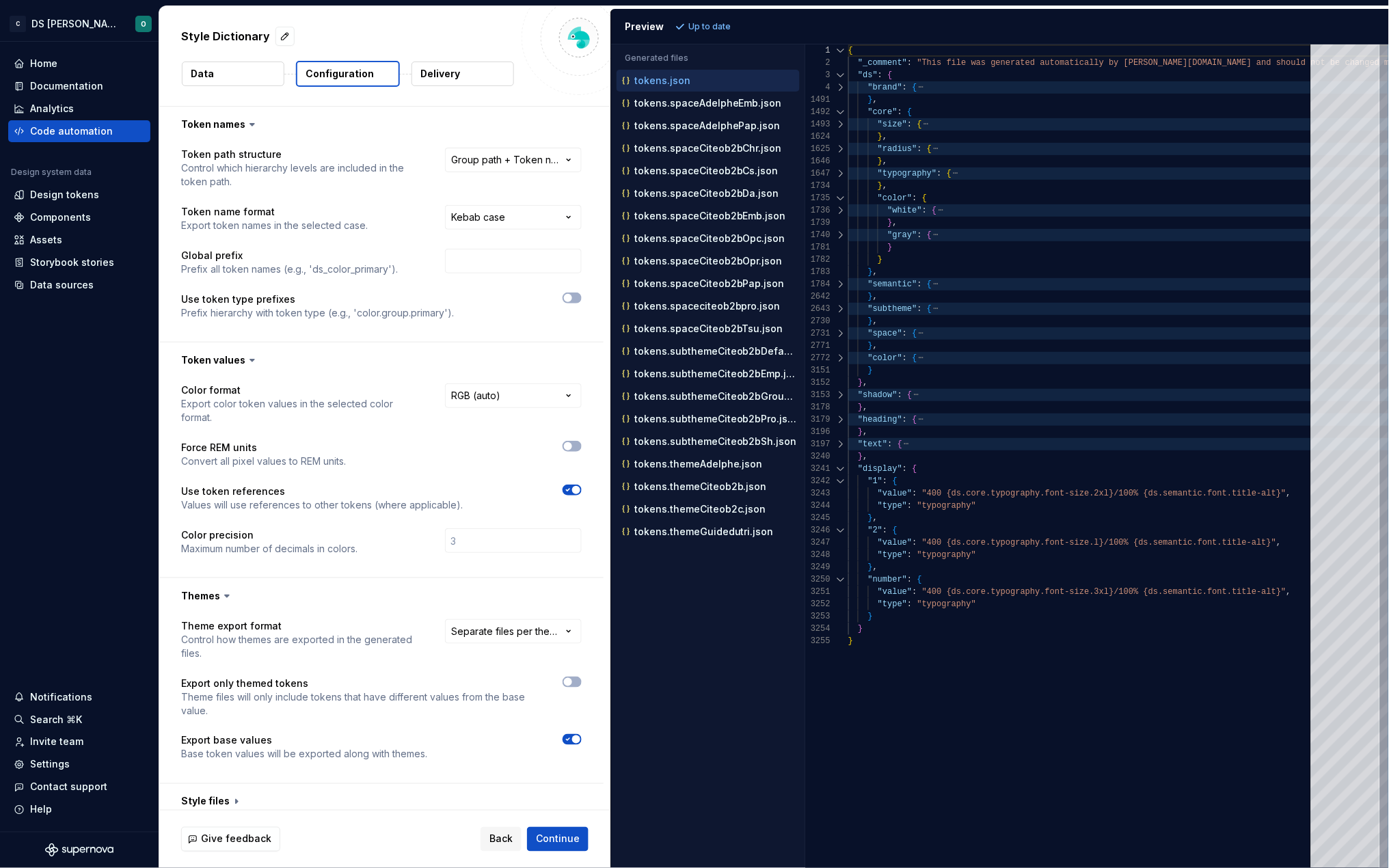
scroll to position [0, 0]
click at [842, 473] on div at bounding box center [841, 469] width 18 height 12
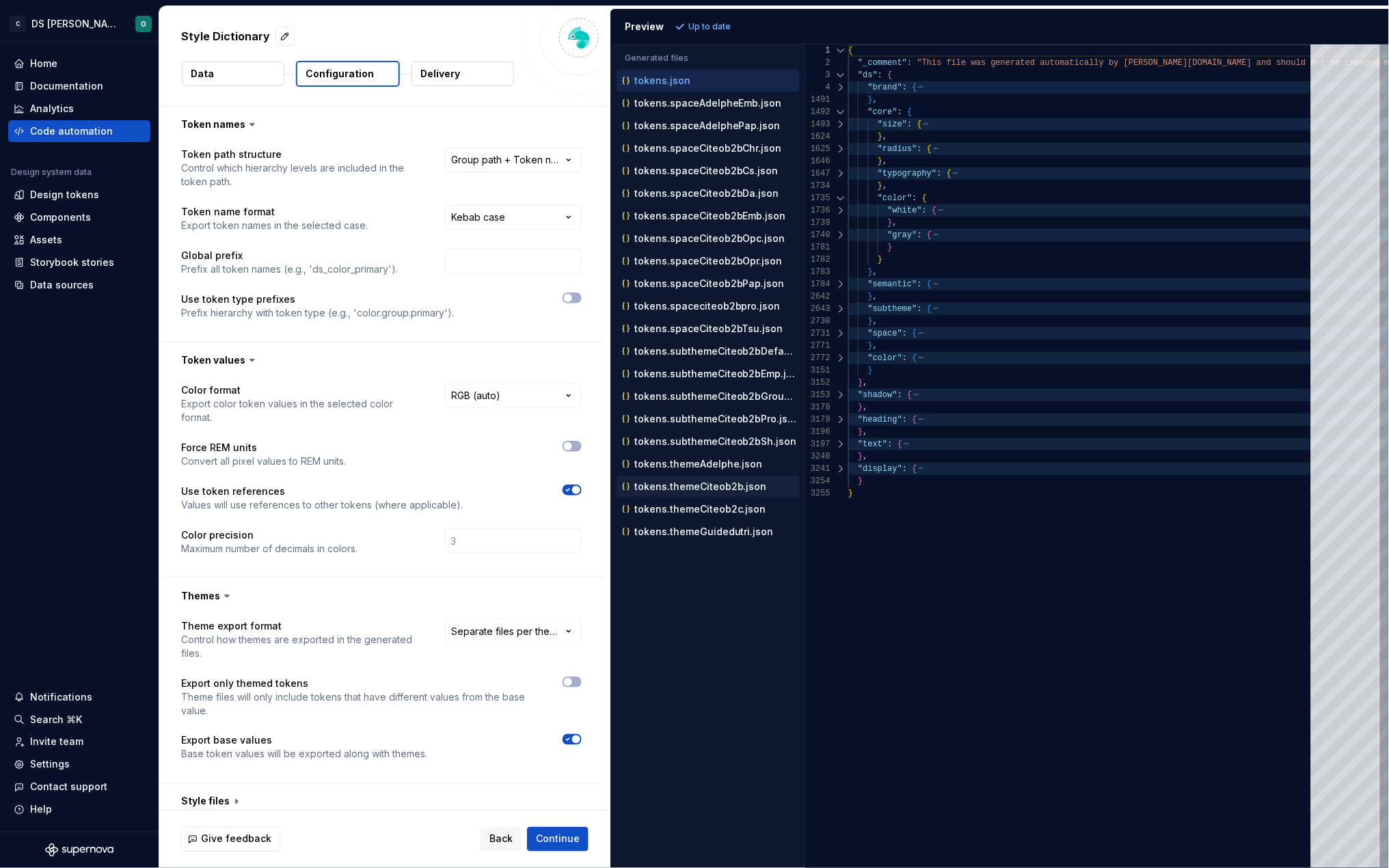
click at [726, 492] on p "tokens.themeCiteob2b.json" at bounding box center [701, 487] width 132 height 11
click at [724, 490] on p "tokens.themeCiteob2b.json" at bounding box center [701, 487] width 132 height 11
click at [723, 514] on p "tokens.themeCiteob2c.json" at bounding box center [700, 509] width 132 height 11
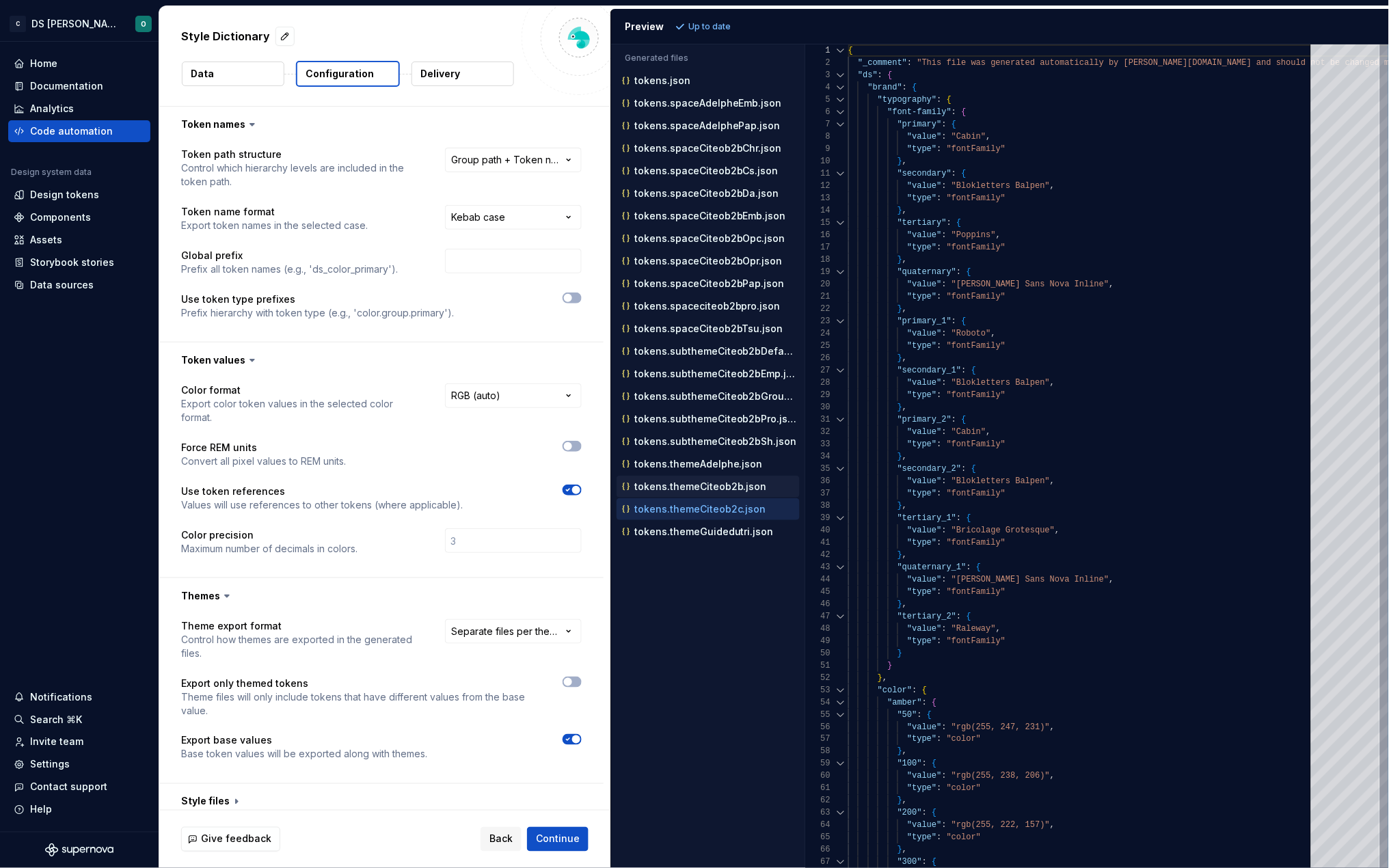
click at [726, 489] on p "tokens.themeCiteob2b.json" at bounding box center [701, 487] width 132 height 11
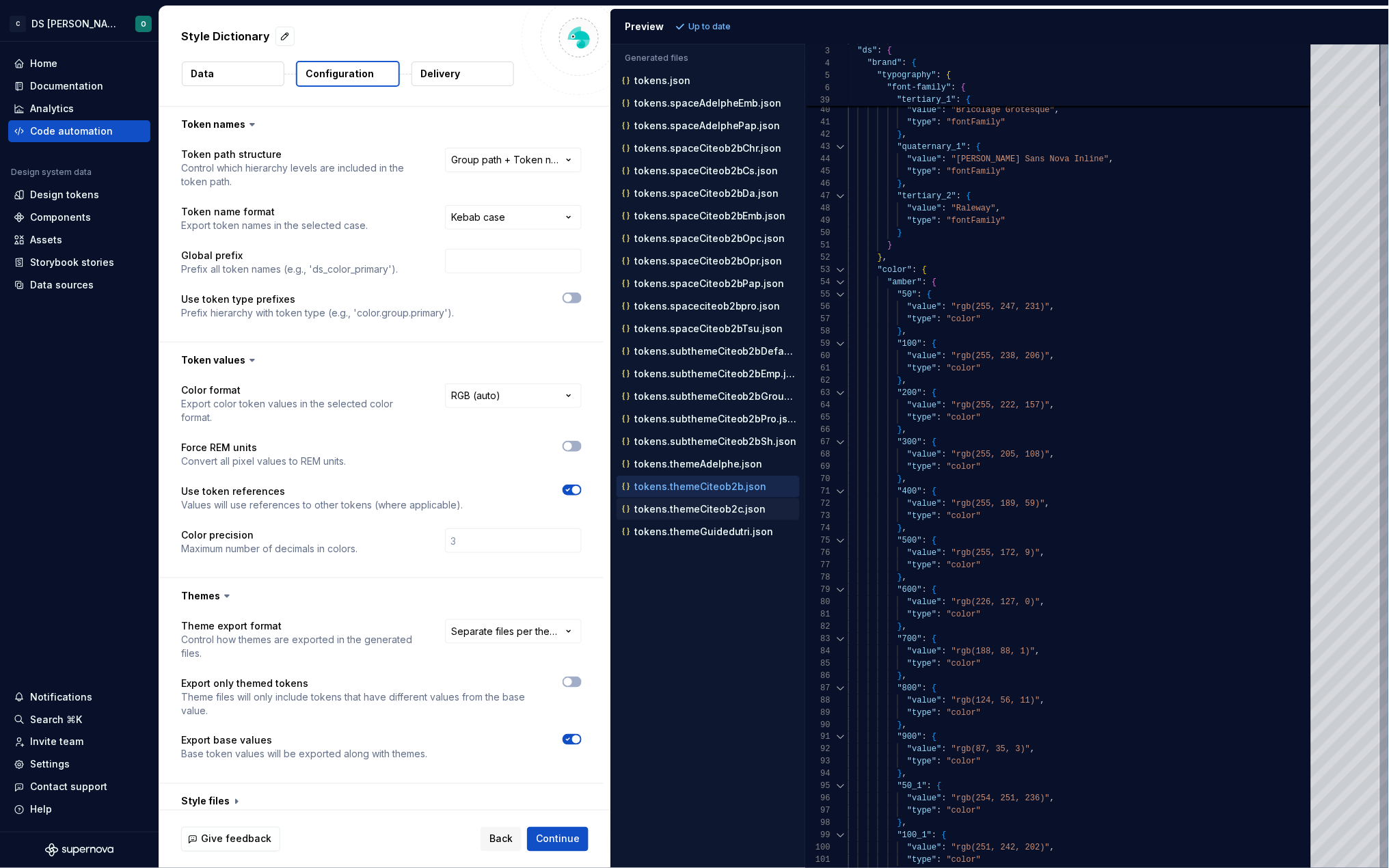
click at [737, 515] on p "tokens.themeCiteob2c.json" at bounding box center [700, 509] width 132 height 11
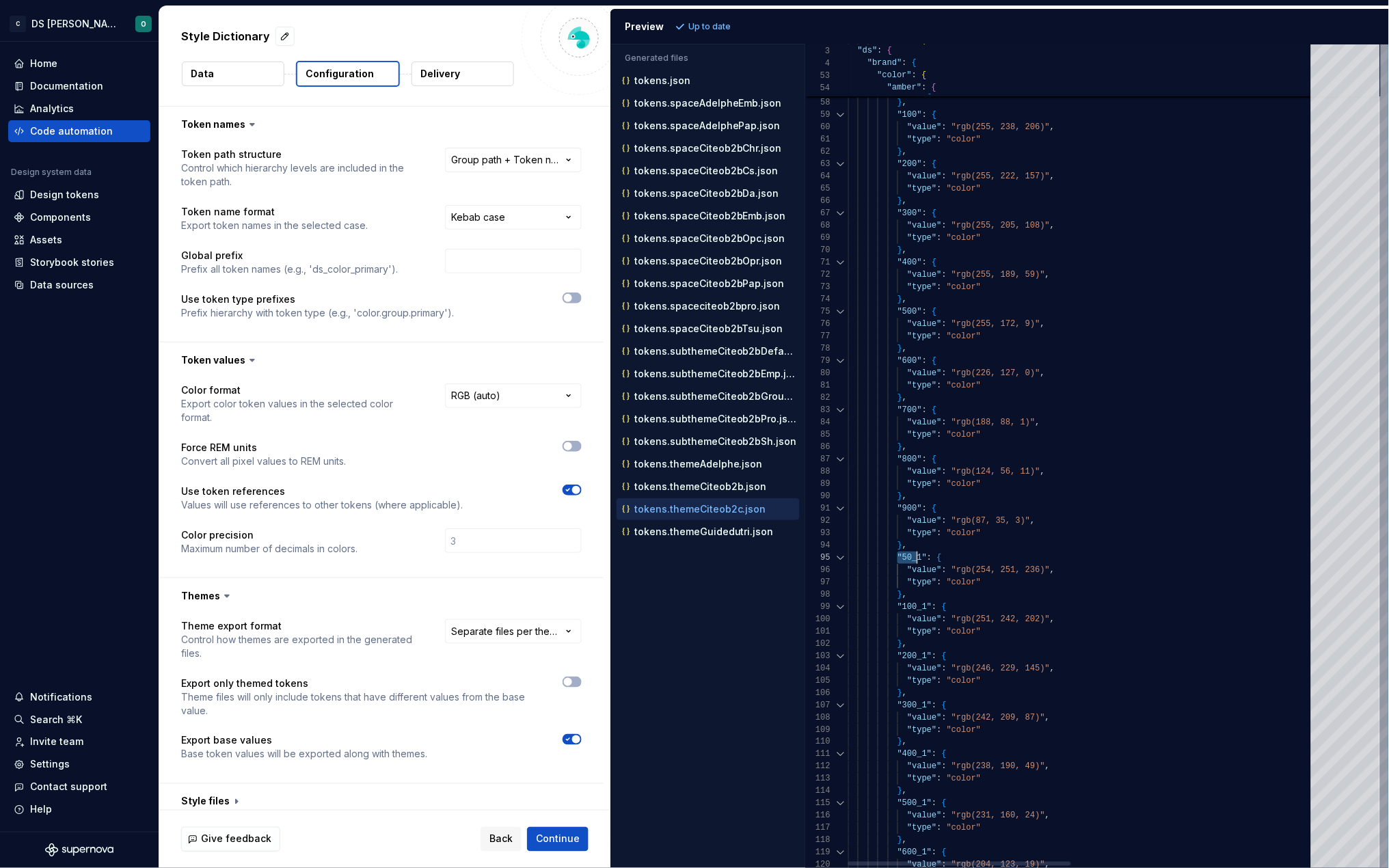
scroll to position [48, 93]
drag, startPoint x: 897, startPoint y: 553, endPoint x: 941, endPoint y: 553, distance: 44.0
click at [695, 485] on p "tokens.themeCiteob2b.json" at bounding box center [701, 487] width 132 height 11
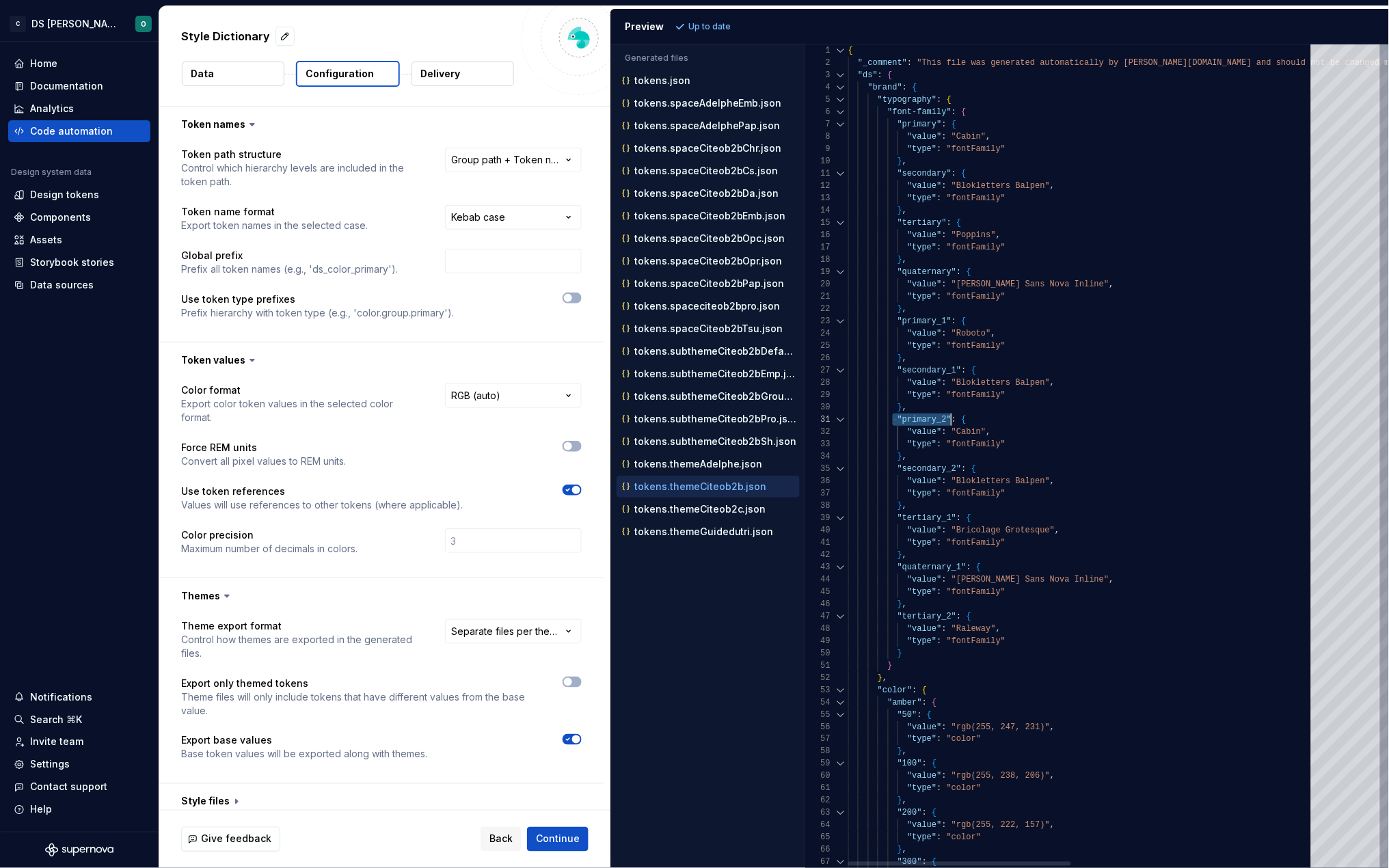
scroll to position [0, 113]
drag, startPoint x: 894, startPoint y: 422, endPoint x: 963, endPoint y: 429, distance: 69.4
click at [744, 468] on p "tokens.themeAdelphe.json" at bounding box center [698, 464] width 128 height 11
type textarea "**********"
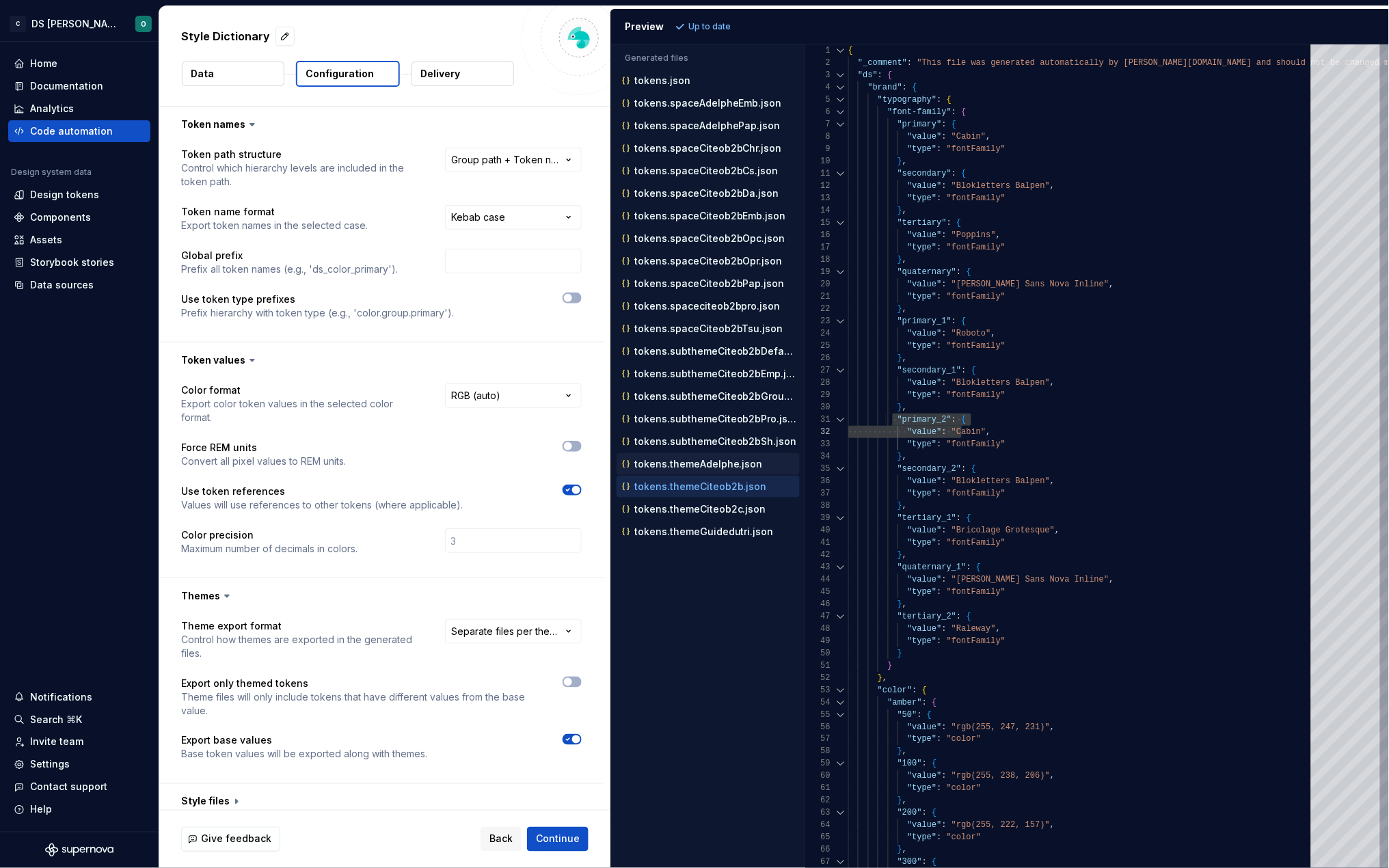
scroll to position [121, 0]
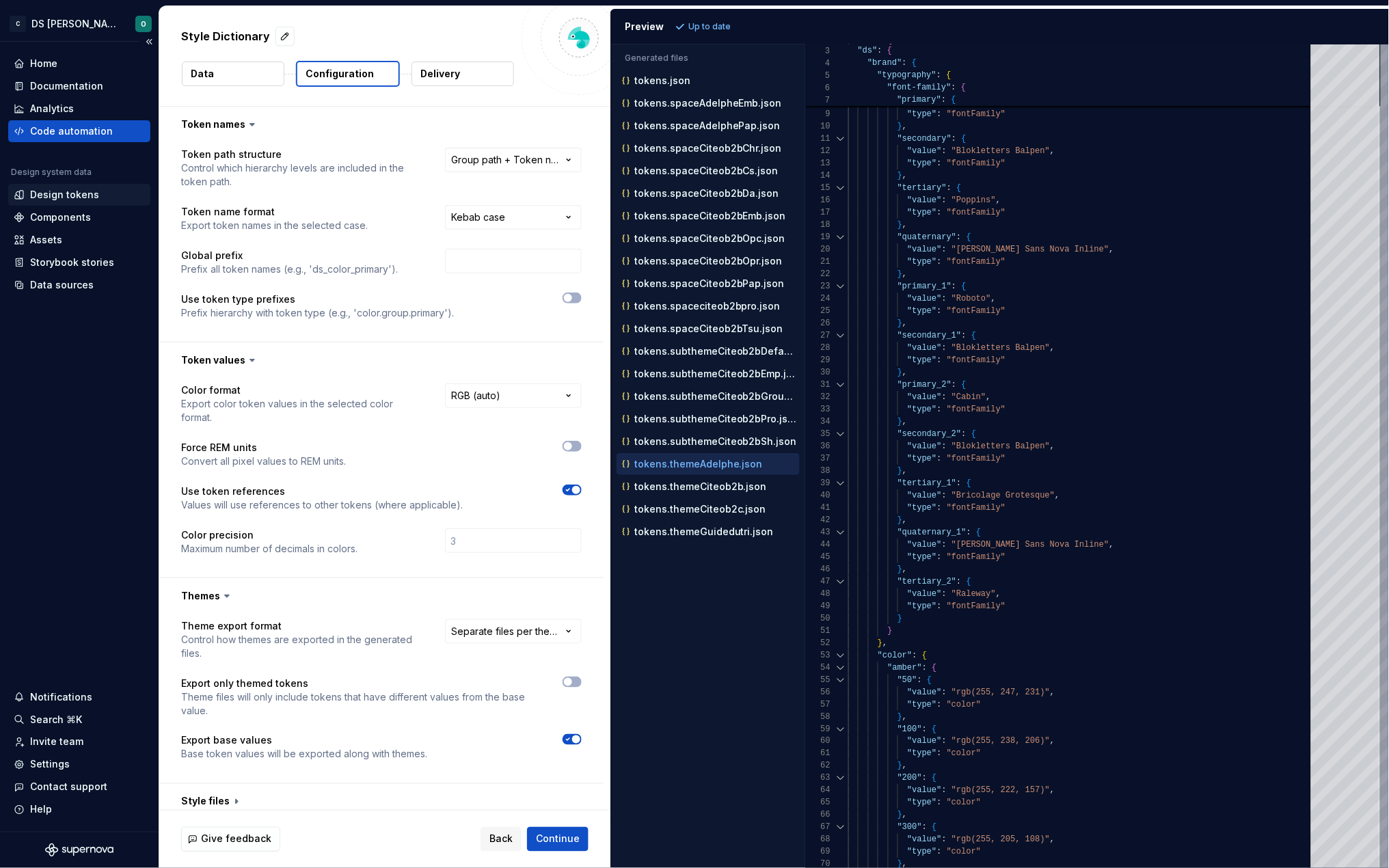
click at [58, 194] on div "Design tokens" at bounding box center [65, 195] width 69 height 14
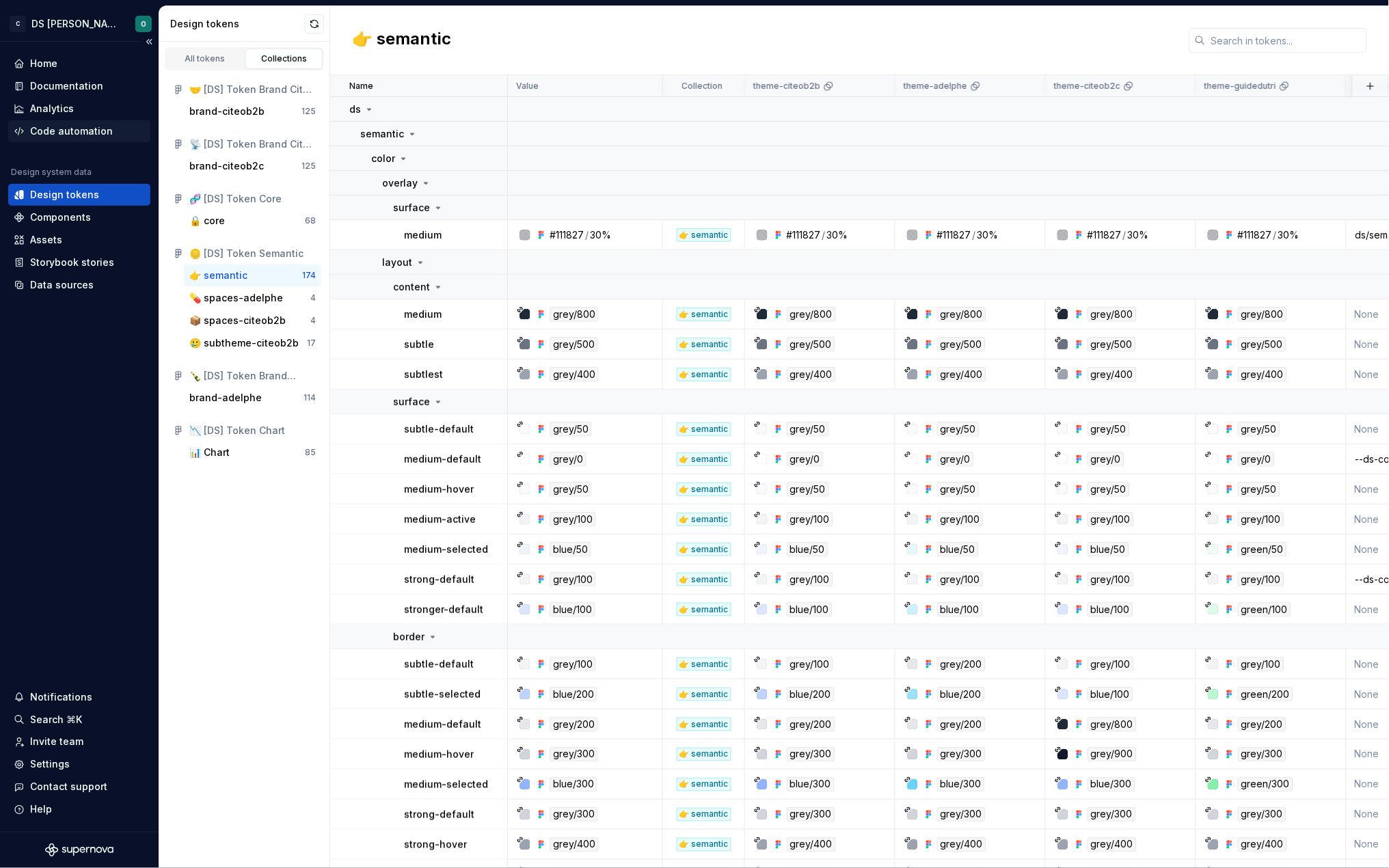
click at [65, 131] on div "Code automation" at bounding box center [72, 132] width 83 height 14
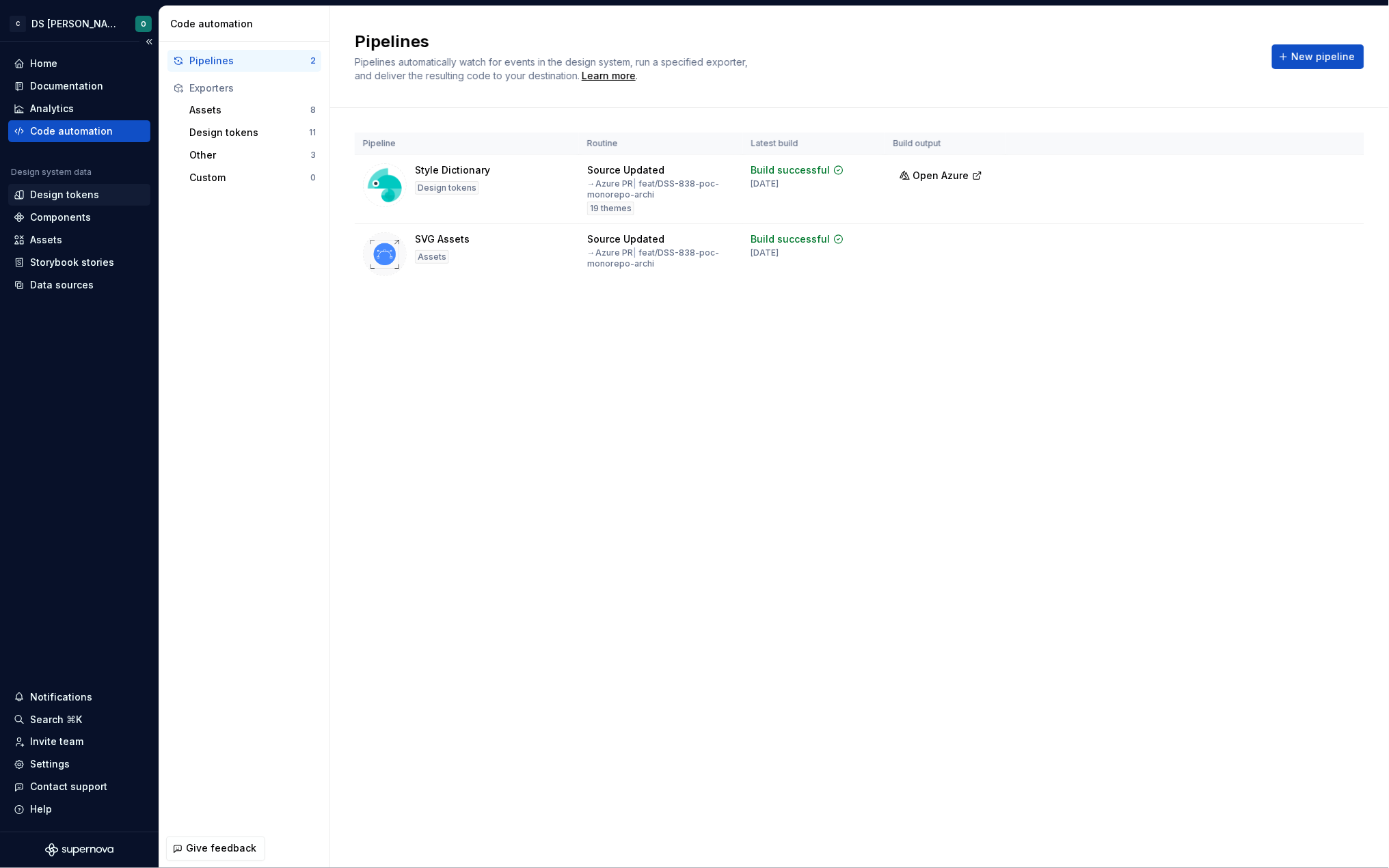
click at [70, 194] on div "Design tokens" at bounding box center [65, 195] width 69 height 14
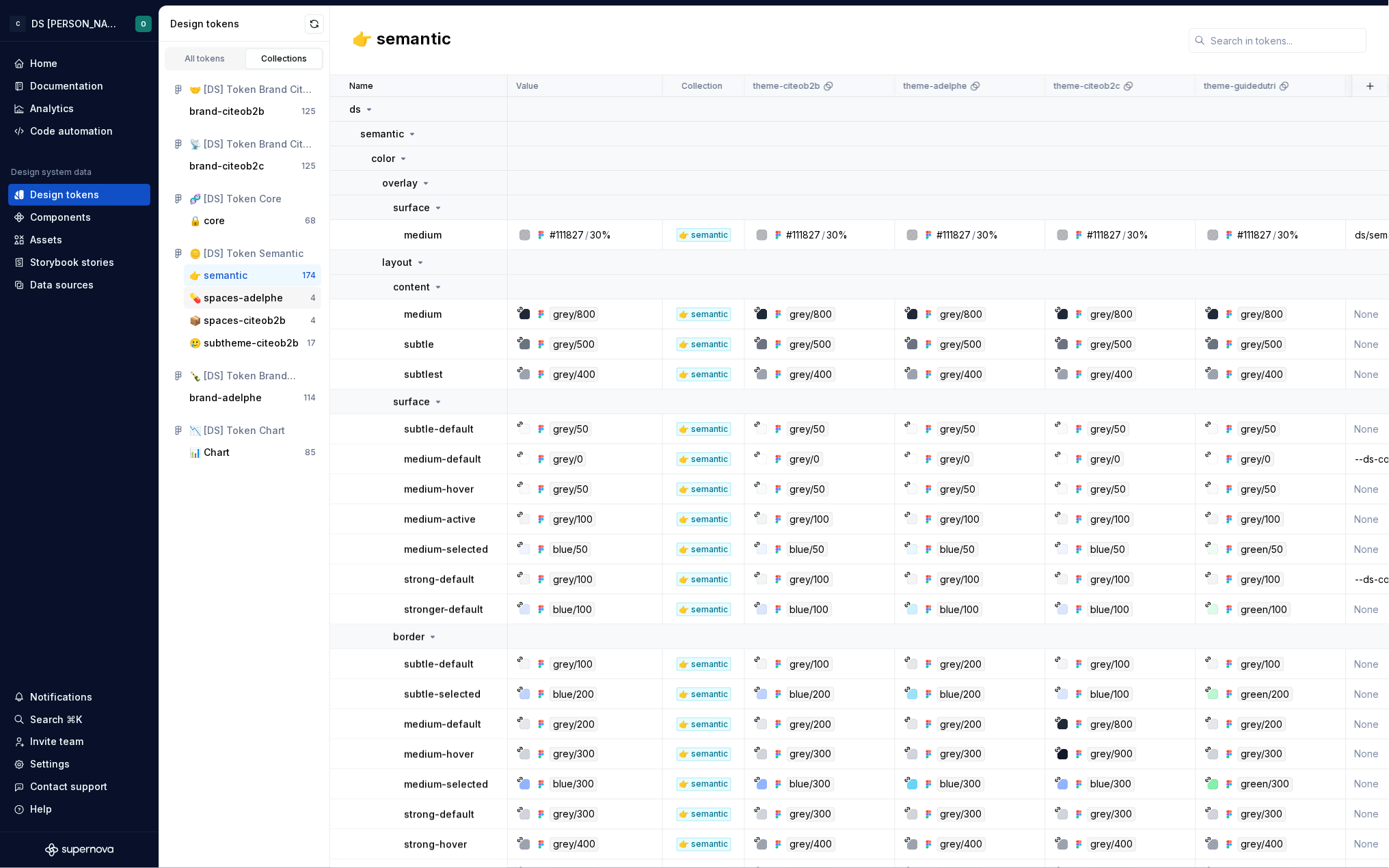
click at [255, 295] on div "💊 spaces-adelphe" at bounding box center [236, 298] width 93 height 14
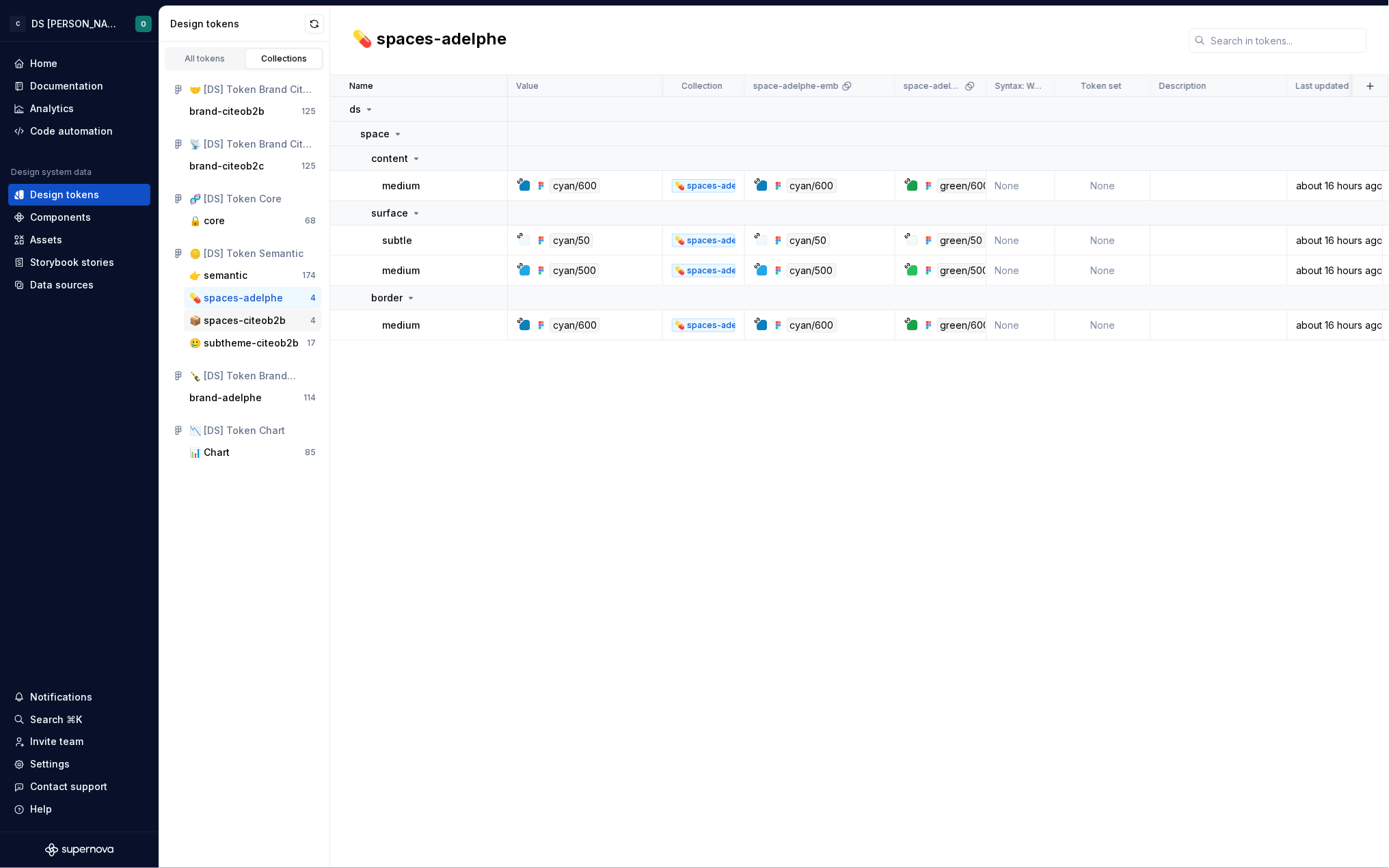
click at [255, 318] on div "📦 spaces-citeob2b" at bounding box center [237, 321] width 97 height 14
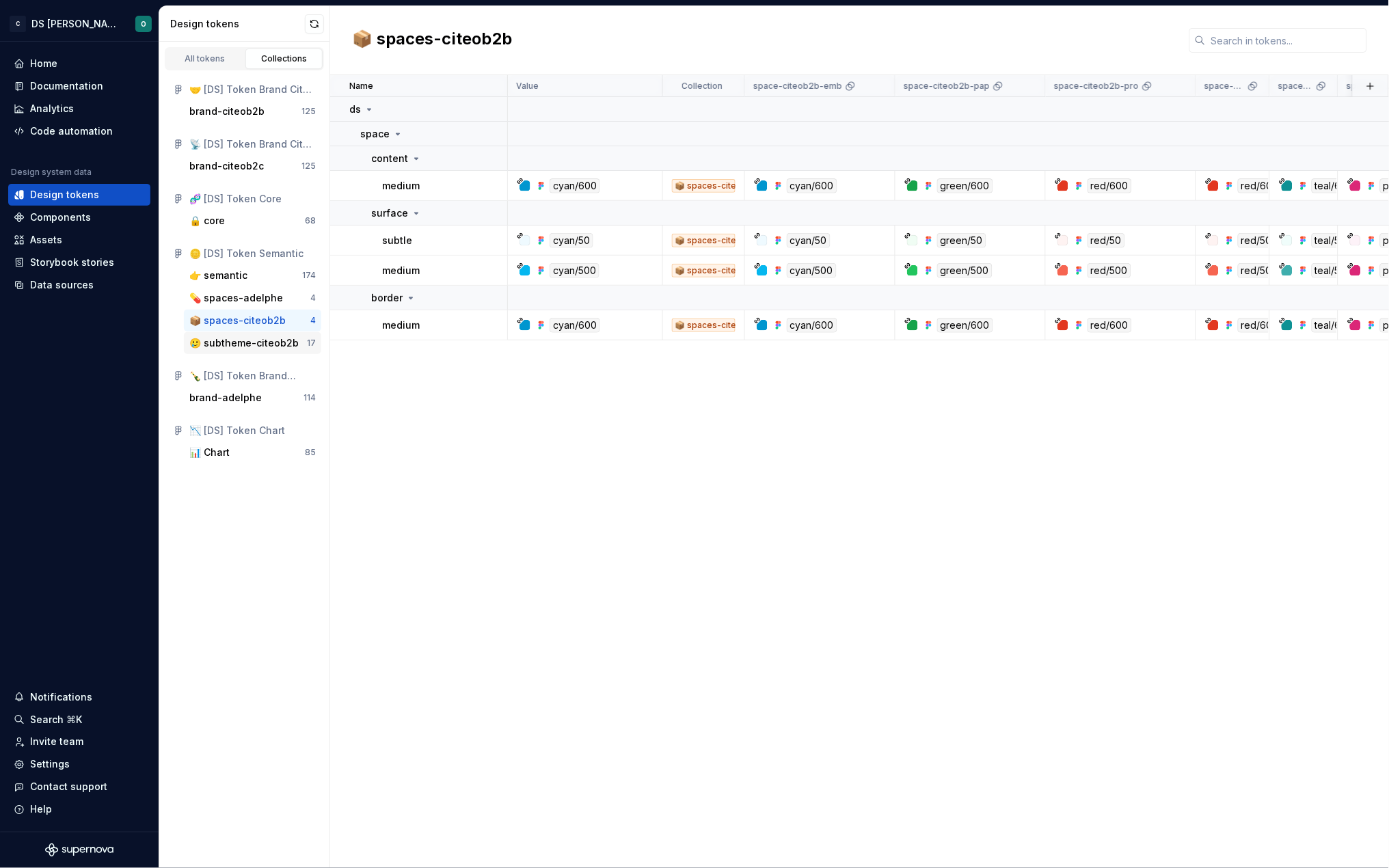
click at [258, 339] on div "🥲 subtheme-citeob2b" at bounding box center [244, 343] width 110 height 14
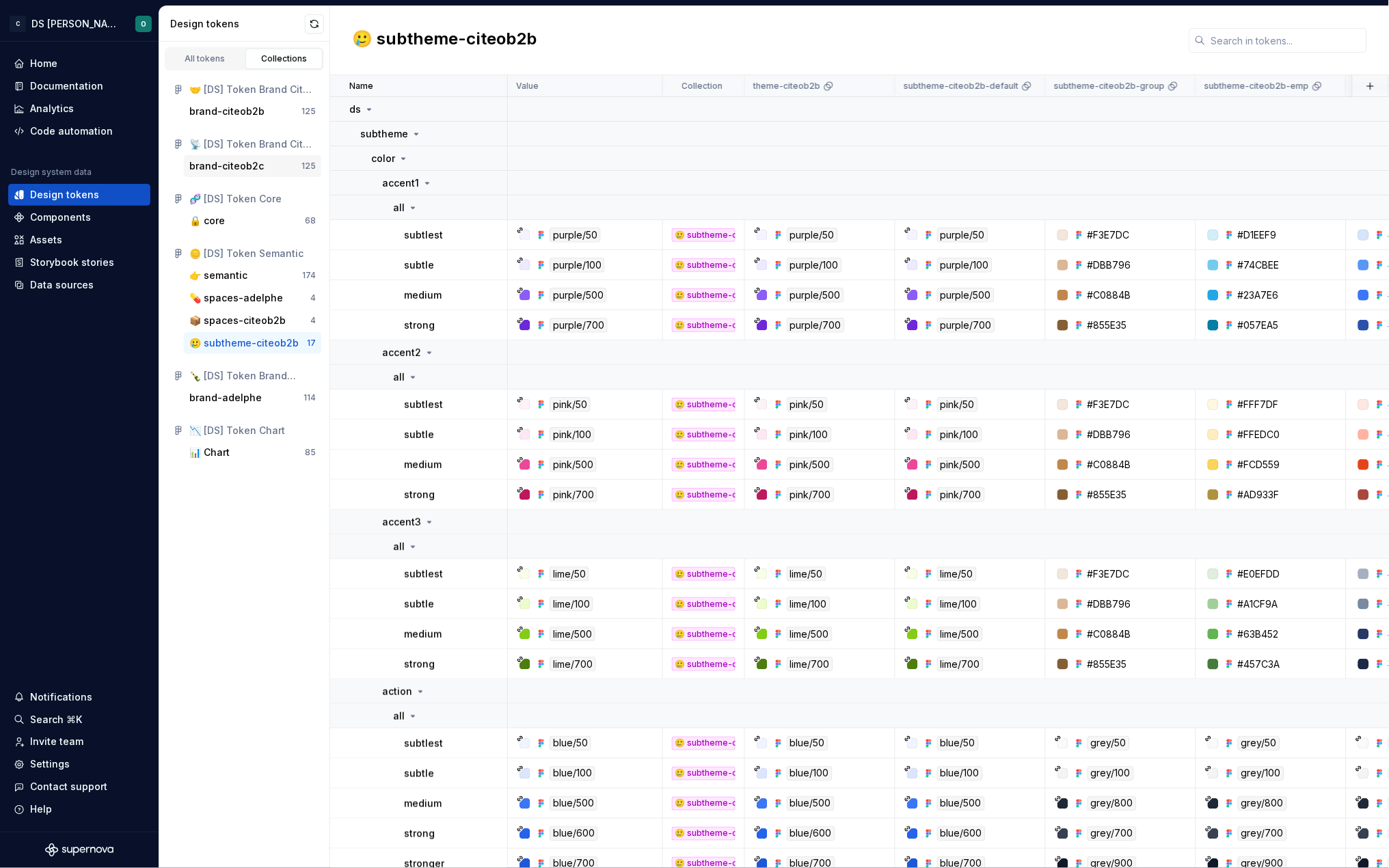
click at [216, 174] on div "brand-citeob2c 125" at bounding box center [252, 166] width 138 height 22
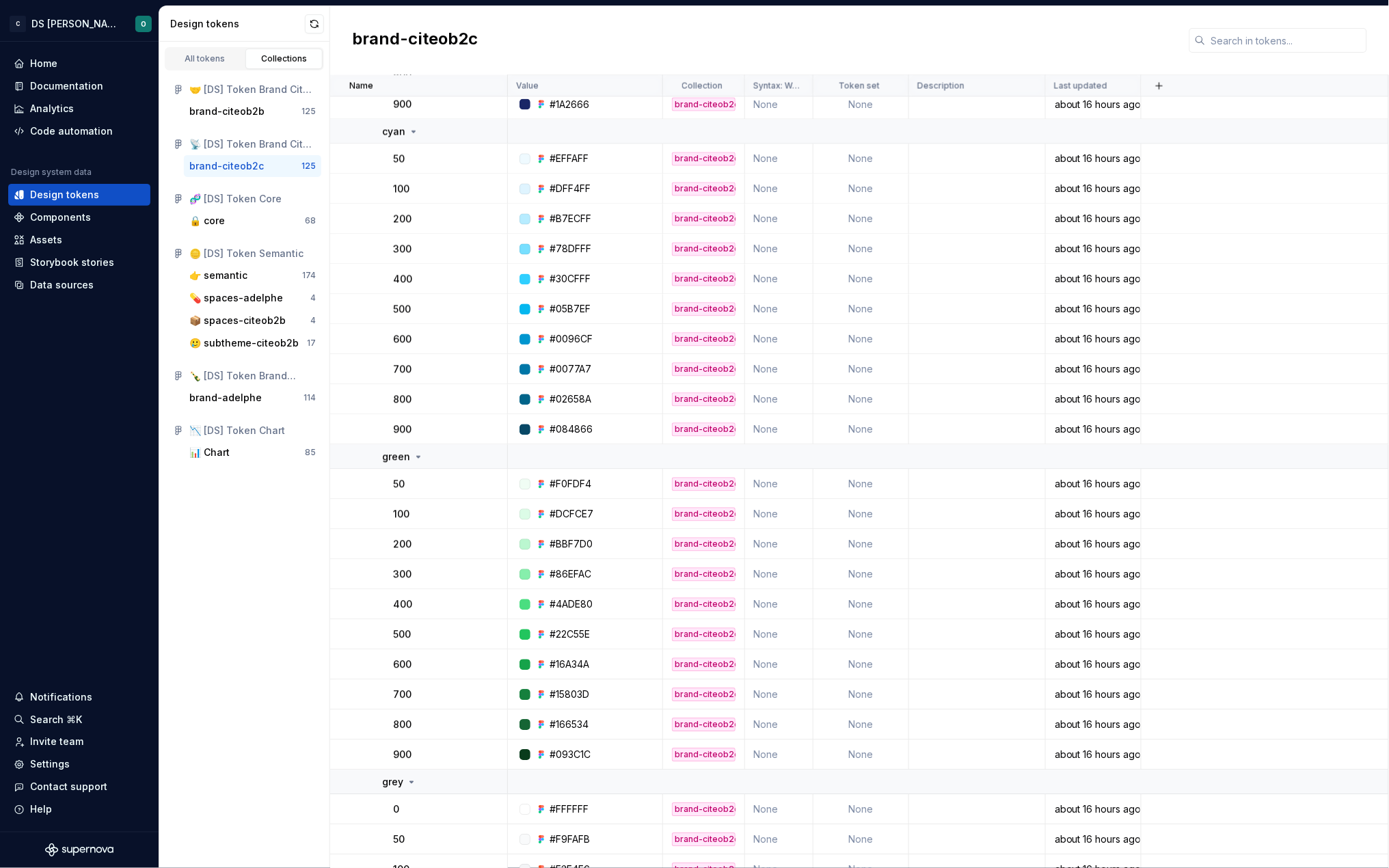
scroll to position [670, 0]
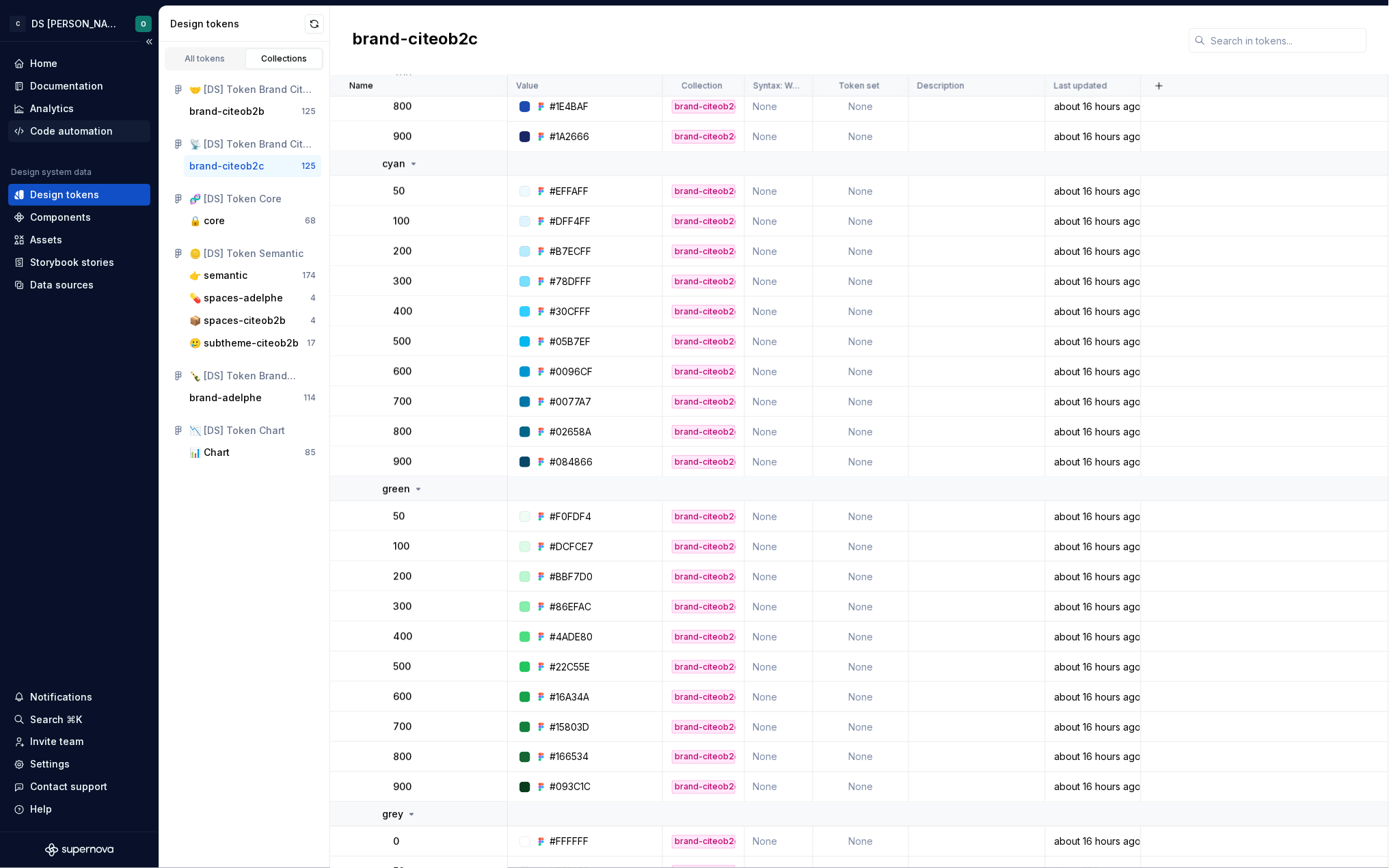
click at [70, 125] on div "Code automation" at bounding box center [72, 132] width 83 height 14
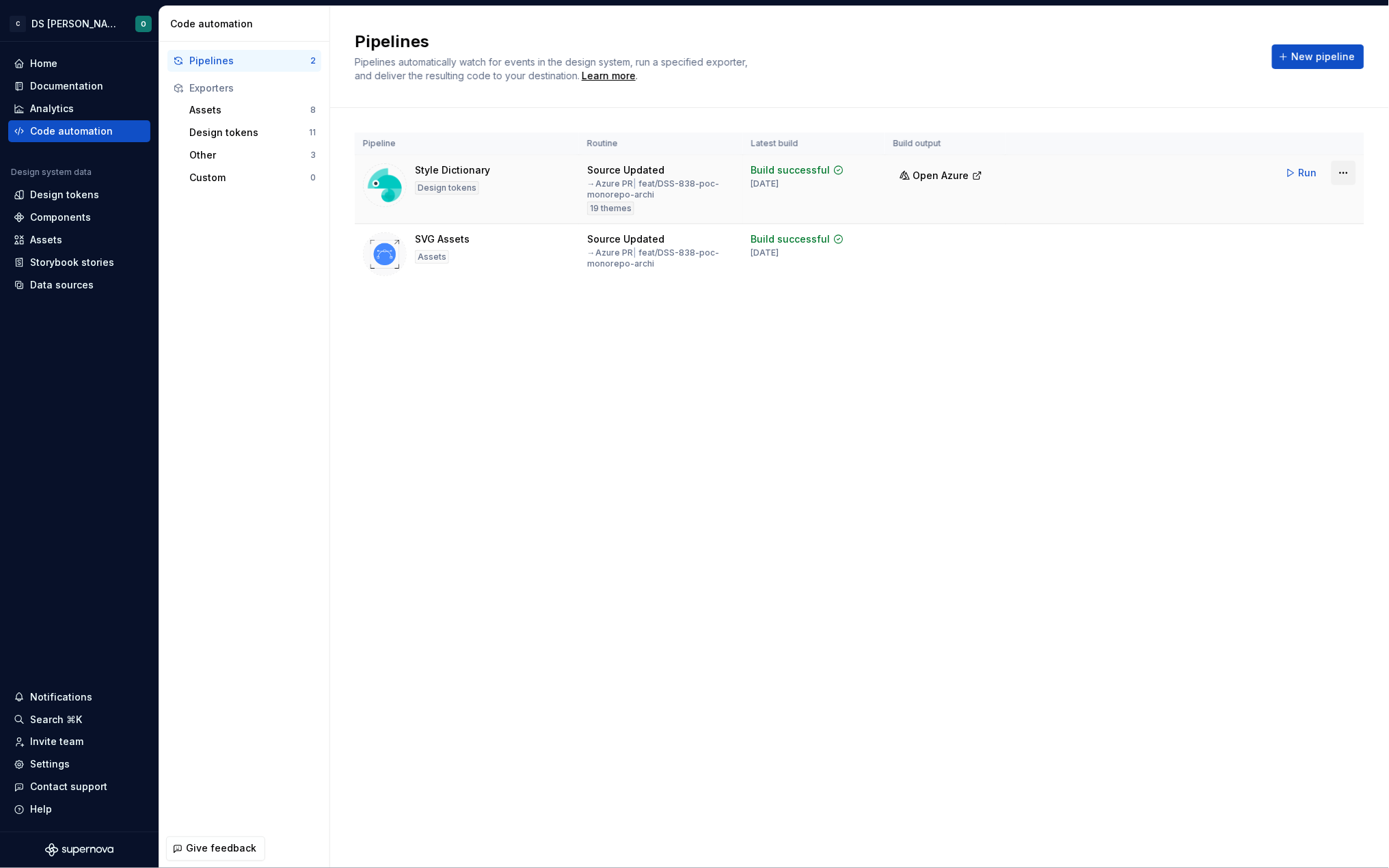
click at [1343, 170] on html "C DS Citeo O Home Documentation Analytics Code automation Design system data De…" at bounding box center [694, 434] width 1389 height 868
click at [241, 259] on html "C DS Citeo O Home Documentation Analytics Code automation Design system data De…" at bounding box center [694, 434] width 1389 height 868
click at [90, 129] on div "Code automation" at bounding box center [72, 132] width 83 height 14
click at [70, 131] on div "Code automation" at bounding box center [72, 132] width 83 height 14
click at [65, 197] on div "Design tokens" at bounding box center [65, 195] width 69 height 14
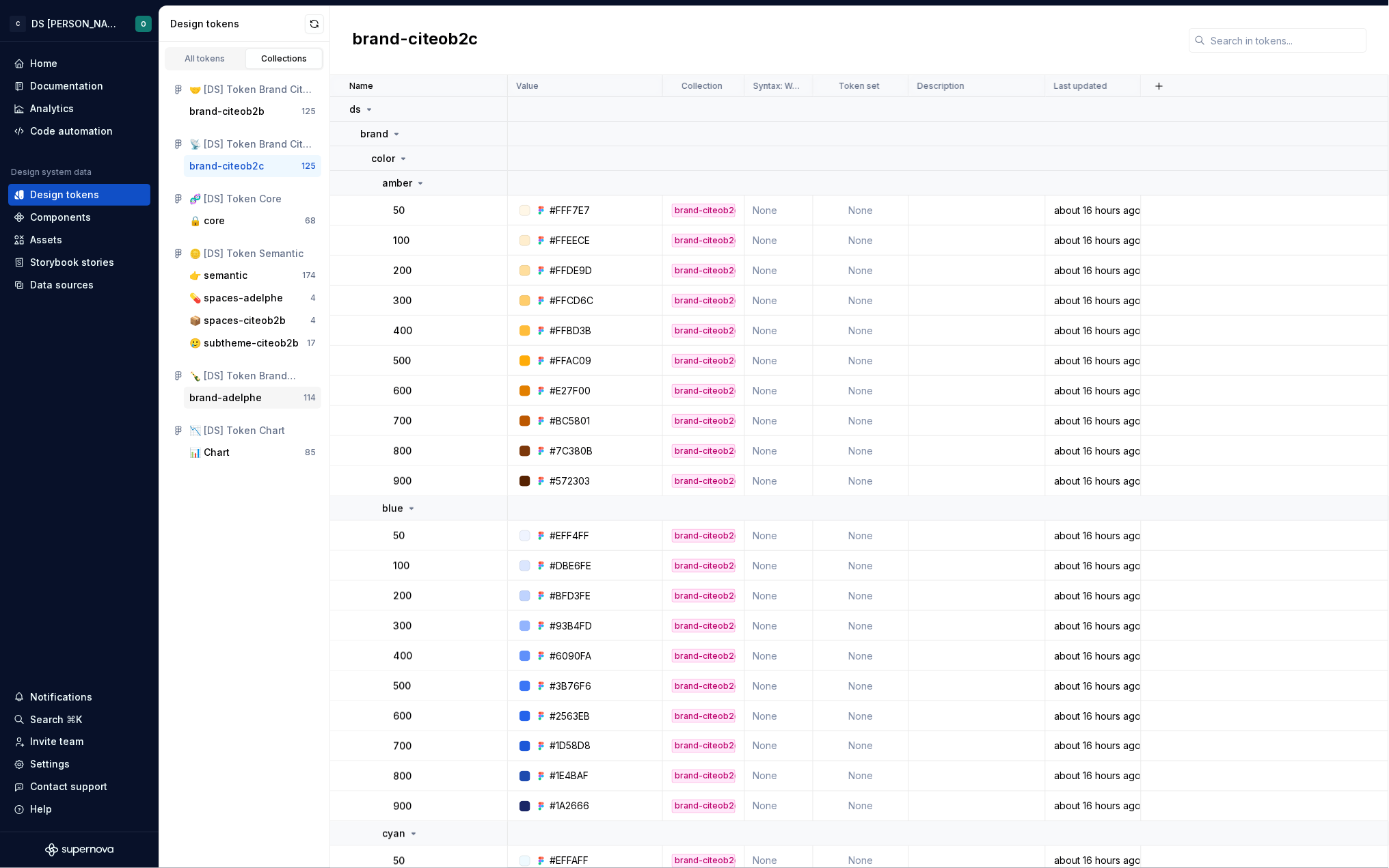
click at [237, 395] on div "brand-adelphe" at bounding box center [225, 398] width 72 height 14
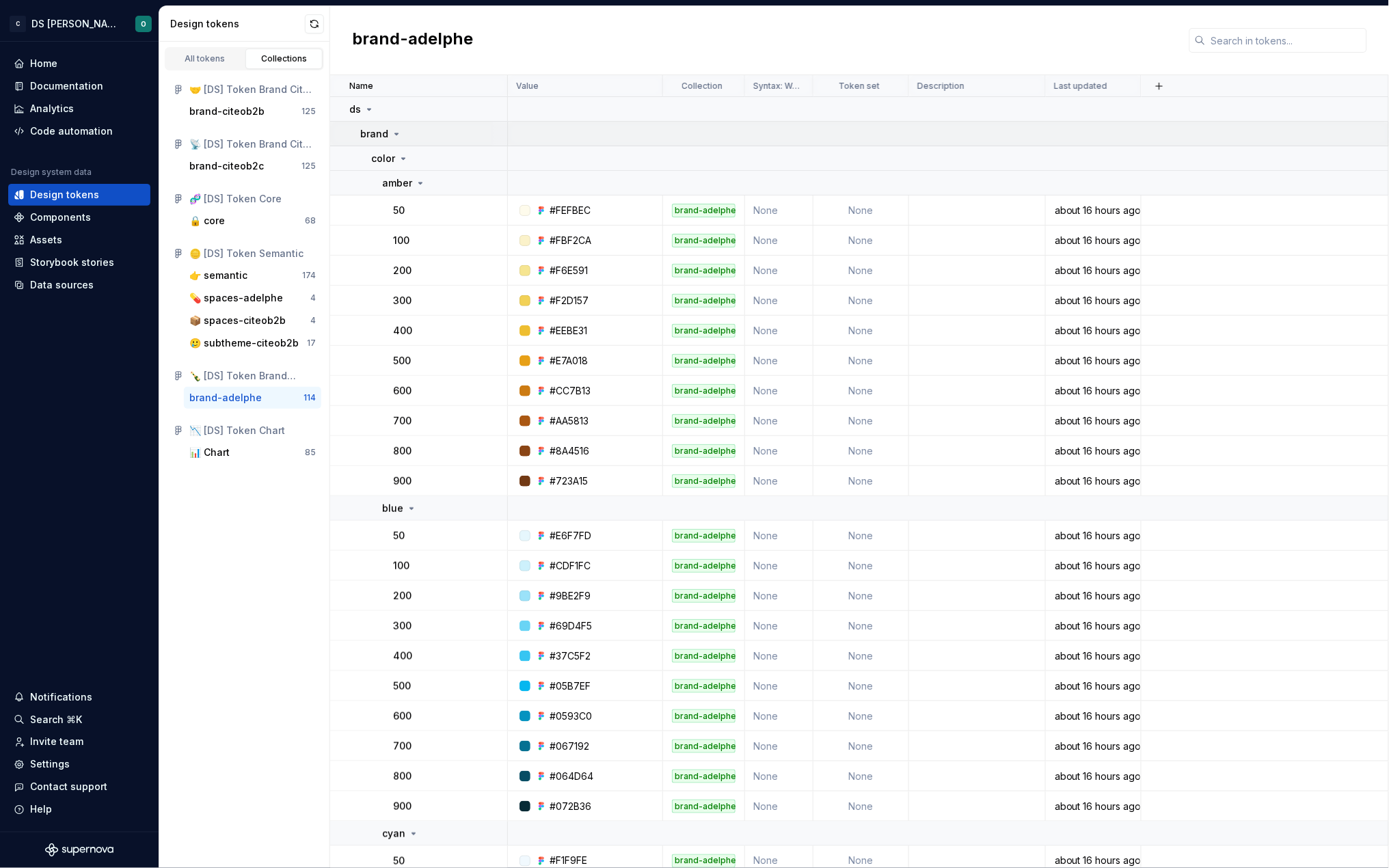
click at [396, 135] on icon at bounding box center [396, 134] width 11 height 11
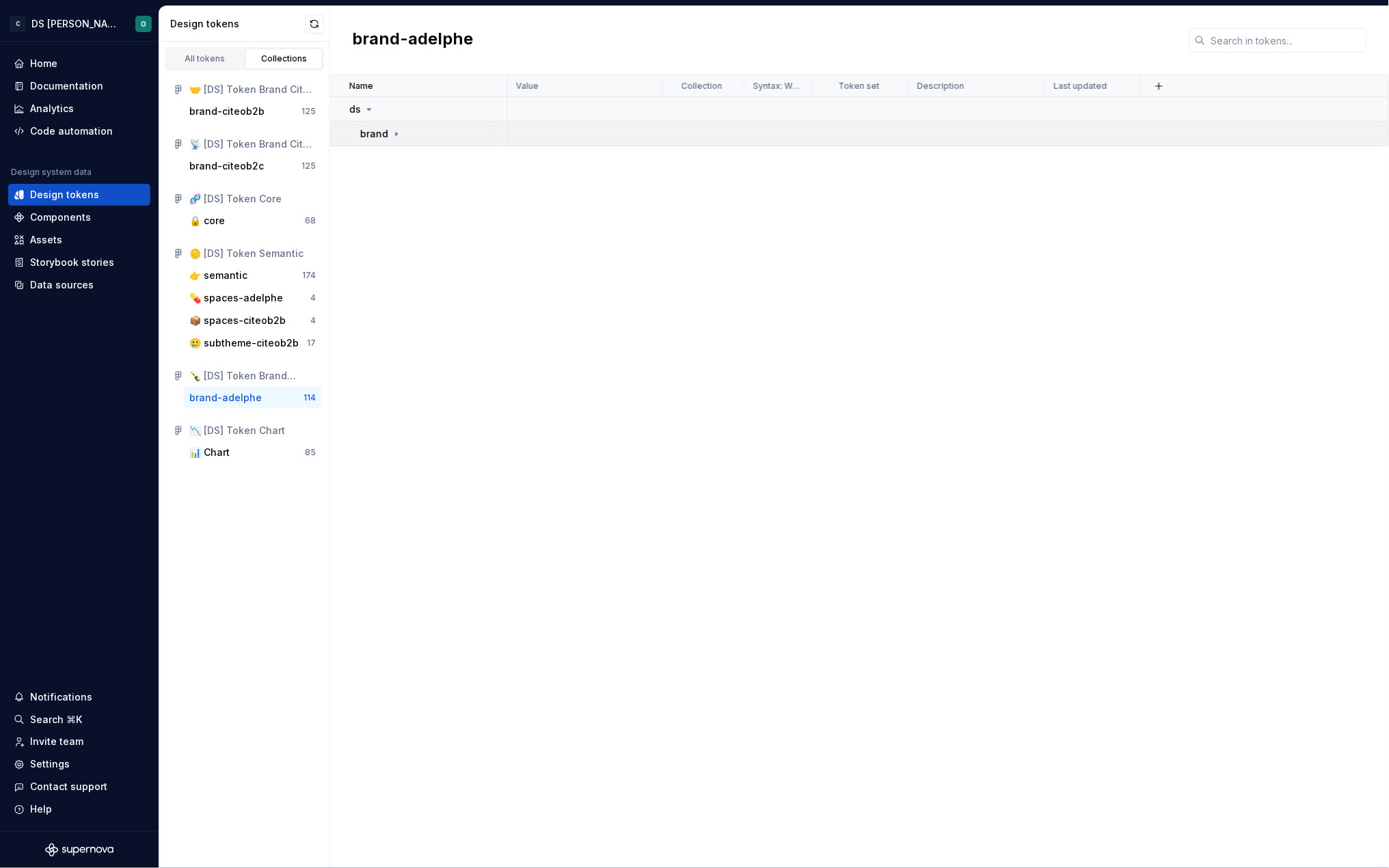
click at [396, 135] on icon at bounding box center [396, 134] width 11 height 11
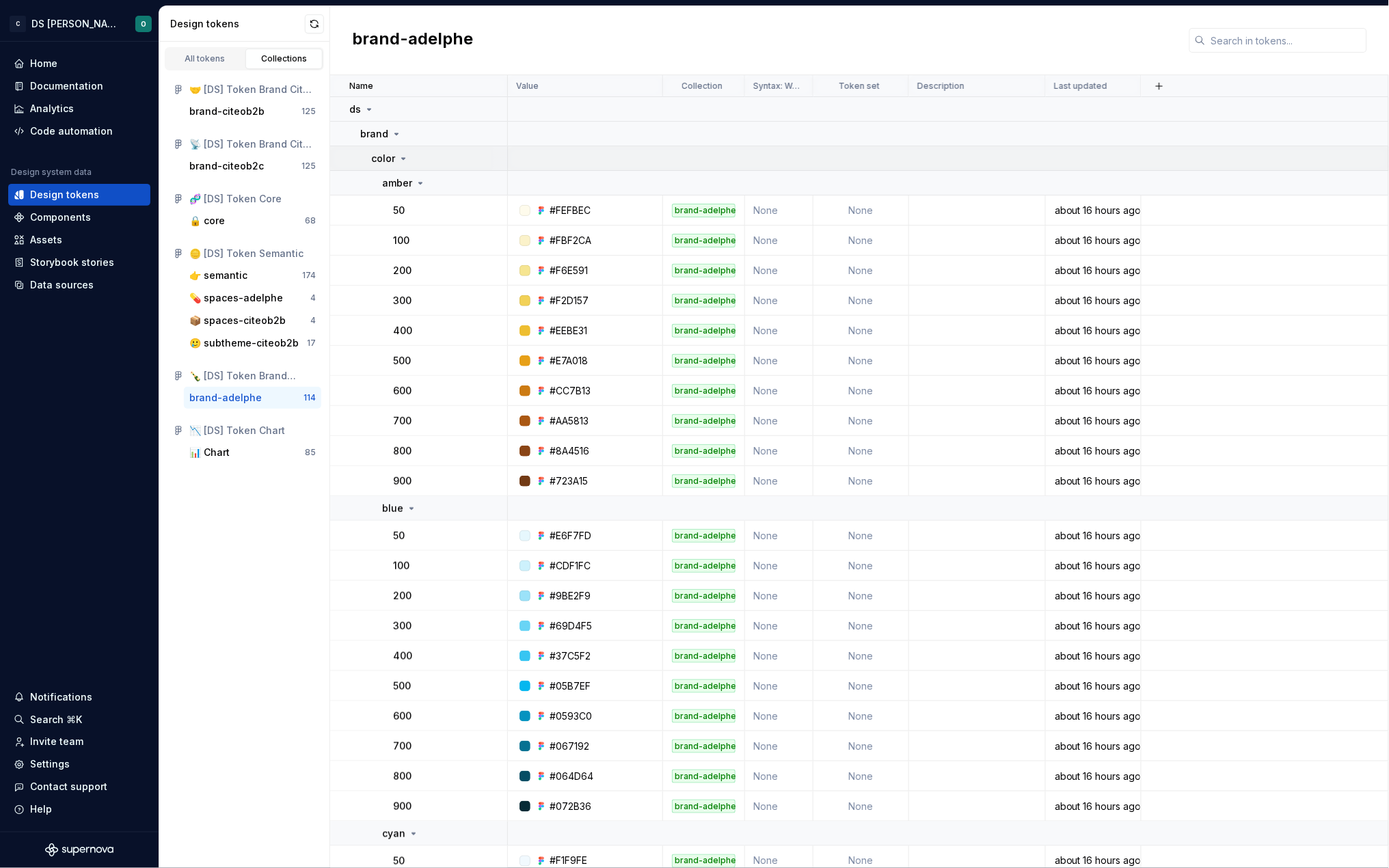
click at [400, 156] on icon at bounding box center [403, 159] width 11 height 11
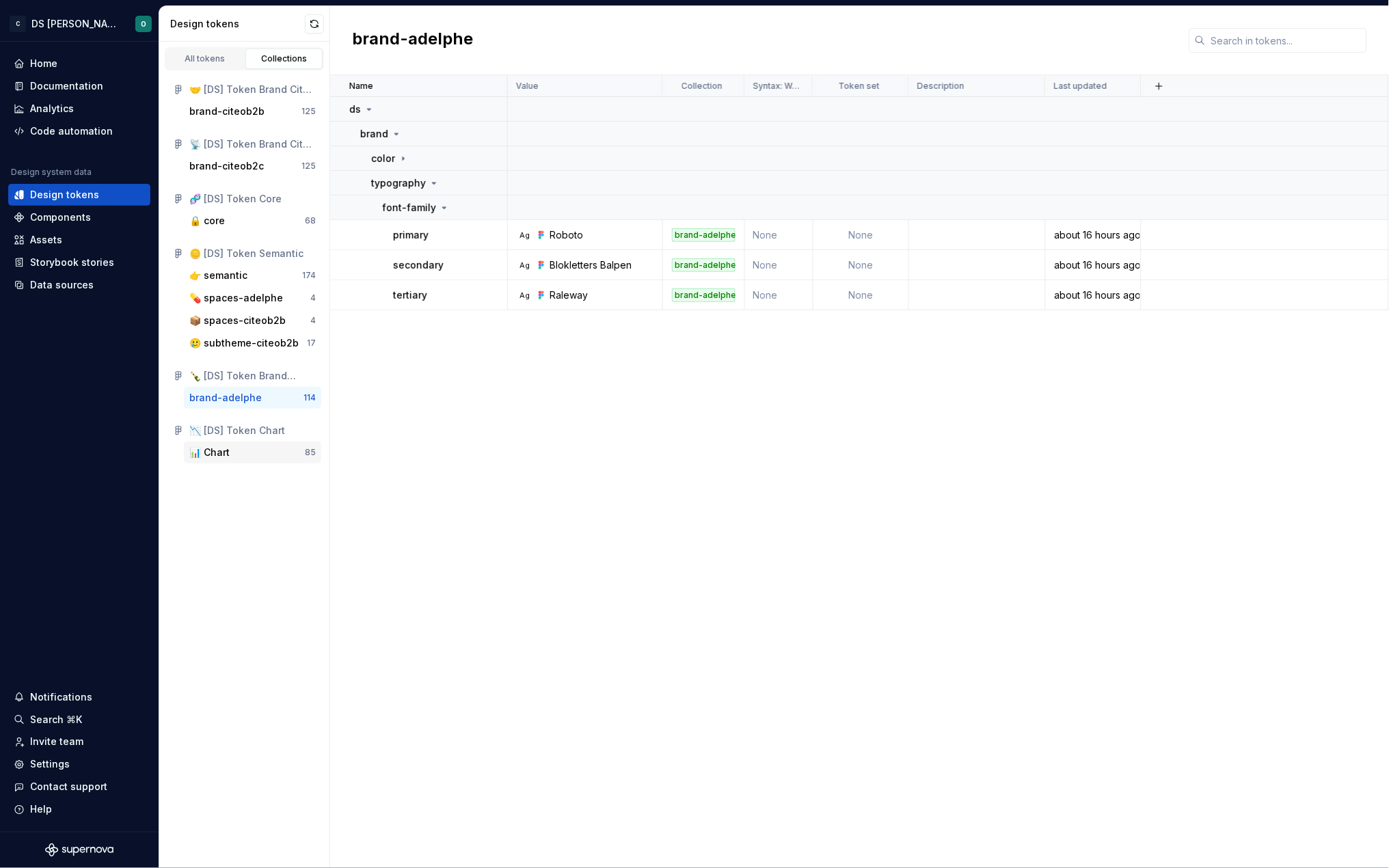
click at [220, 448] on div "📊 Chart" at bounding box center [209, 453] width 40 height 14
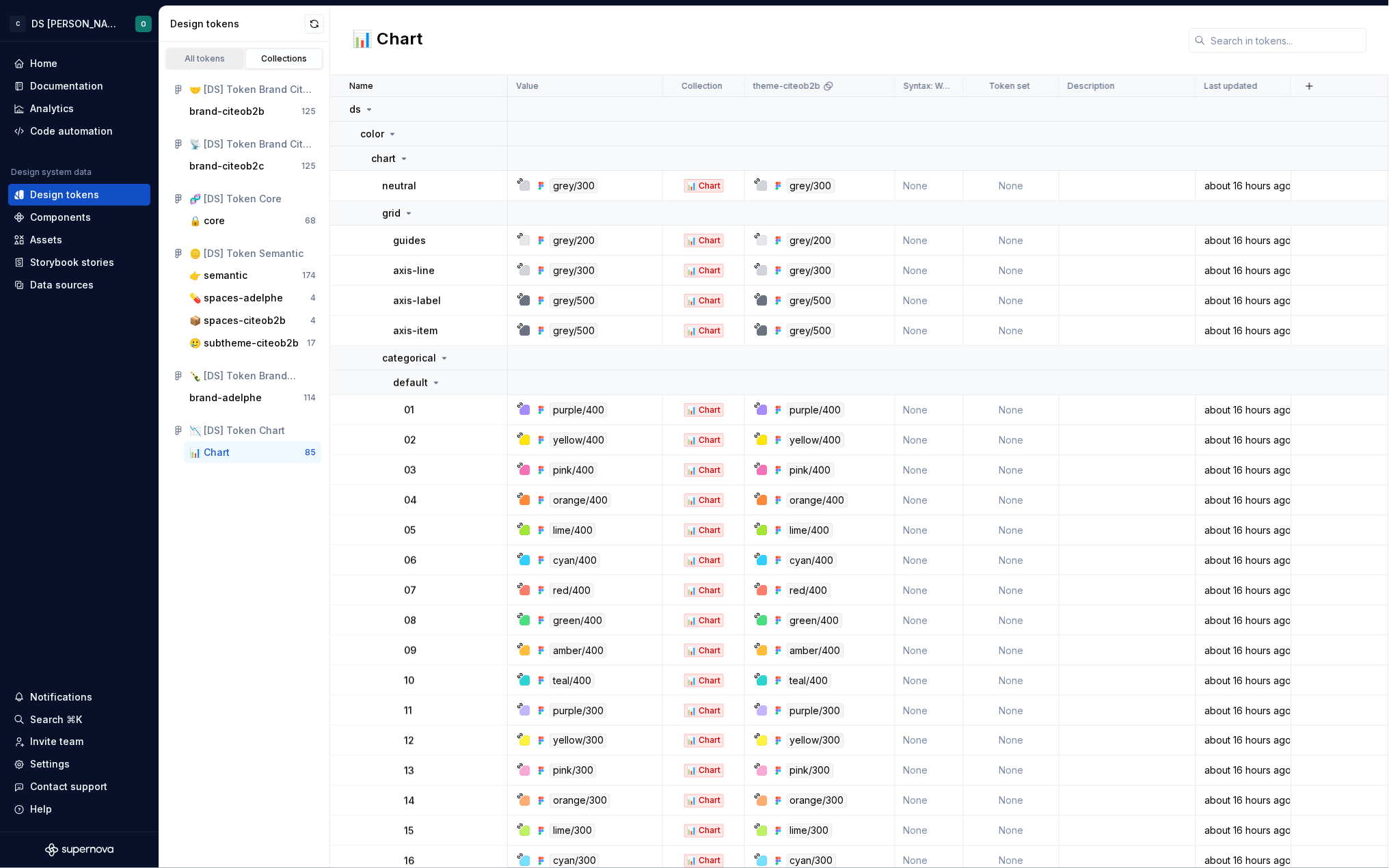
click at [206, 48] on link "All tokens" at bounding box center [205, 58] width 78 height 20
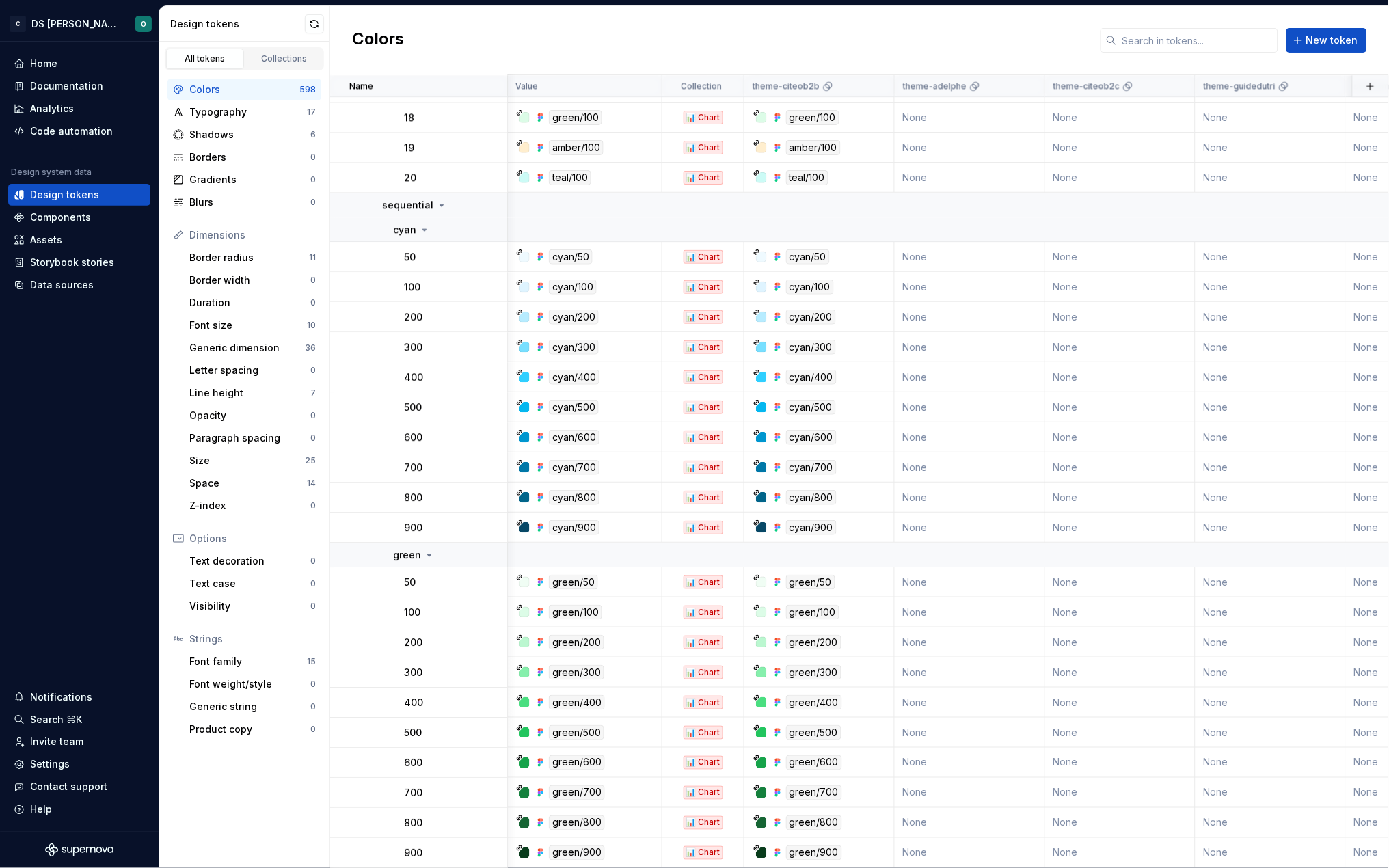
scroll to position [20103, 1]
click at [441, 205] on icon at bounding box center [442, 206] width 3 height 2
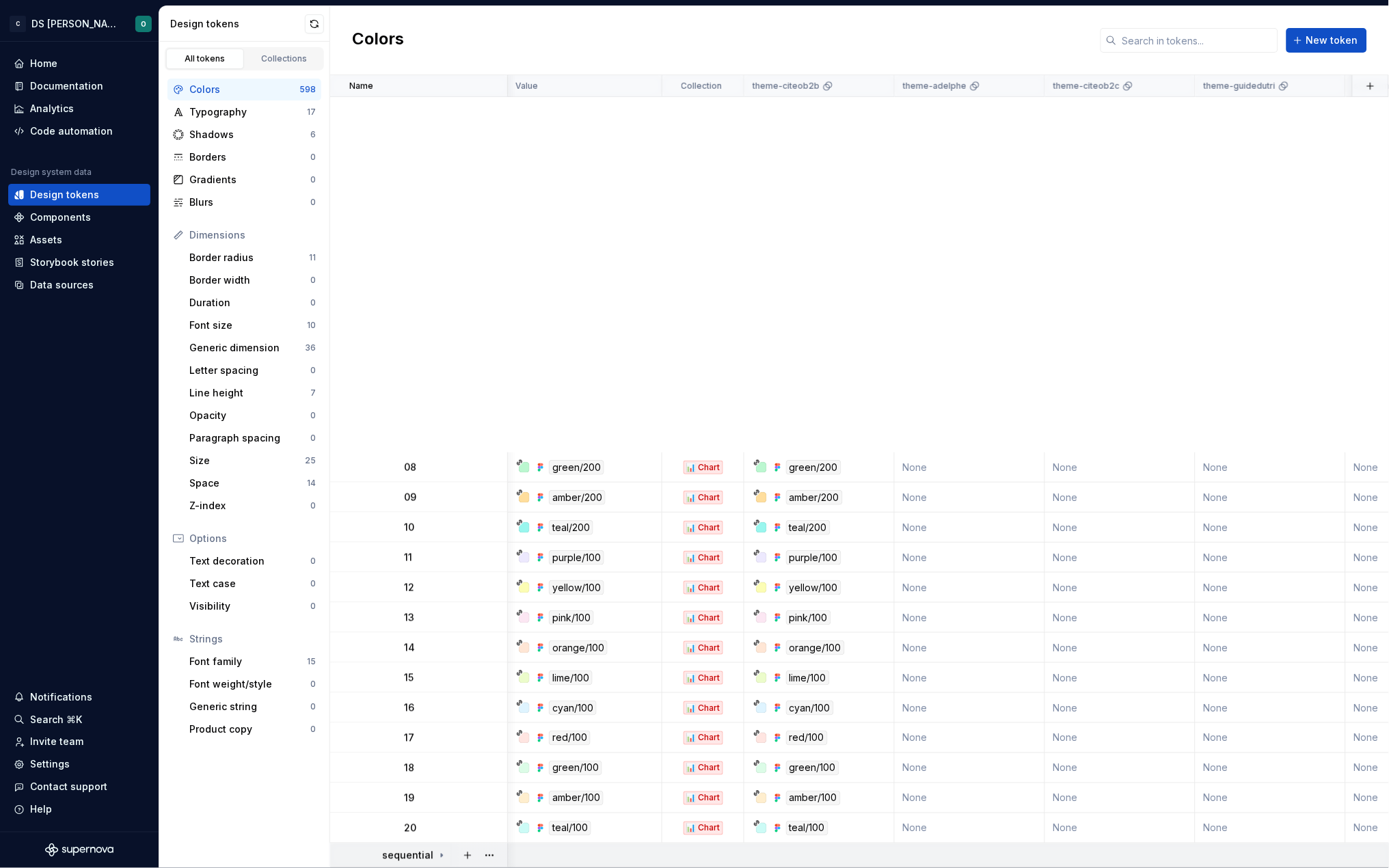
click at [441, 854] on icon at bounding box center [441, 856] width 2 height 3
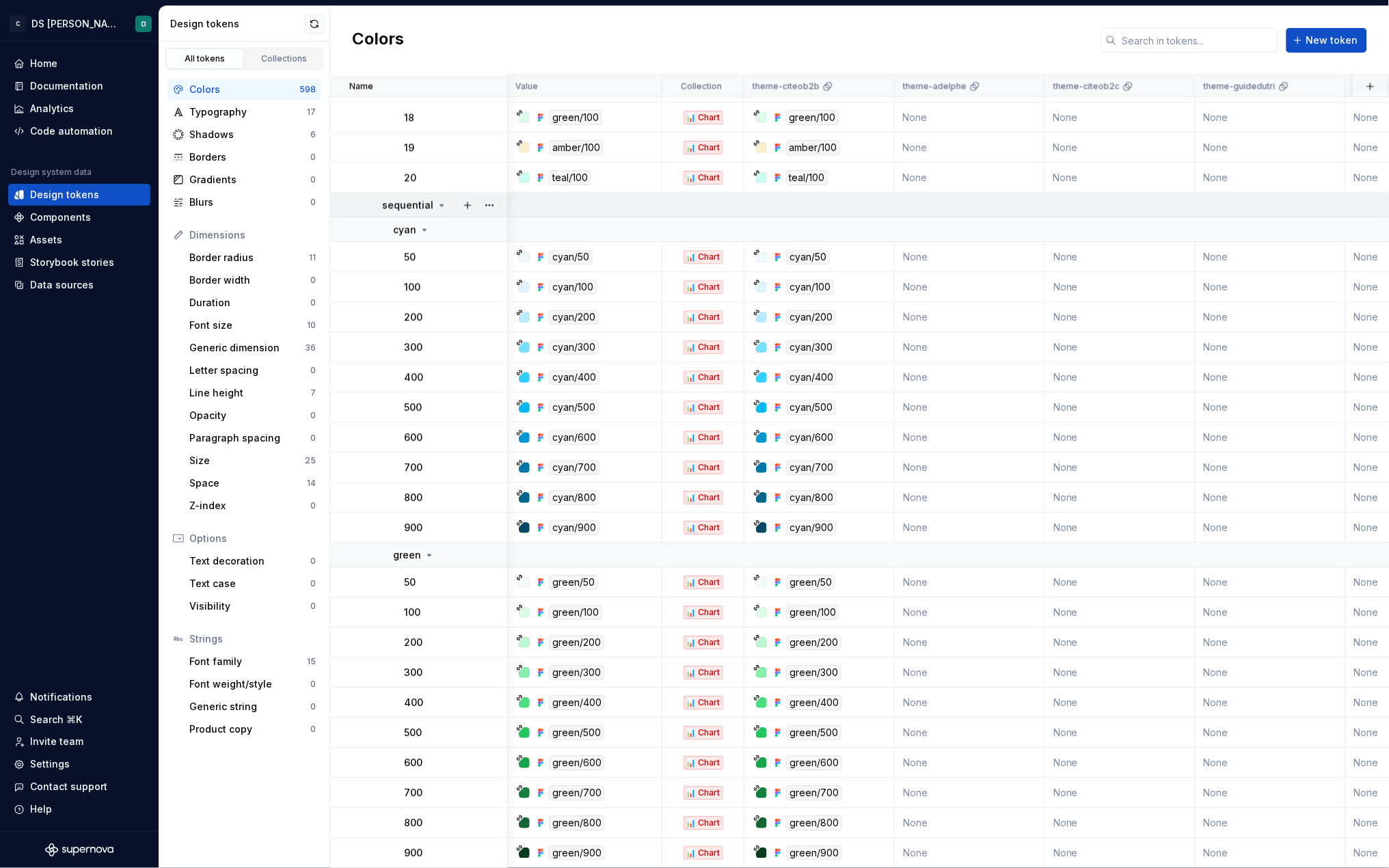
click at [441, 205] on icon at bounding box center [442, 206] width 3 height 2
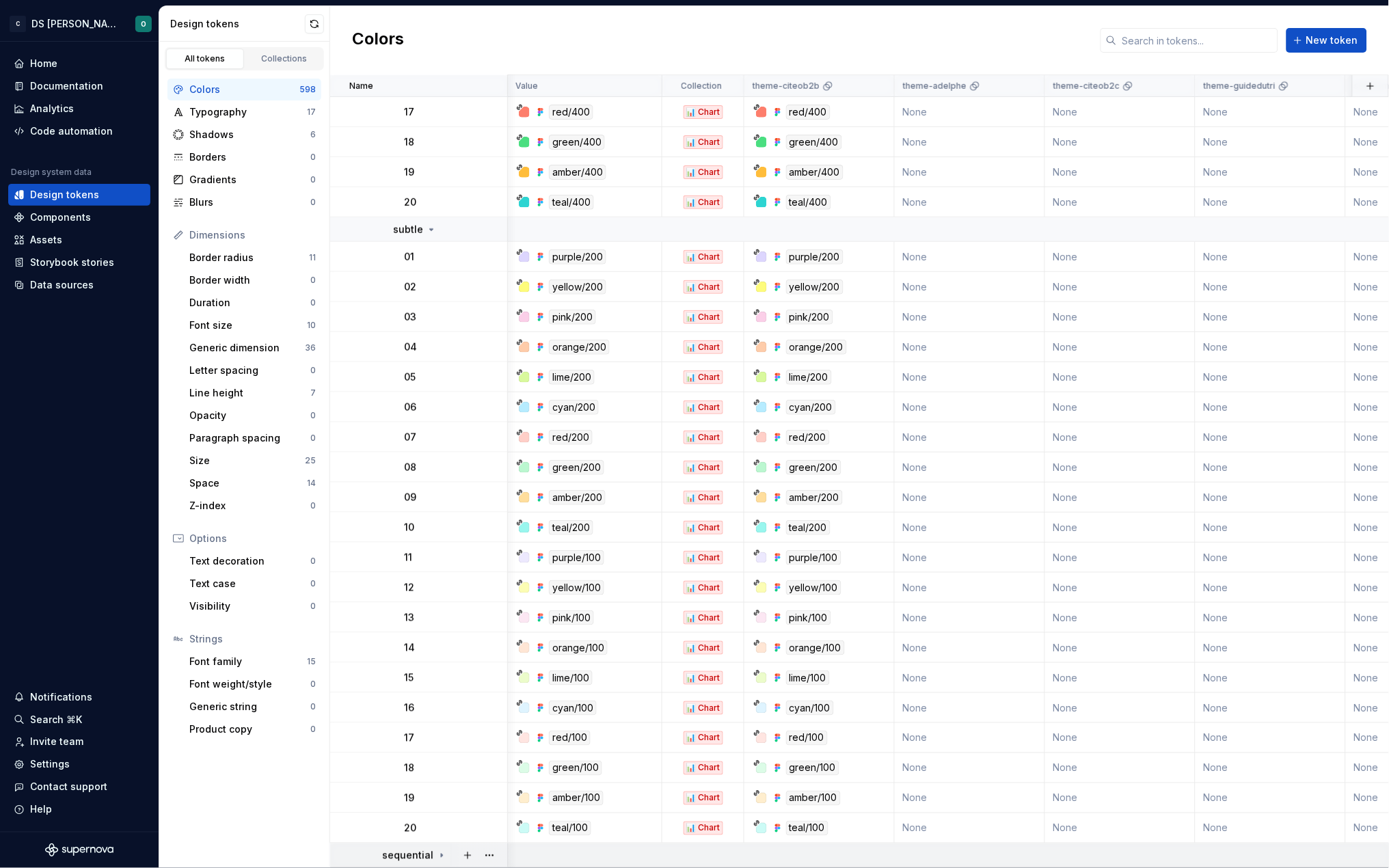
scroll to position [19453, 1]
click at [430, 229] on icon at bounding box center [431, 230] width 3 height 2
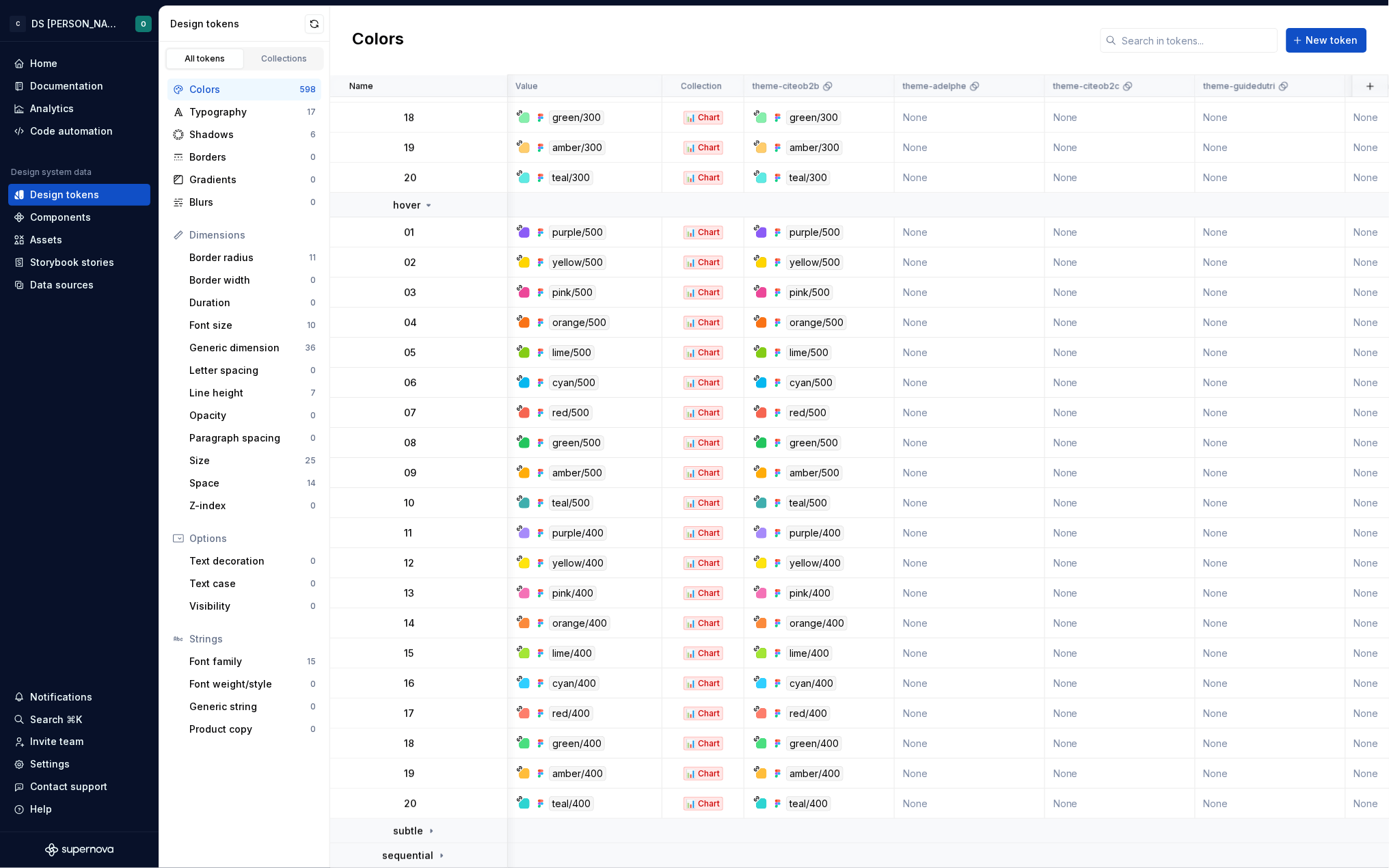
scroll to position [18852, 1]
click at [426, 199] on icon at bounding box center [429, 205] width 11 height 11
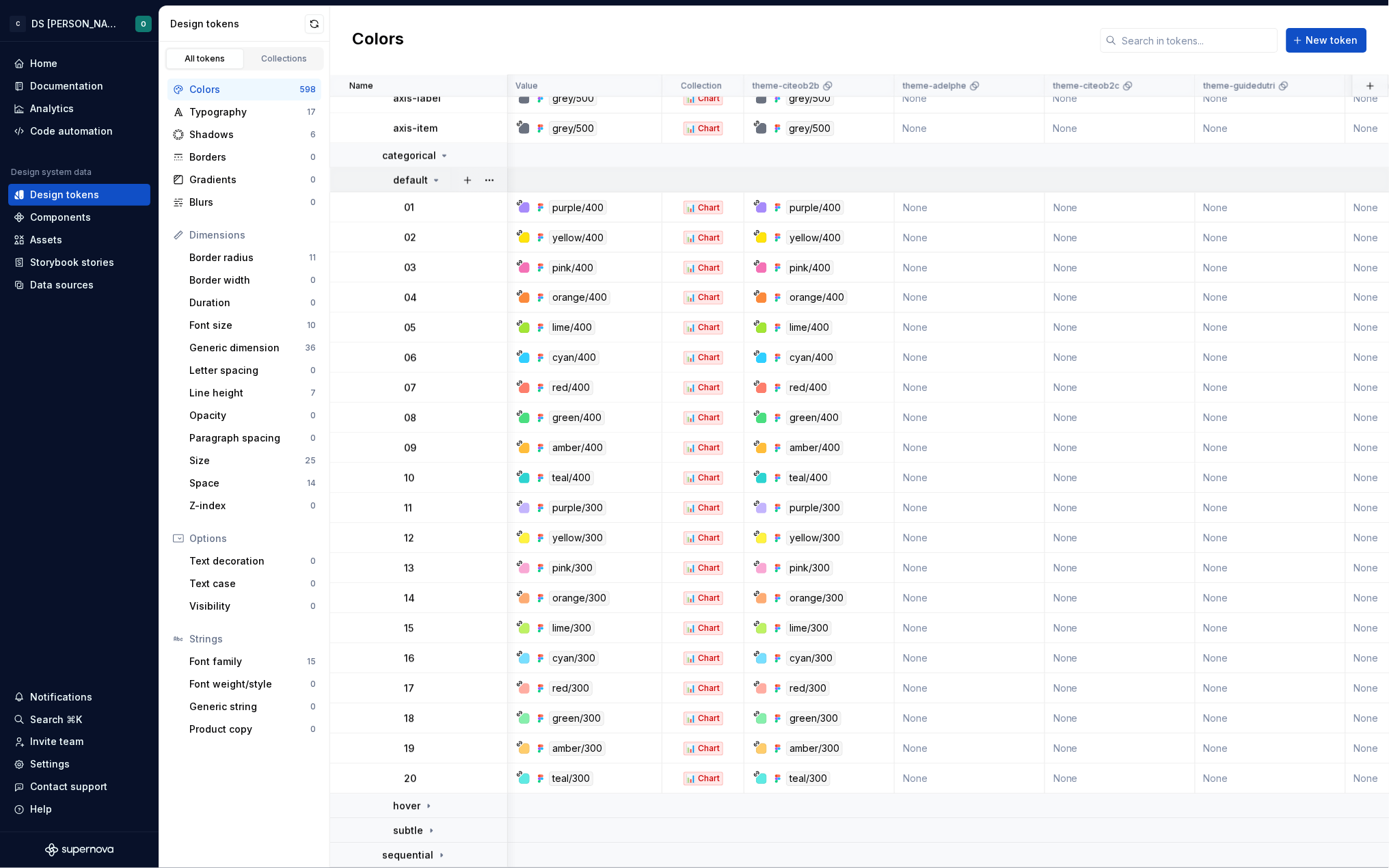
click at [424, 174] on p "default" at bounding box center [410, 181] width 35 height 14
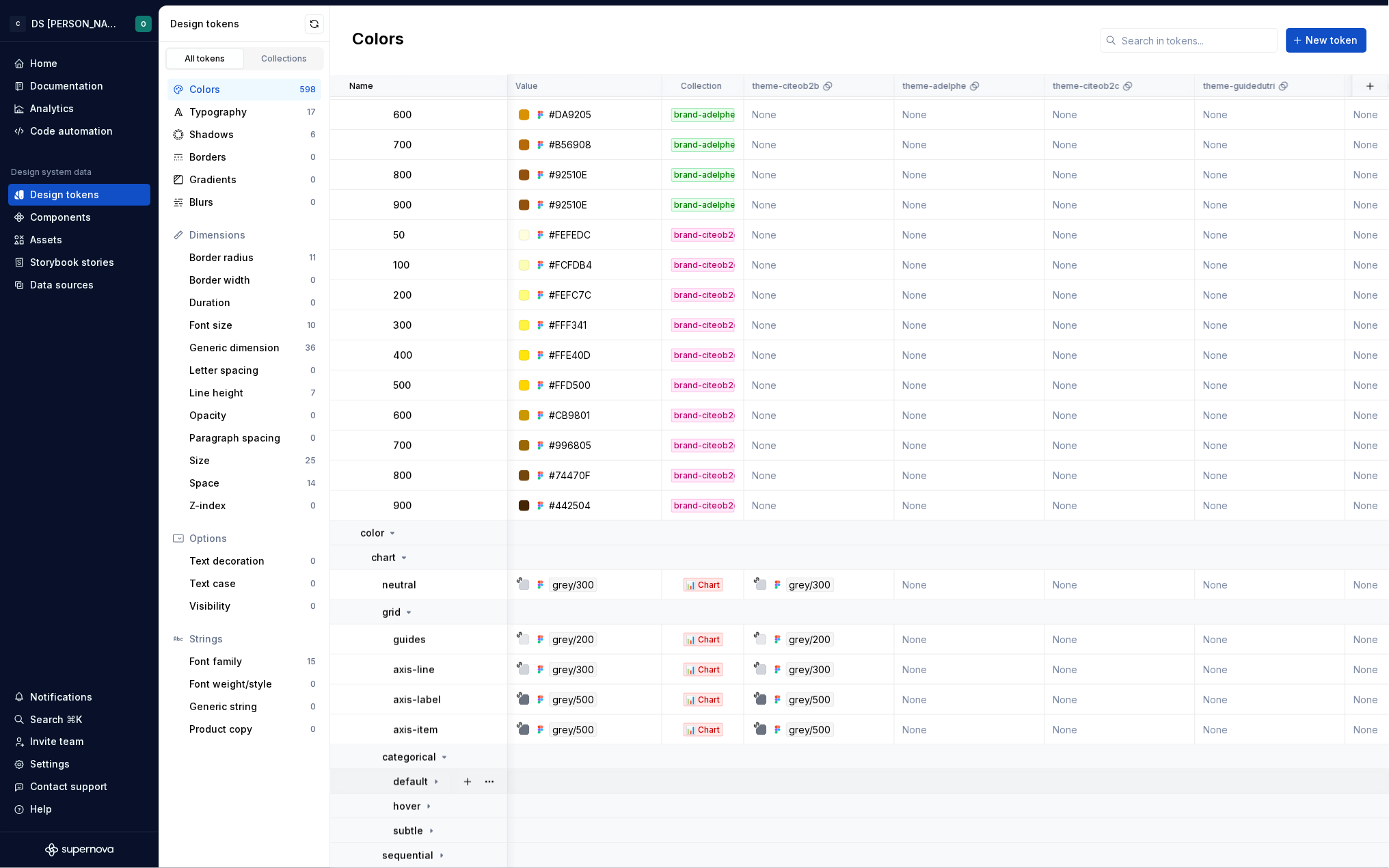
scroll to position [17648, 1]
click at [58, 128] on div "Code automation" at bounding box center [72, 132] width 83 height 14
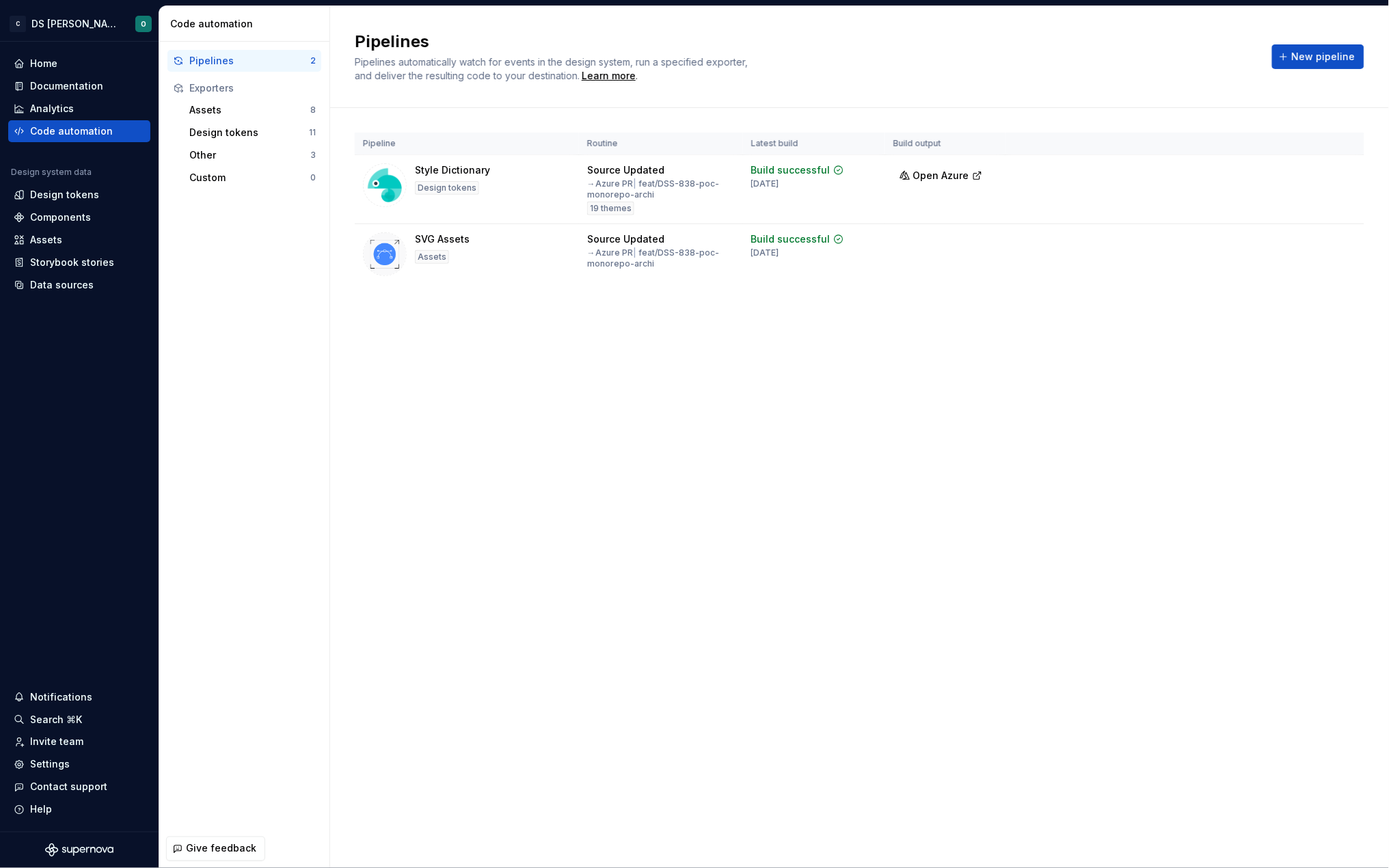
click at [1034, 631] on div "Pipelines Pipelines automatically watch for events in the design system, run a …" at bounding box center [860, 437] width 1059 height 862
click at [61, 133] on div "Code automation" at bounding box center [72, 132] width 83 height 14
click at [79, 195] on div "Design tokens" at bounding box center [65, 195] width 69 height 14
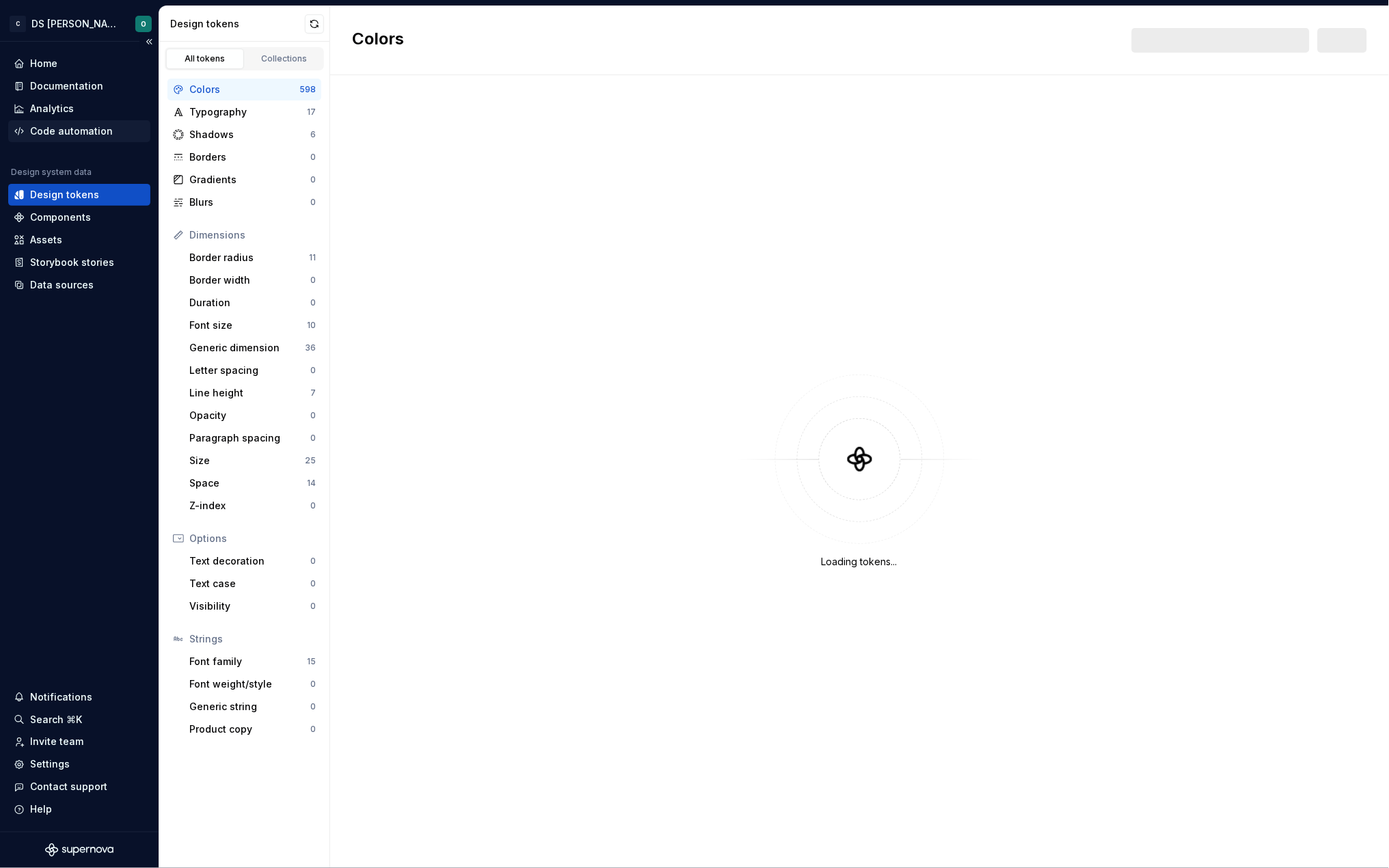
click at [72, 131] on div "Code automation" at bounding box center [72, 132] width 83 height 14
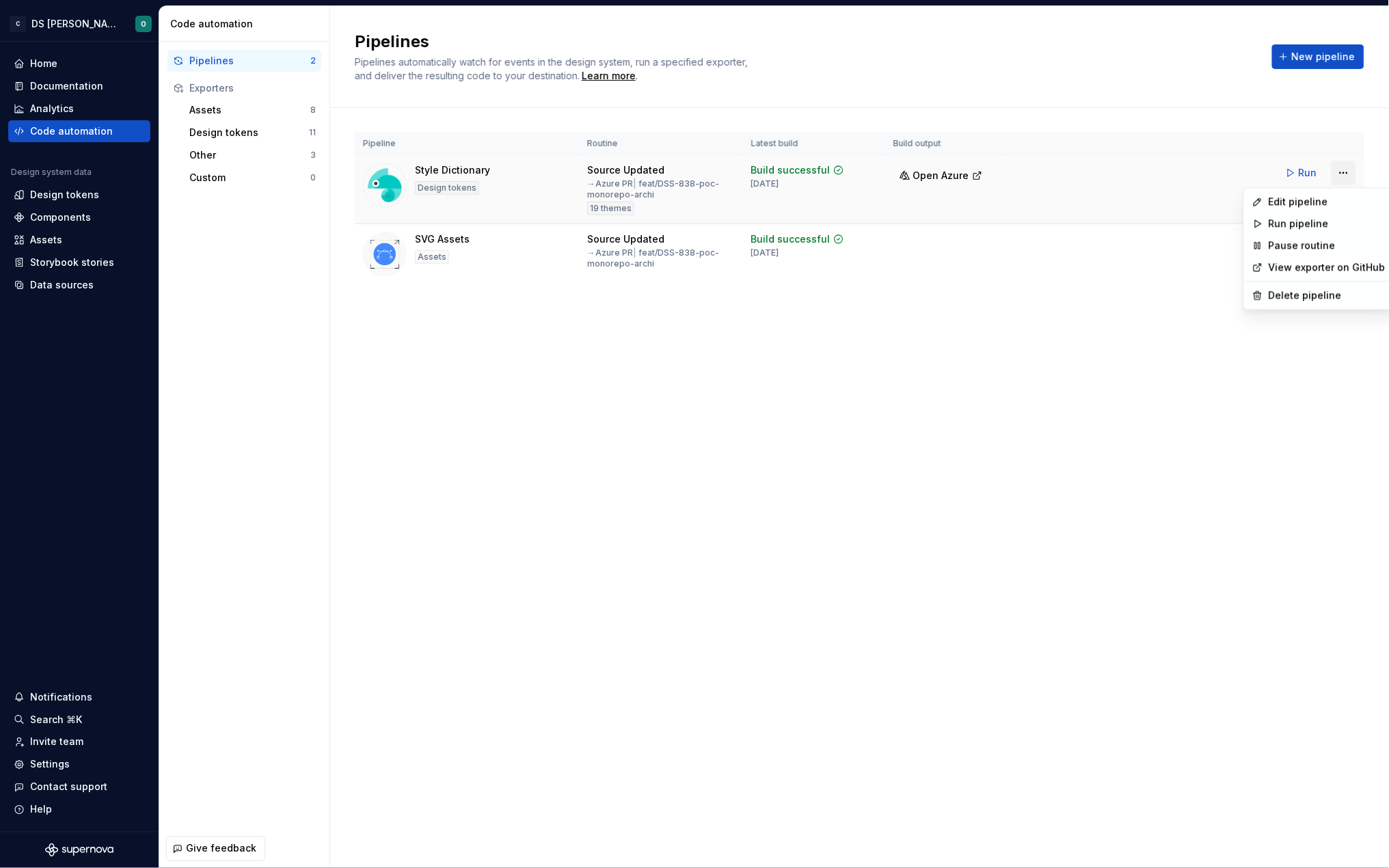
click at [1338, 171] on html "C DS Citeo O Home Documentation Analytics Code automation Design system data De…" at bounding box center [694, 434] width 1389 height 868
click at [1288, 201] on div "Edit pipeline" at bounding box center [1327, 202] width 117 height 14
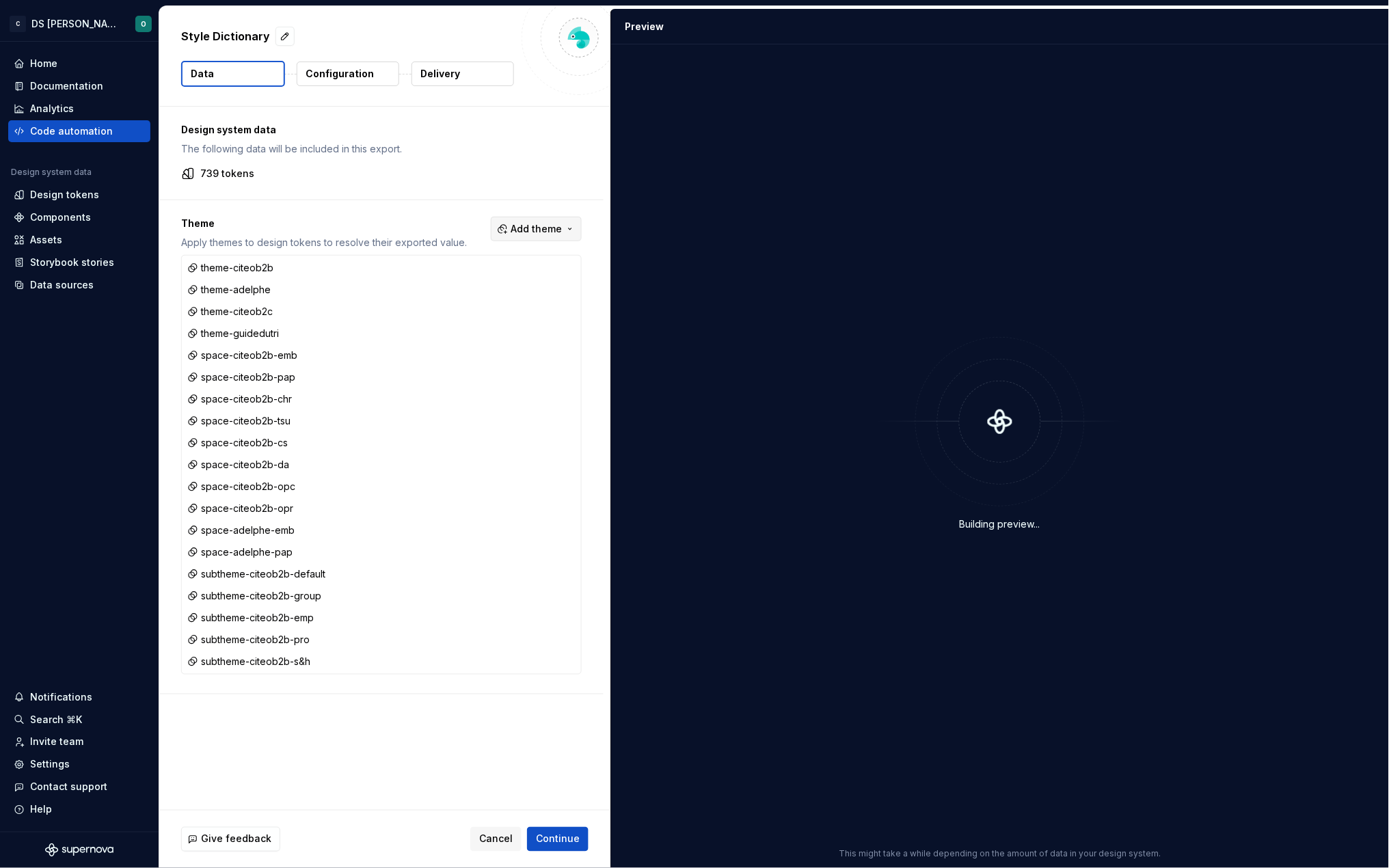
click at [552, 222] on span "Add theme" at bounding box center [536, 229] width 51 height 14
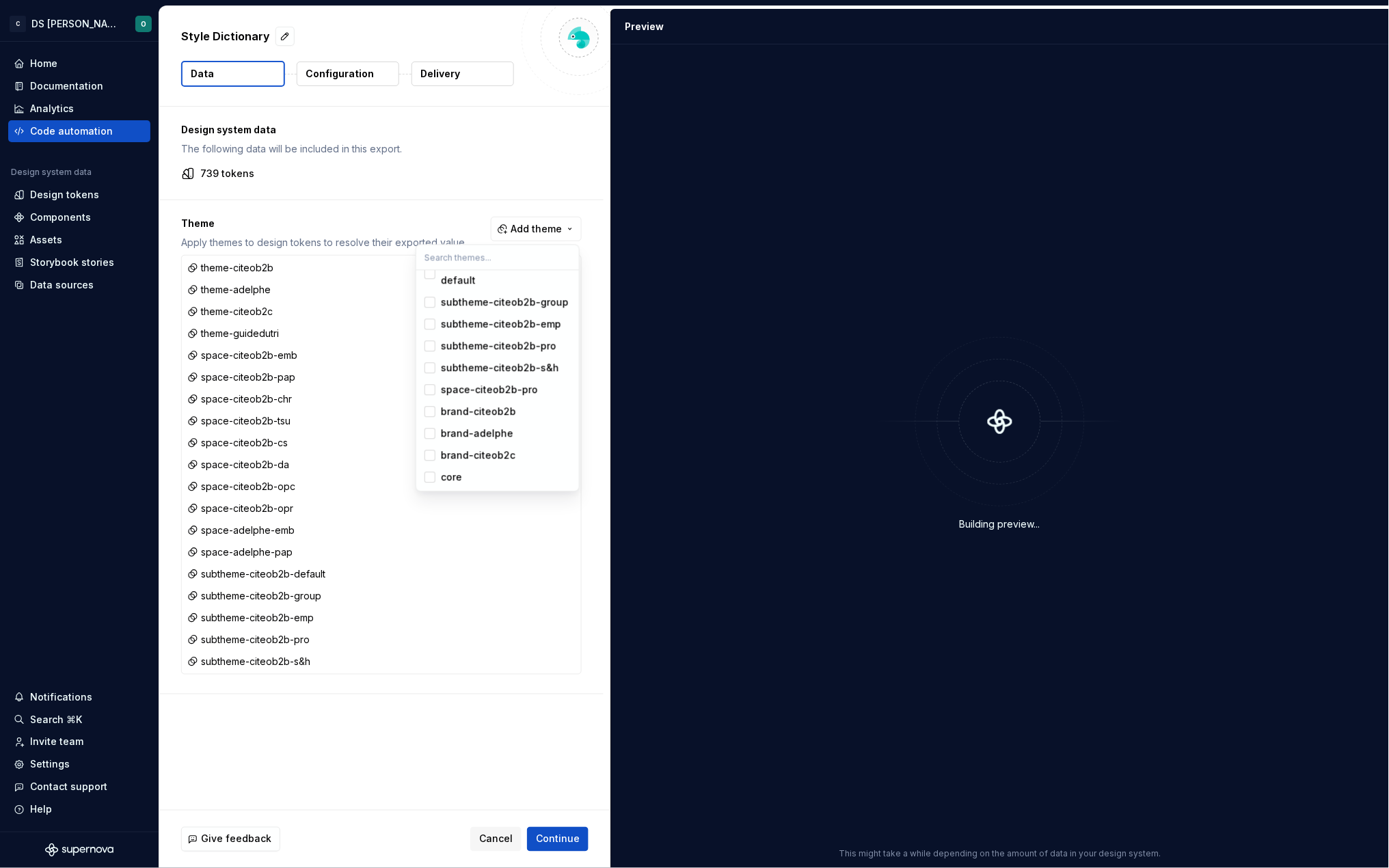
scroll to position [336, 0]
click at [450, 480] on div "core" at bounding box center [451, 478] width 21 height 14
click at [473, 447] on span "brand-citeob2c" at bounding box center [498, 456] width 157 height 22
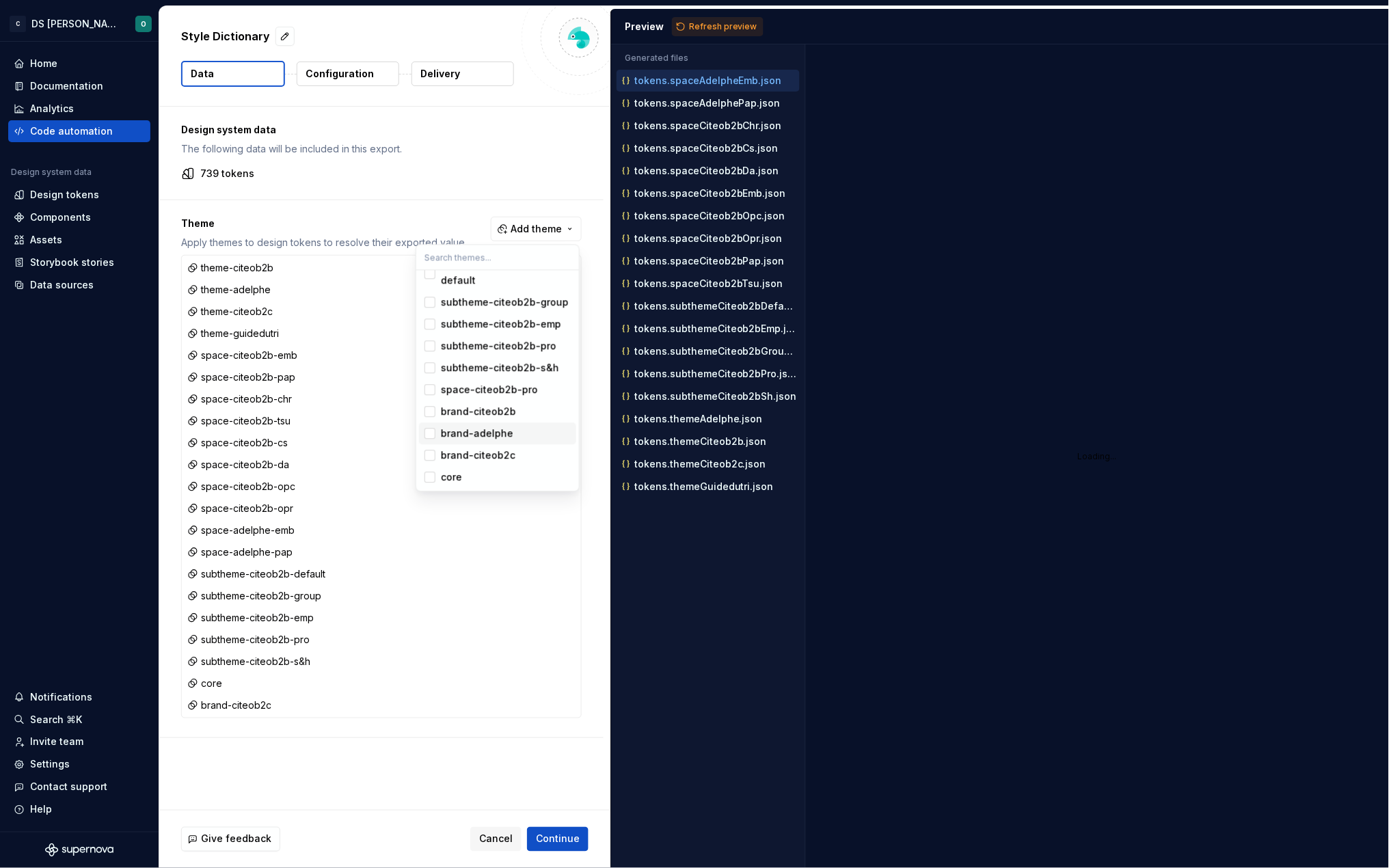
click at [474, 434] on div "brand-adelphe" at bounding box center [476, 434] width 72 height 14
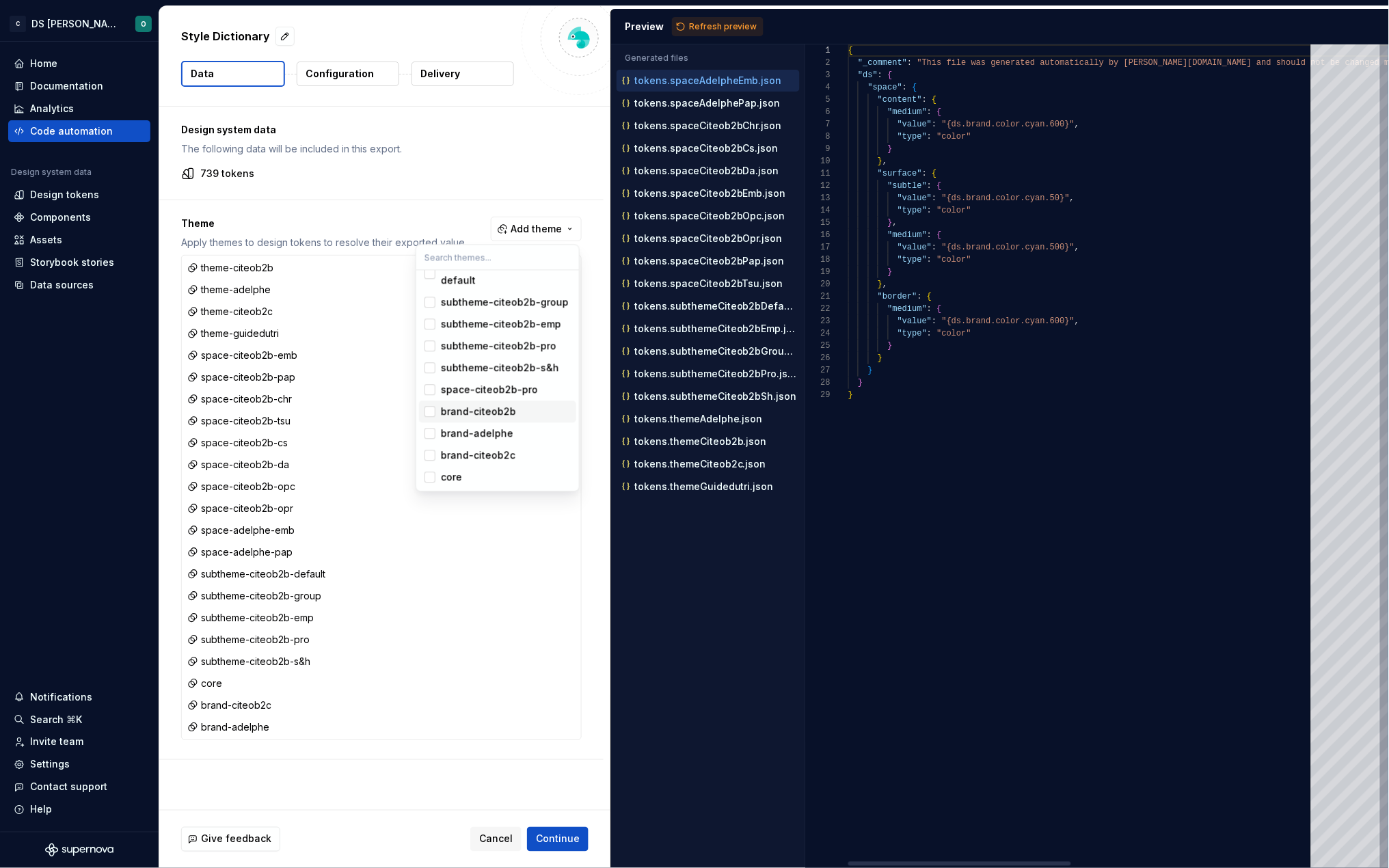
click at [480, 402] on span "brand-citeob2b" at bounding box center [498, 412] width 157 height 22
click at [482, 390] on div "space-citeob2b-pro" at bounding box center [489, 391] width 97 height 14
click at [349, 72] on html "C DS Citeo O Home Documentation Analytics Code automation Design system data De…" at bounding box center [694, 434] width 1389 height 868
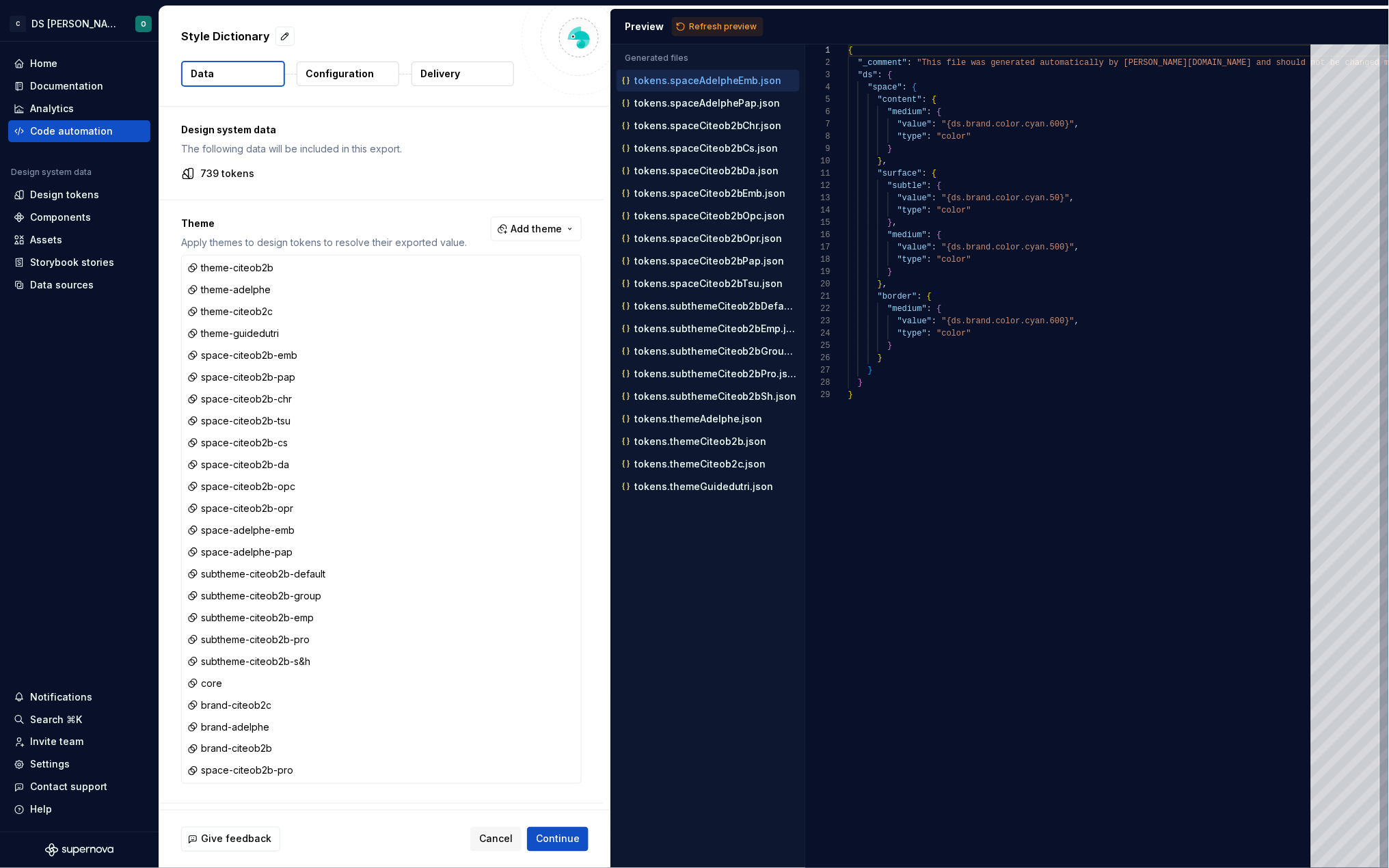
click at [345, 76] on p "Configuration" at bounding box center [340, 74] width 69 height 14
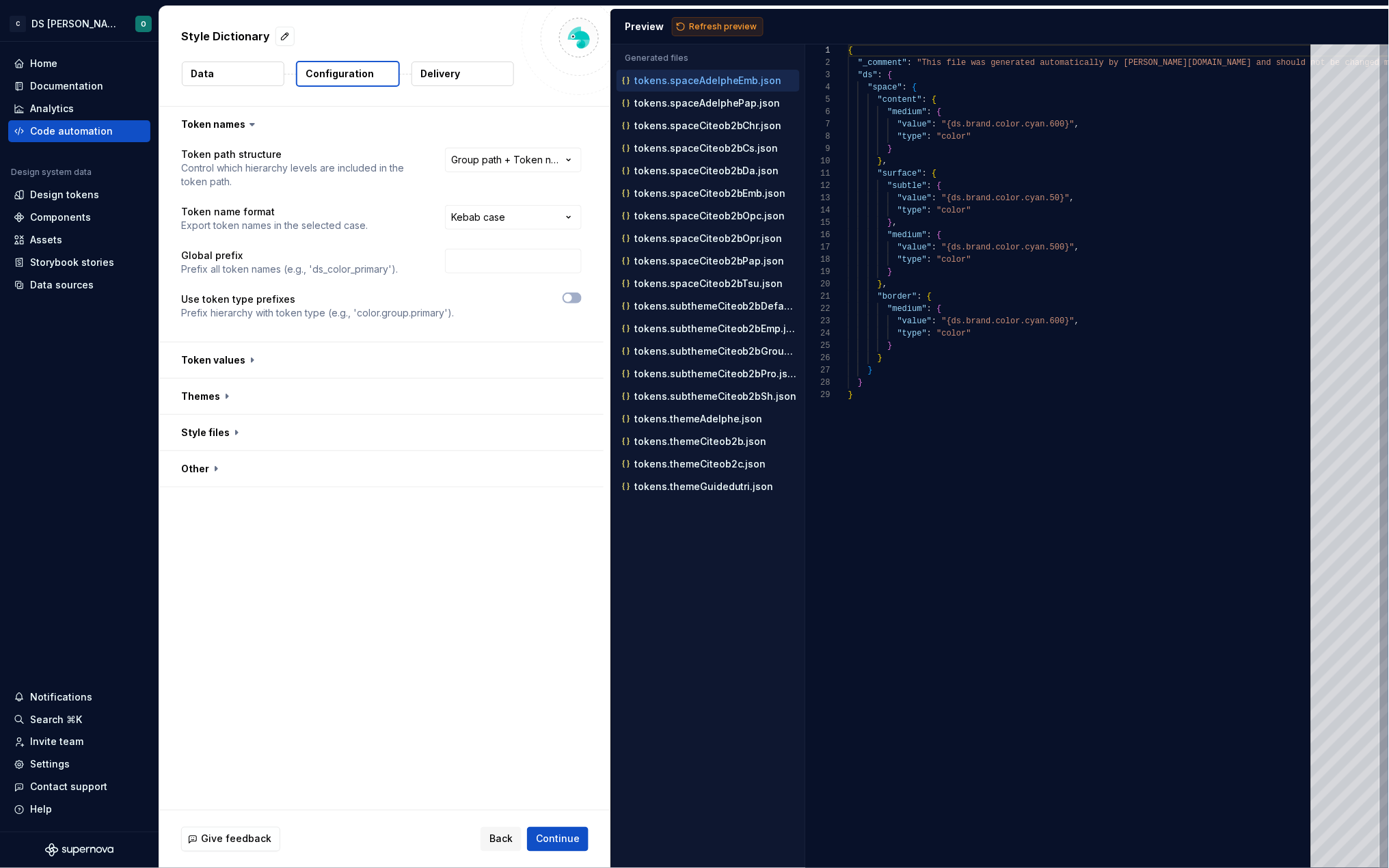
click at [716, 21] on span "Refresh preview" at bounding box center [723, 26] width 69 height 11
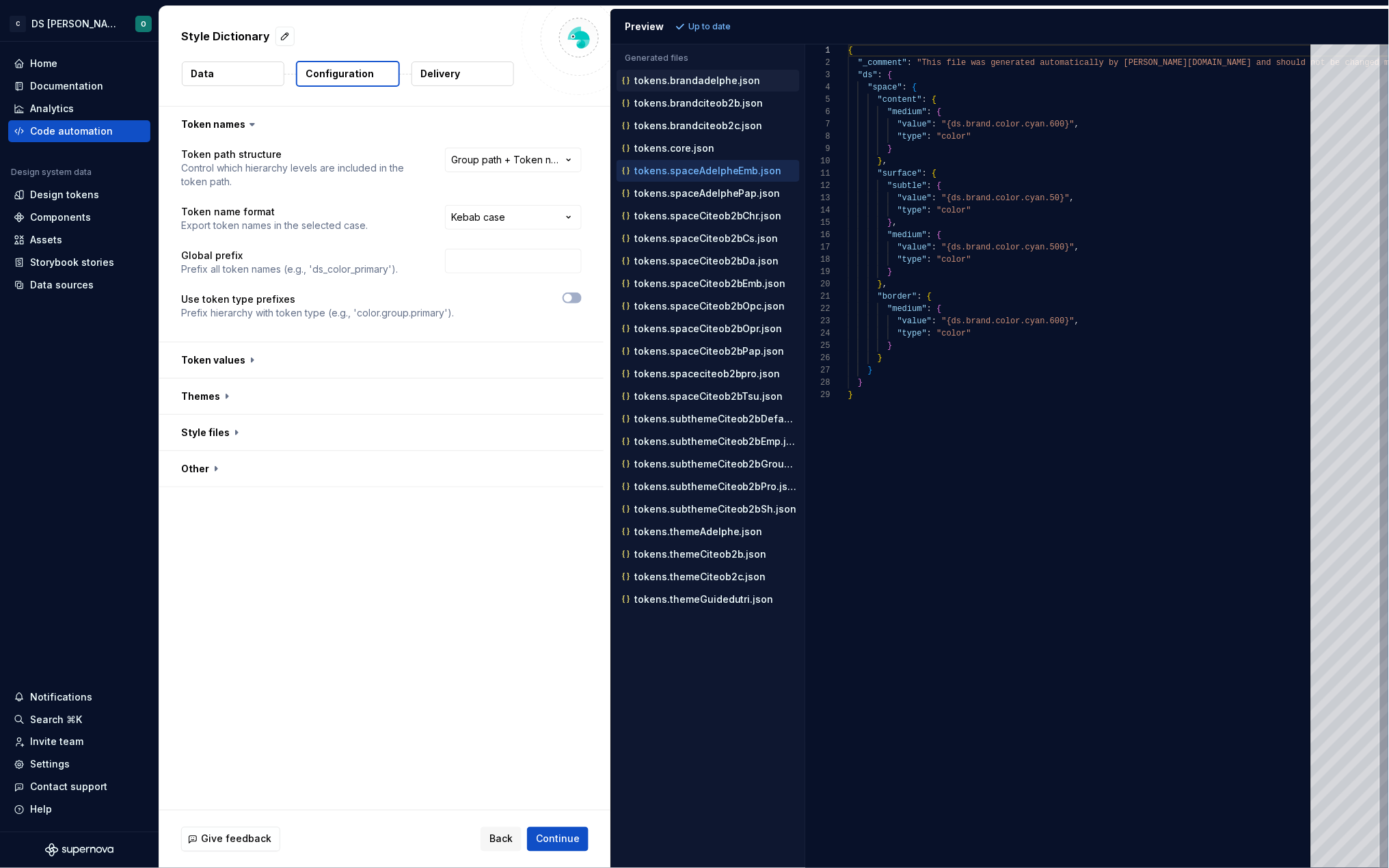
click at [698, 88] on div "tokens.brandadelphe.json" at bounding box center [708, 81] width 183 height 22
click at [693, 106] on p "tokens.brandciteob2b.json" at bounding box center [699, 104] width 129 height 11
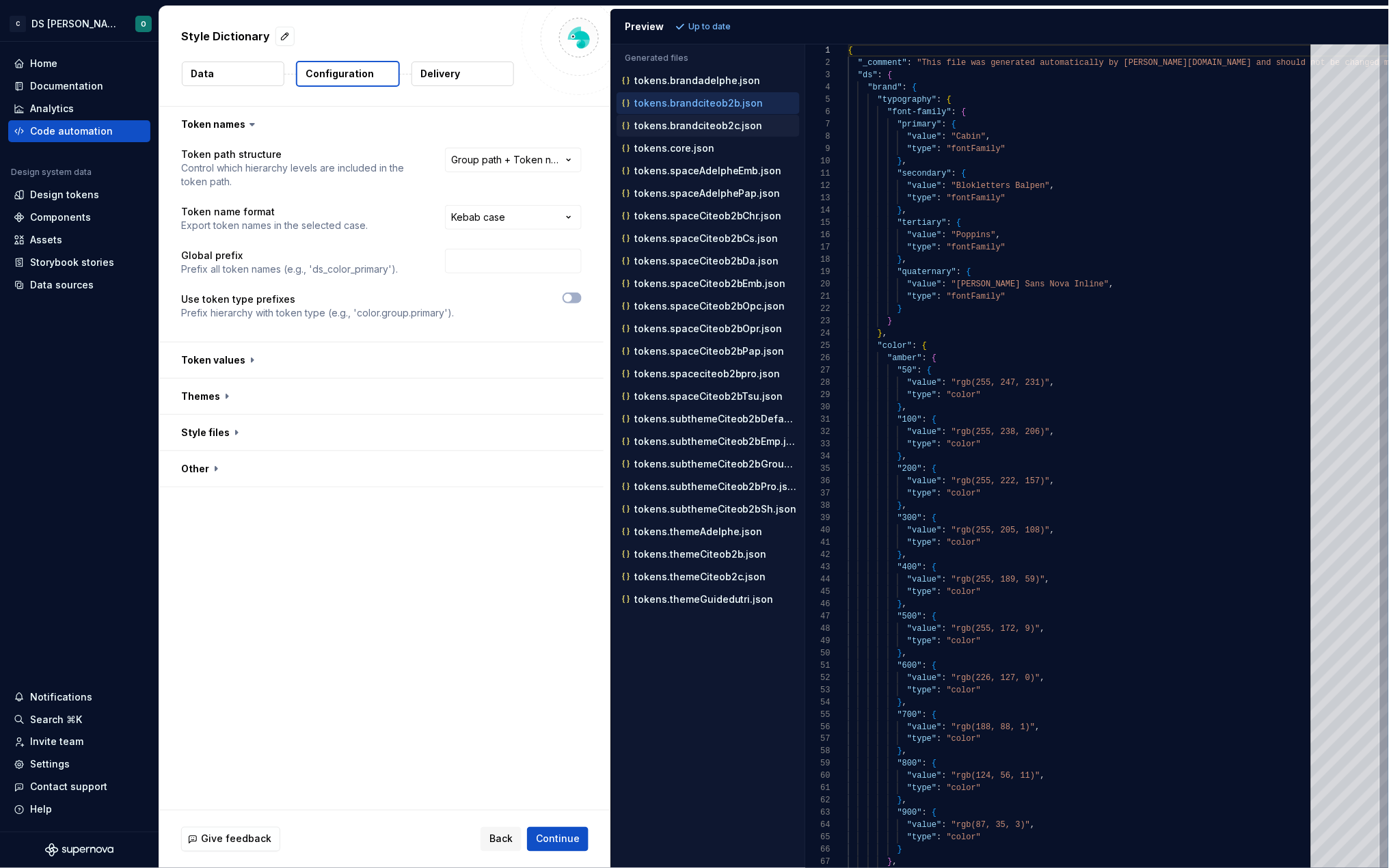
click at [690, 134] on div "tokens.brandciteob2c.json" at bounding box center [708, 126] width 183 height 22
click at [691, 125] on p "tokens.brandciteob2c.json" at bounding box center [698, 126] width 128 height 11
click at [680, 151] on p "tokens.core.json" at bounding box center [674, 149] width 80 height 11
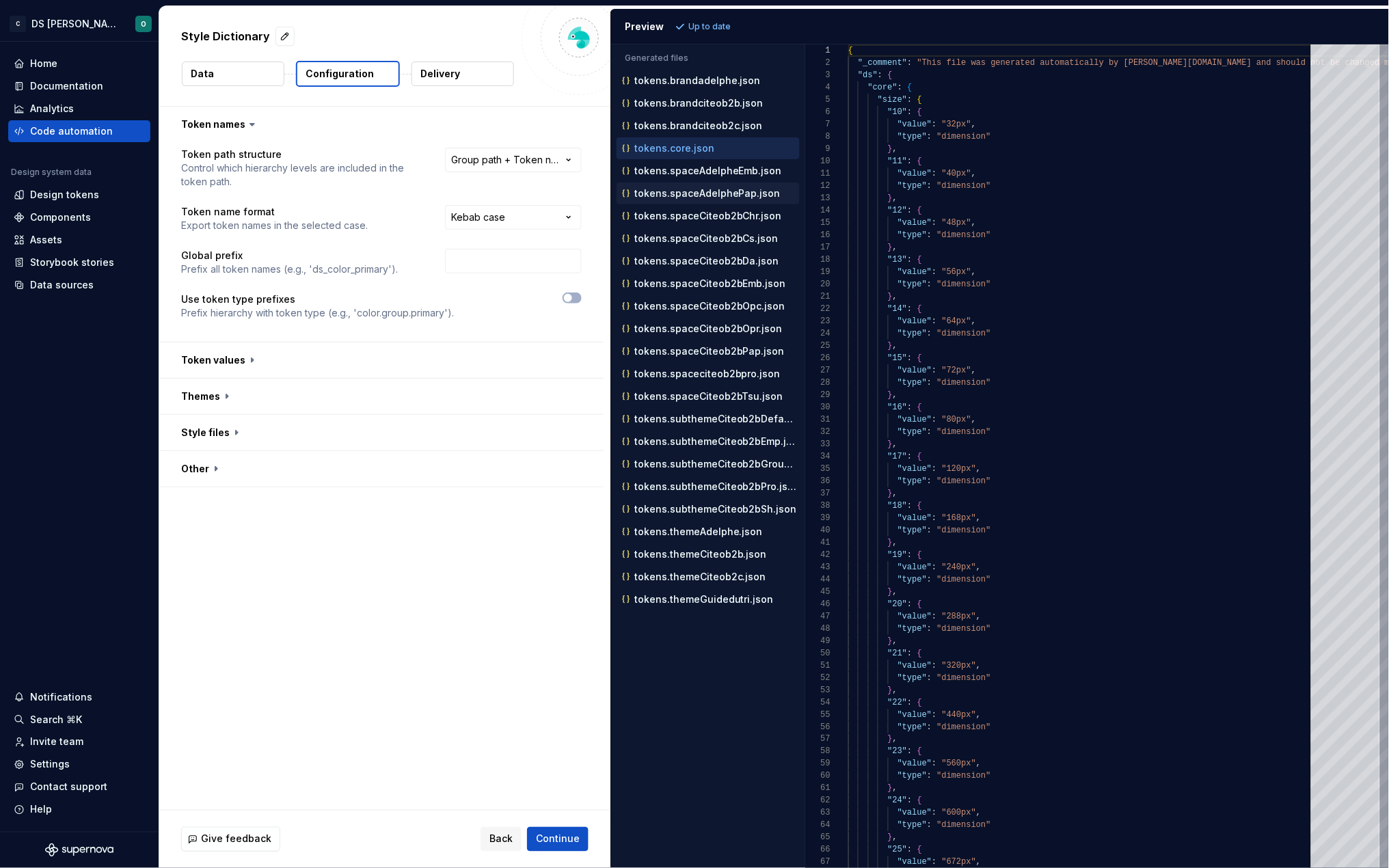
click at [682, 182] on div "tokens.spaceAdelphePap.json" at bounding box center [708, 193] width 183 height 22
click at [683, 175] on p "tokens.spaceAdelpheEmb.json" at bounding box center [709, 171] width 148 height 11
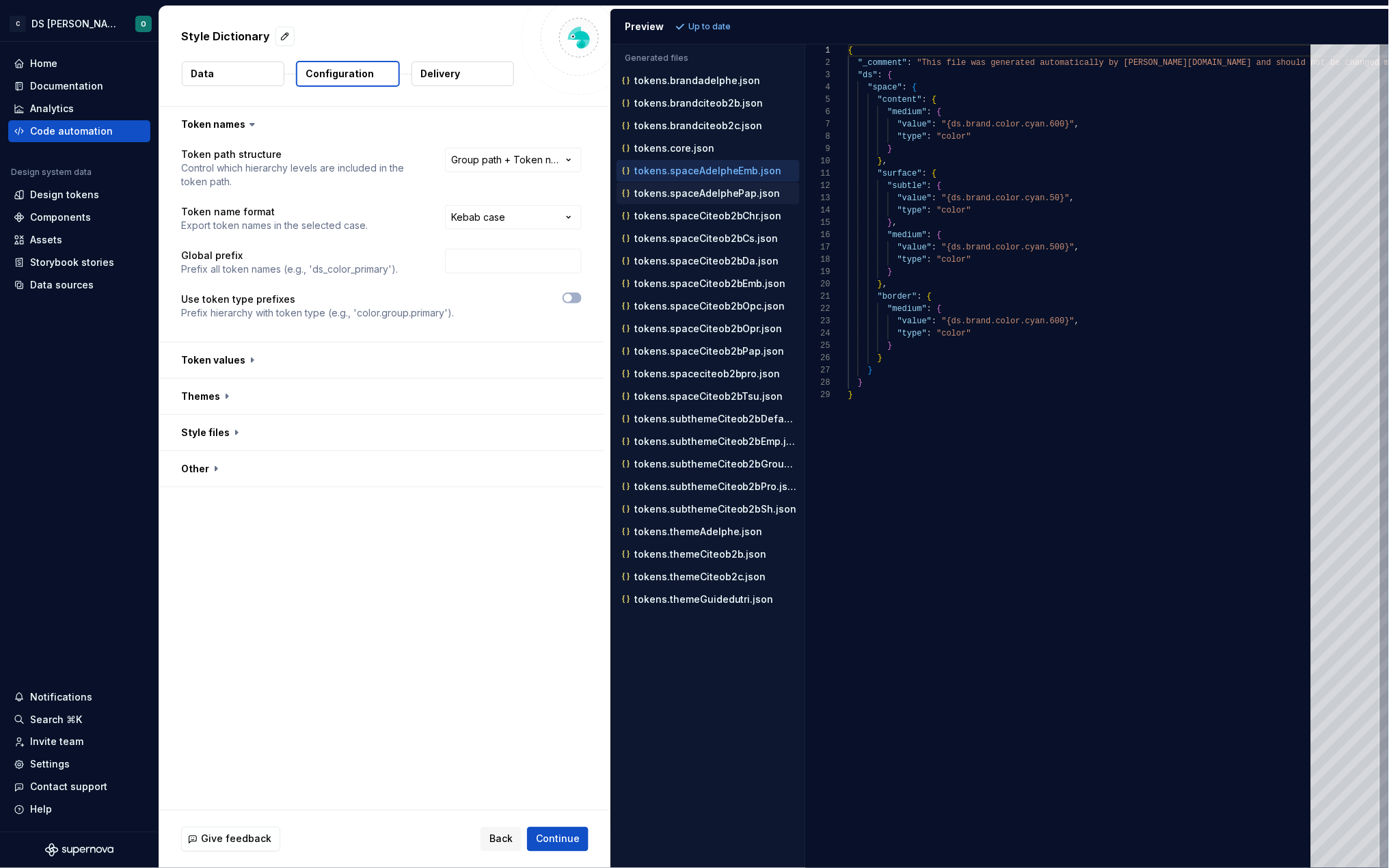
click at [682, 196] on p "tokens.spaceAdelphePap.json" at bounding box center [708, 193] width 146 height 11
click at [238, 81] on button "Data" at bounding box center [234, 74] width 103 height 25
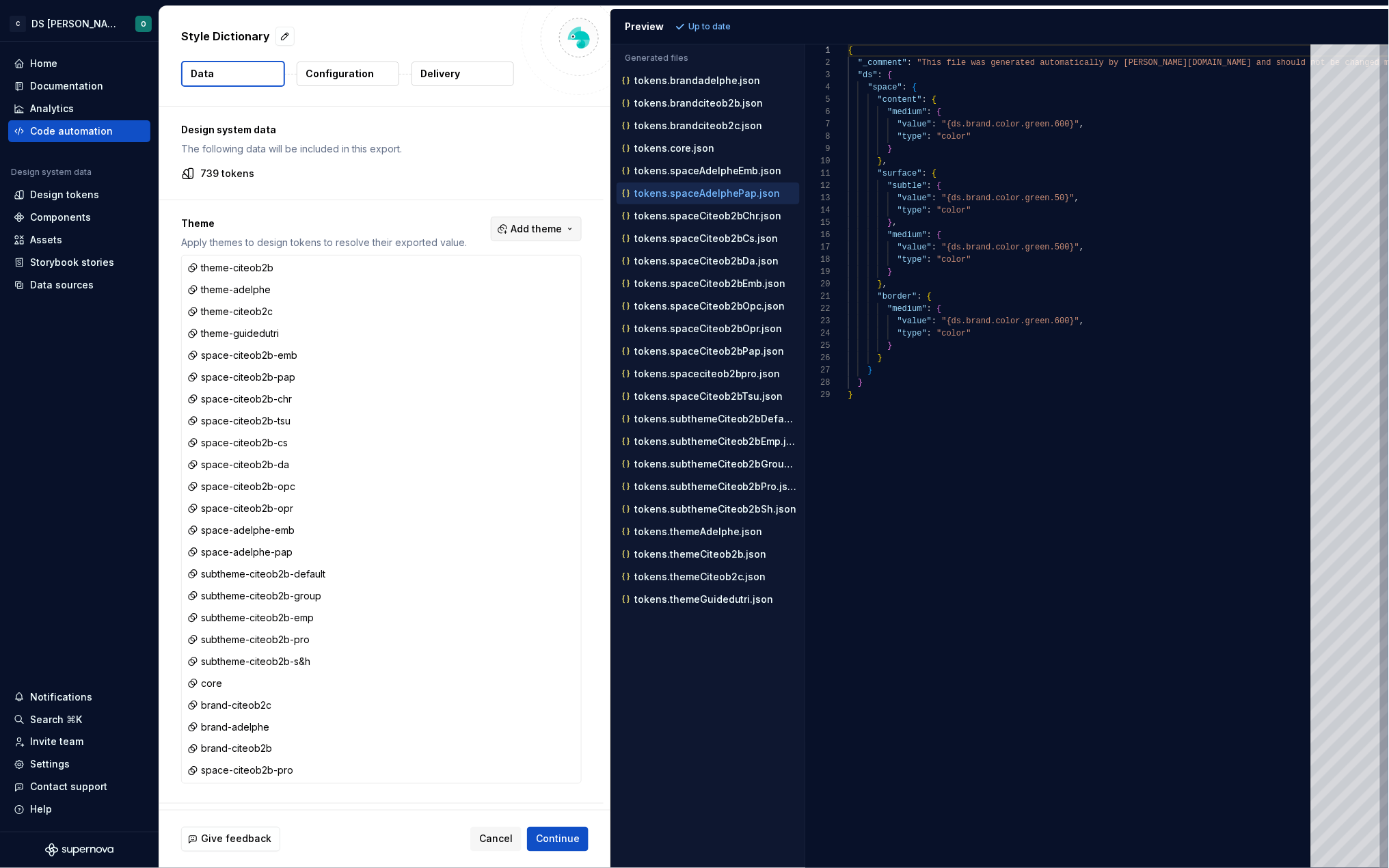
click at [552, 232] on span "Add theme" at bounding box center [536, 229] width 51 height 14
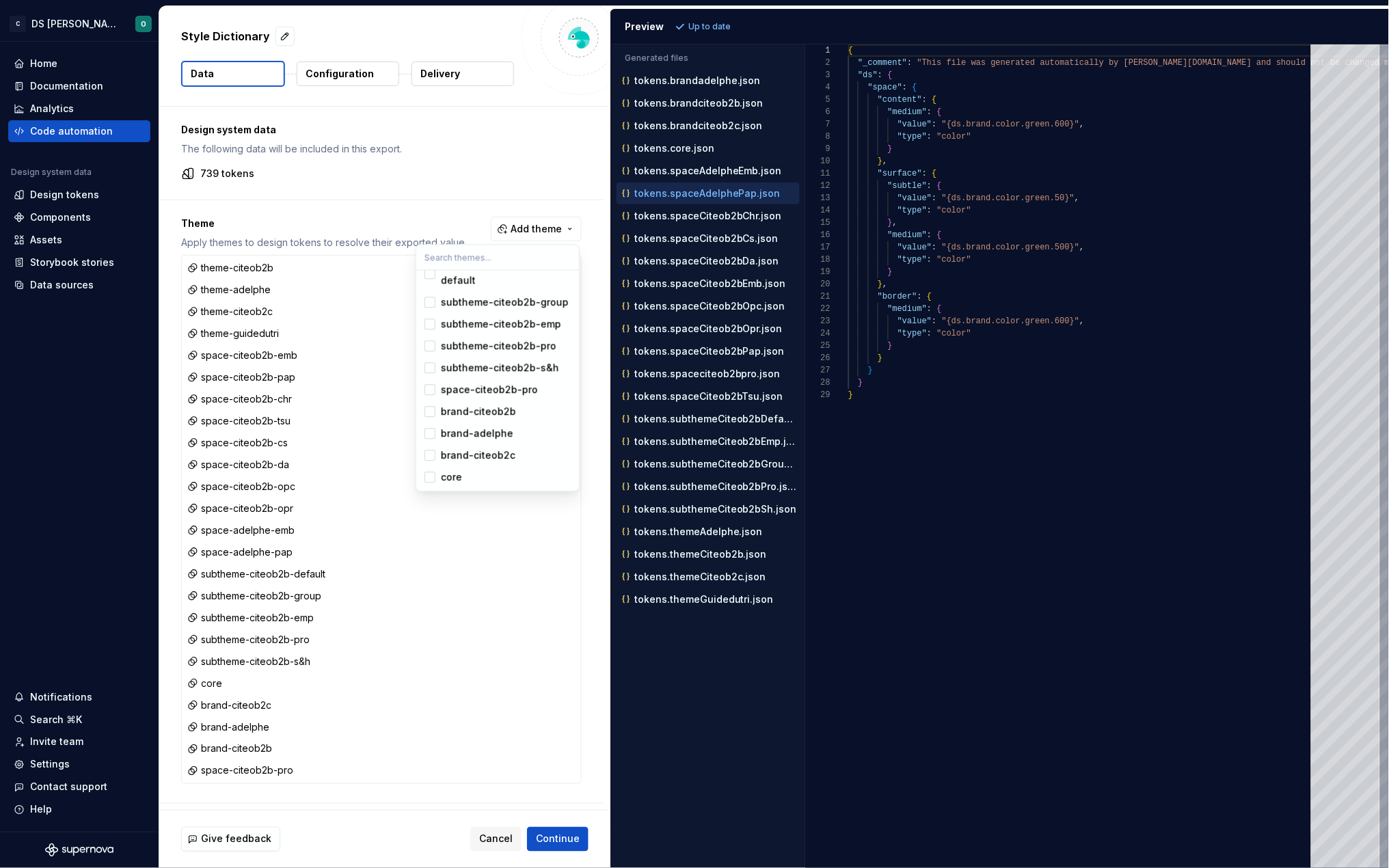
scroll to position [336, 0]
click at [675, 709] on html "C DS Citeo O Home Documentation Analytics Code automation Design system data De…" at bounding box center [694, 434] width 1389 height 868
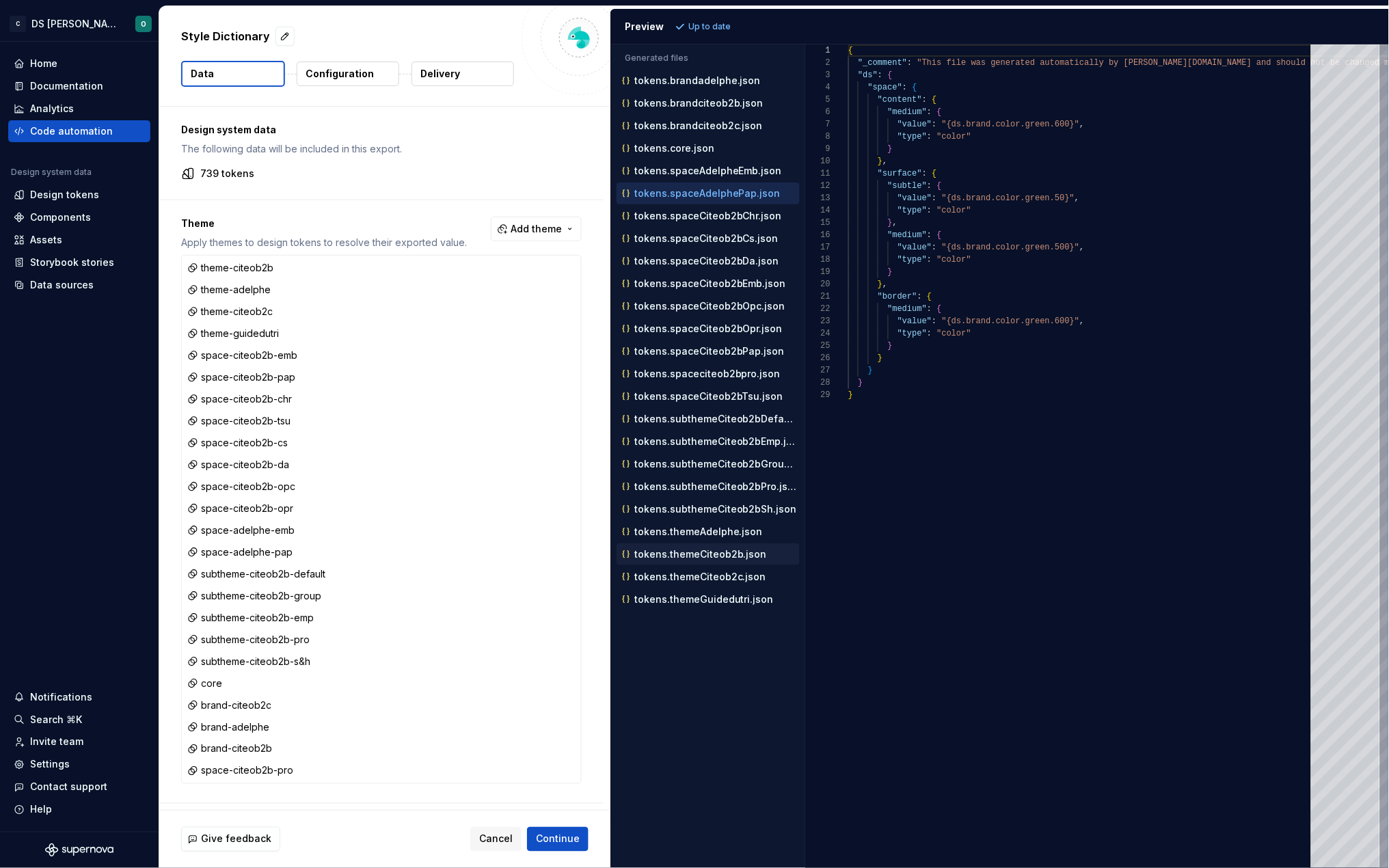
click at [705, 558] on p "tokens.themeCiteob2b.json" at bounding box center [701, 554] width 132 height 11
type textarea "**********"
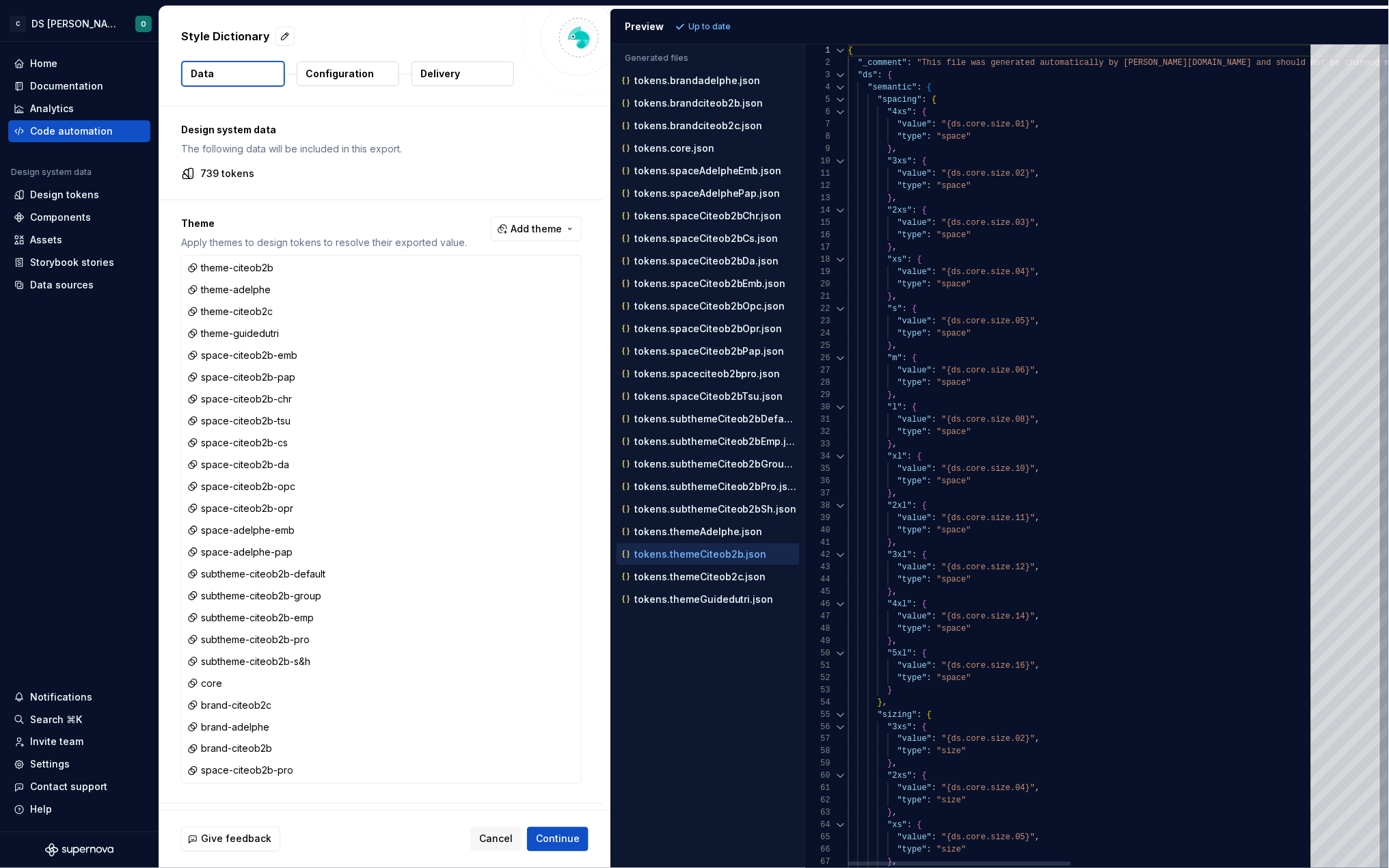
click at [840, 87] on div at bounding box center [841, 87] width 18 height 12
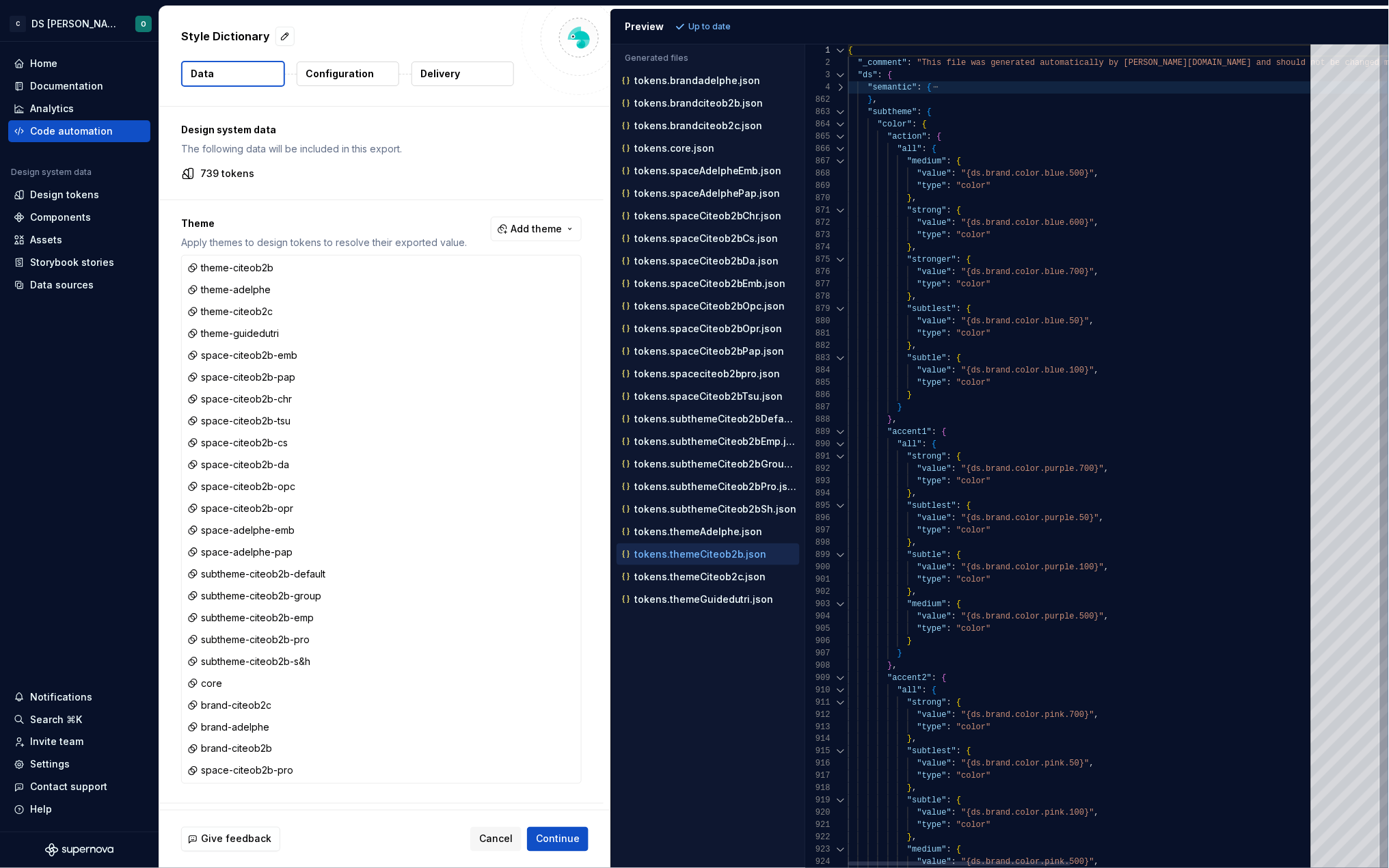
click at [839, 111] on div at bounding box center [841, 112] width 18 height 12
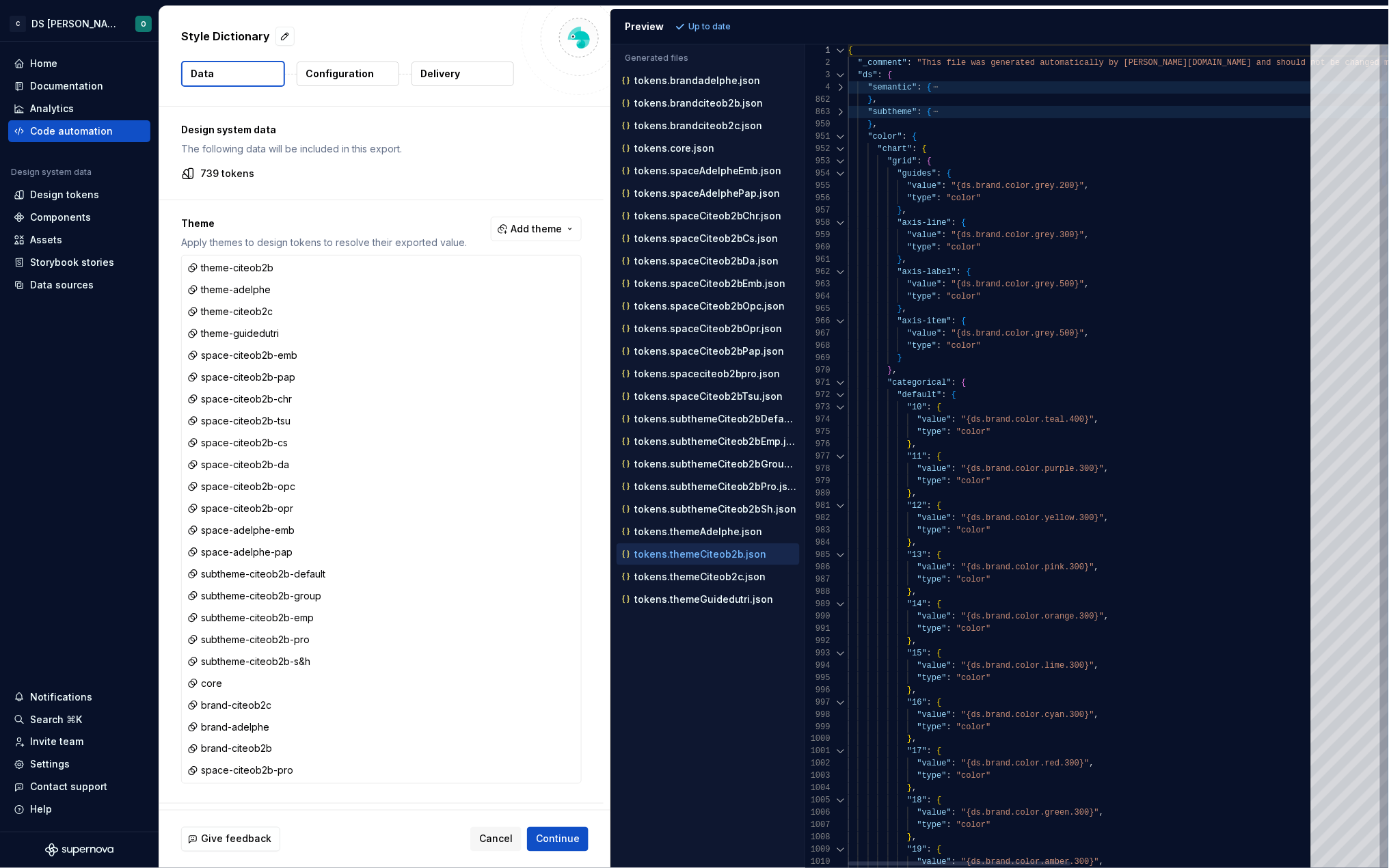
click at [839, 138] on div at bounding box center [841, 137] width 18 height 12
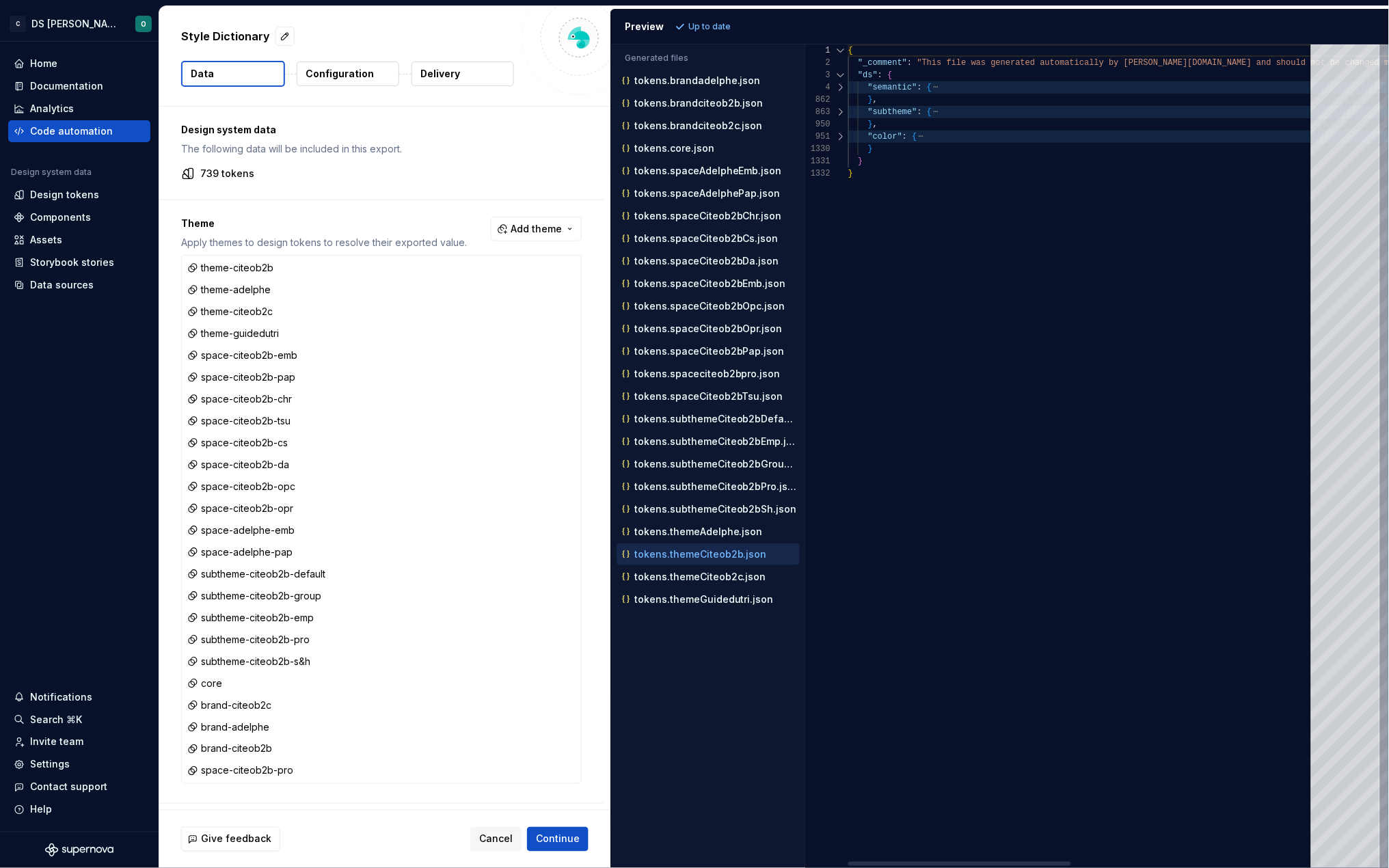
click at [839, 111] on div at bounding box center [841, 112] width 18 height 12
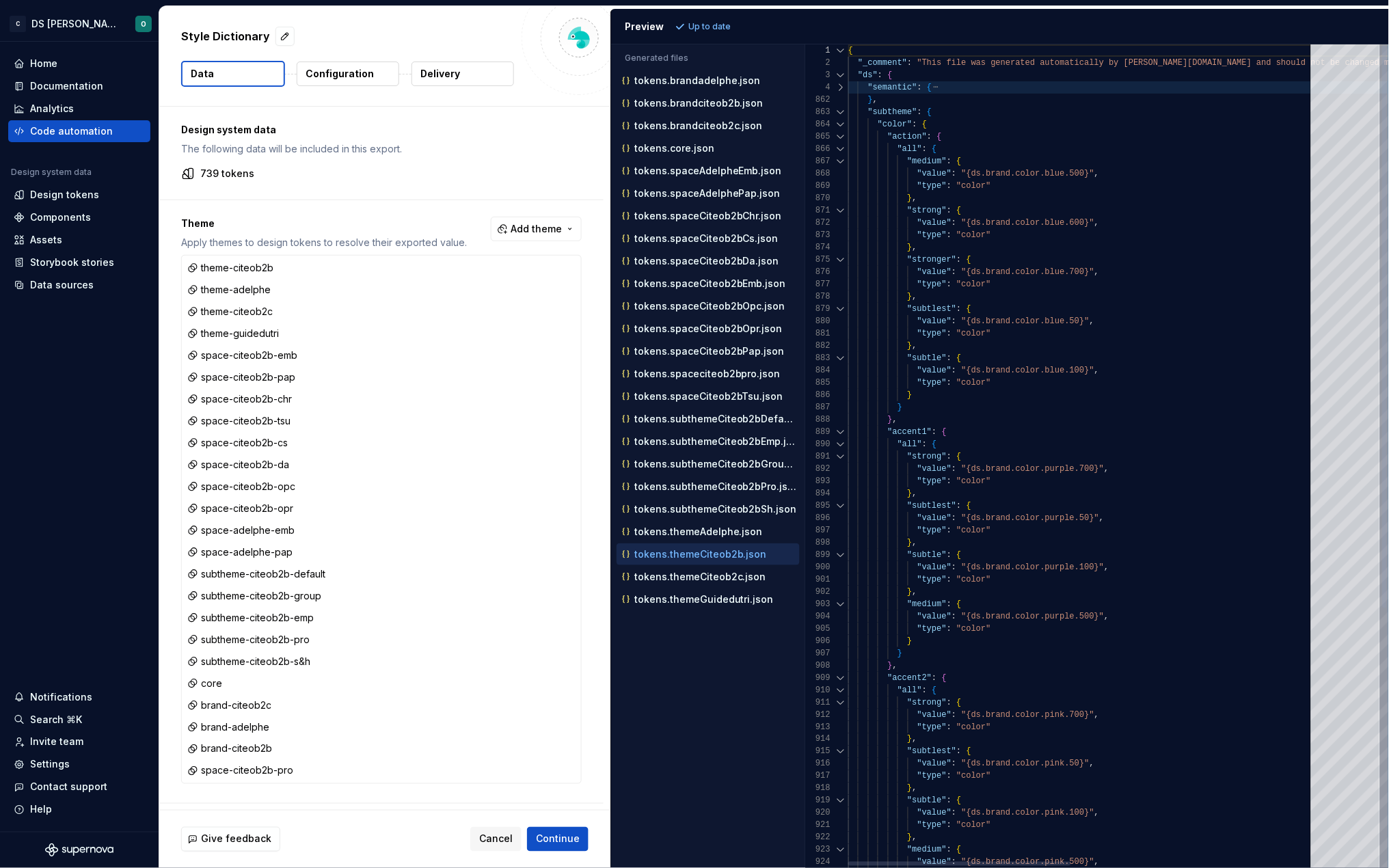
click at [839, 111] on div at bounding box center [841, 112] width 18 height 12
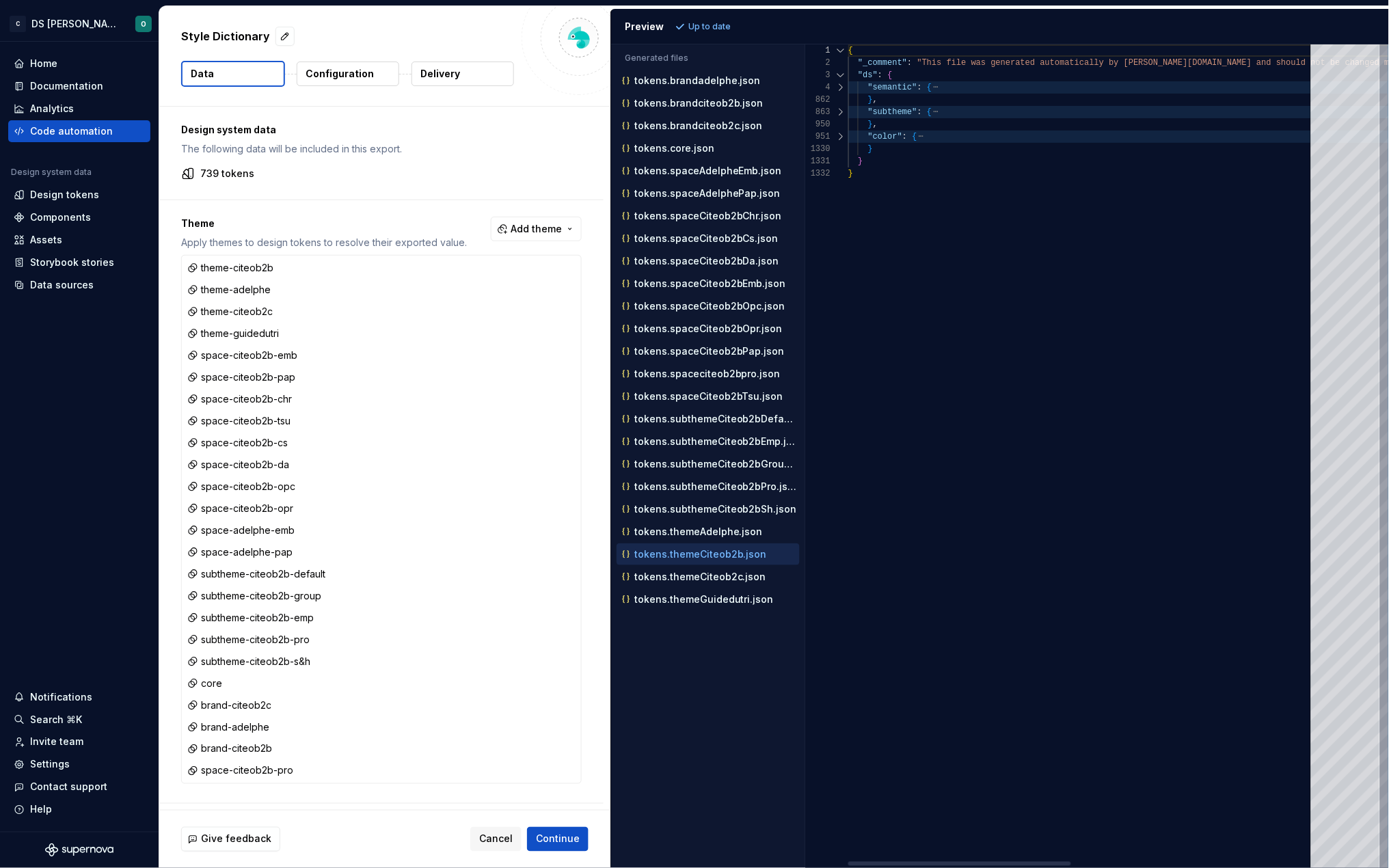
click at [839, 111] on div at bounding box center [841, 112] width 18 height 12
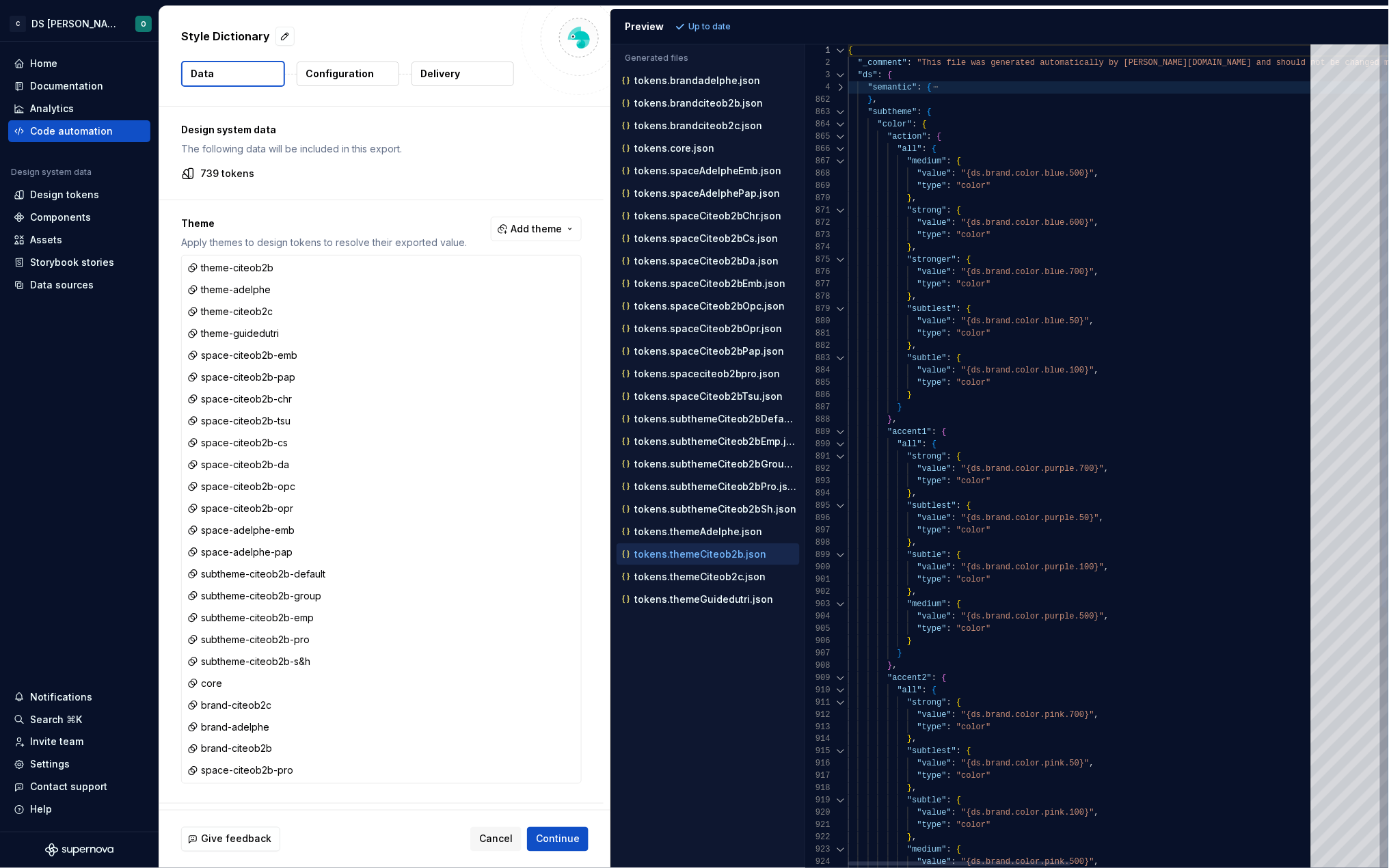
click at [842, 119] on div at bounding box center [841, 125] width 18 height 12
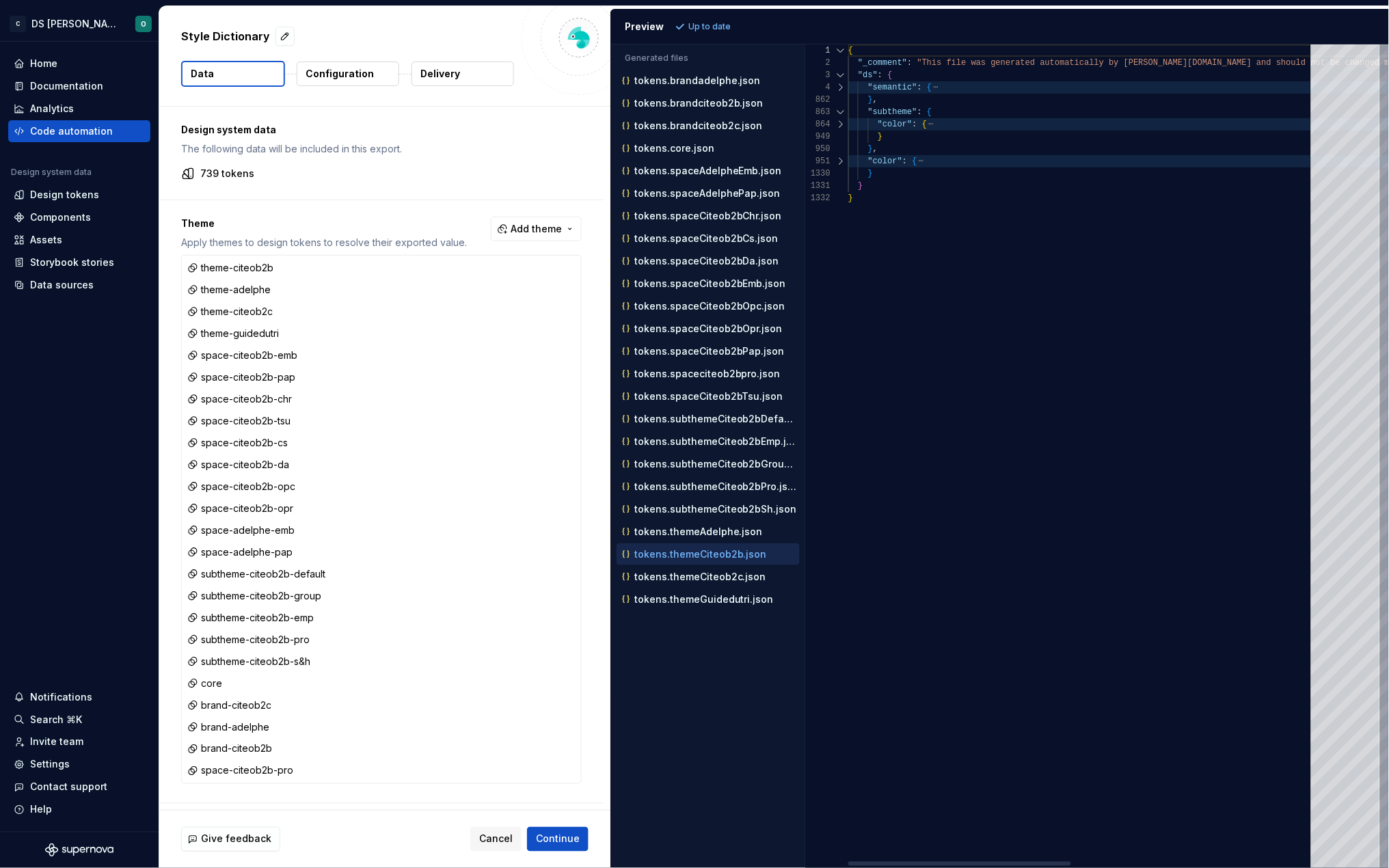
click at [842, 120] on div at bounding box center [841, 125] width 18 height 12
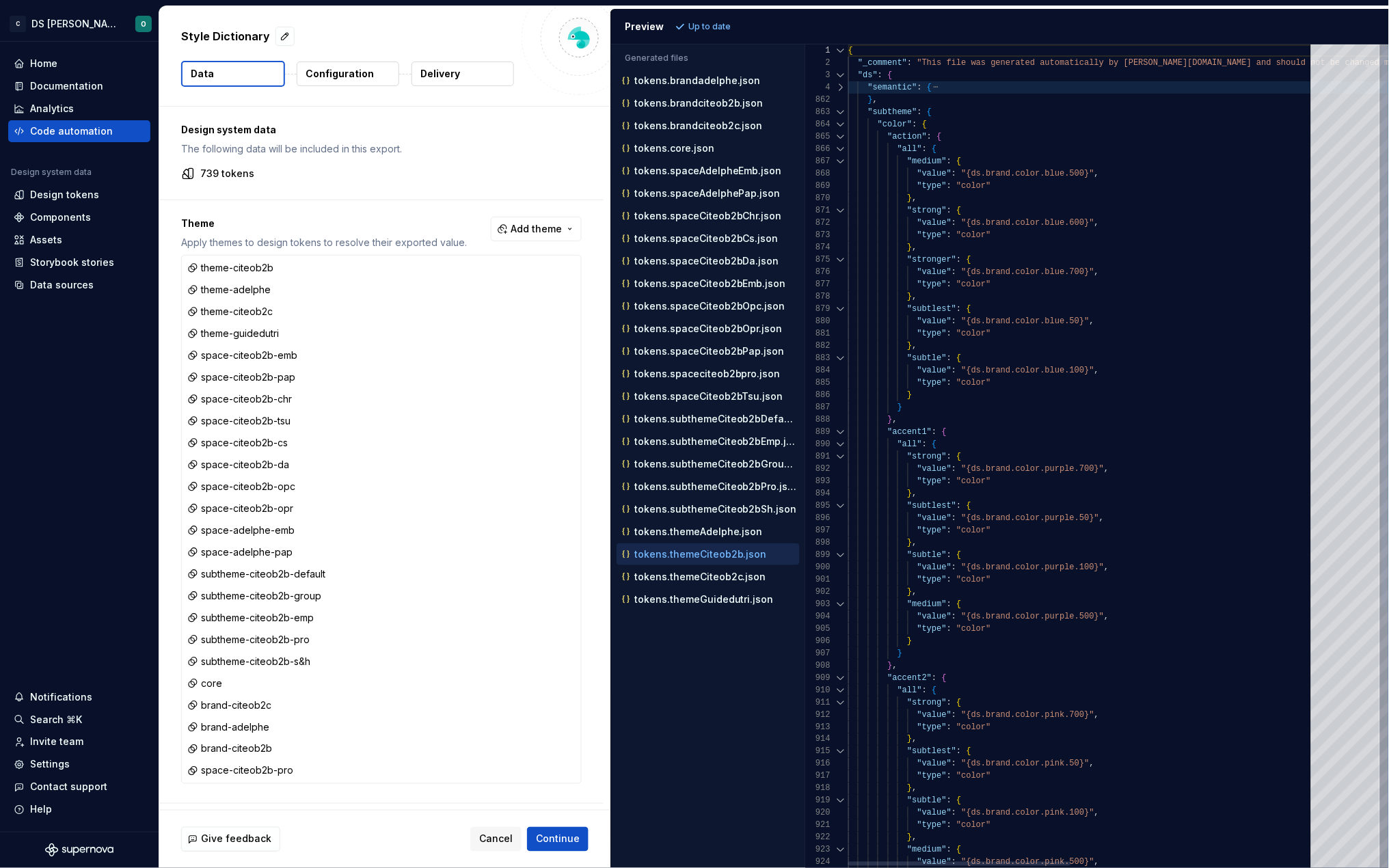
click at [841, 110] on div at bounding box center [841, 112] width 18 height 12
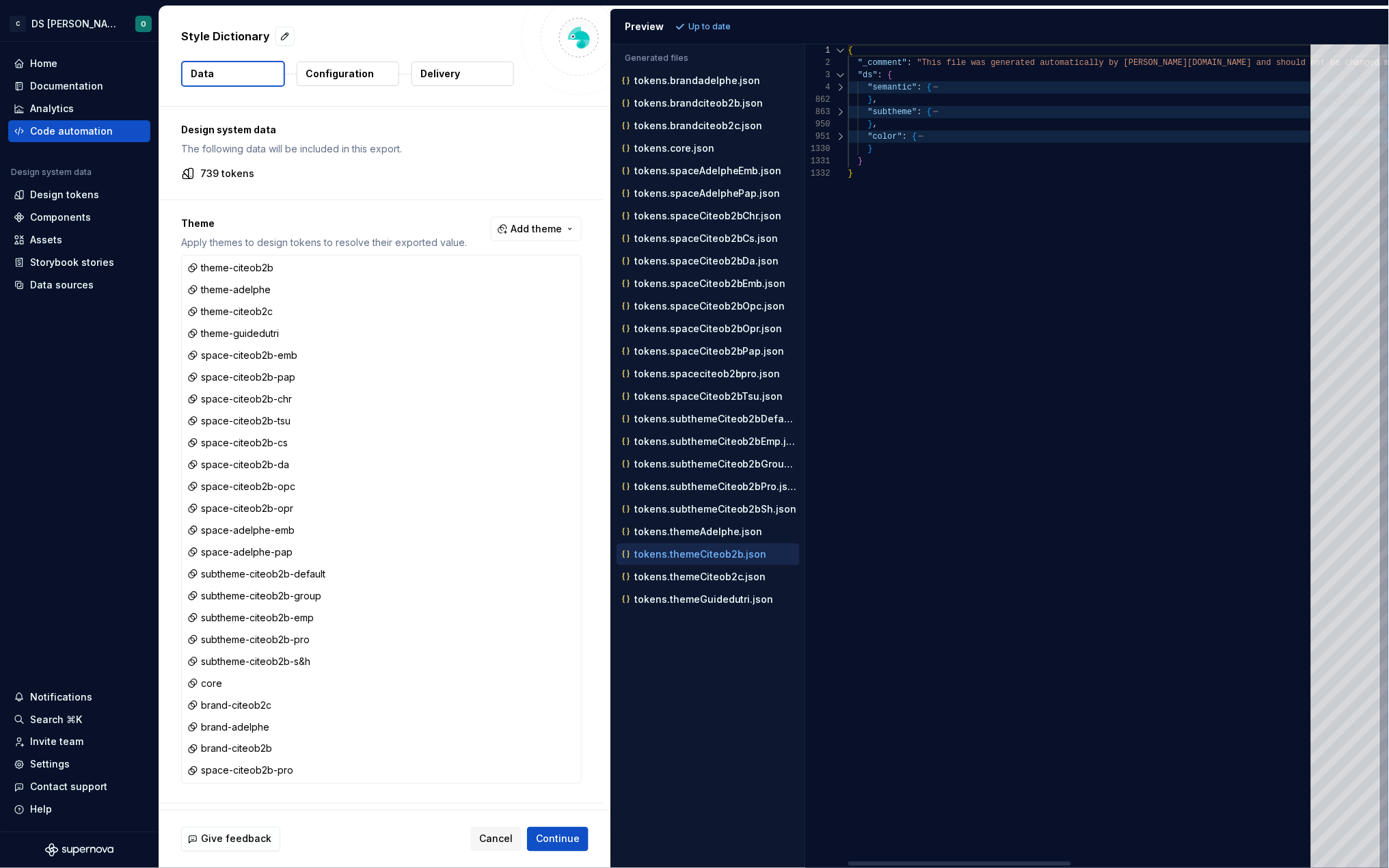
click at [842, 136] on div at bounding box center [841, 137] width 18 height 12
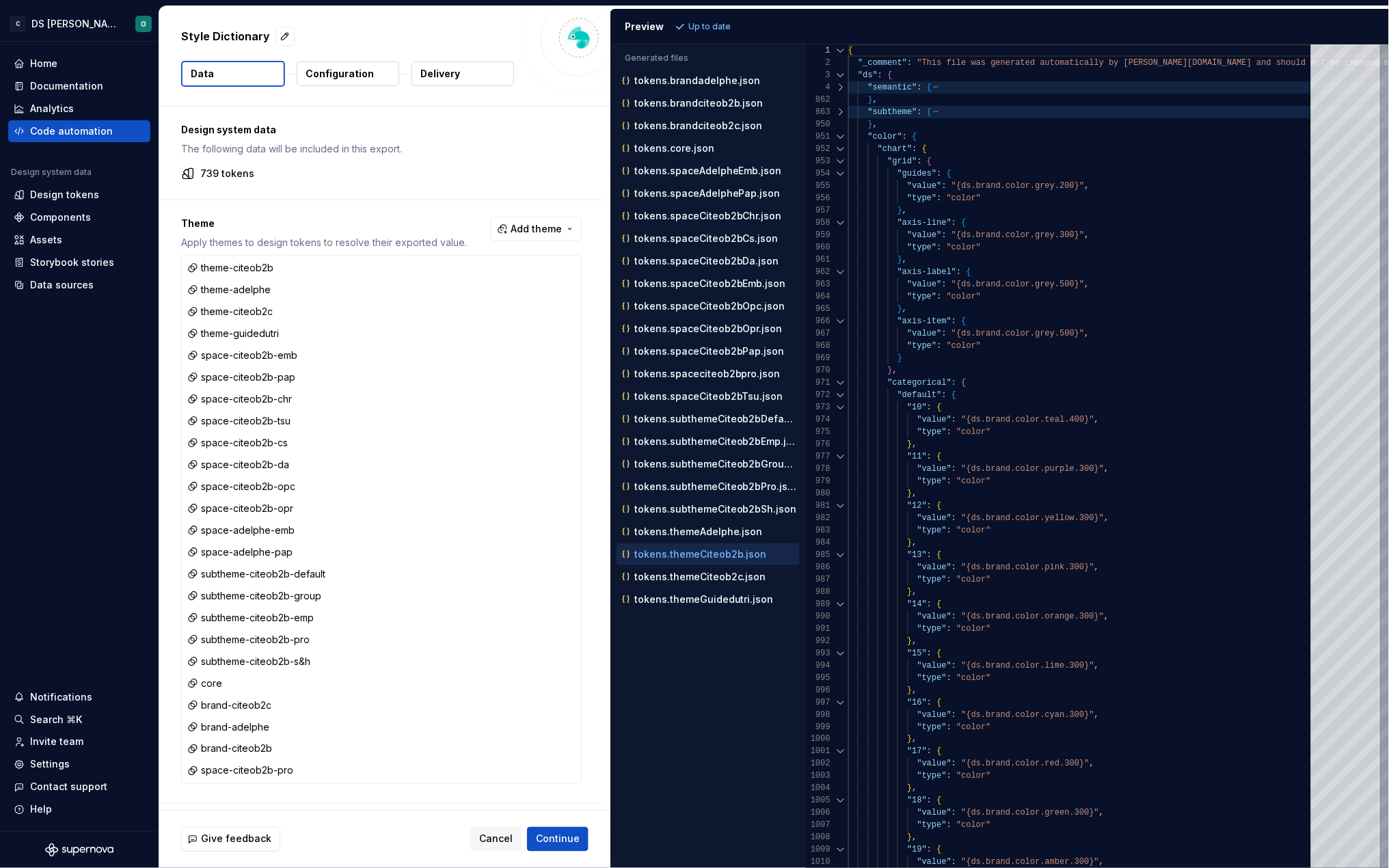
click at [352, 73] on p "Configuration" at bounding box center [340, 74] width 69 height 14
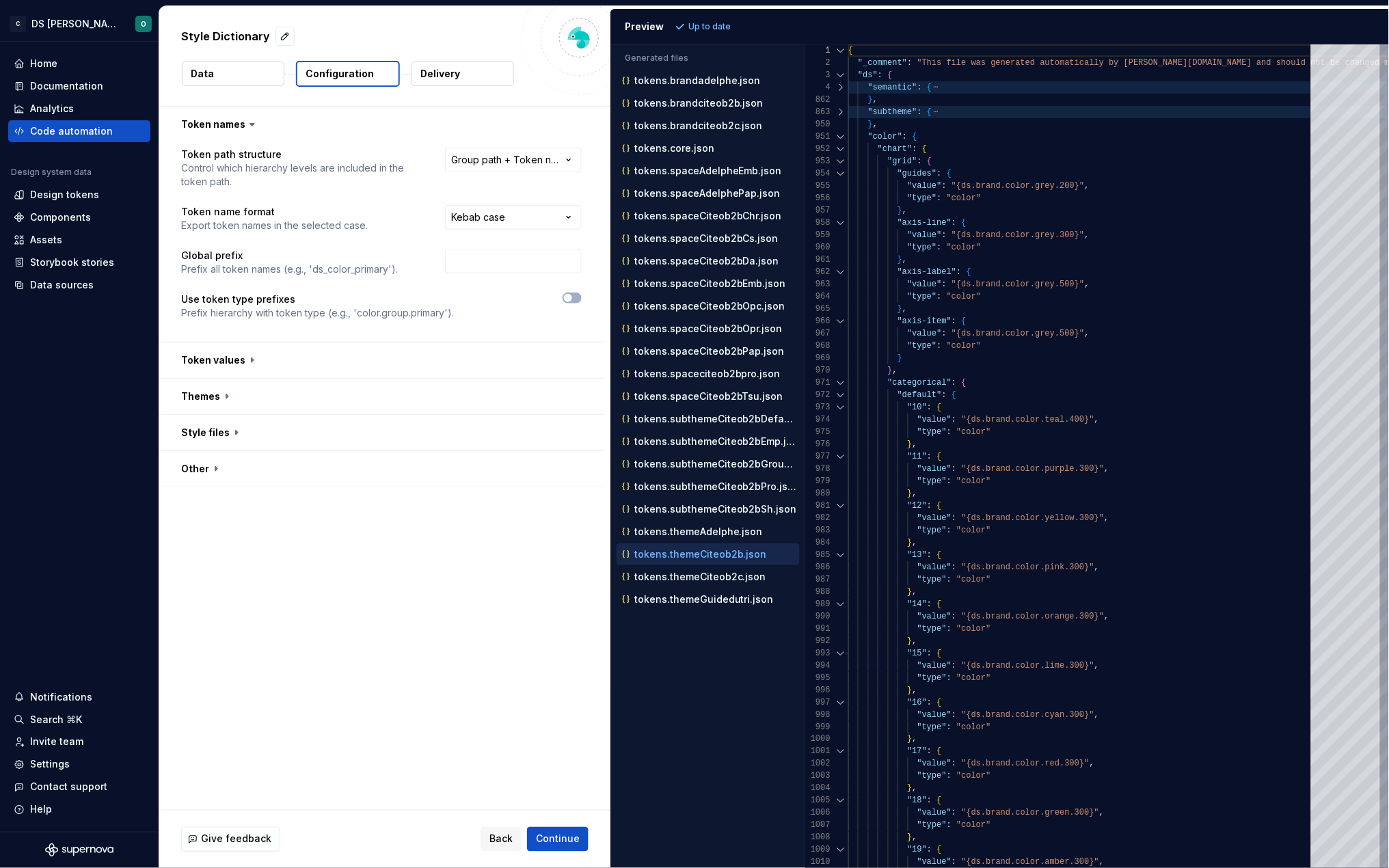
click at [454, 76] on p "Delivery" at bounding box center [440, 74] width 40 height 14
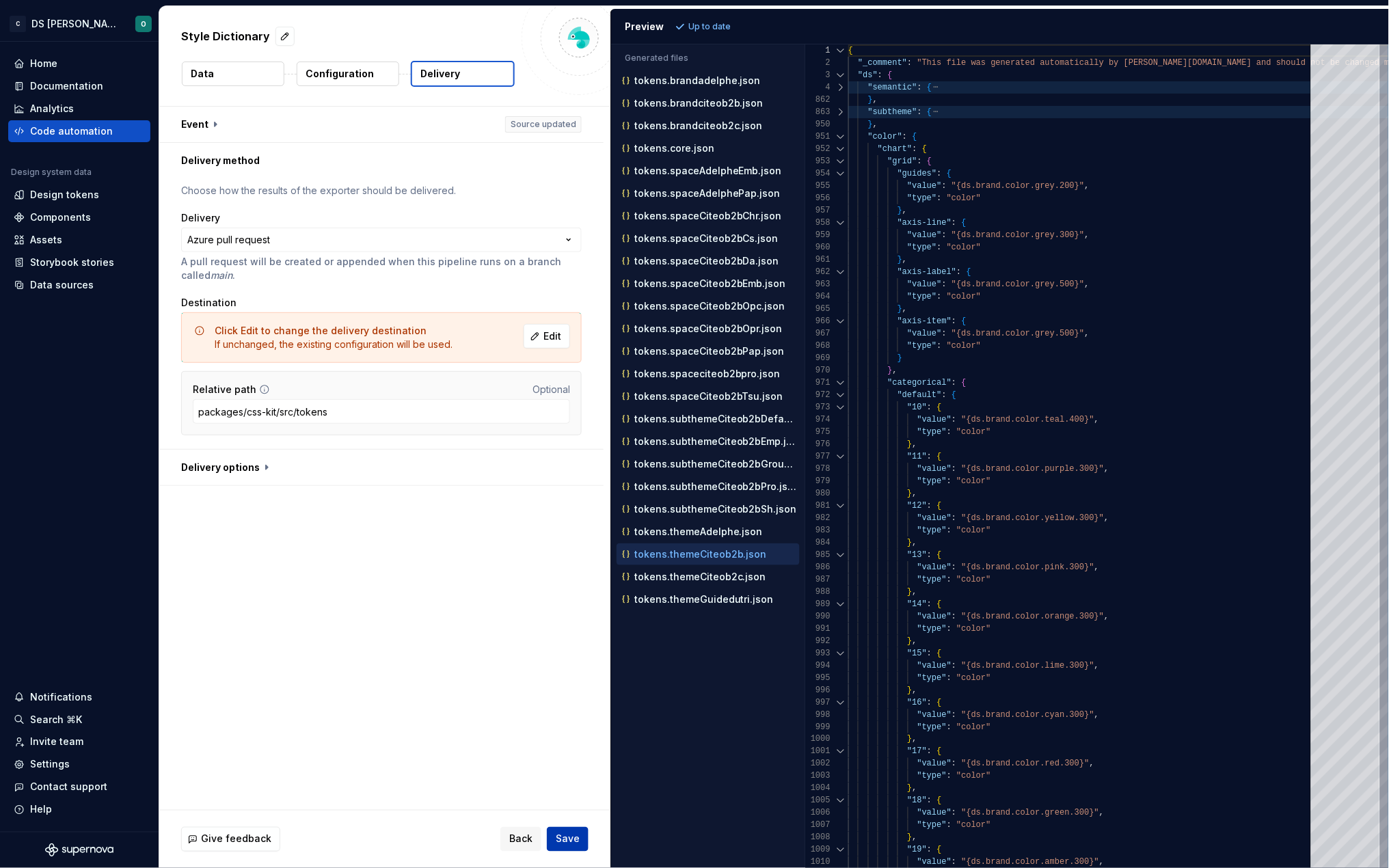
click at [572, 833] on span "Save" at bounding box center [568, 840] width 24 height 14
